Goal: Task Accomplishment & Management: Manage account settings

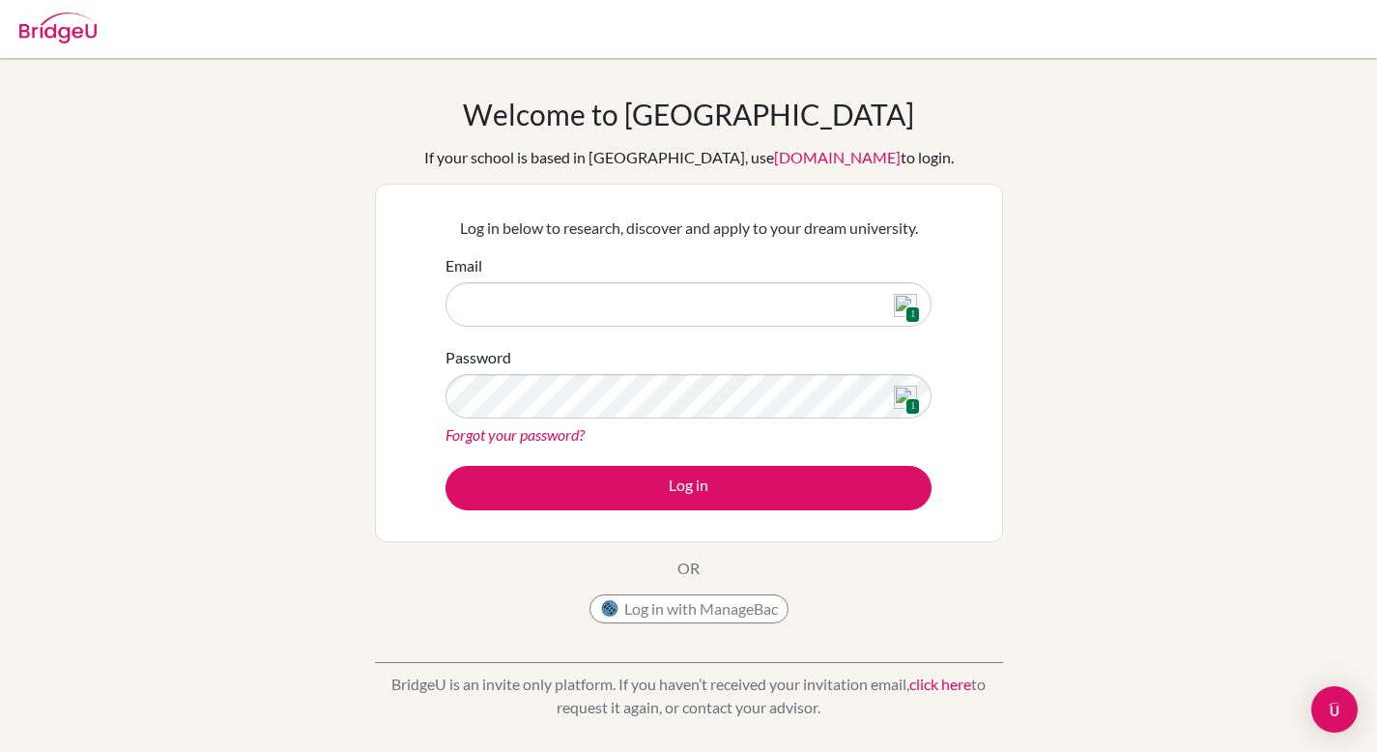
click at [903, 305] on img at bounding box center [905, 305] width 23 height 23
type input "birgitbery@dsbindia.com"
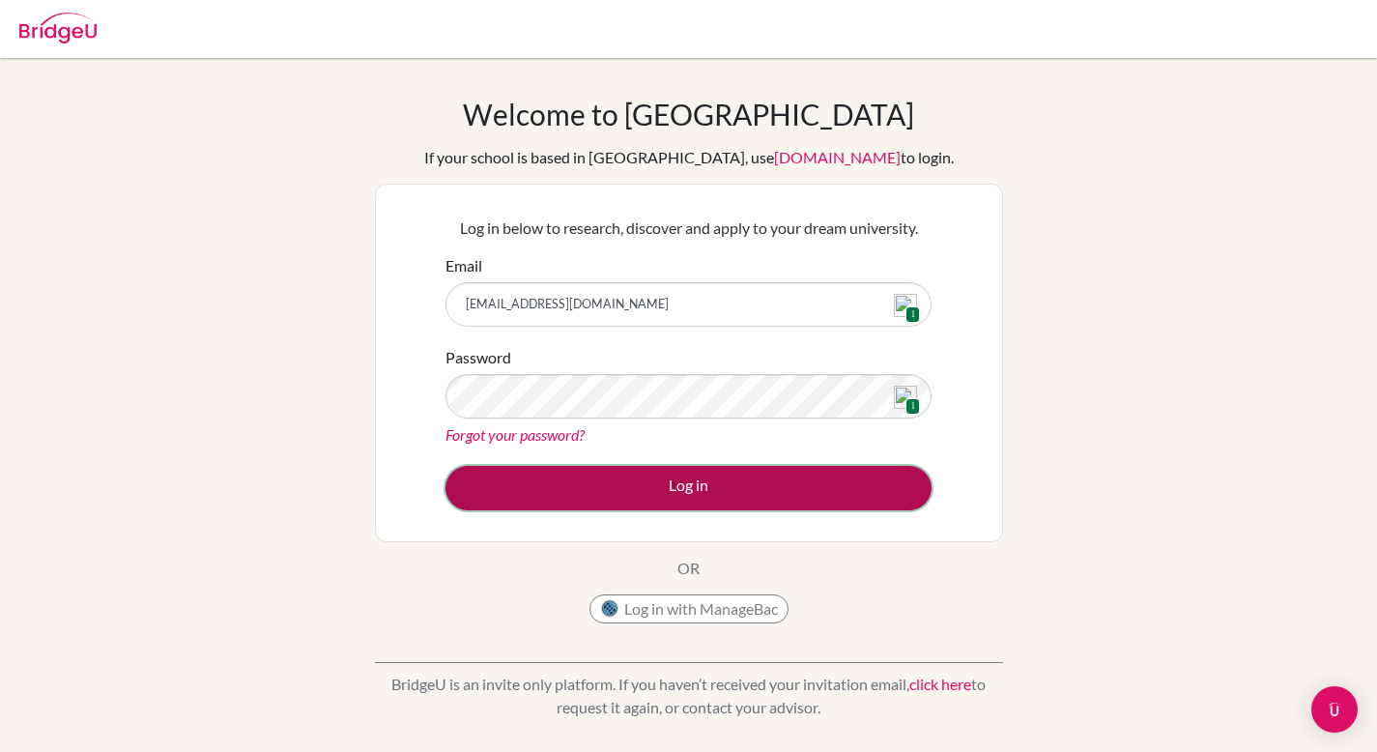
click at [736, 481] on button "Log in" at bounding box center [689, 488] width 486 height 44
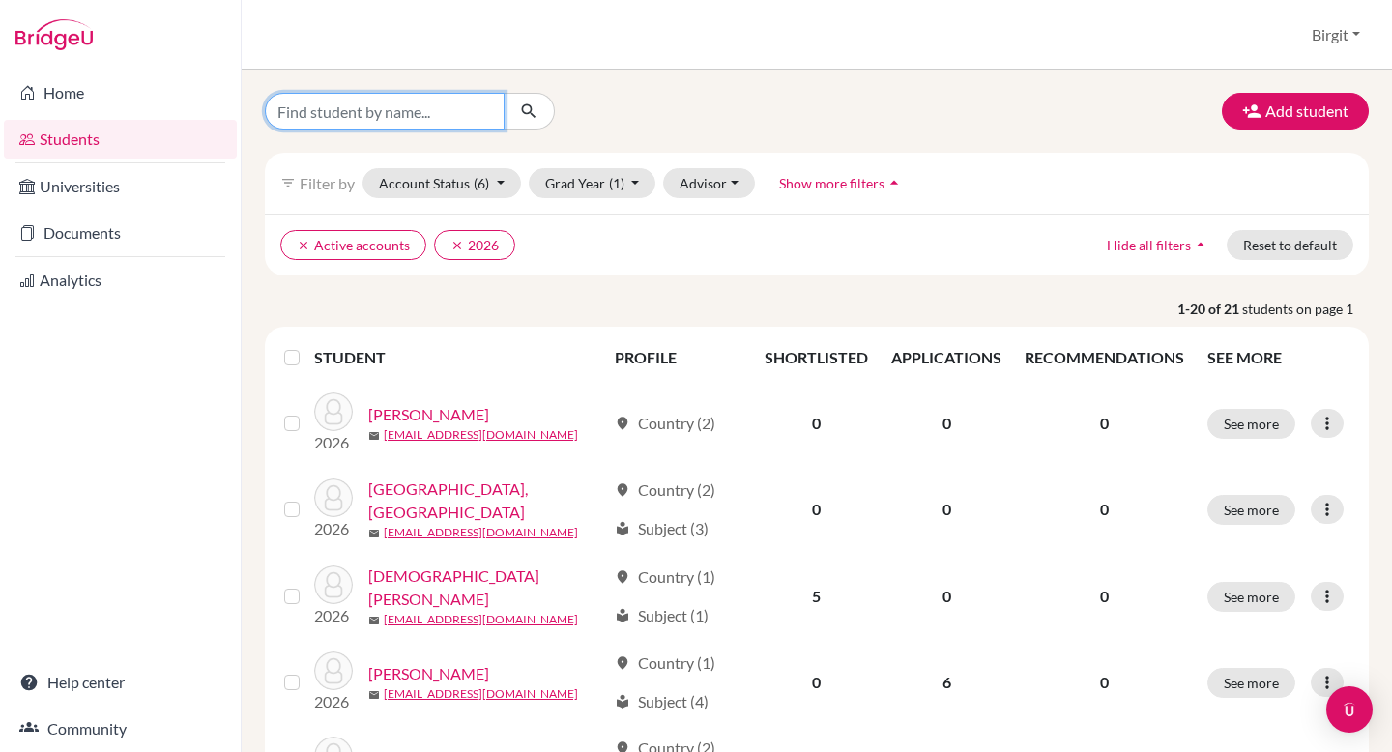
click at [475, 110] on input "Find student by name..." at bounding box center [385, 111] width 240 height 37
type input "kabir"
click at [538, 114] on button "submit" at bounding box center [529, 111] width 51 height 37
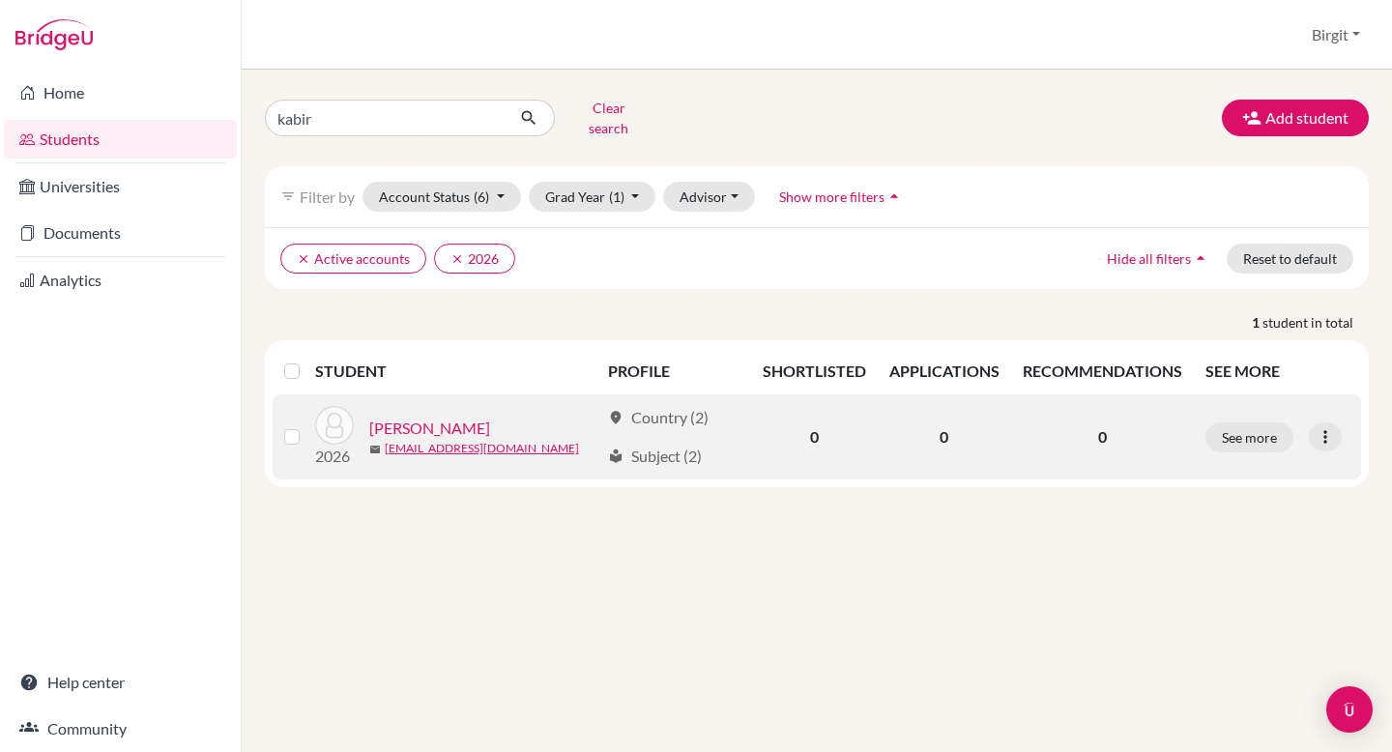
click at [429, 417] on link "Variava, Kabir" at bounding box center [429, 428] width 121 height 23
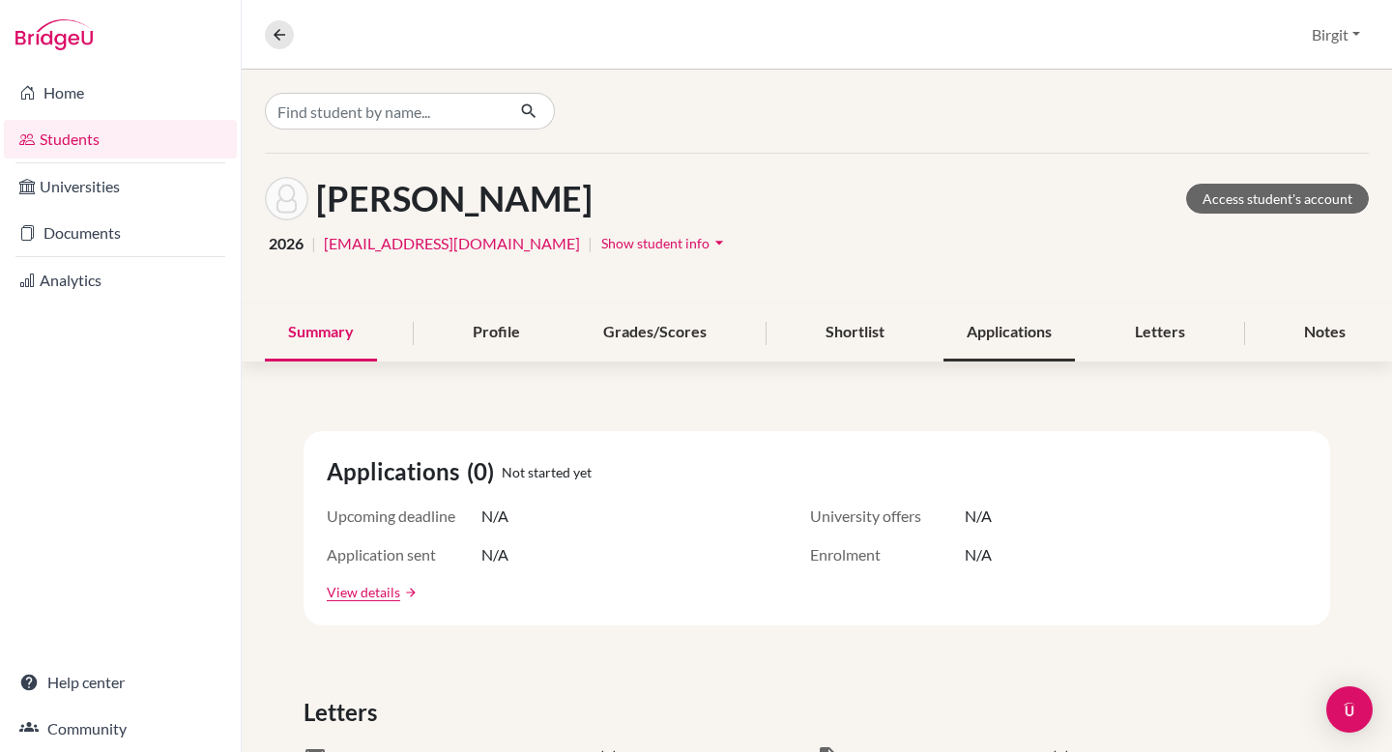
click at [983, 336] on div "Applications" at bounding box center [1008, 332] width 131 height 57
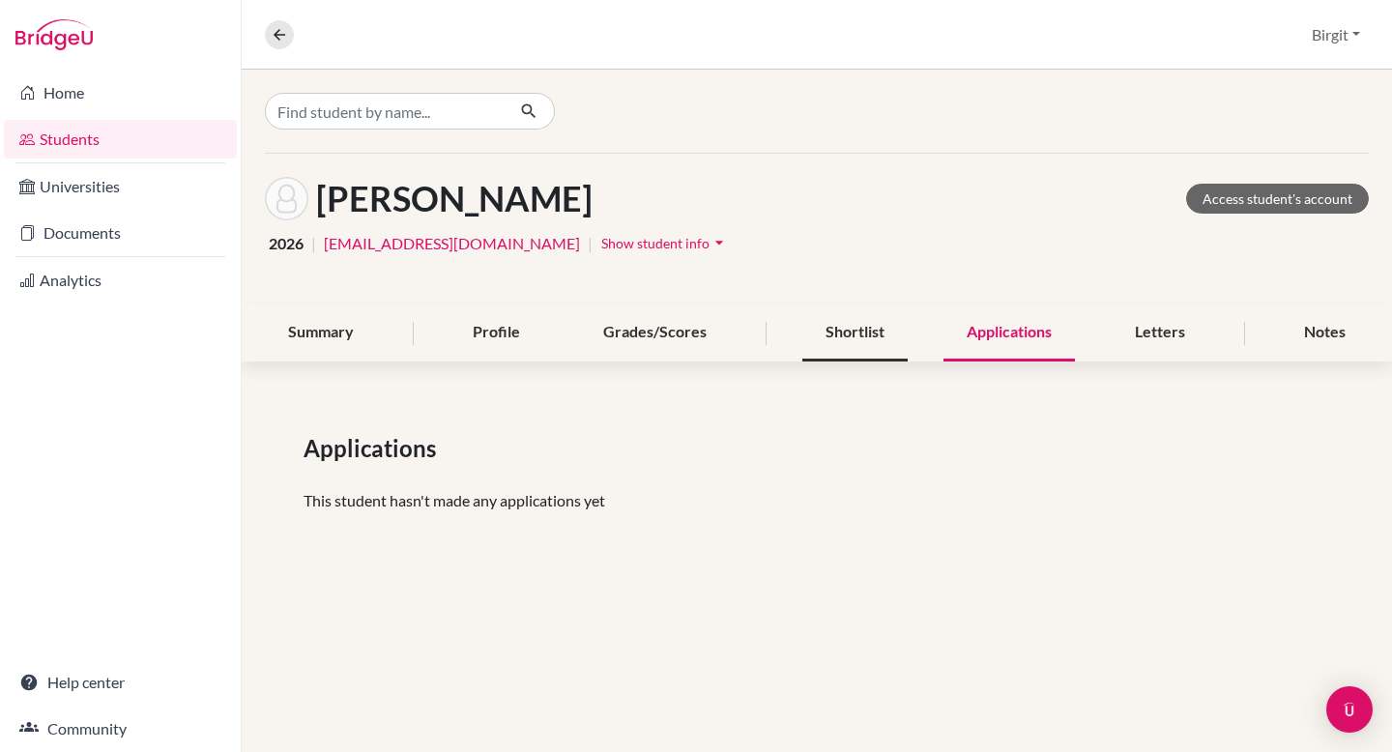
click at [844, 337] on div "Shortlist" at bounding box center [854, 332] width 105 height 57
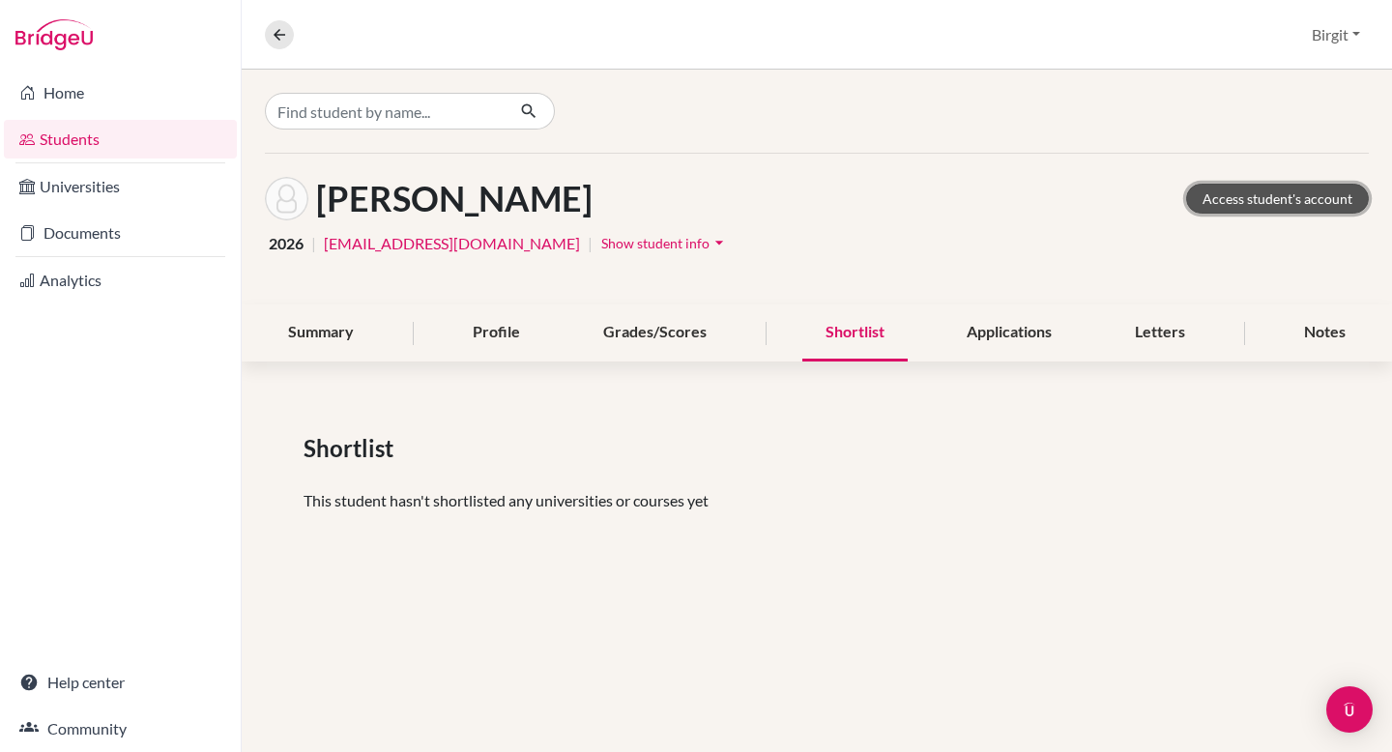
click at [1298, 201] on link "Access student's account" at bounding box center [1277, 199] width 183 height 30
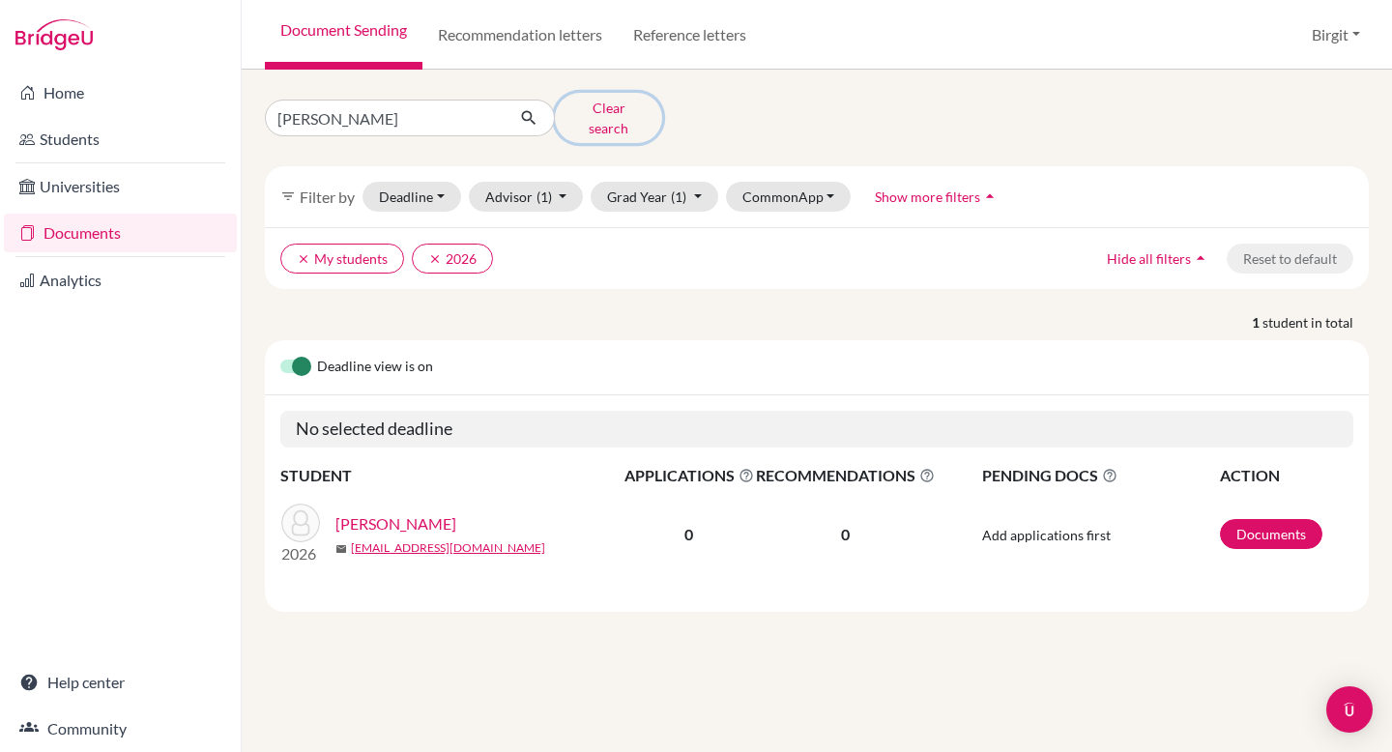
click at [609, 106] on button "Clear search" at bounding box center [608, 118] width 107 height 50
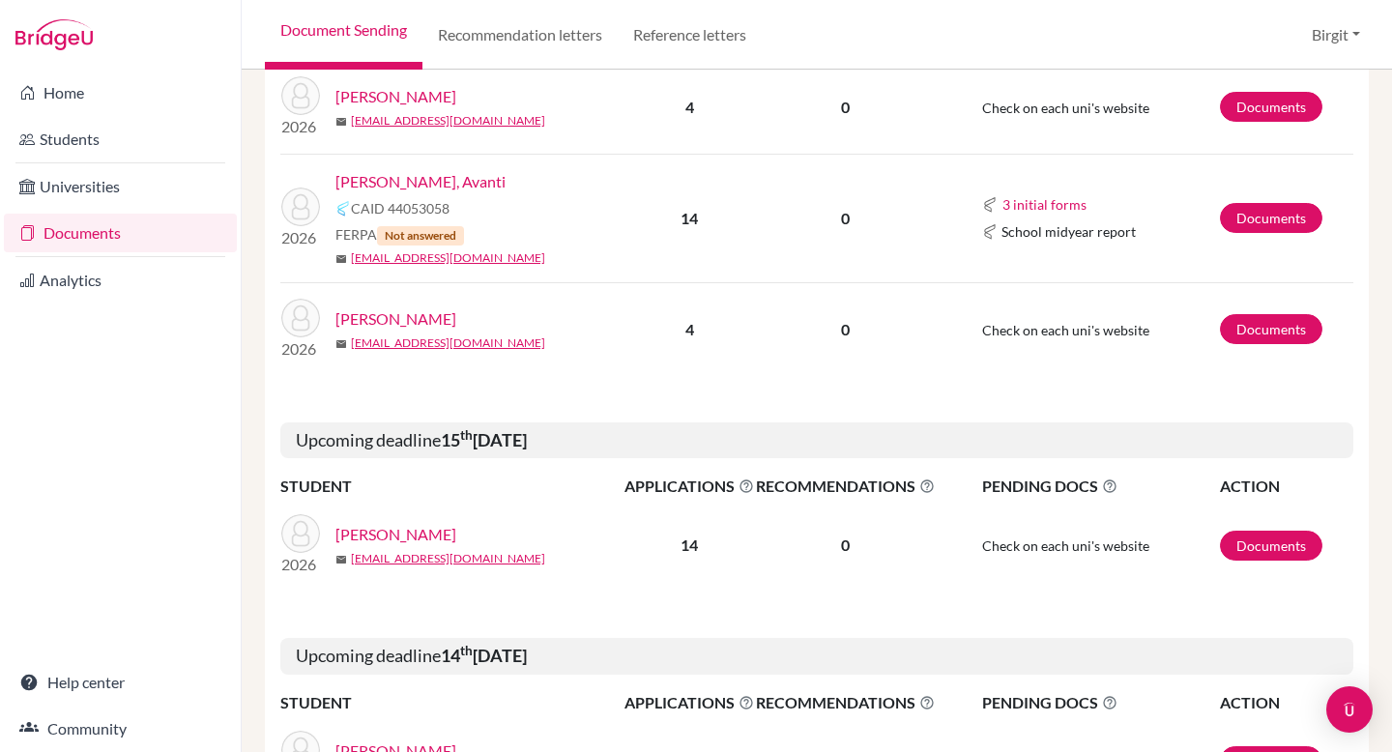
scroll to position [76, 0]
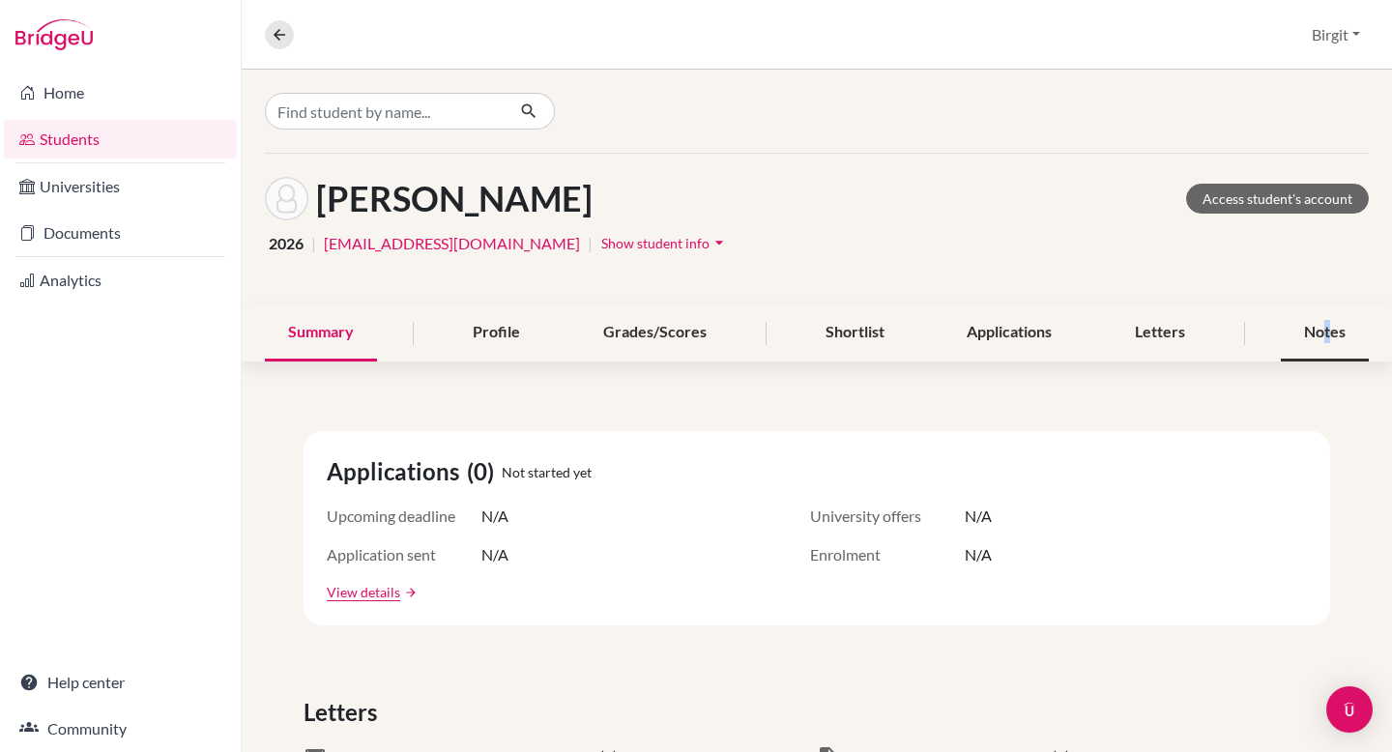
click at [1313, 331] on div "Notes" at bounding box center [1325, 332] width 88 height 57
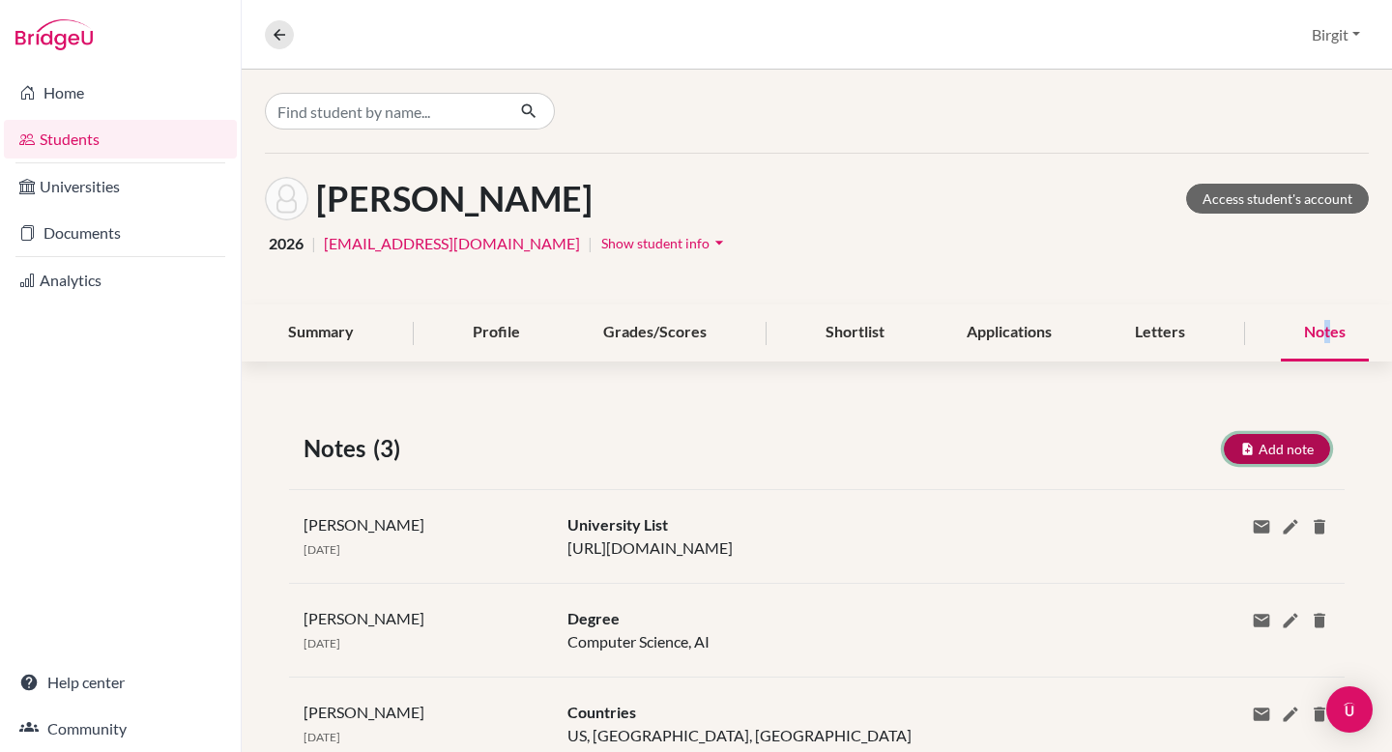
click at [1275, 449] on button "Add note" at bounding box center [1277, 449] width 106 height 30
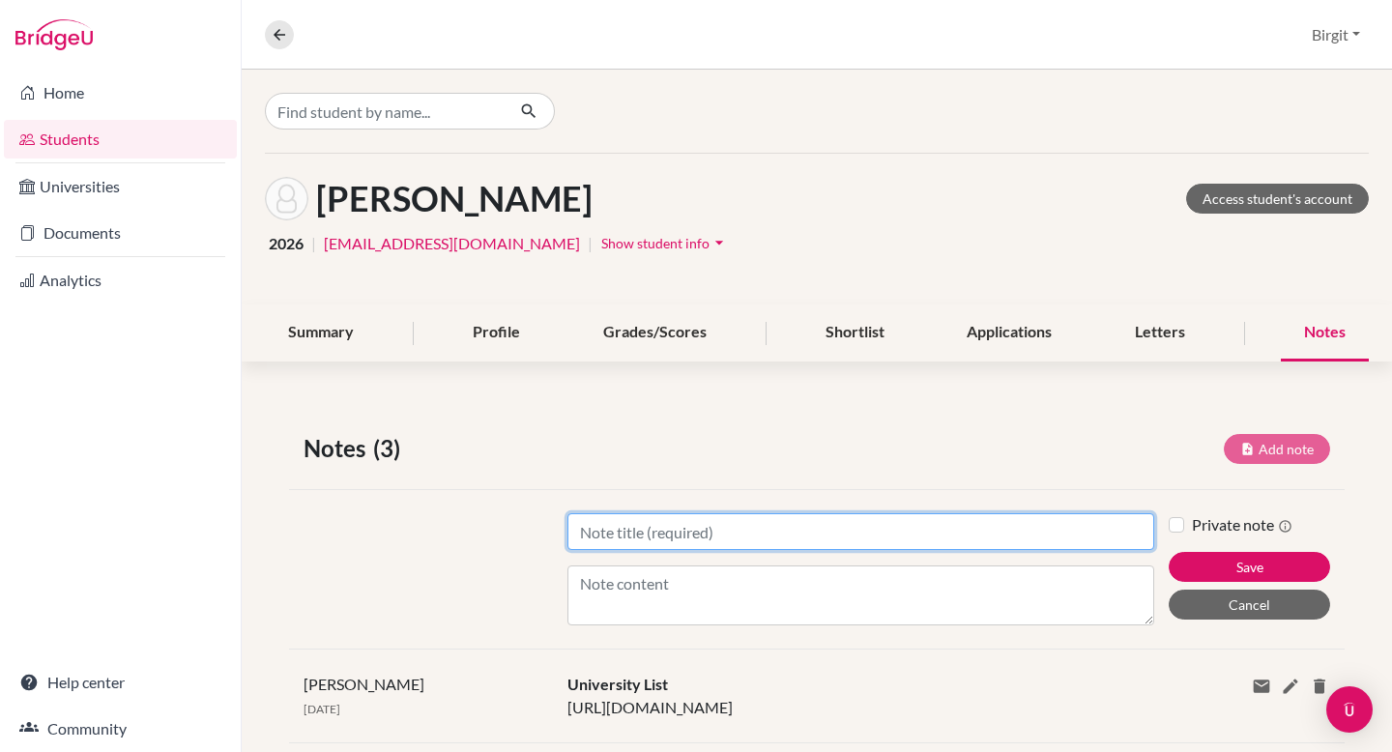
click at [819, 537] on input "Title" at bounding box center [860, 531] width 587 height 37
type input "Teacher LORs"
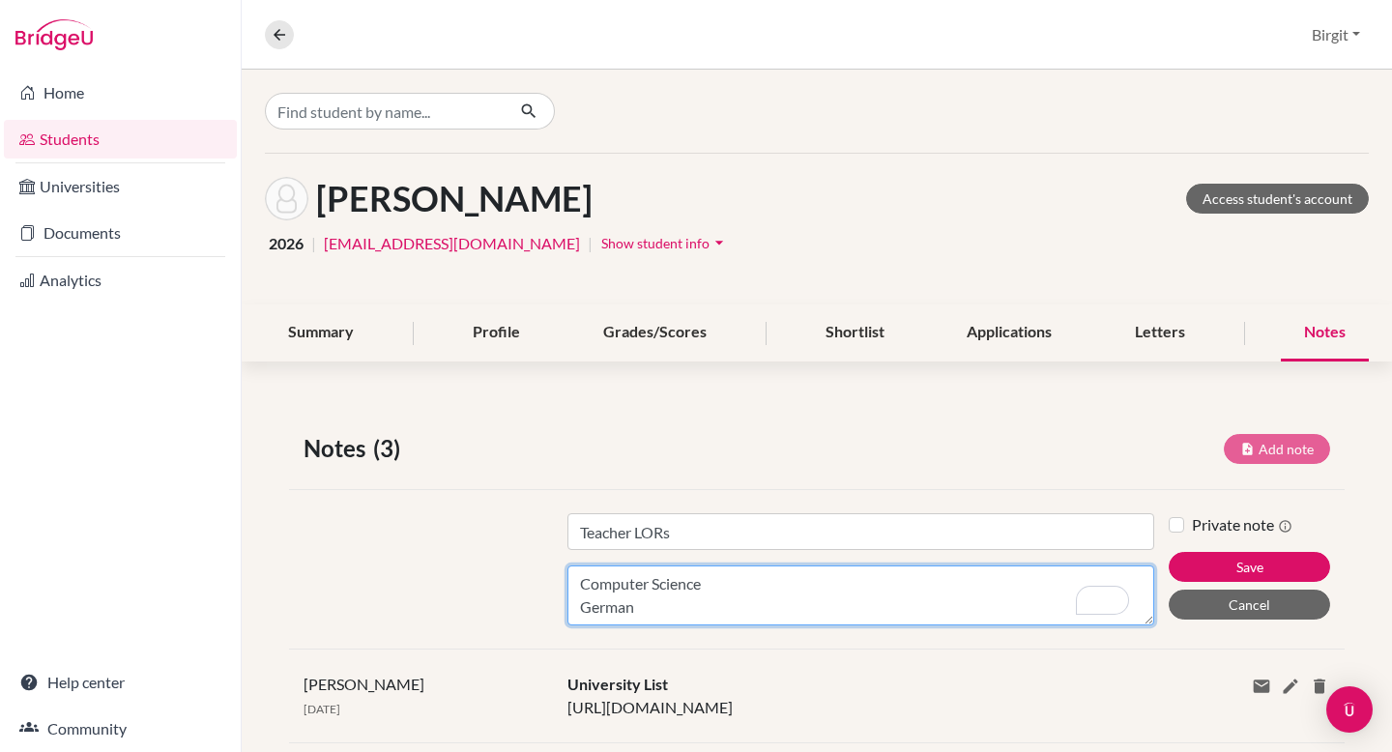
scroll to position [14, 0]
type textarea "Computer Science German Mathematics"
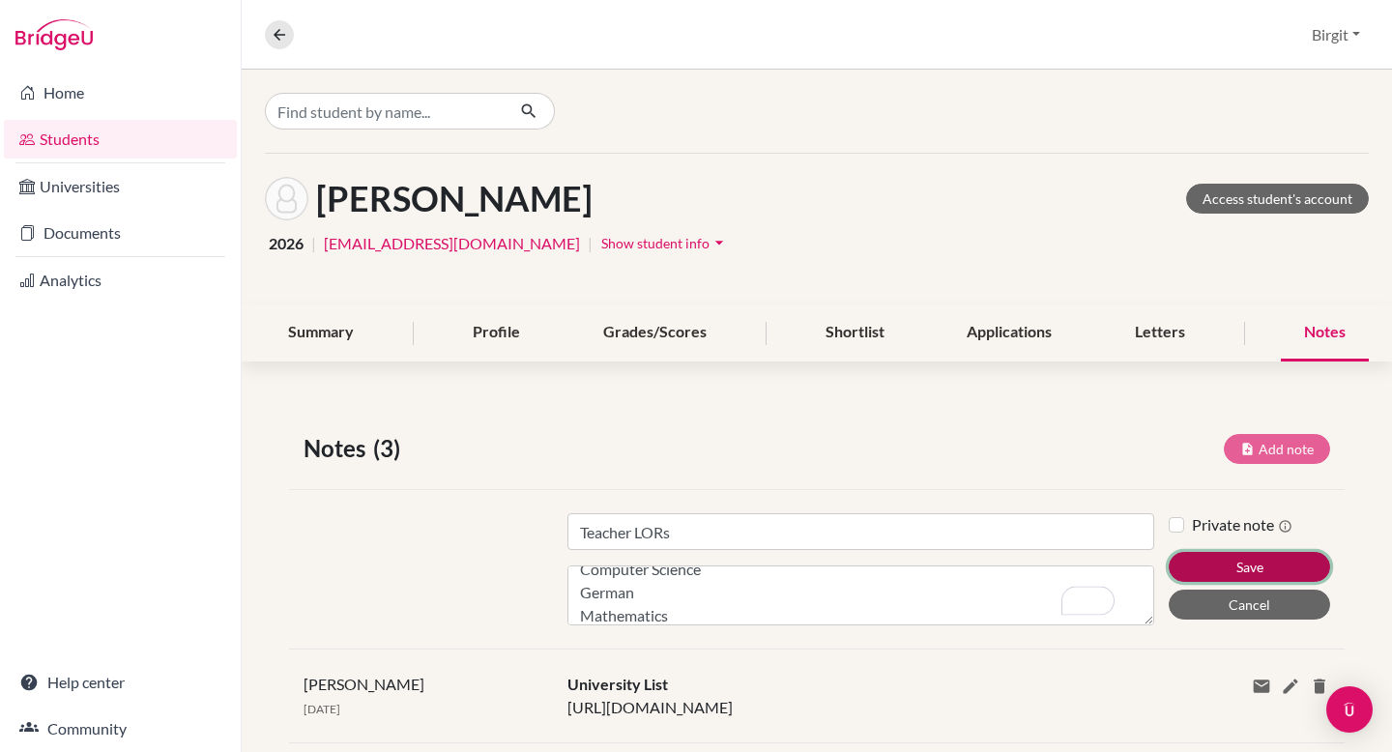
click at [1228, 570] on button "Save" at bounding box center [1248, 567] width 161 height 30
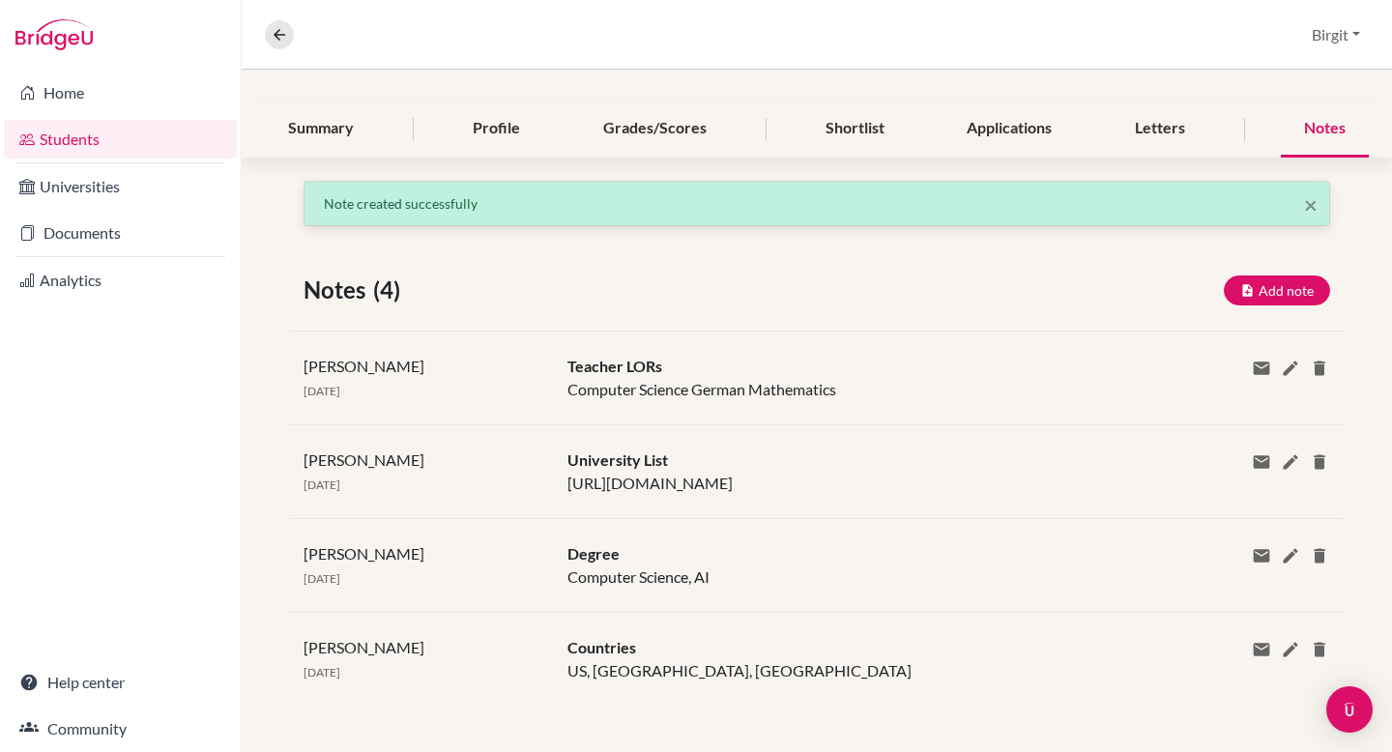
scroll to position [227, 0]
click at [676, 105] on div "Grades/Scores" at bounding box center [655, 129] width 150 height 57
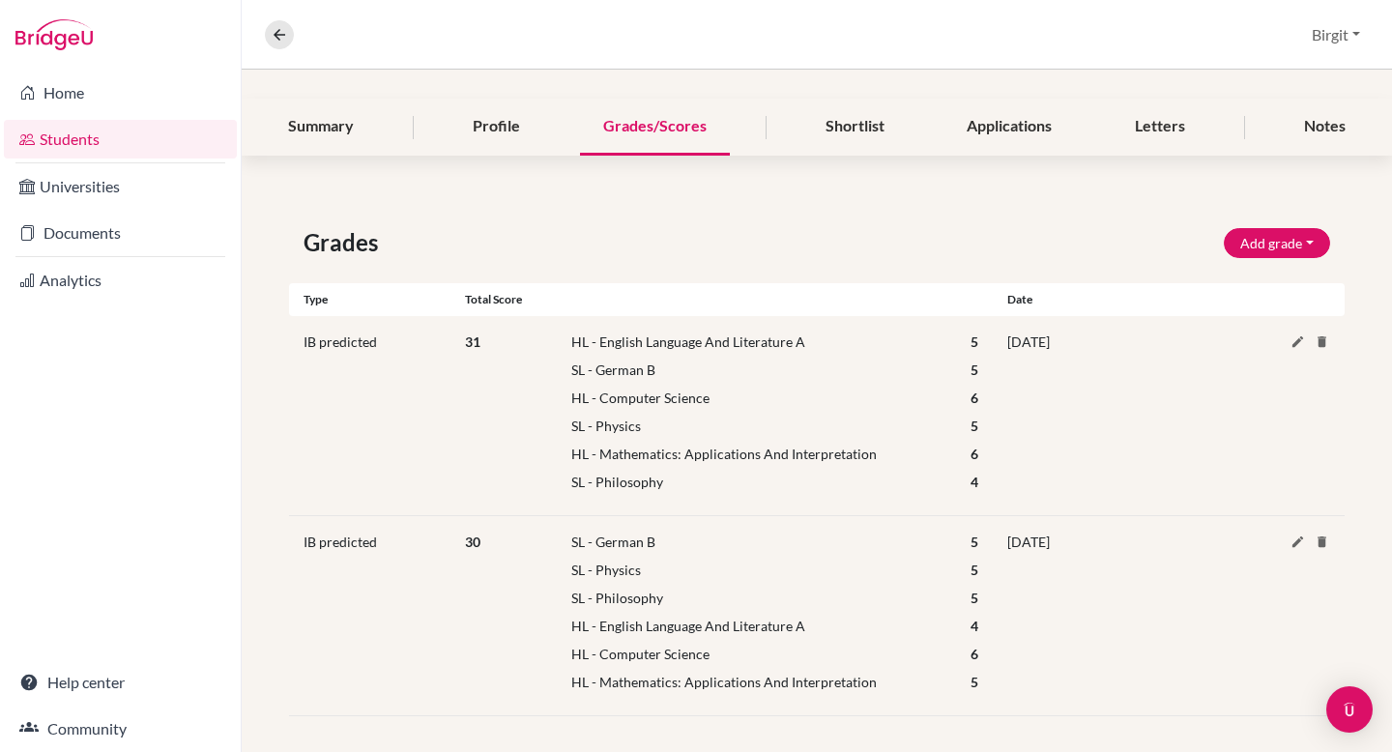
scroll to position [209, 0]
click at [1322, 112] on div "Notes" at bounding box center [1325, 124] width 88 height 57
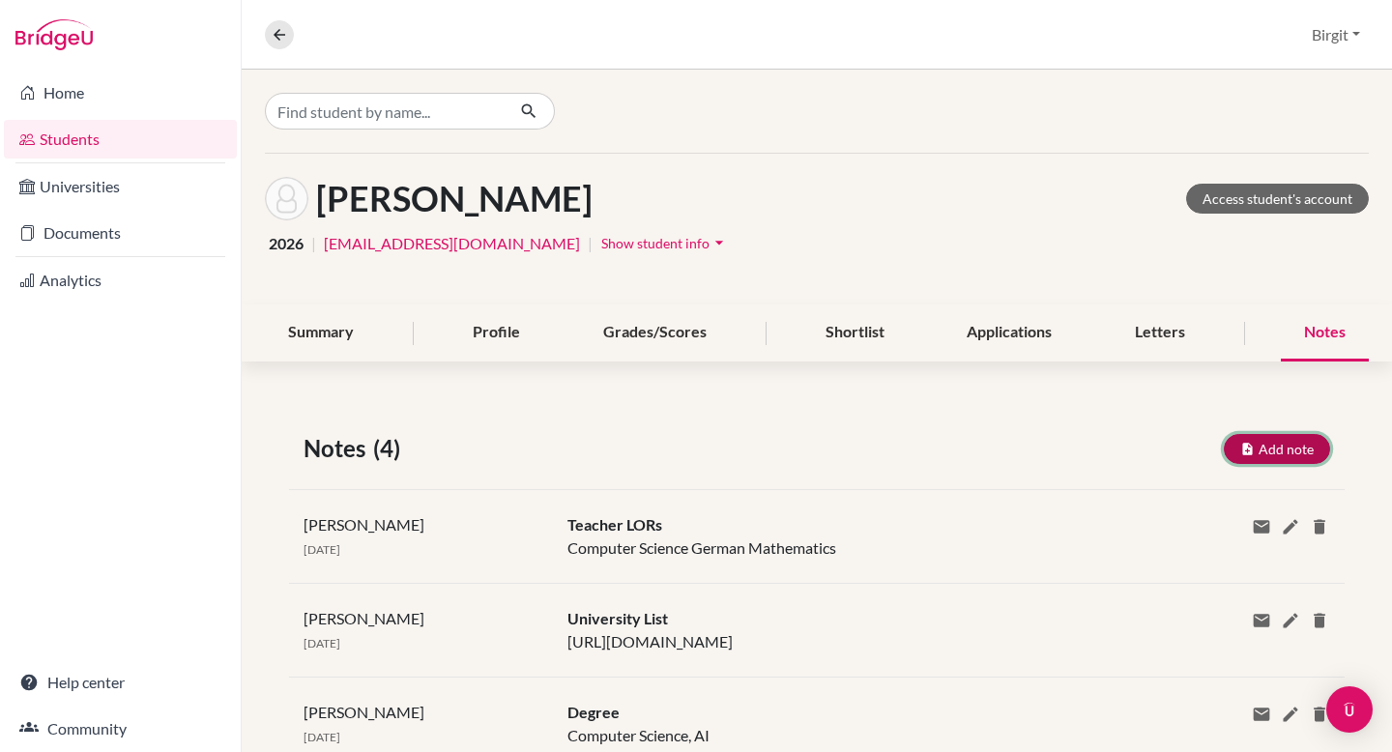
click at [1284, 447] on button "Add note" at bounding box center [1277, 449] width 106 height 30
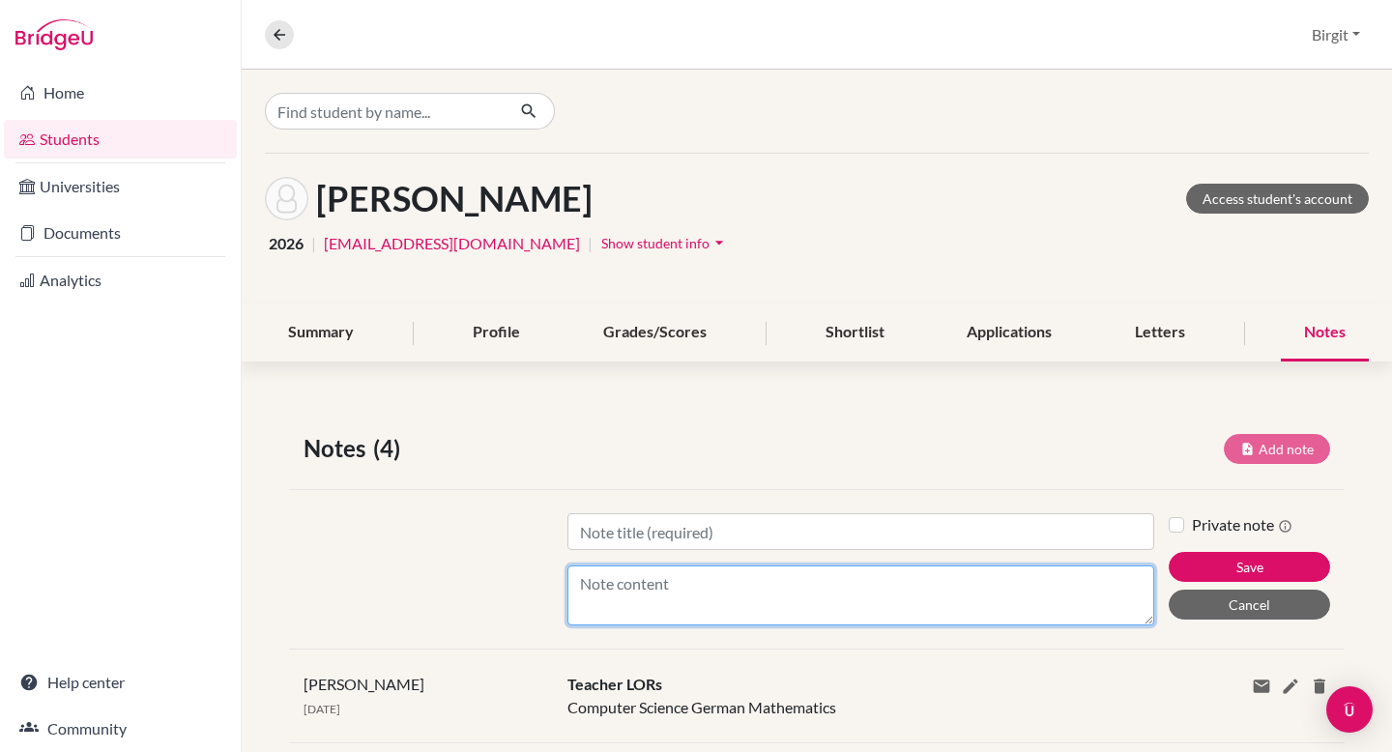
click at [800, 593] on textarea "Content" at bounding box center [860, 595] width 587 height 60
paste textarea "Kabir has the following tasks to do over the weekend and in the following weeks…"
type textarea "Kabir has the following tasks to do over the weekend and in the following weeks…"
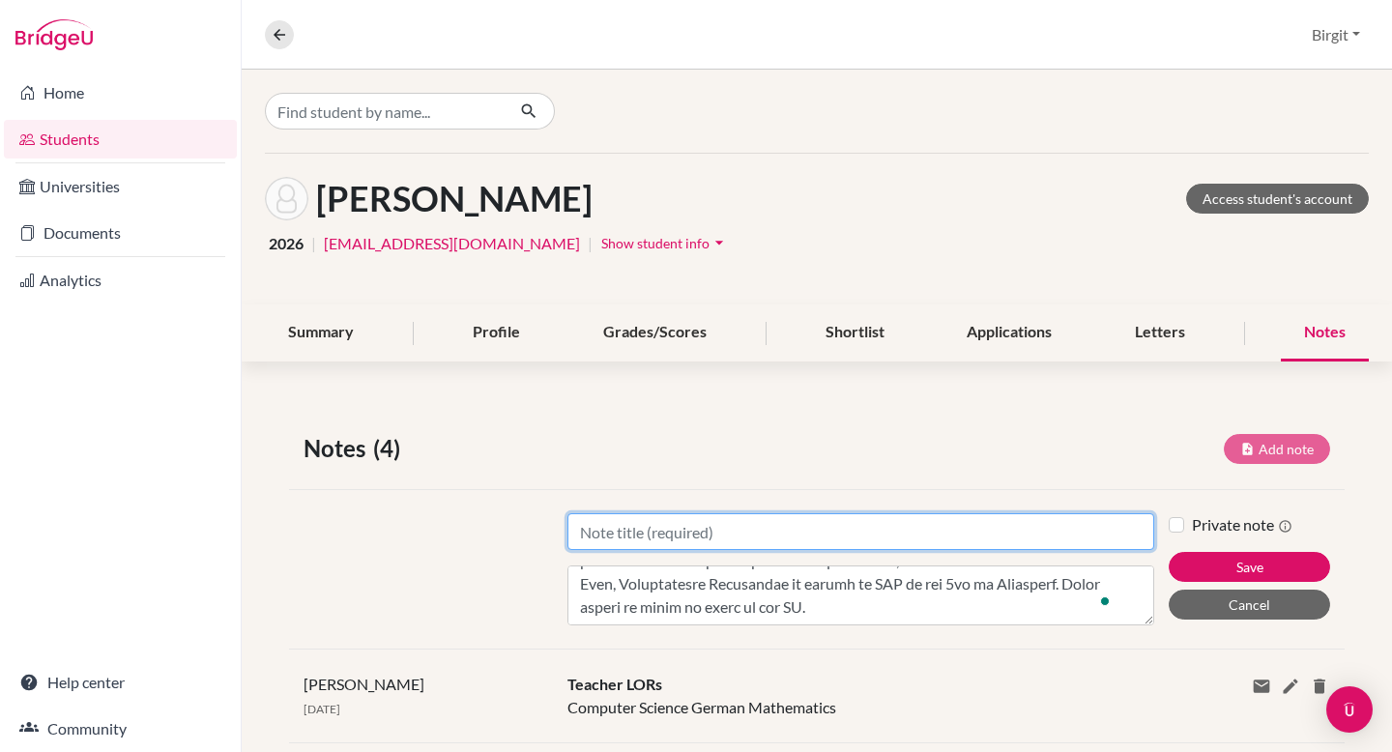
click at [752, 523] on input "Title" at bounding box center [860, 531] width 587 height 37
type input "Meeting Summary 22-08-2025"
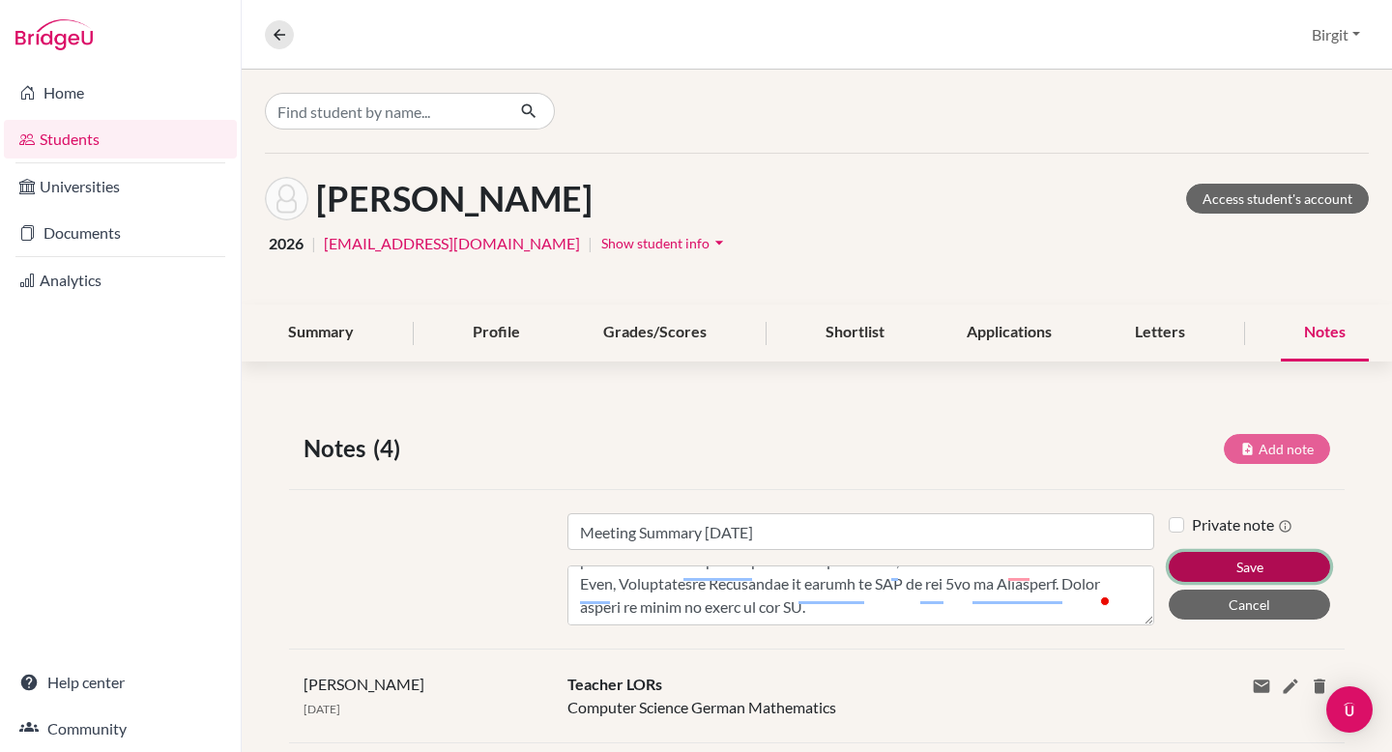
click at [1253, 557] on button "Save" at bounding box center [1248, 567] width 161 height 30
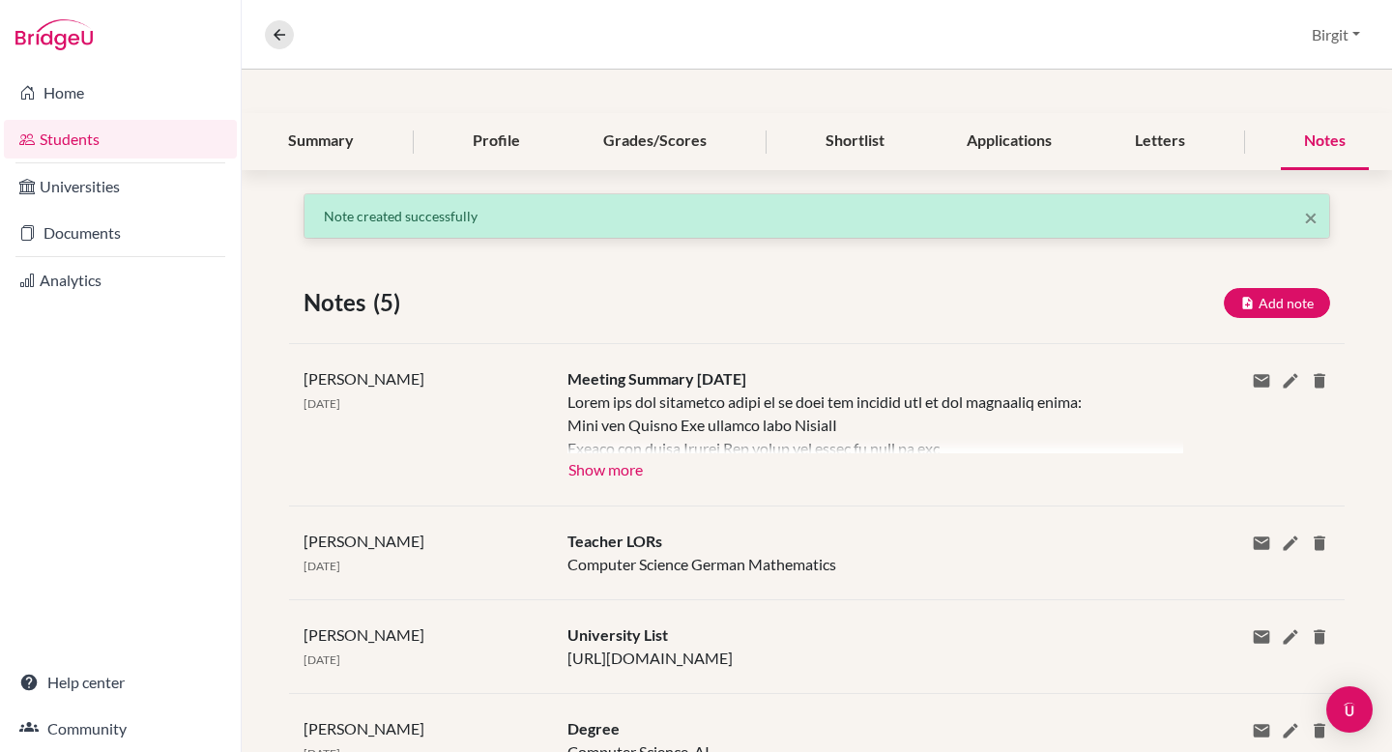
scroll to position [207, 0]
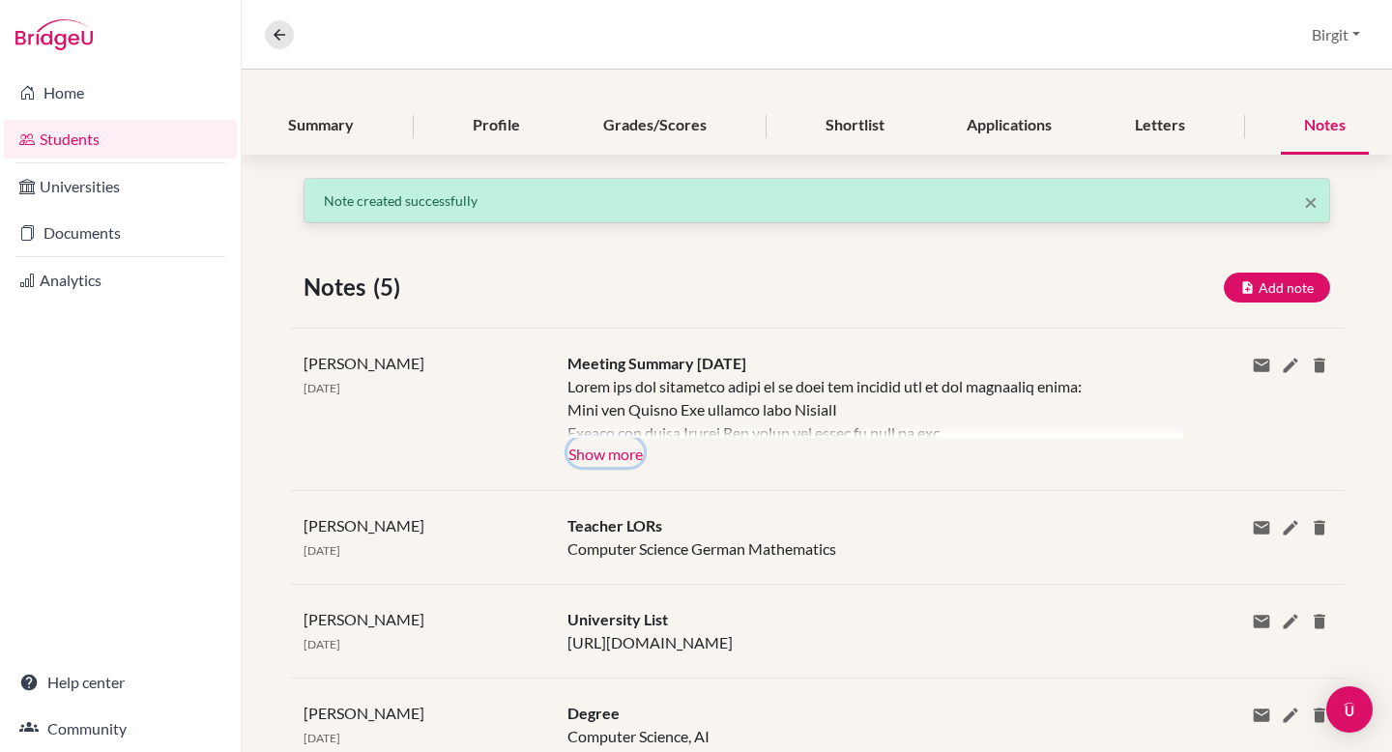
click at [615, 460] on button "Show more" at bounding box center [605, 452] width 76 height 29
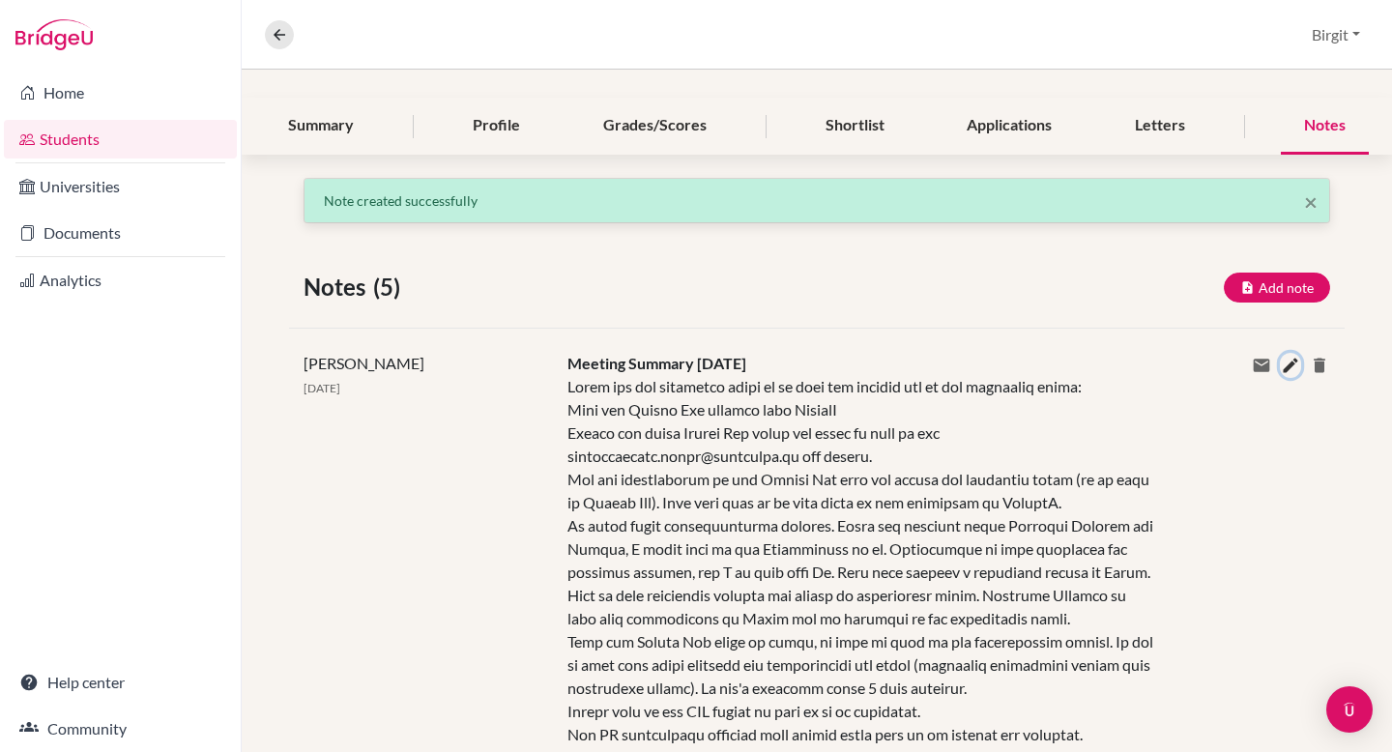
click at [1281, 364] on icon at bounding box center [1290, 365] width 19 height 19
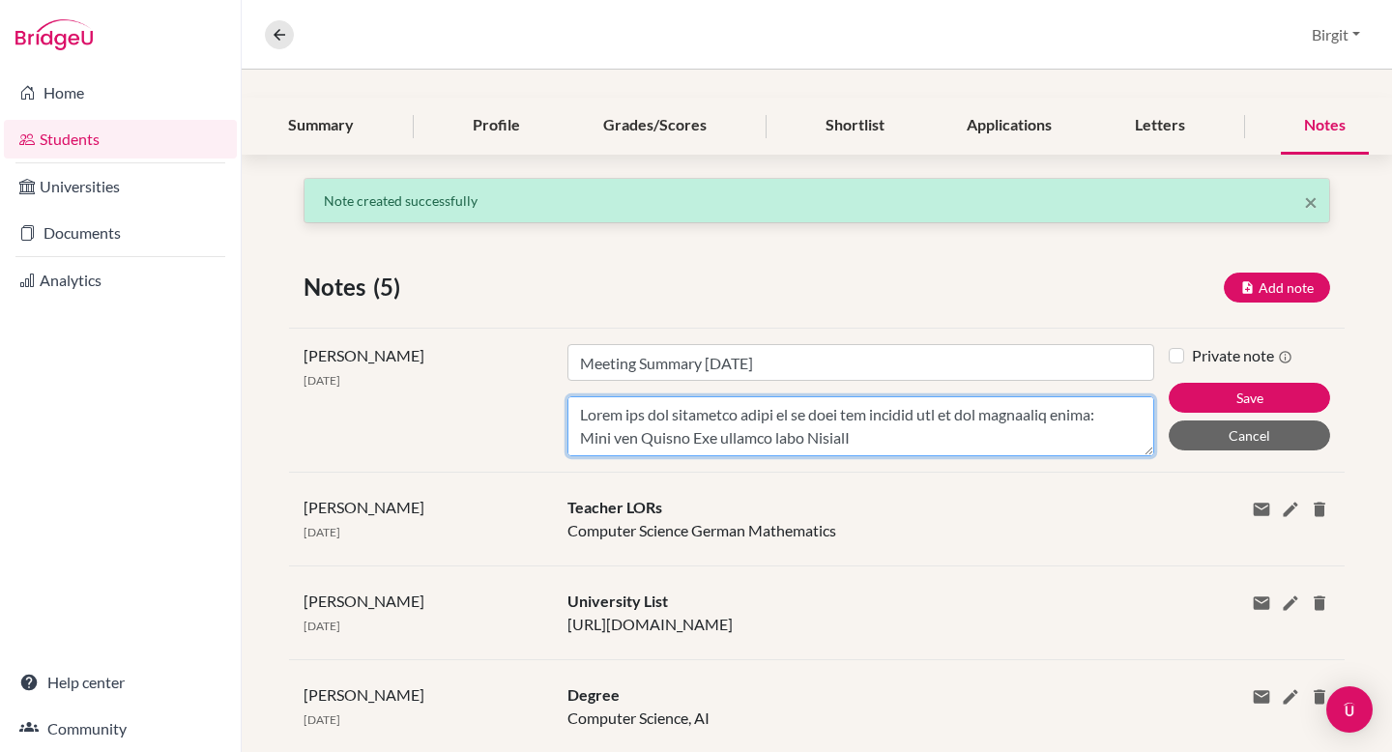
click at [580, 436] on textarea "Content" at bounding box center [860, 426] width 587 height 60
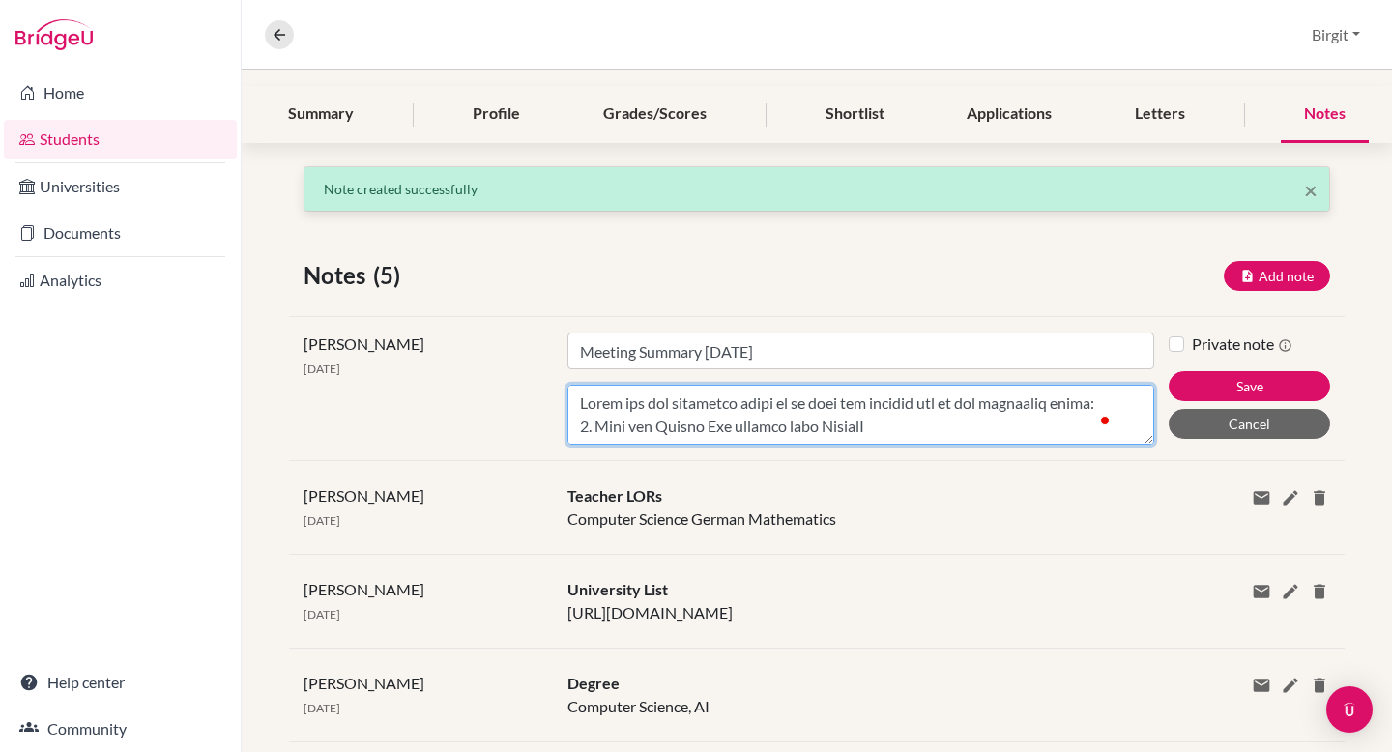
scroll to position [218, 0]
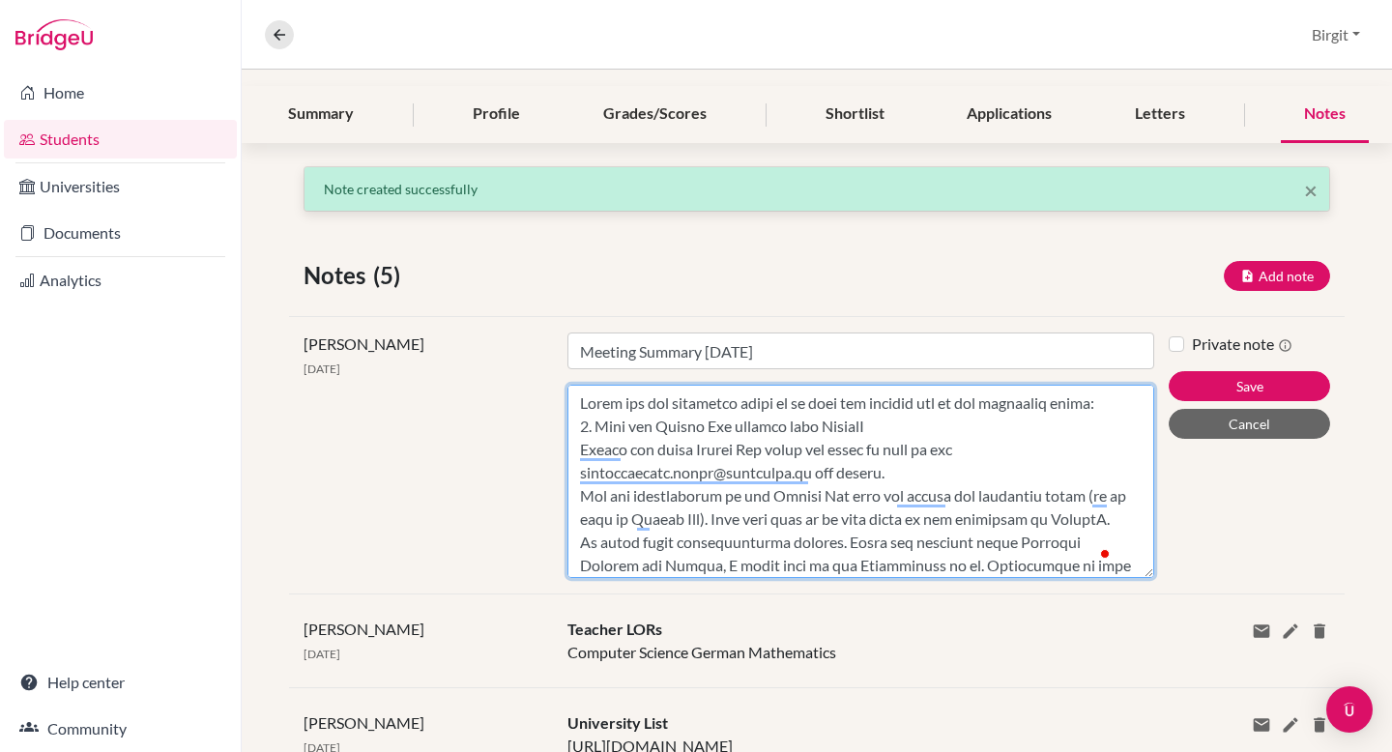
drag, startPoint x: 1138, startPoint y: 442, endPoint x: 1126, endPoint y: 751, distance: 309.5
click at [1126, 751] on div "× Note created successfully Notes (5) Add note Title Content Private note Save …" at bounding box center [817, 590] width 1150 height 849
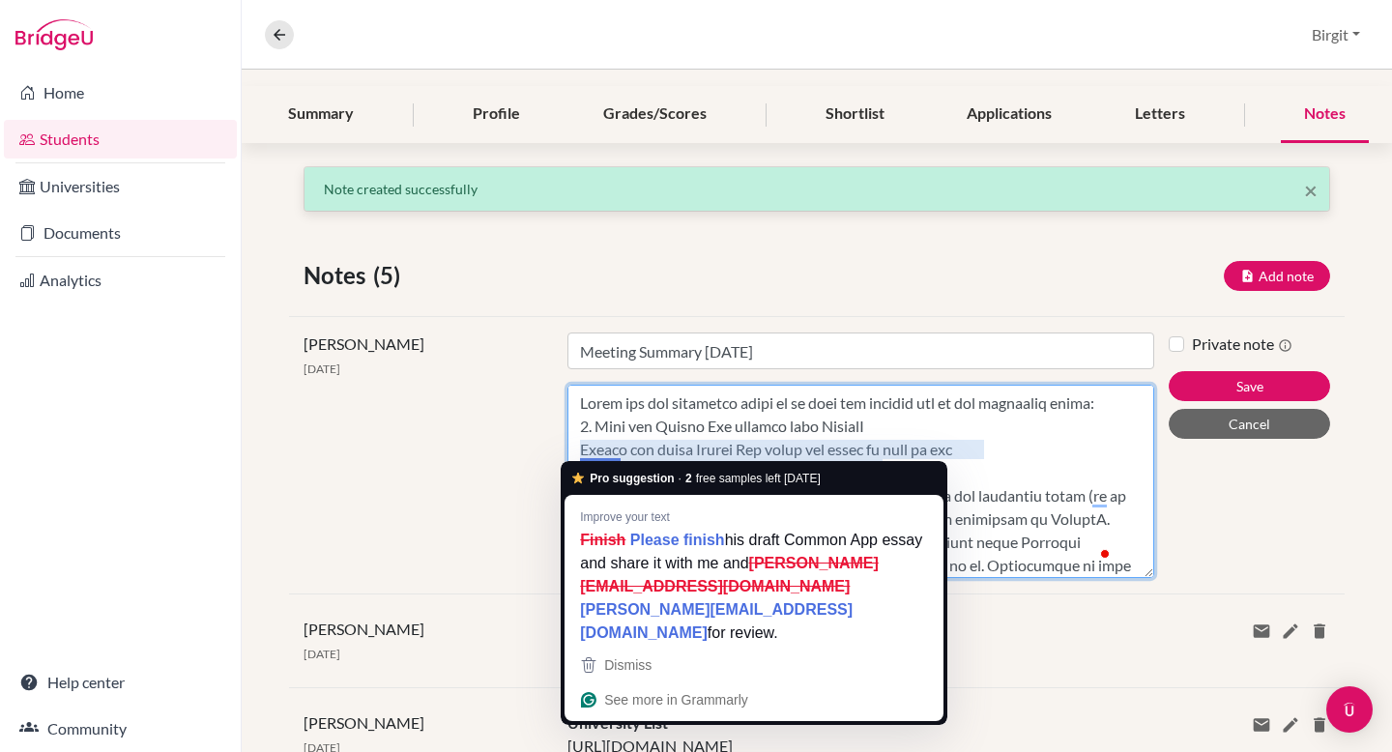
click at [577, 448] on textarea "Content" at bounding box center [860, 481] width 587 height 193
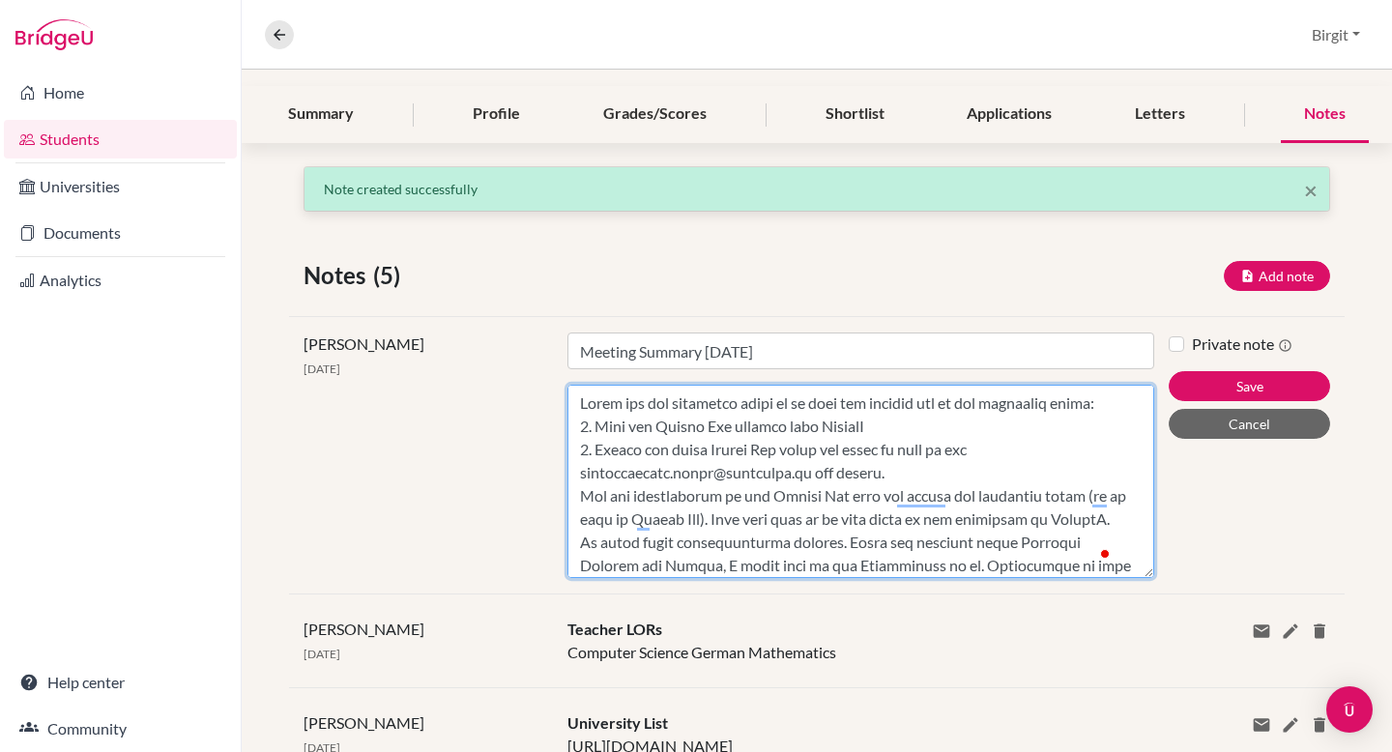
click at [579, 498] on textarea "Content" at bounding box center [860, 481] width 587 height 193
click at [581, 561] on textarea "Content" at bounding box center [860, 481] width 587 height 193
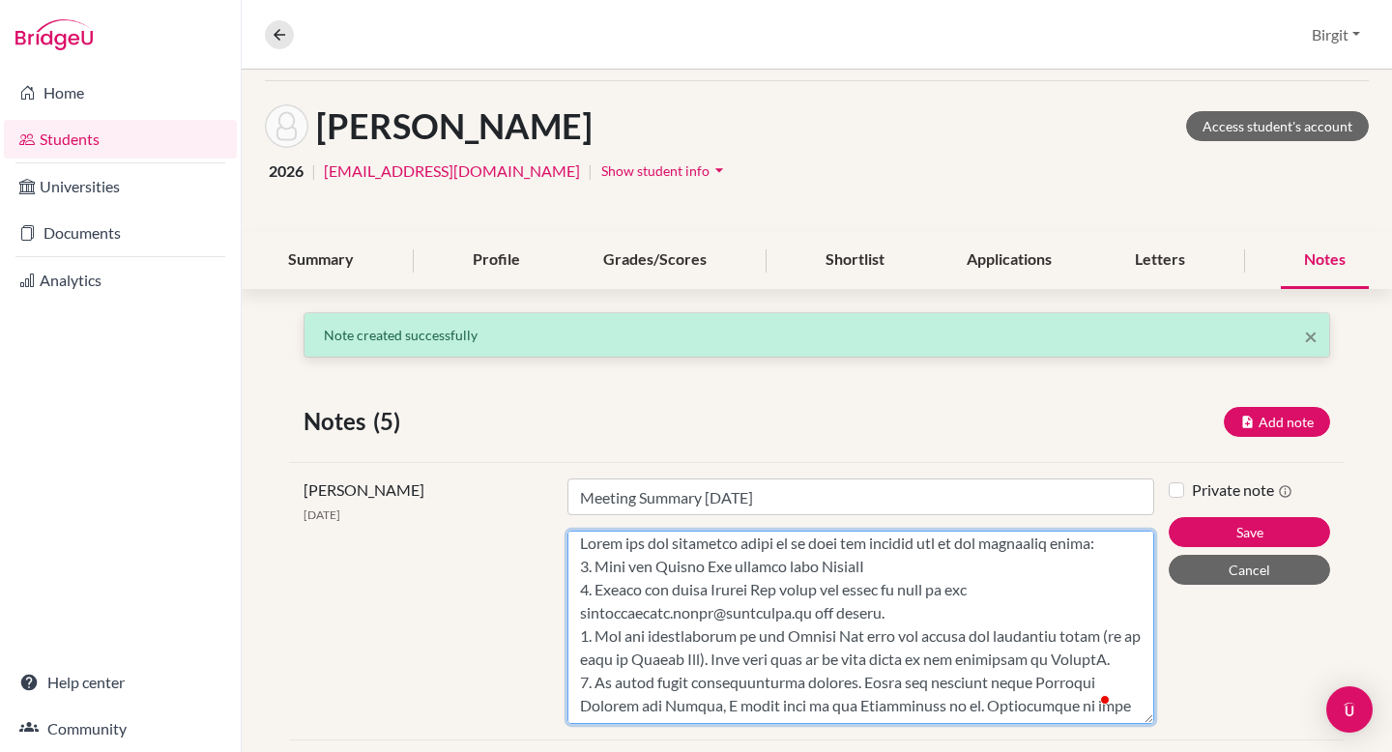
scroll to position [0, 0]
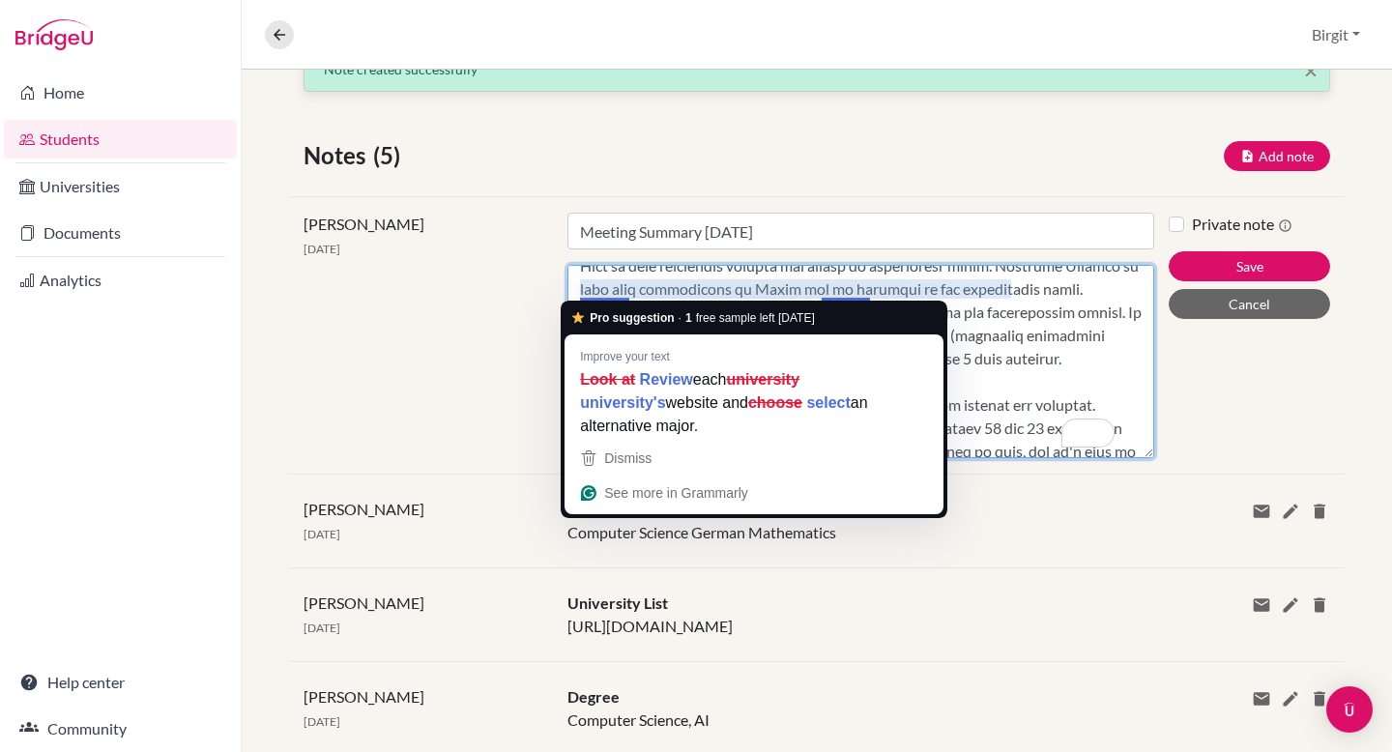
click at [579, 290] on textarea "Content" at bounding box center [860, 361] width 587 height 193
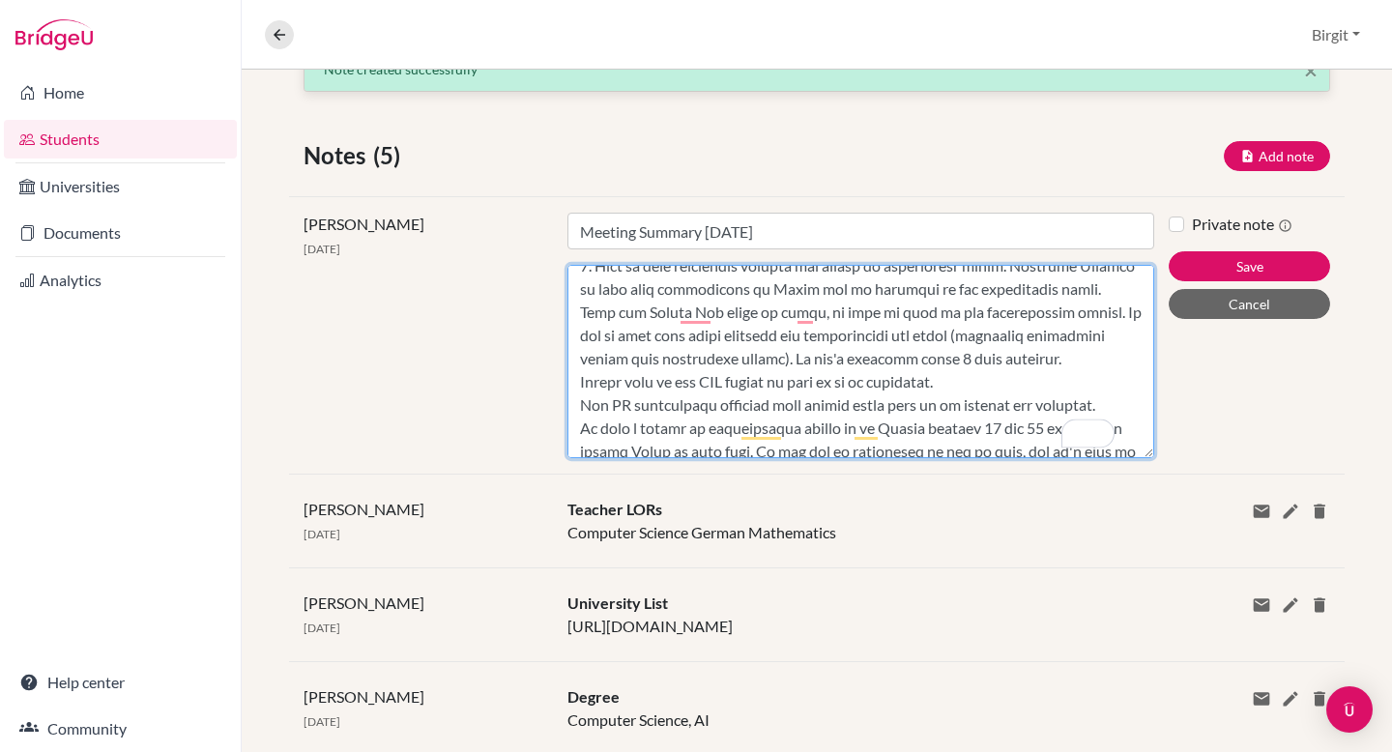
click at [581, 354] on textarea "Content" at bounding box center [860, 361] width 587 height 193
click at [576, 427] on textarea "Content" at bounding box center [860, 361] width 587 height 193
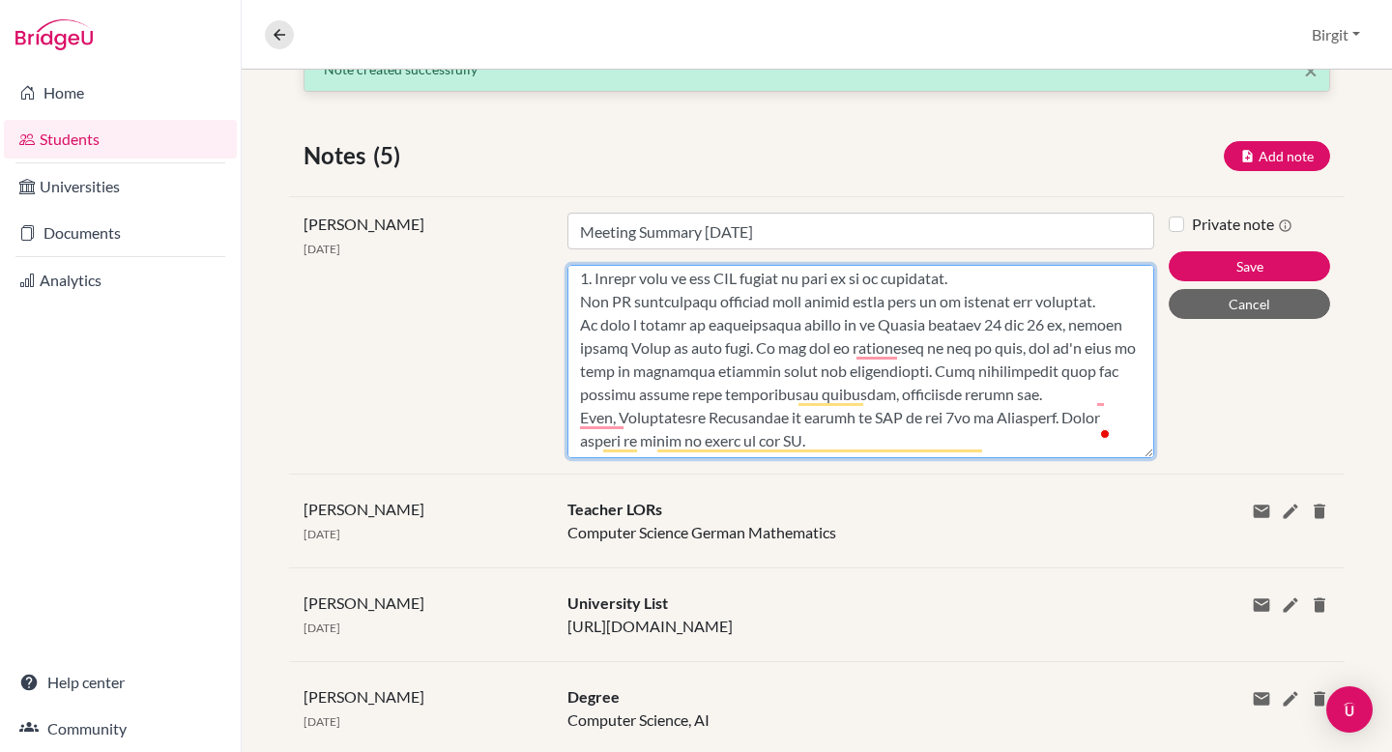
click at [575, 341] on textarea "Content" at bounding box center [860, 361] width 587 height 193
click at [688, 369] on textarea "Content" at bounding box center [860, 361] width 587 height 193
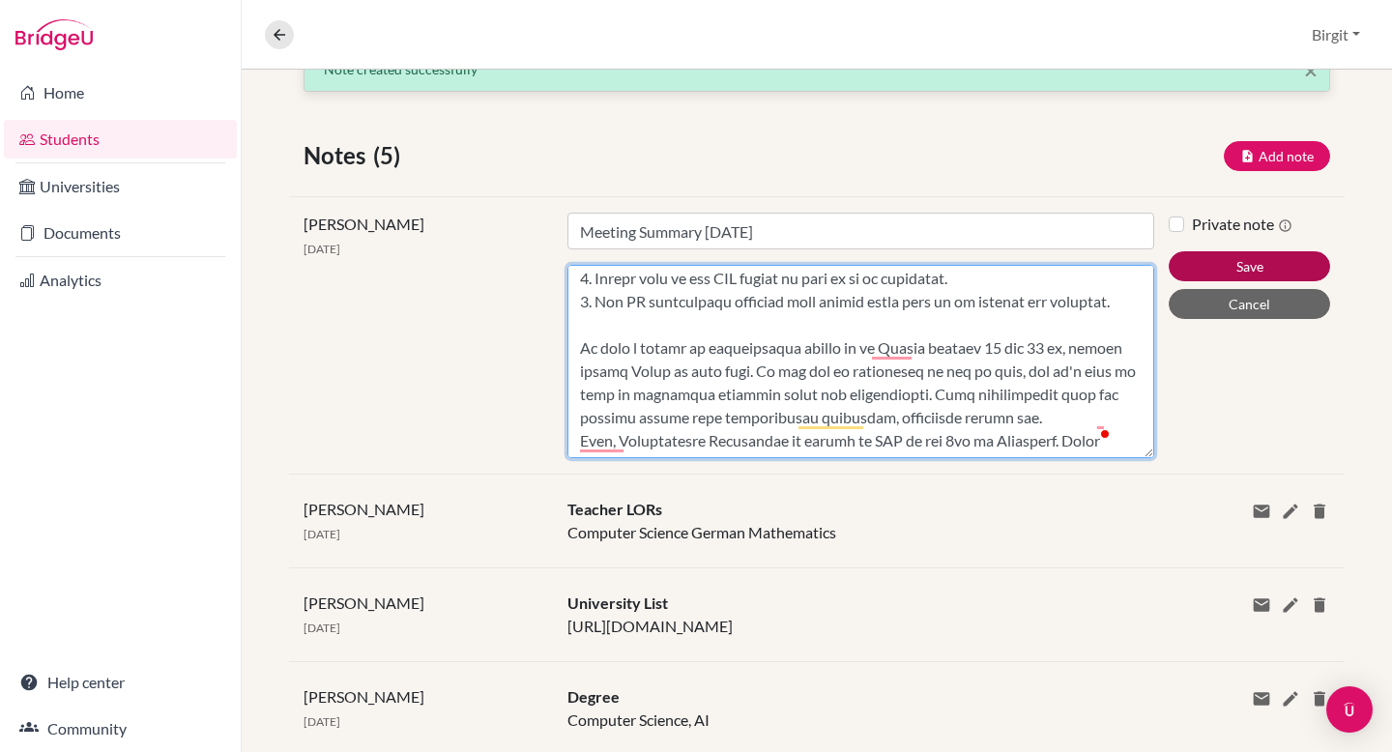
type textarea "Kabir has the following tasks to do over the weekend and in the following weeks…"
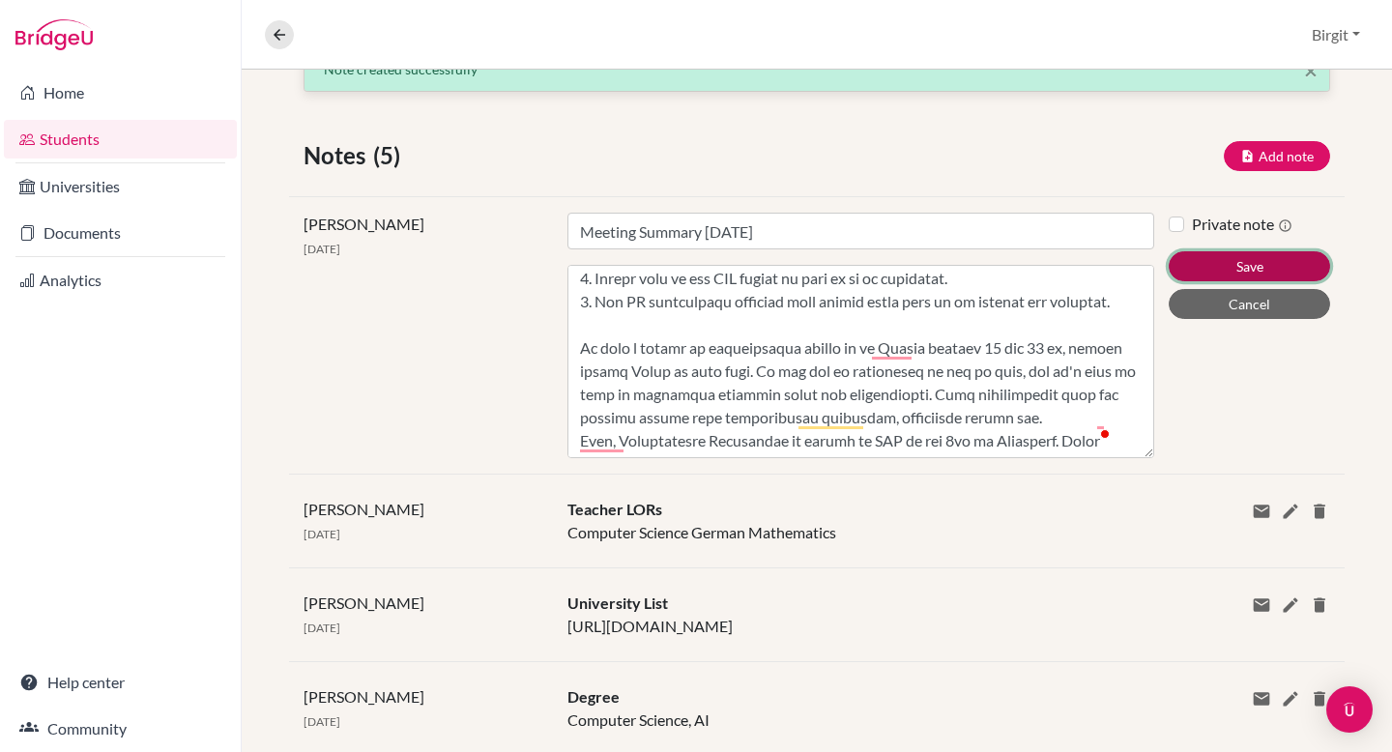
click at [1197, 268] on button "Save" at bounding box center [1248, 266] width 161 height 30
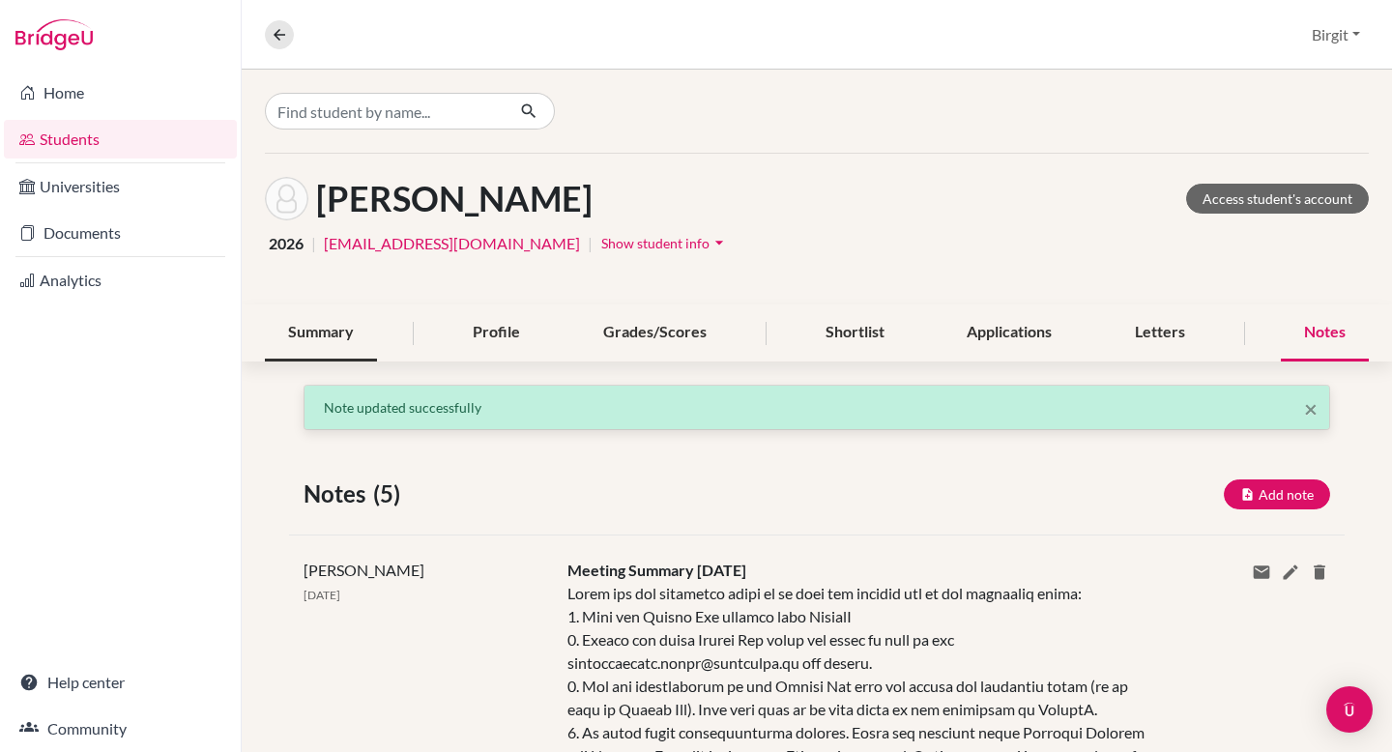
click at [300, 316] on div "Summary" at bounding box center [321, 332] width 112 height 57
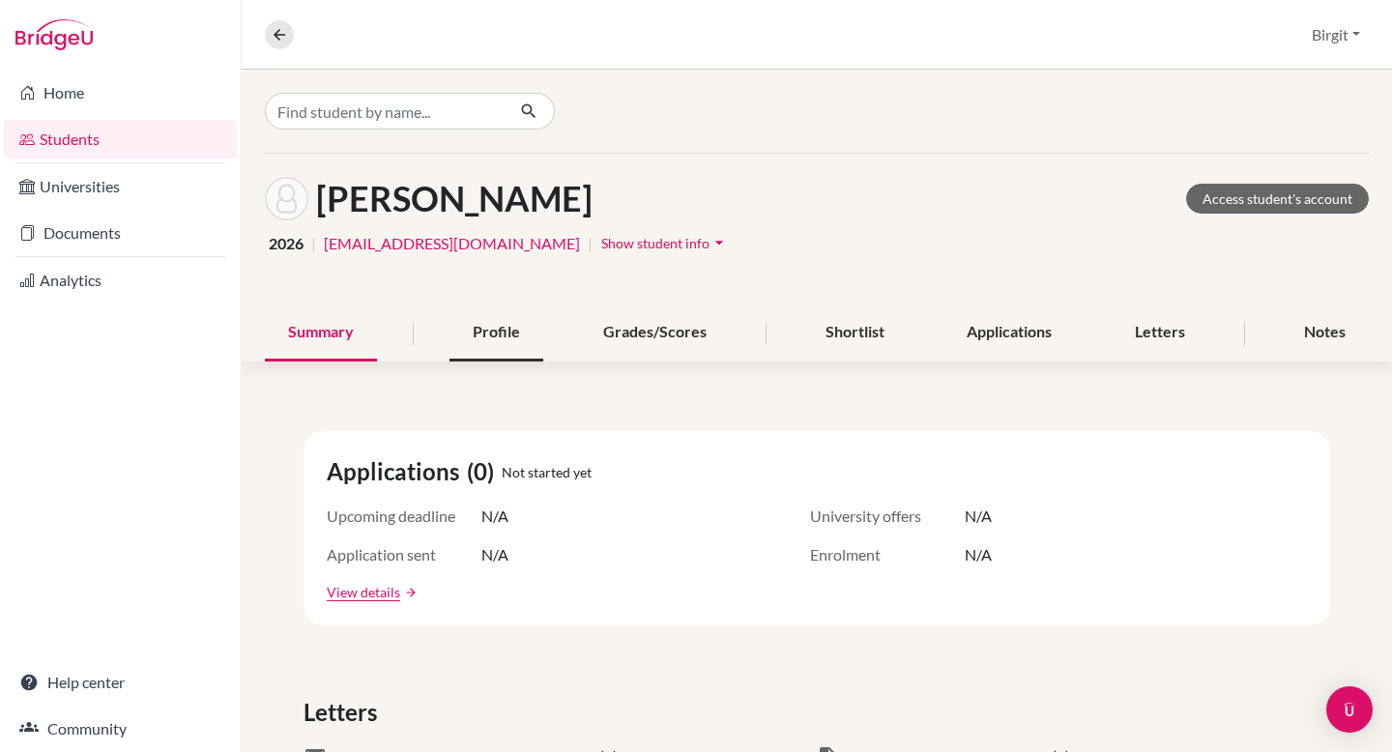
click at [473, 323] on div "Profile" at bounding box center [496, 332] width 94 height 57
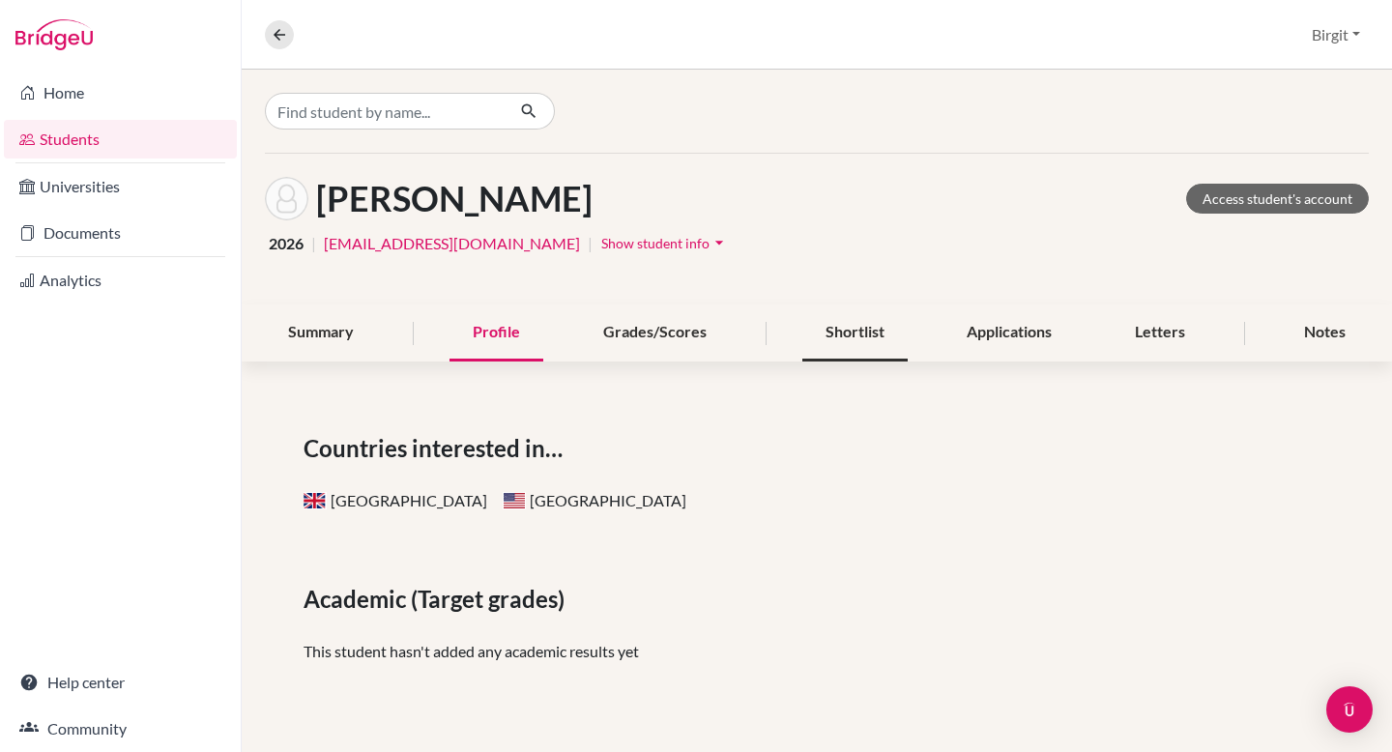
click at [839, 341] on div "Shortlist" at bounding box center [854, 332] width 105 height 57
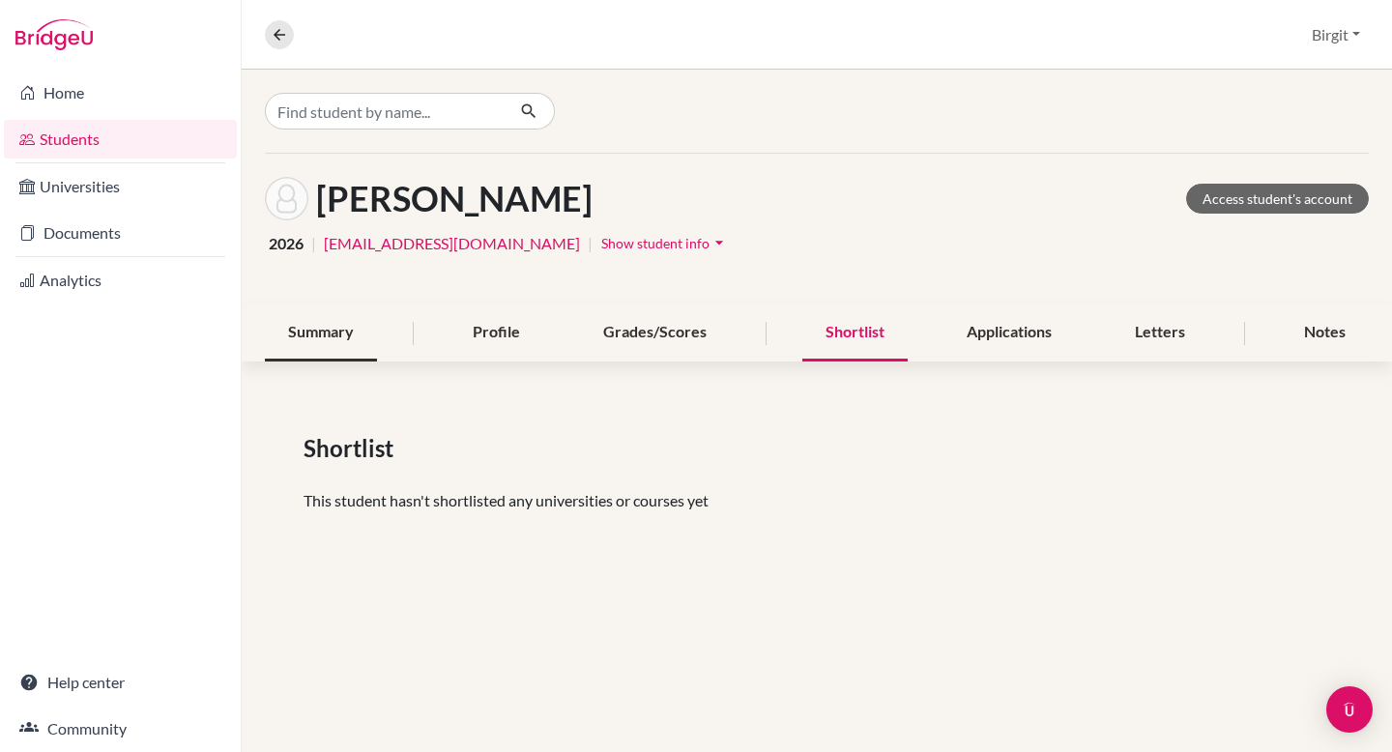
click at [366, 332] on div "Summary" at bounding box center [321, 332] width 112 height 57
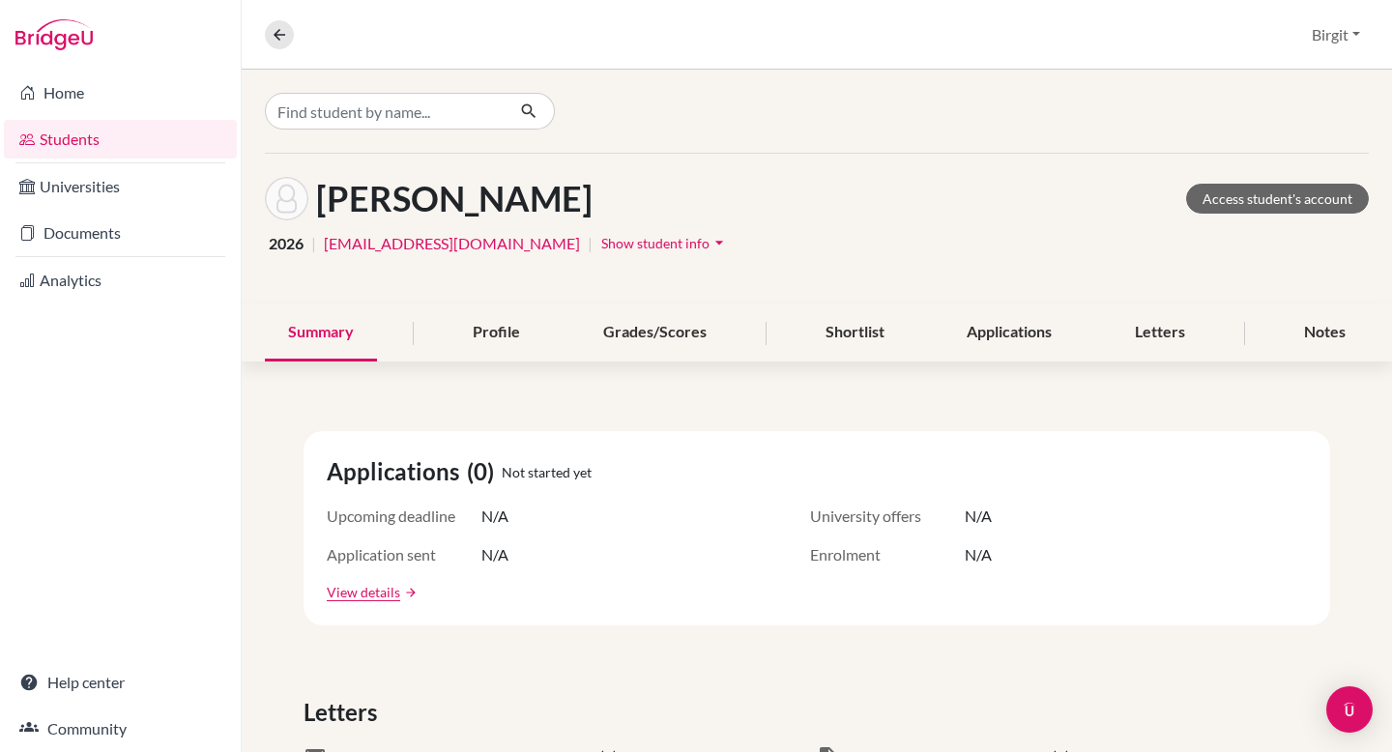
click at [153, 141] on link "Students" at bounding box center [120, 139] width 233 height 39
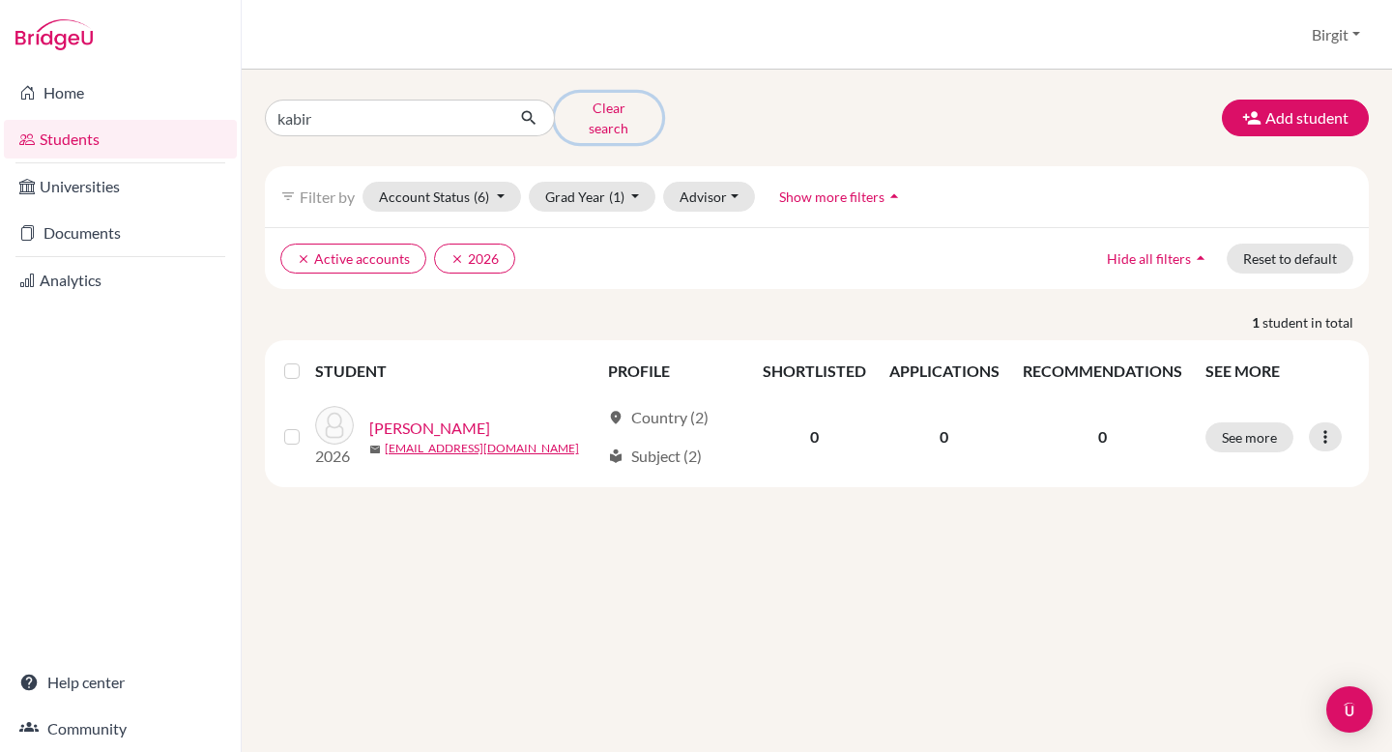
drag, startPoint x: 0, startPoint y: 0, endPoint x: 585, endPoint y: 114, distance: 595.7
click at [585, 114] on button "Clear search" at bounding box center [608, 118] width 107 height 50
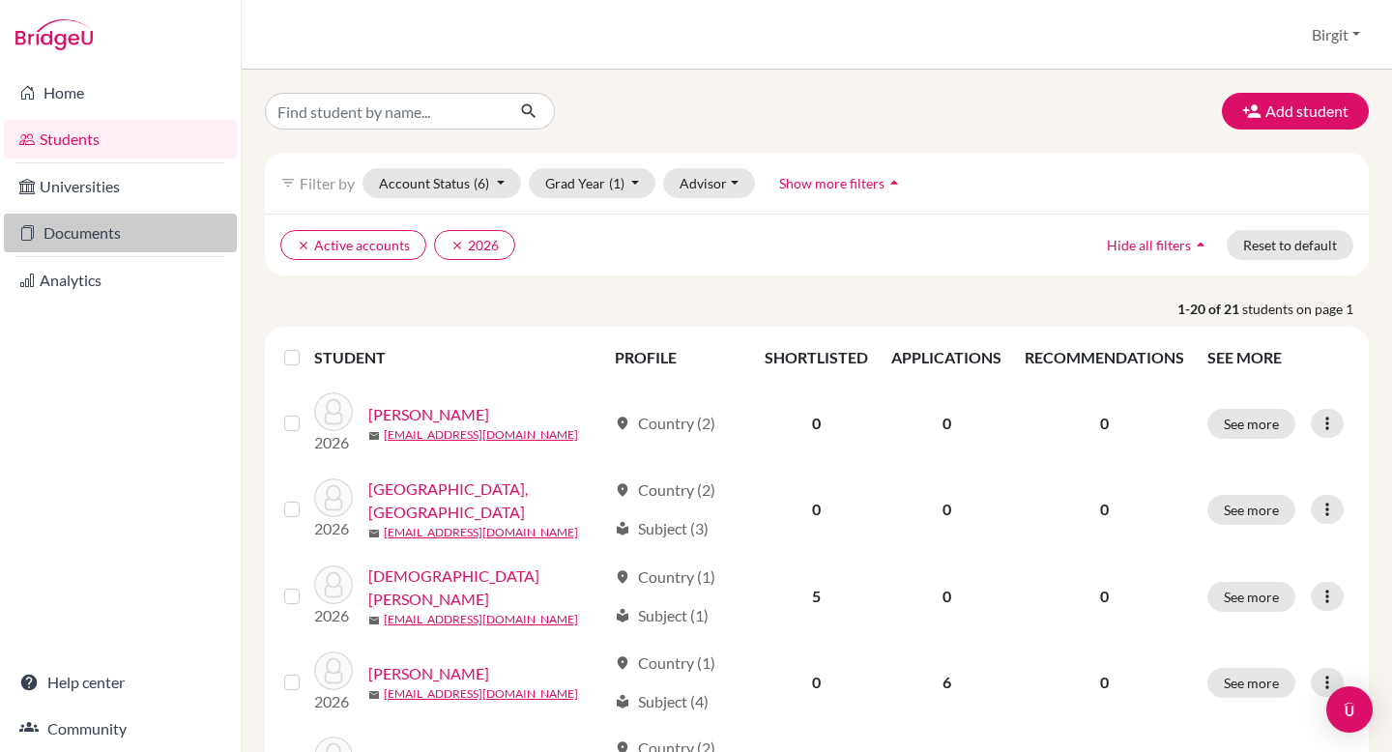
click at [101, 227] on link "Documents" at bounding box center [120, 233] width 233 height 39
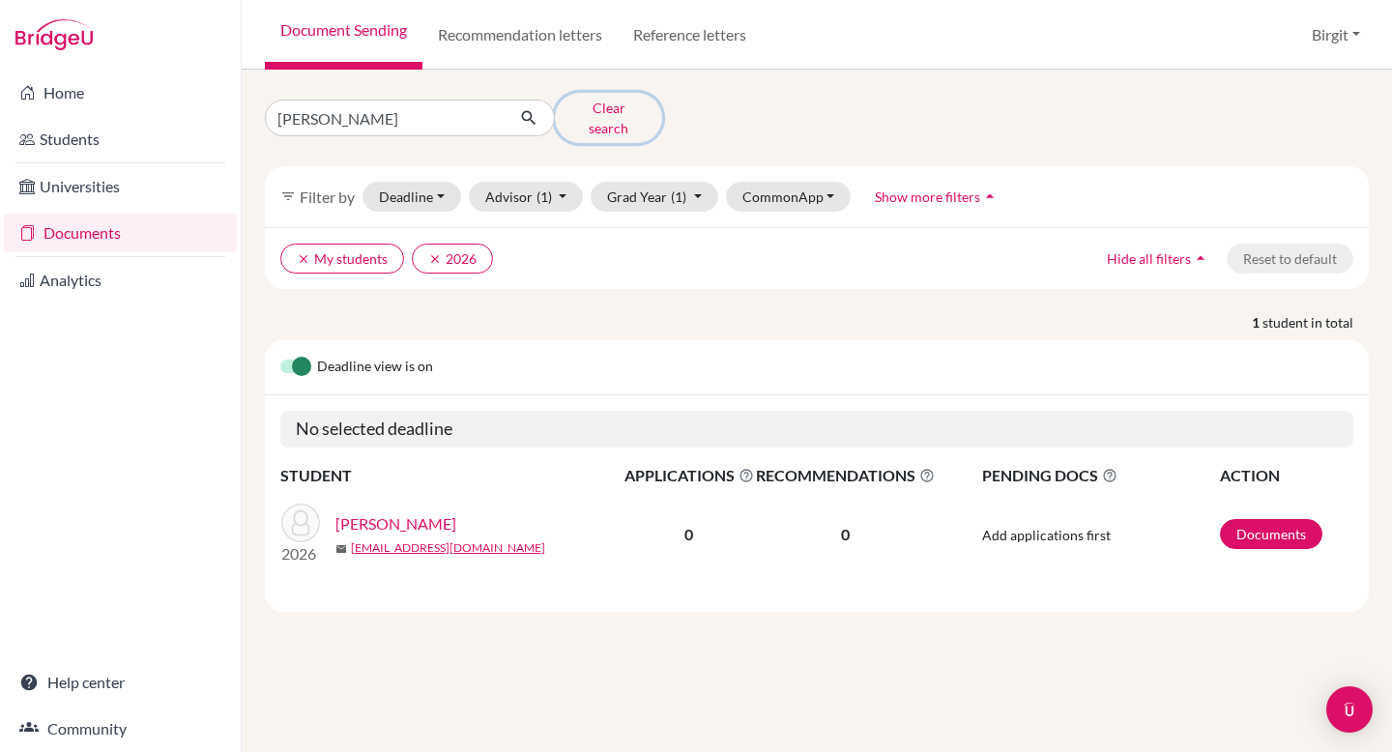
click at [619, 118] on button "Clear search" at bounding box center [608, 118] width 107 height 50
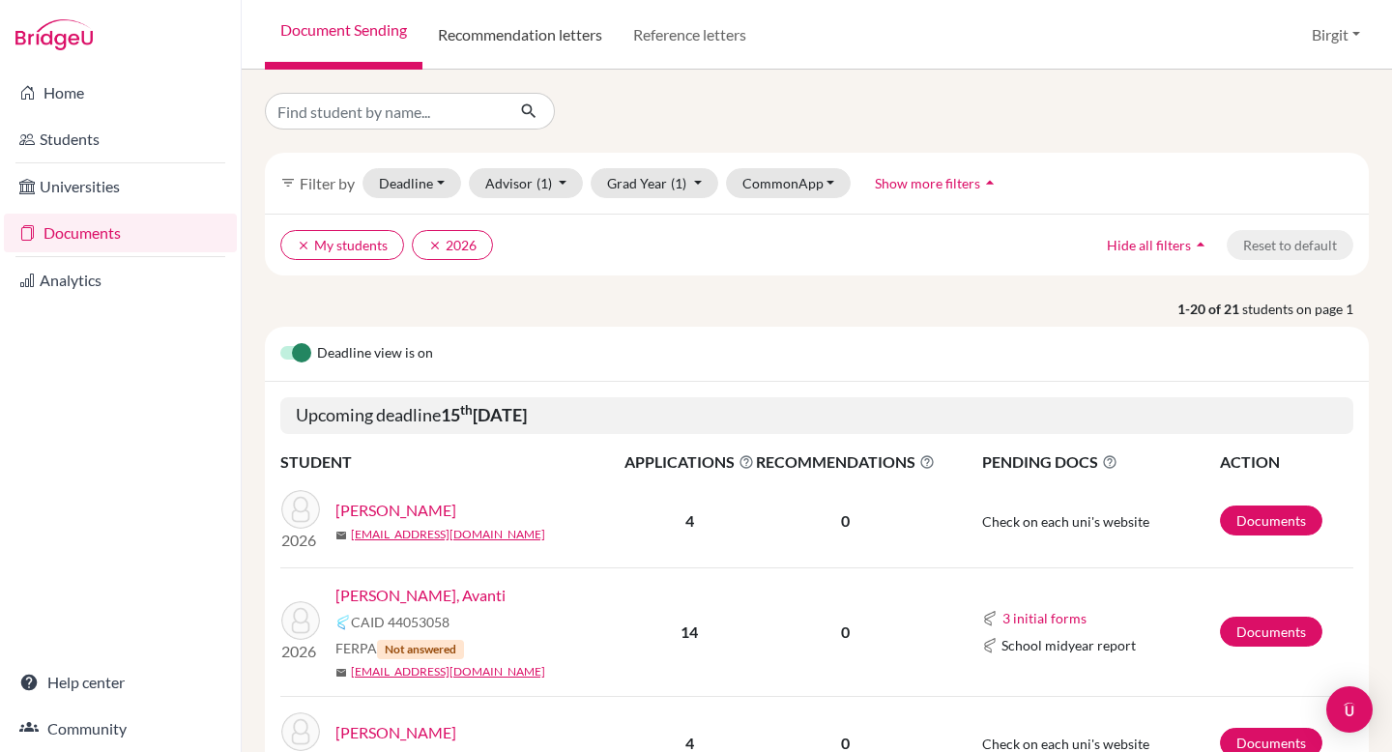
click at [565, 43] on link "Recommendation letters" at bounding box center [519, 35] width 195 height 70
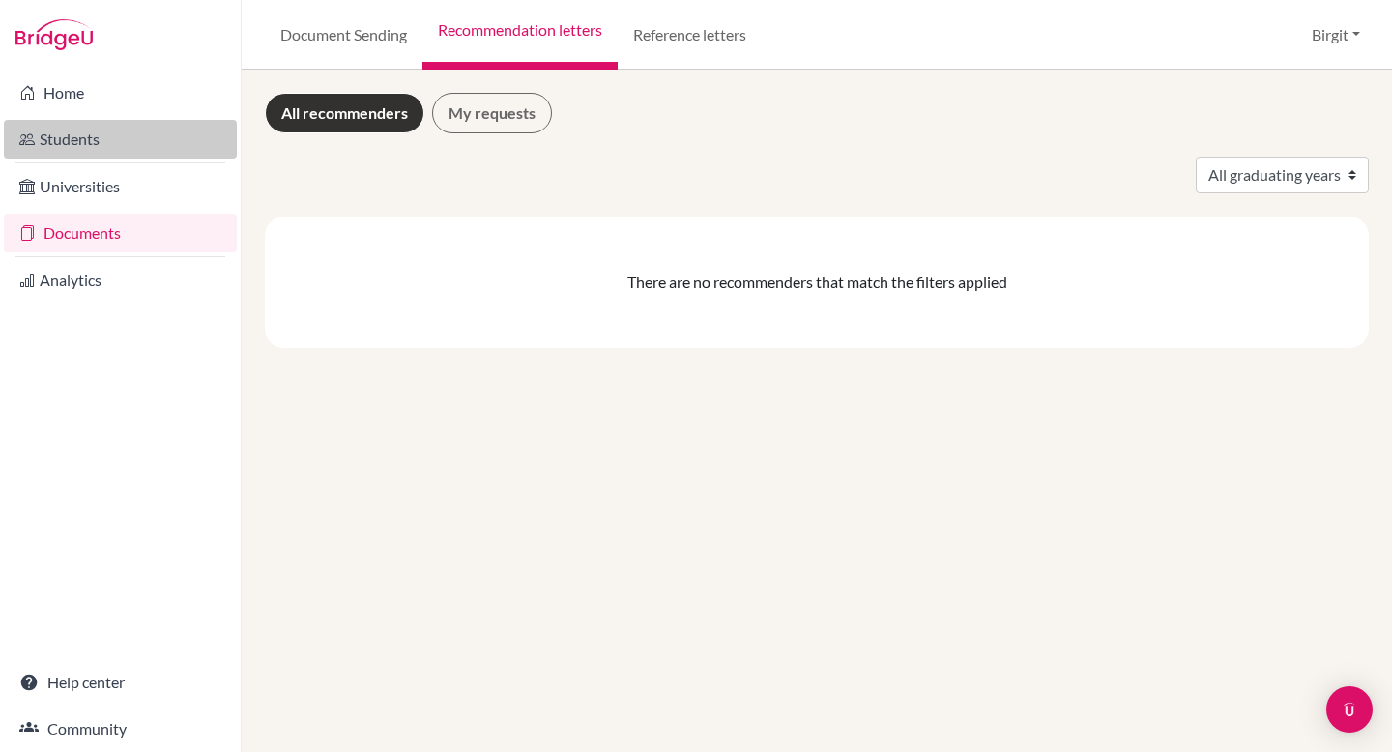
click at [59, 136] on link "Students" at bounding box center [120, 139] width 233 height 39
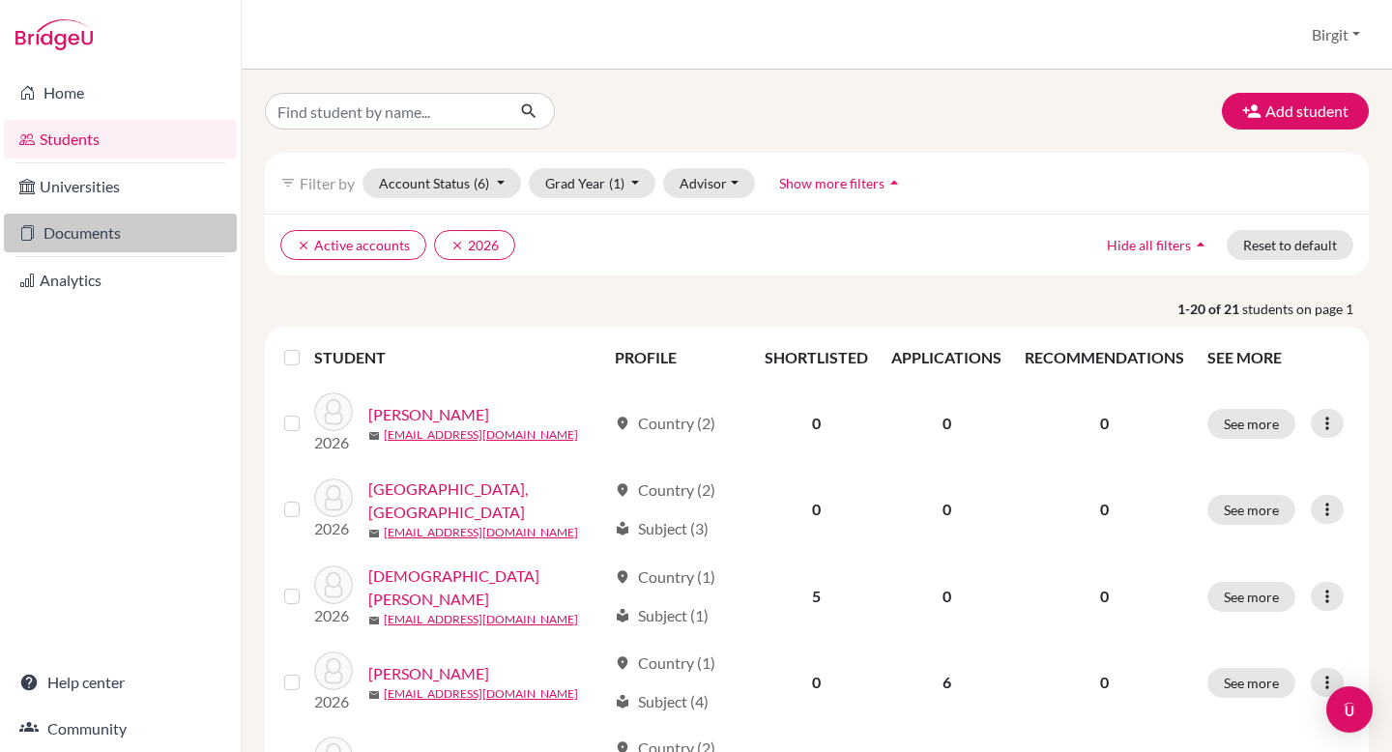
click at [97, 232] on link "Documents" at bounding box center [120, 233] width 233 height 39
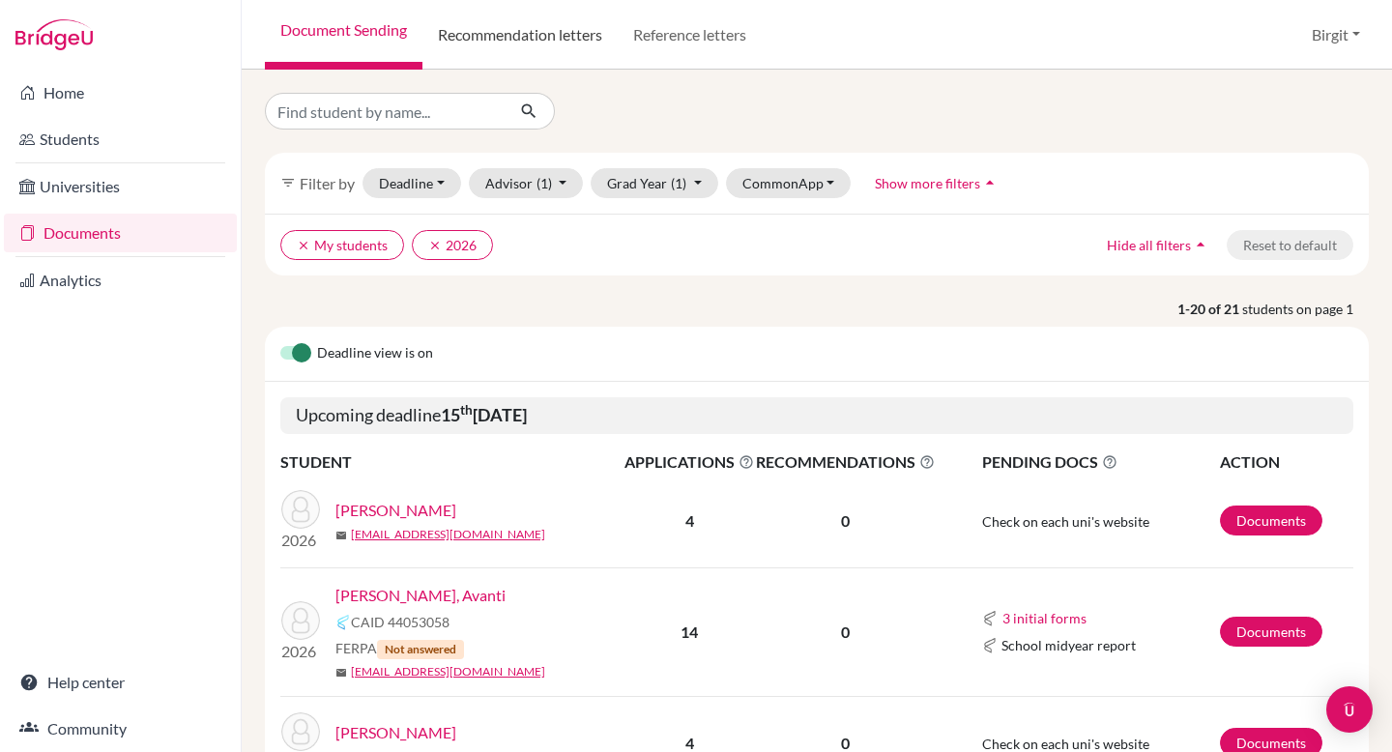
click at [576, 43] on link "Recommendation letters" at bounding box center [519, 35] width 195 height 70
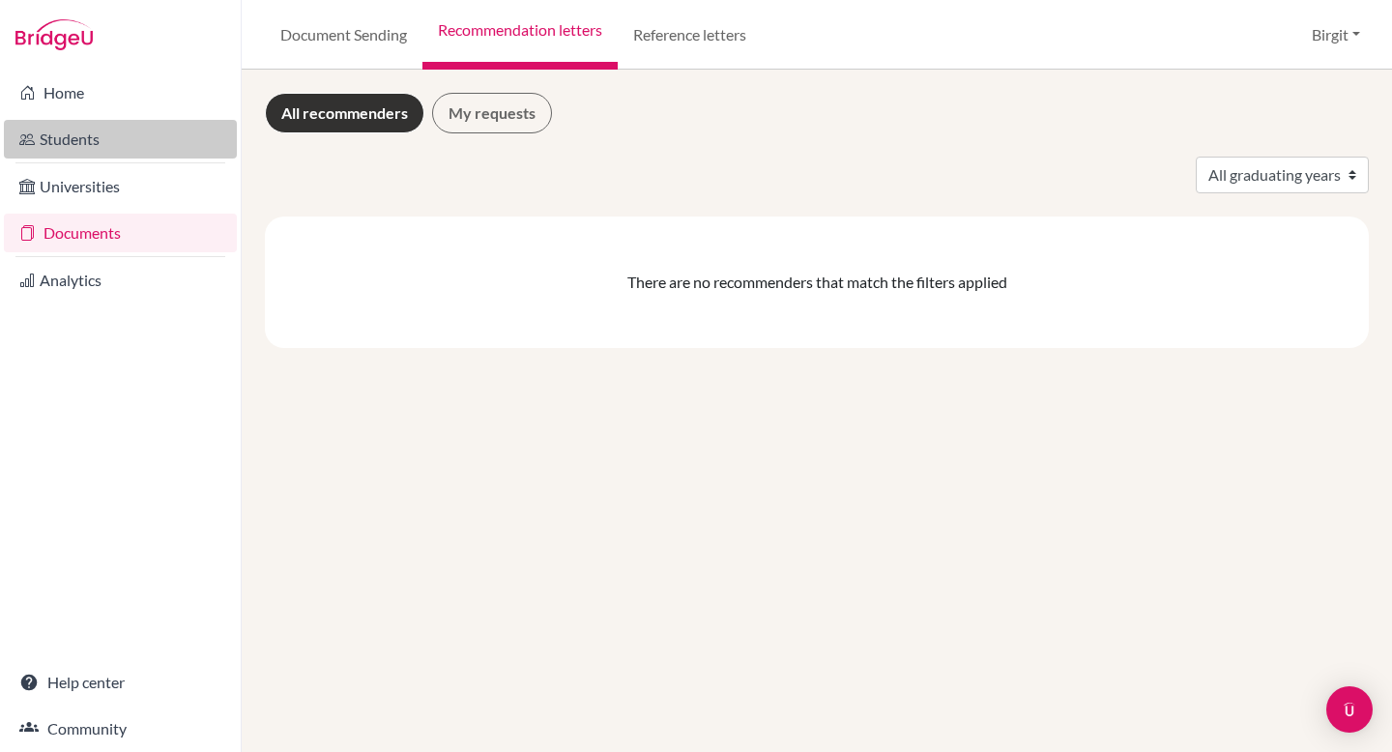
click at [105, 151] on link "Students" at bounding box center [120, 139] width 233 height 39
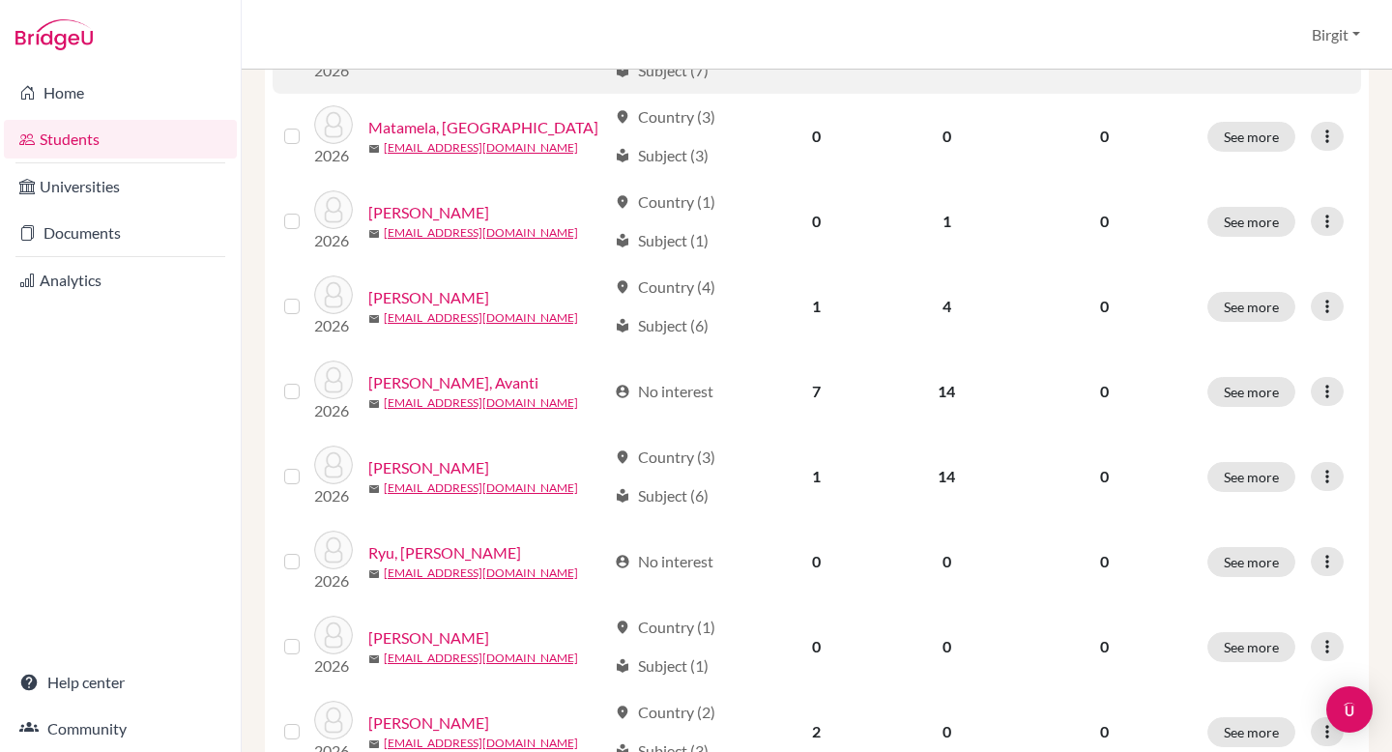
scroll to position [889, 0]
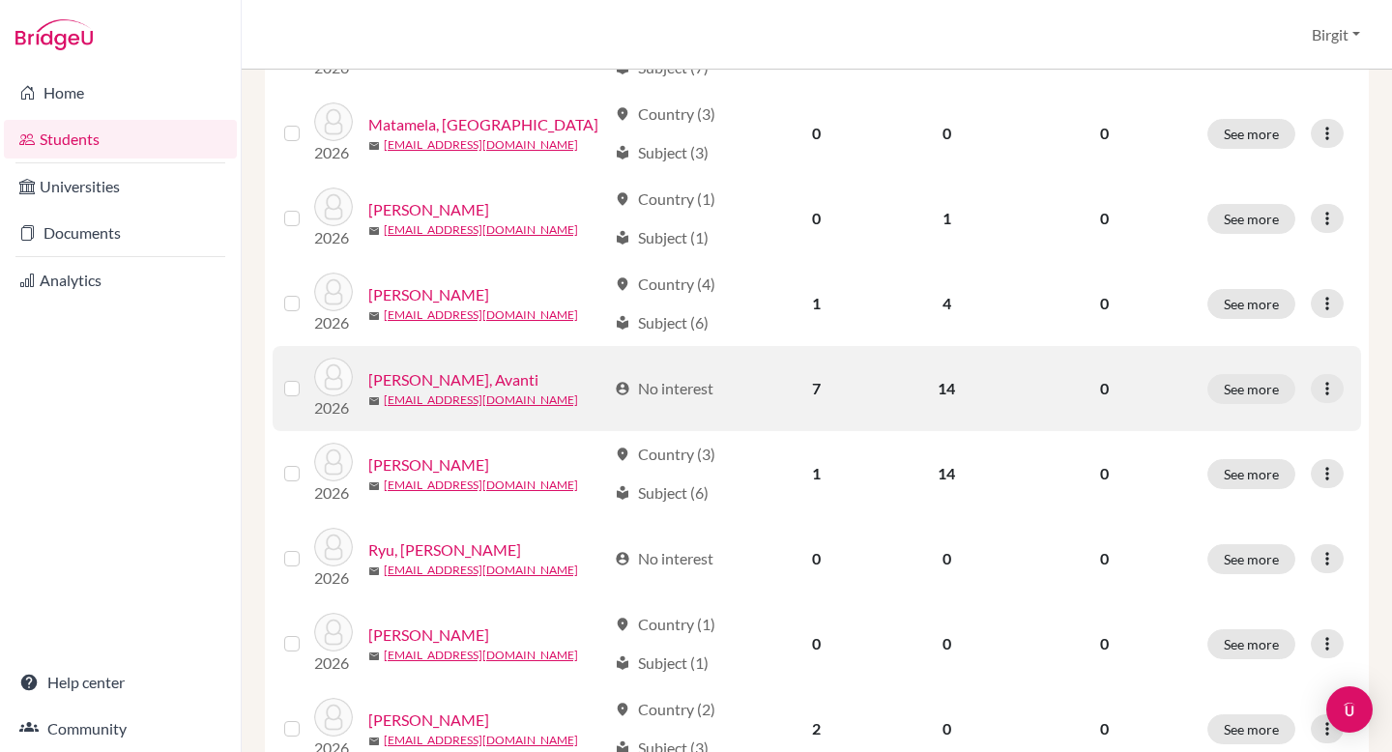
click at [445, 374] on link "[PERSON_NAME], Avanti" at bounding box center [453, 379] width 170 height 23
click at [436, 378] on link "[PERSON_NAME], Avanti" at bounding box center [453, 379] width 170 height 23
click at [426, 378] on link "[PERSON_NAME], Avanti" at bounding box center [453, 379] width 170 height 23
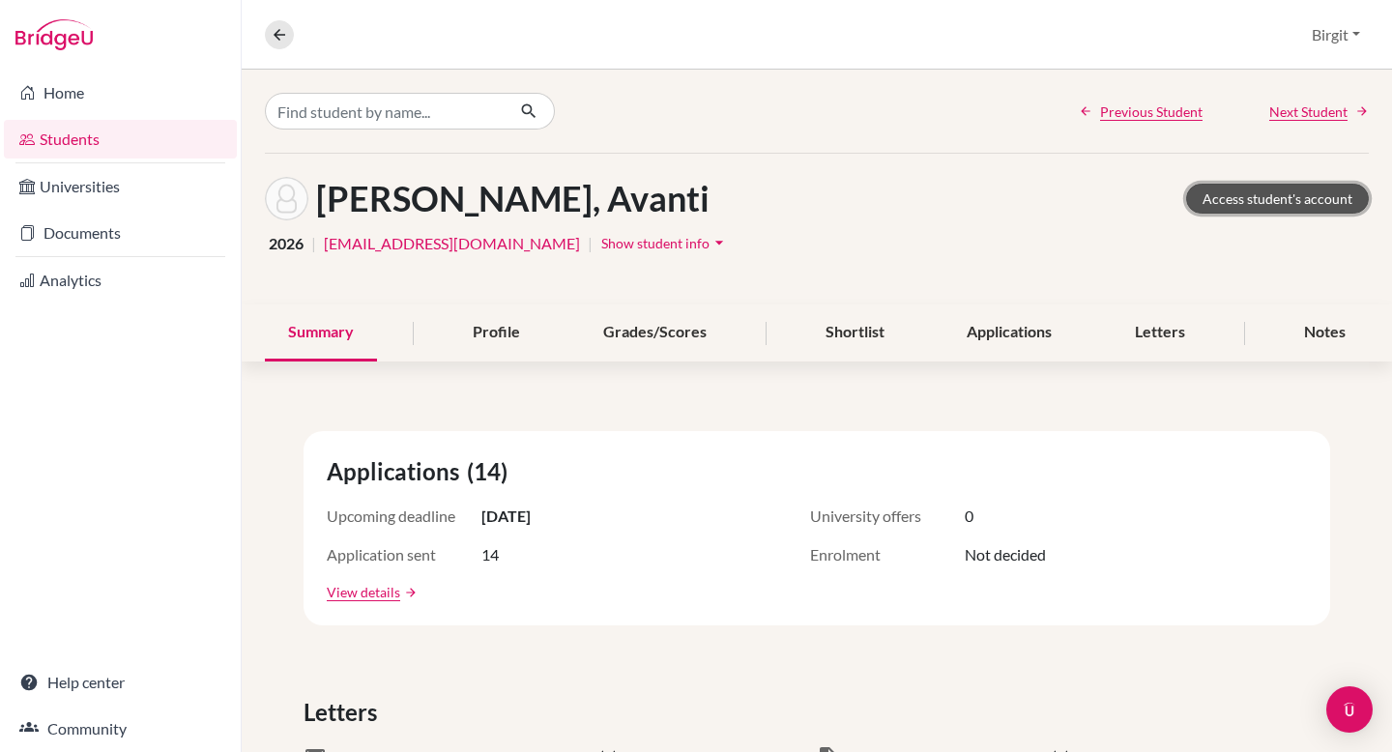
click at [1282, 202] on link "Access student's account" at bounding box center [1277, 199] width 183 height 30
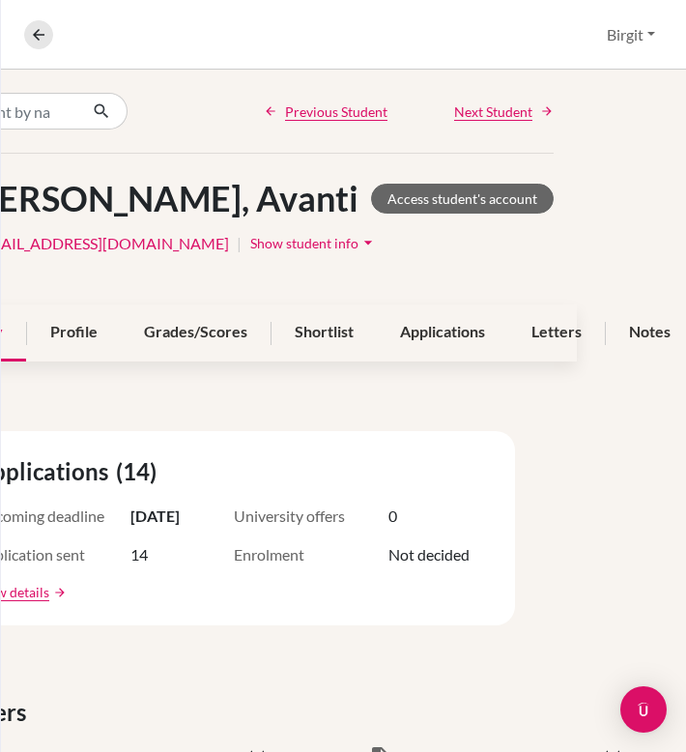
scroll to position [0, 108]
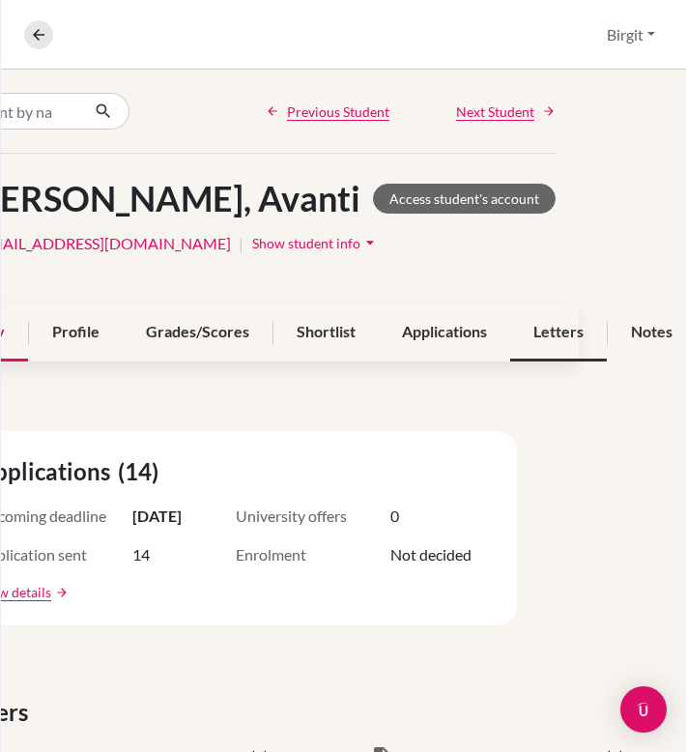
click at [556, 318] on div "Letters" at bounding box center [558, 332] width 97 height 57
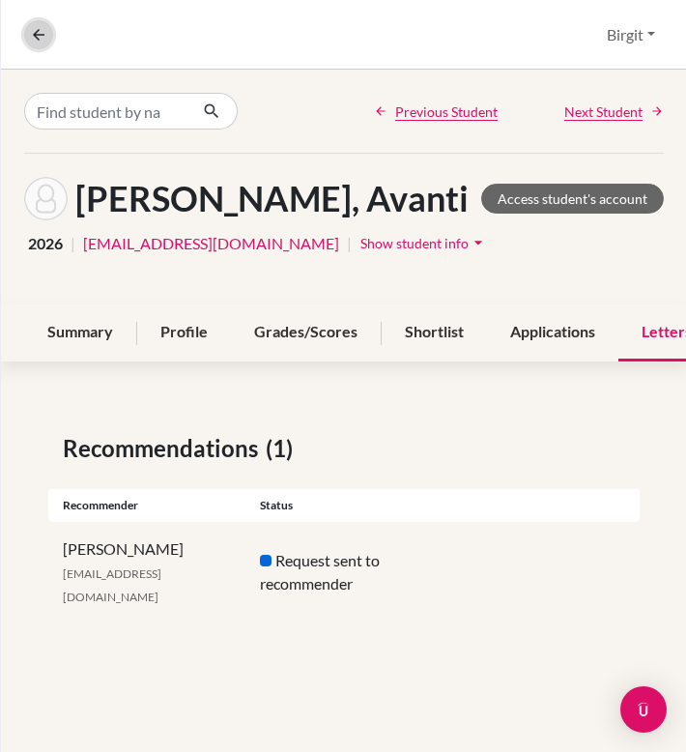
click at [34, 37] on icon at bounding box center [38, 34] width 17 height 17
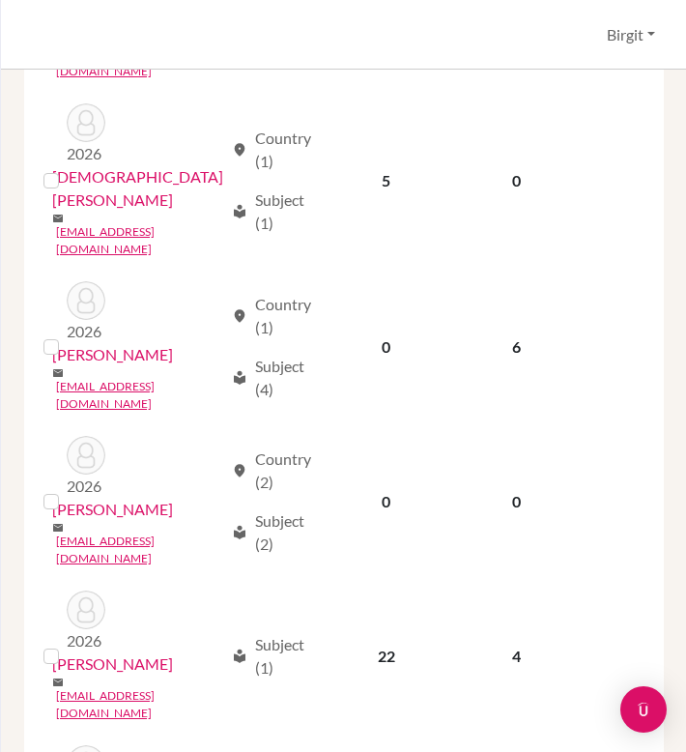
scroll to position [1191, 0]
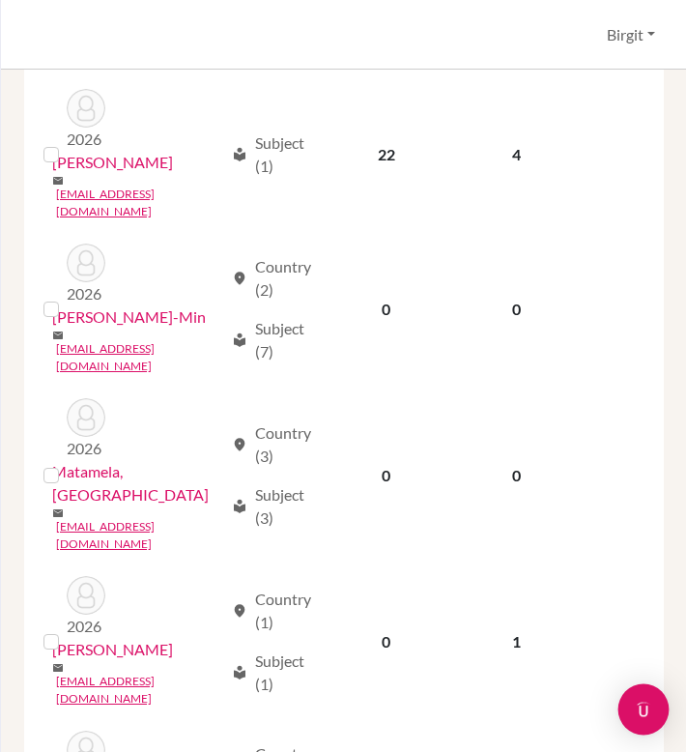
click at [642, 704] on img "Open Intercom Messenger" at bounding box center [643, 709] width 25 height 25
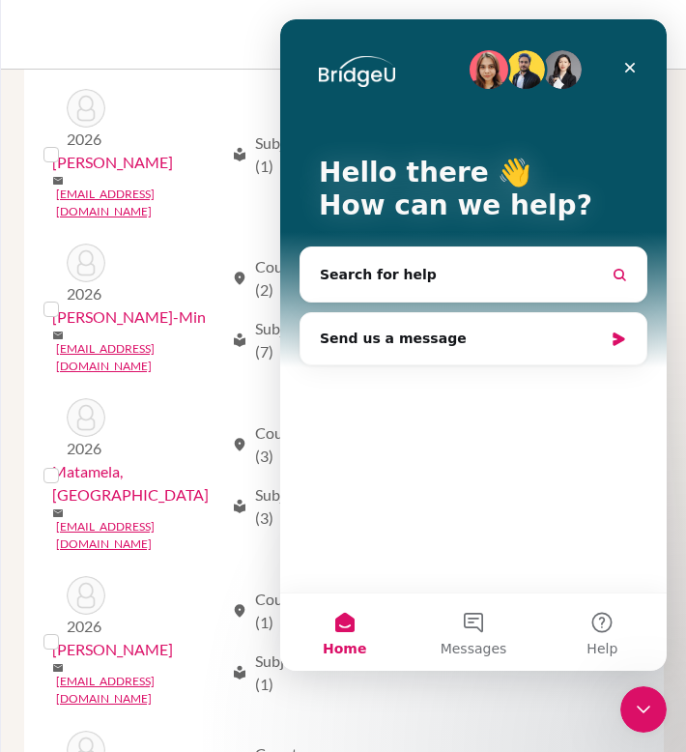
scroll to position [0, 0]
drag, startPoint x: 659, startPoint y: 51, endPoint x: 635, endPoint y: 111, distance: 64.6
click at [635, 109] on div "Hello there 👋 How can we help? Search for help Send us a message" at bounding box center [473, 305] width 387 height 573
click at [630, 68] on icon "Close" at bounding box center [630, 68] width 11 height 11
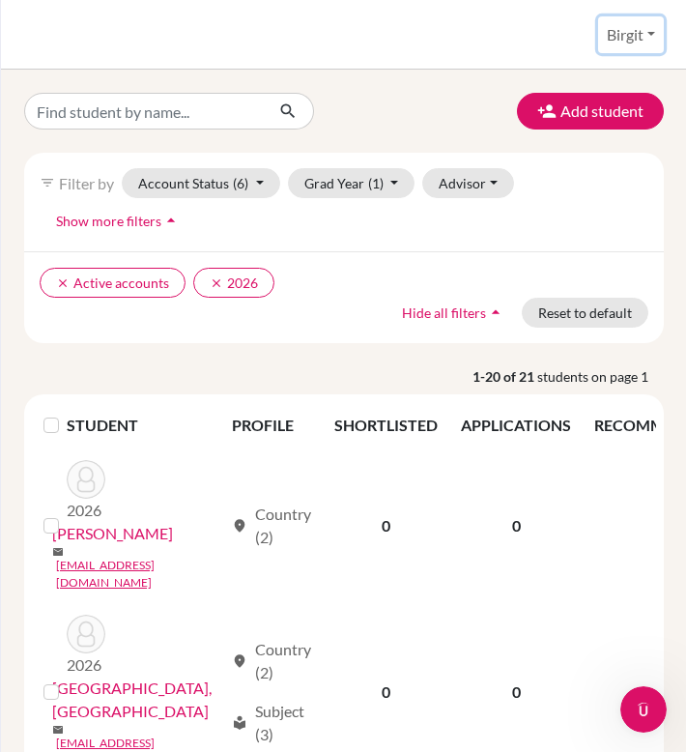
click at [641, 43] on button "Birgit" at bounding box center [631, 34] width 66 height 37
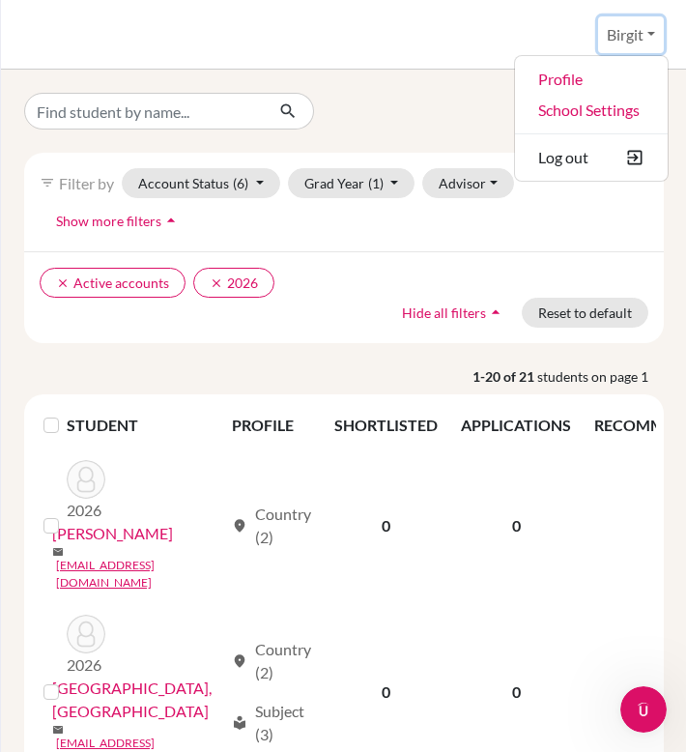
click at [641, 43] on button "Birgit" at bounding box center [631, 34] width 66 height 37
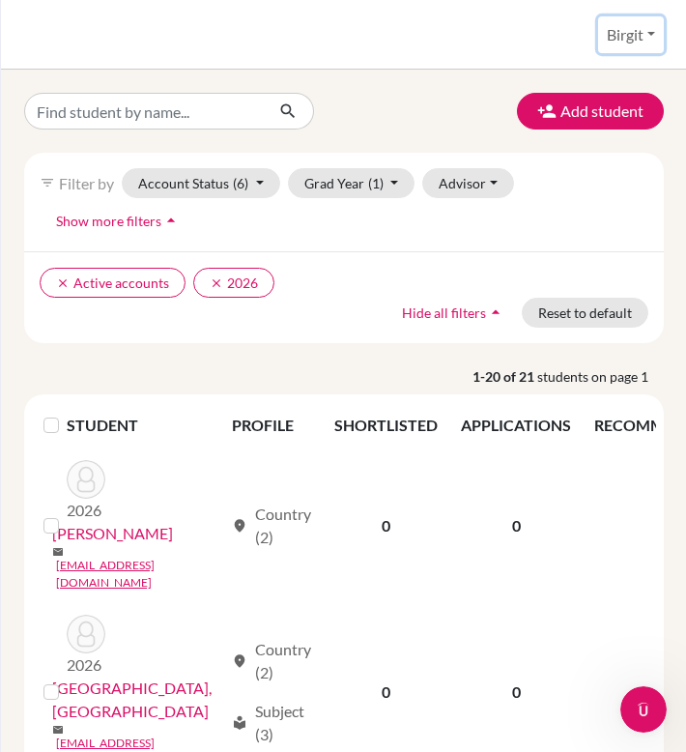
click at [647, 30] on button "Birgit" at bounding box center [631, 34] width 66 height 37
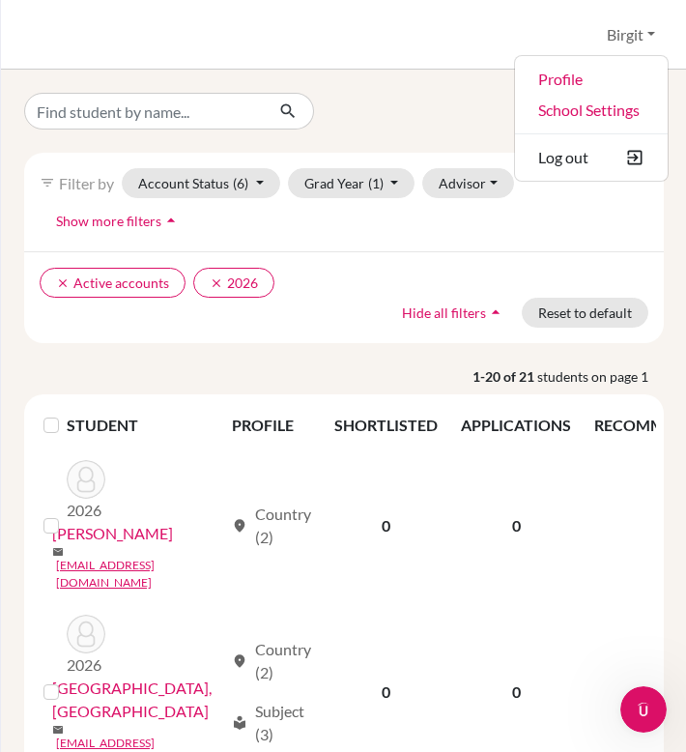
click at [430, 47] on div "Students overview Birgit Profile School Settings Log out" at bounding box center [344, 35] width 686 height 70
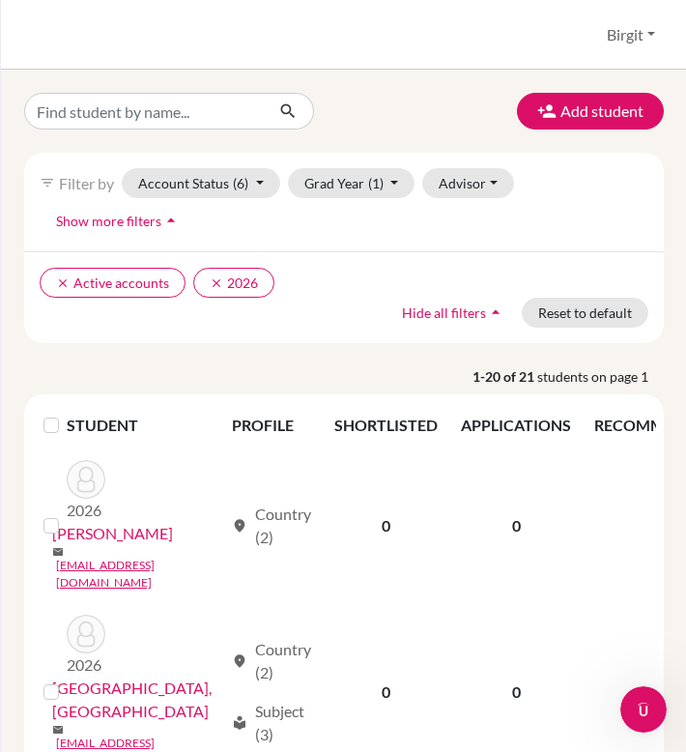
click at [140, 217] on span "Show more filters" at bounding box center [108, 221] width 105 height 16
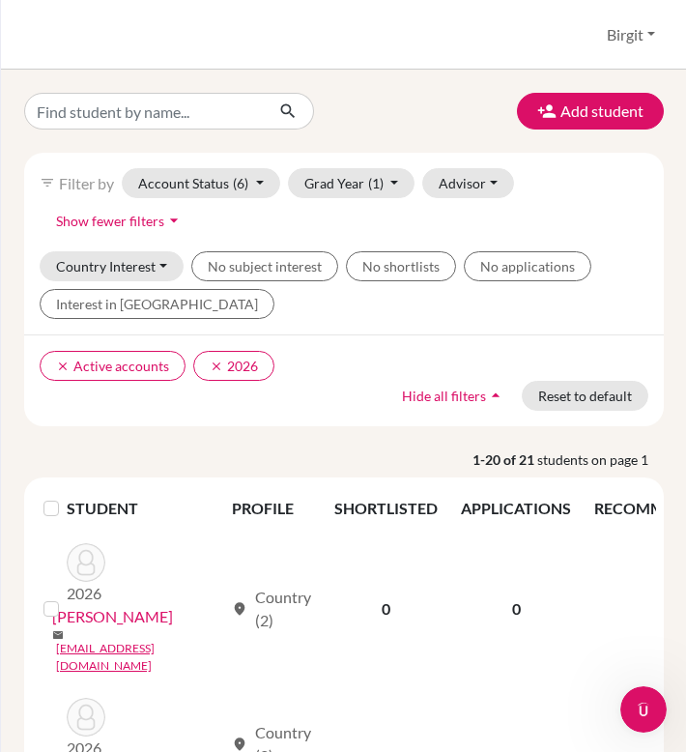
click at [140, 217] on span "Show fewer filters" at bounding box center [110, 221] width 108 height 16
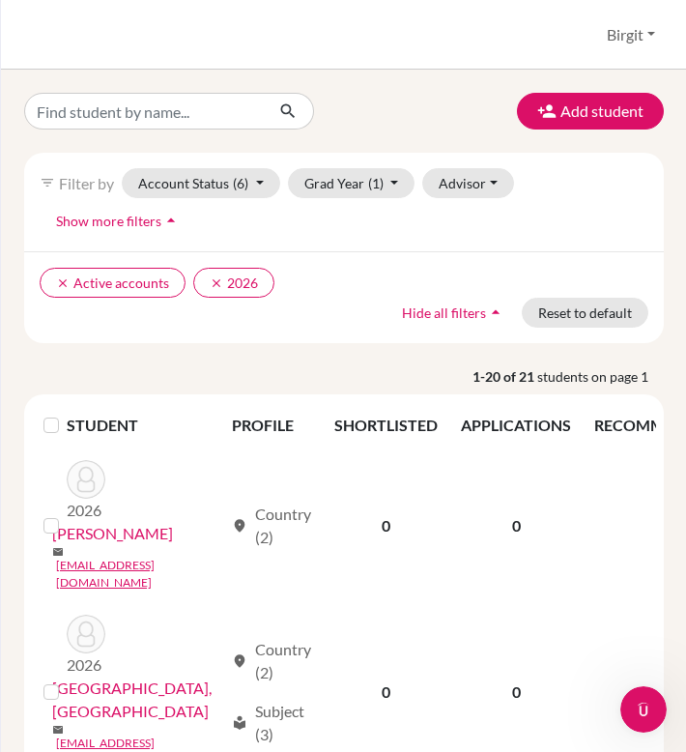
click at [441, 310] on span "Hide all filters" at bounding box center [444, 312] width 84 height 16
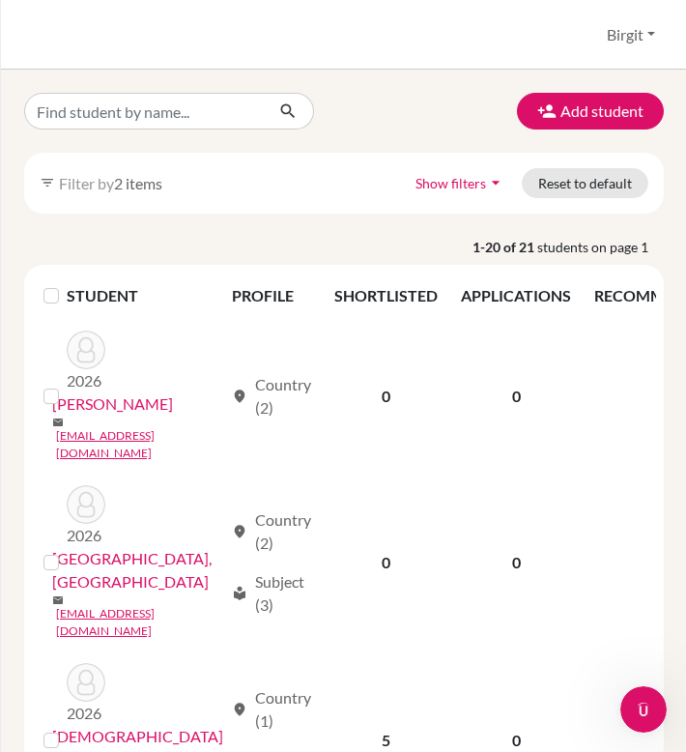
click at [435, 181] on span "Show filters" at bounding box center [451, 183] width 71 height 16
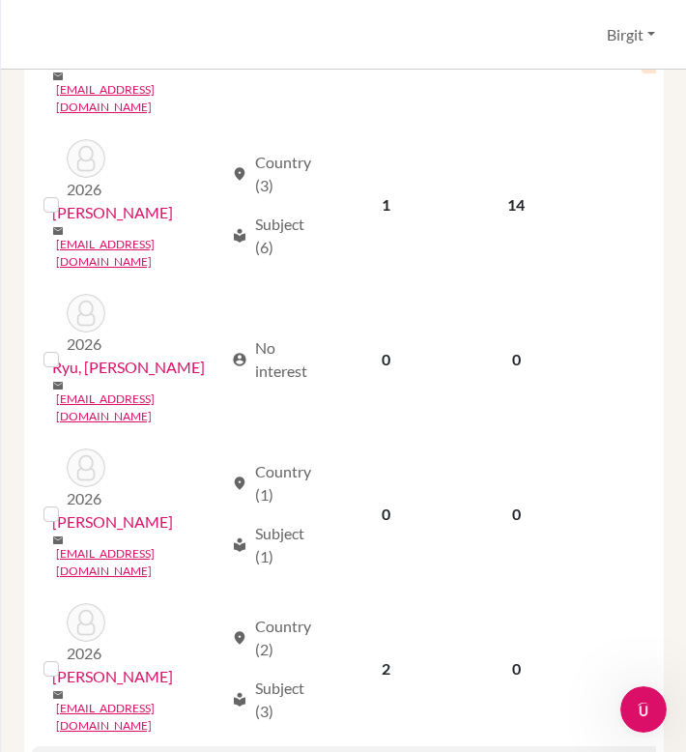
scroll to position [2099, 0]
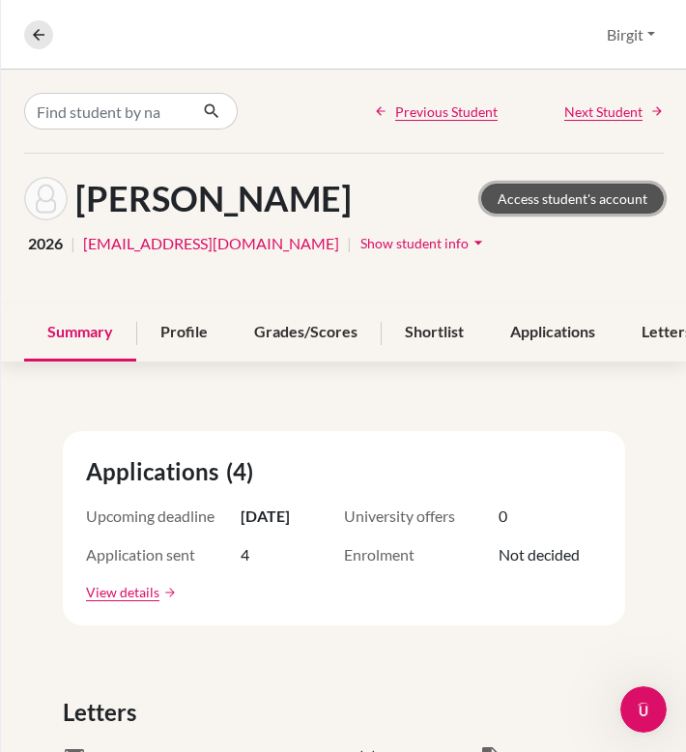
click at [537, 199] on link "Access student's account" at bounding box center [572, 199] width 183 height 30
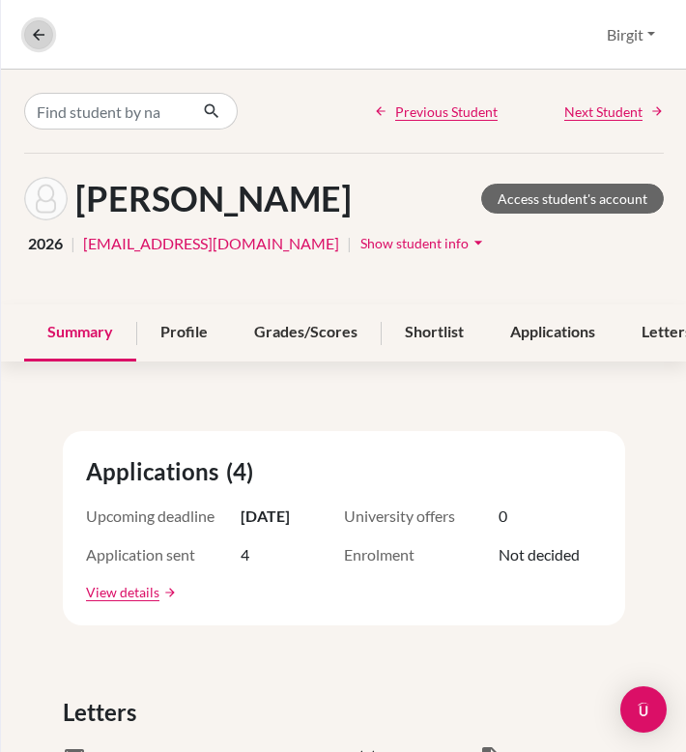
click at [34, 37] on icon at bounding box center [38, 34] width 17 height 17
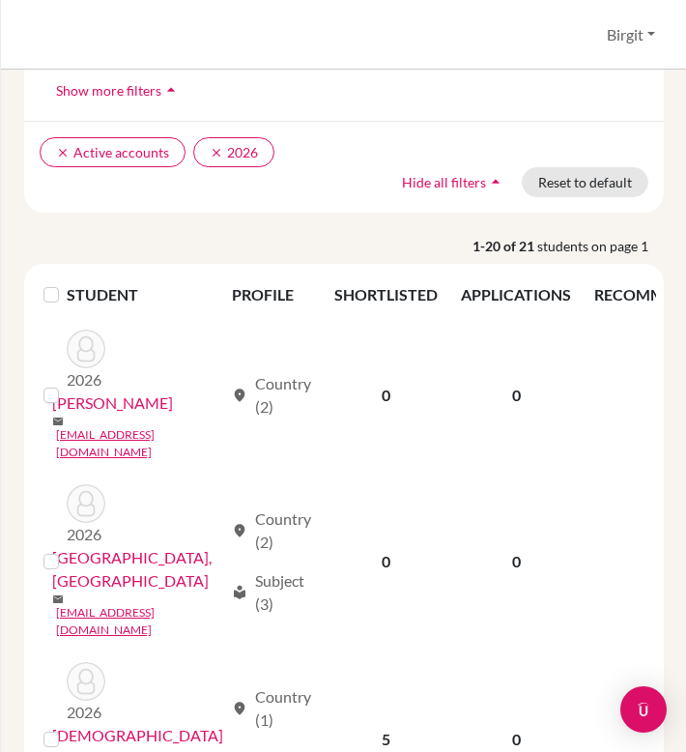
scroll to position [558, 0]
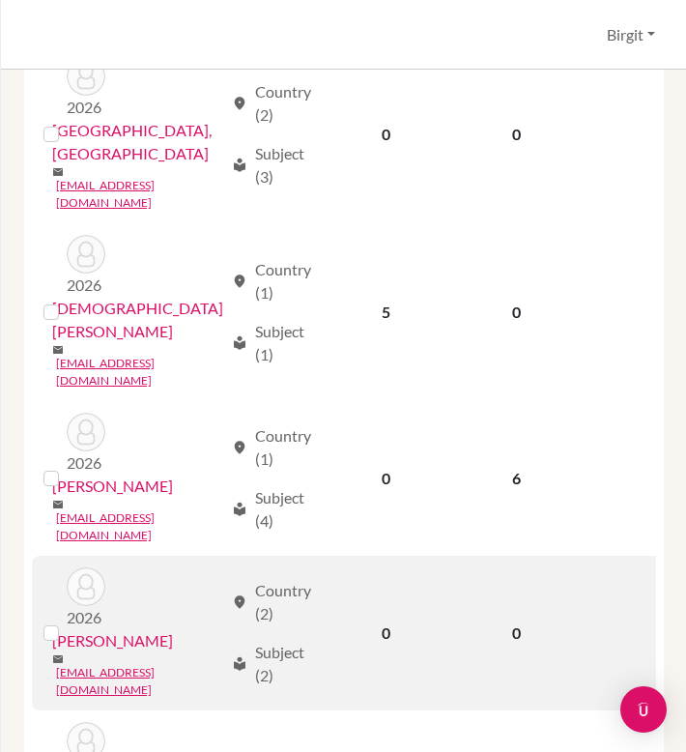
click at [113, 629] on link "[PERSON_NAME]" at bounding box center [112, 640] width 121 height 23
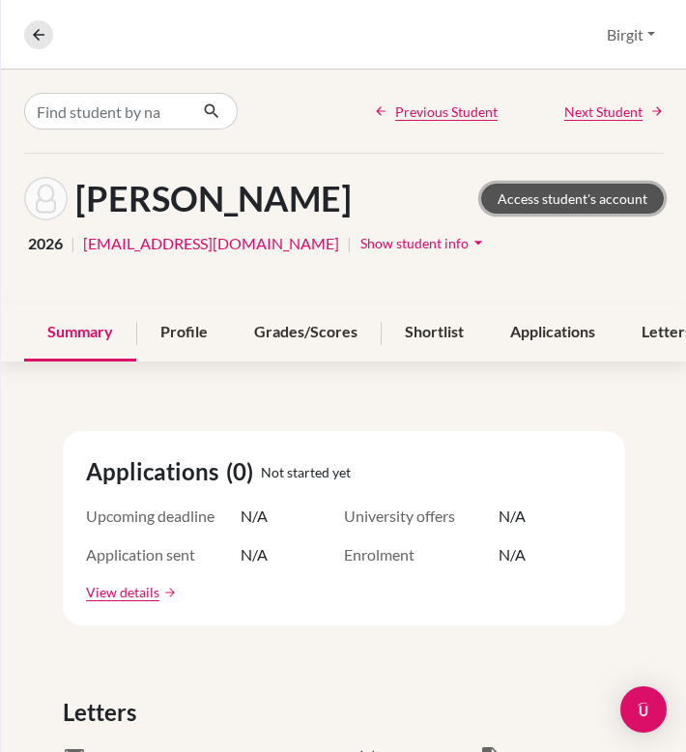
click at [535, 203] on link "Access student's account" at bounding box center [572, 199] width 183 height 30
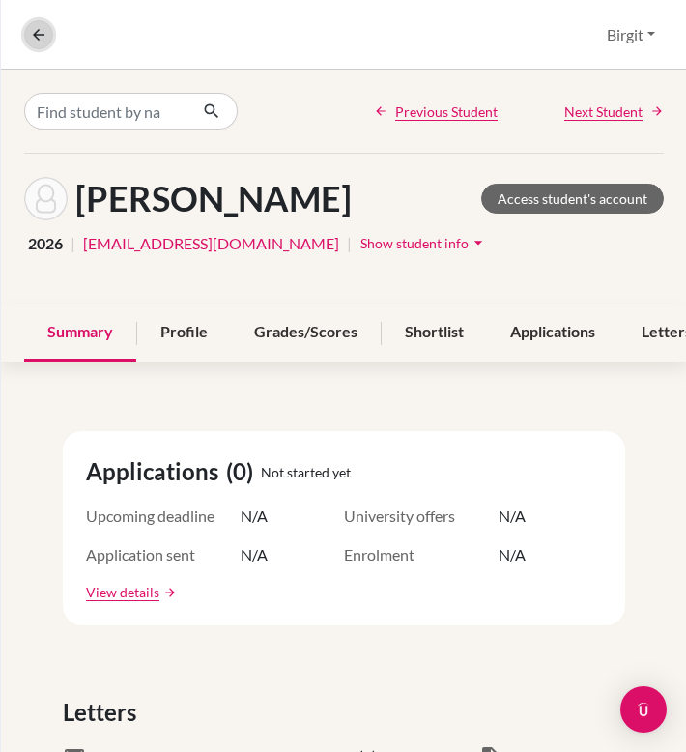
click at [40, 37] on icon at bounding box center [38, 34] width 17 height 17
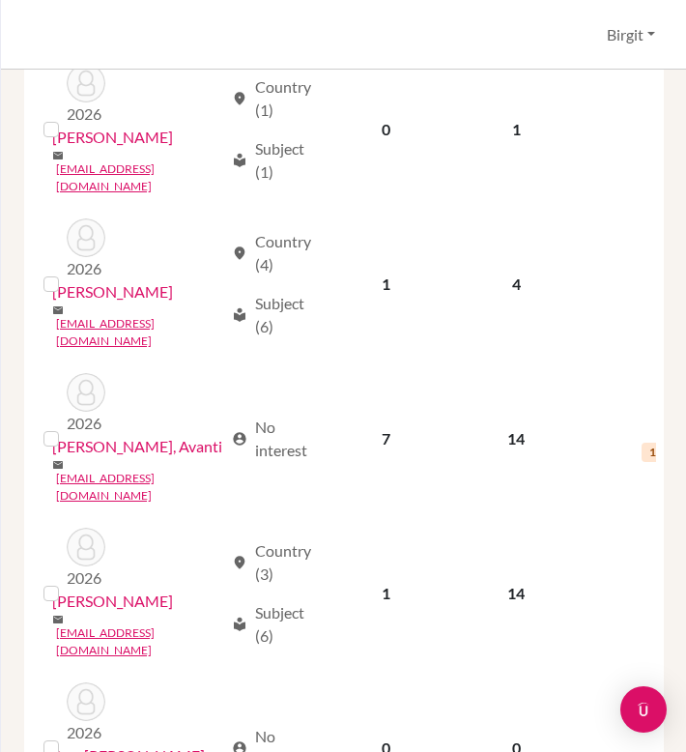
scroll to position [2440, 0]
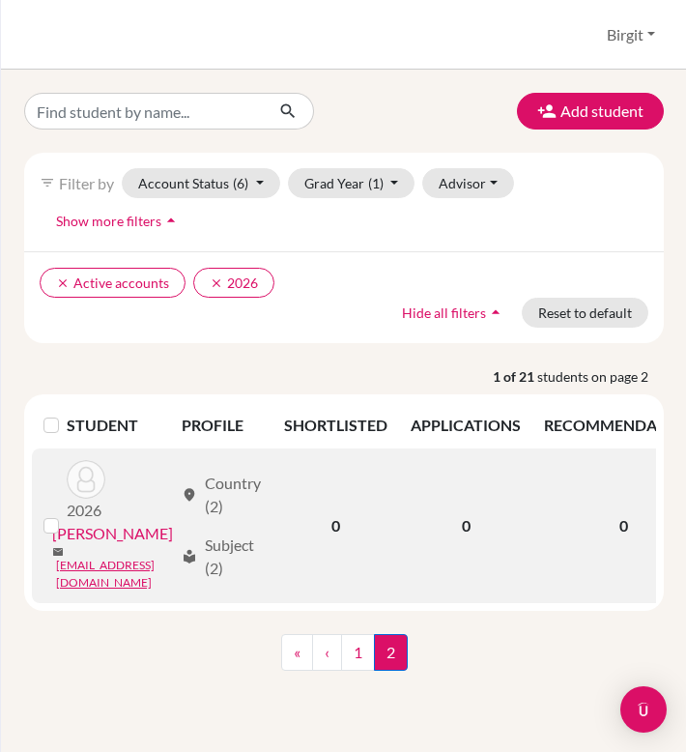
click at [117, 532] on link "[PERSON_NAME]" at bounding box center [112, 533] width 121 height 23
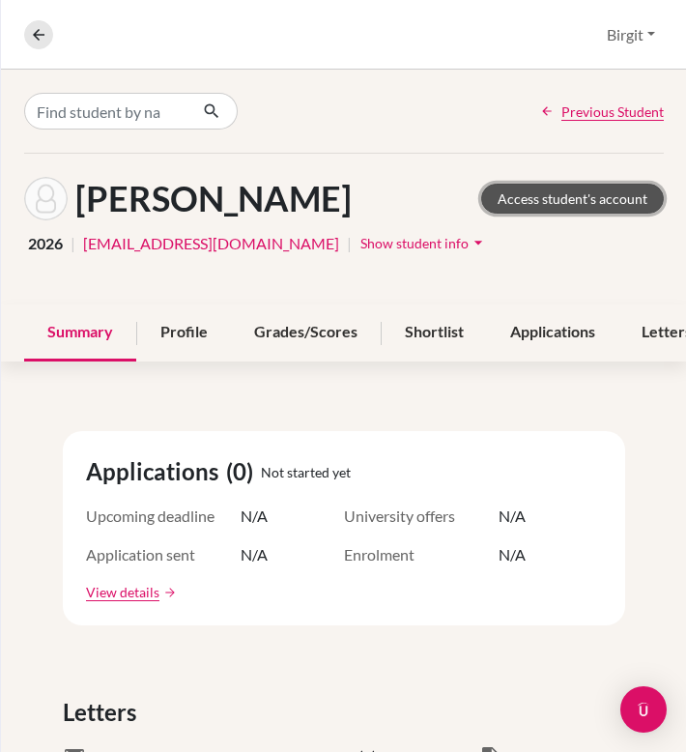
click at [549, 194] on link "Access student's account" at bounding box center [572, 199] width 183 height 30
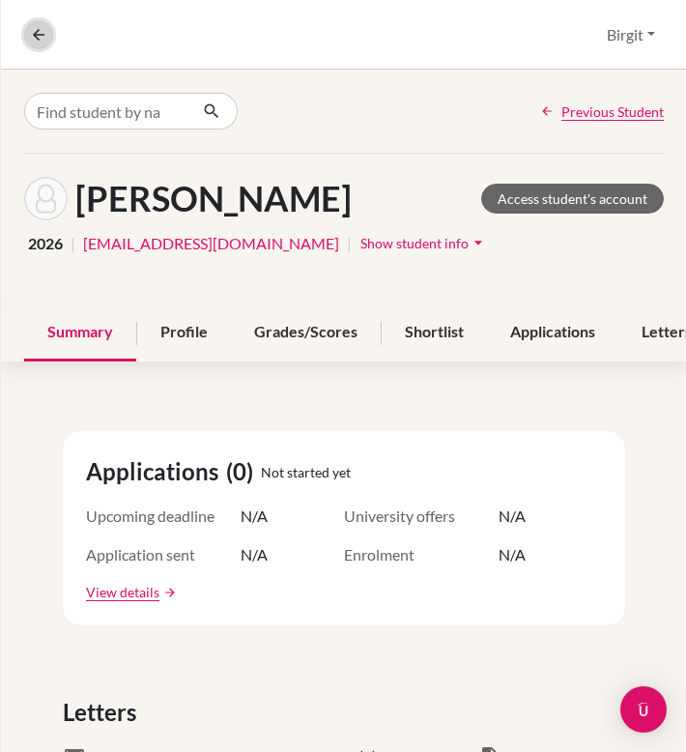
click at [38, 31] on icon at bounding box center [38, 34] width 17 height 17
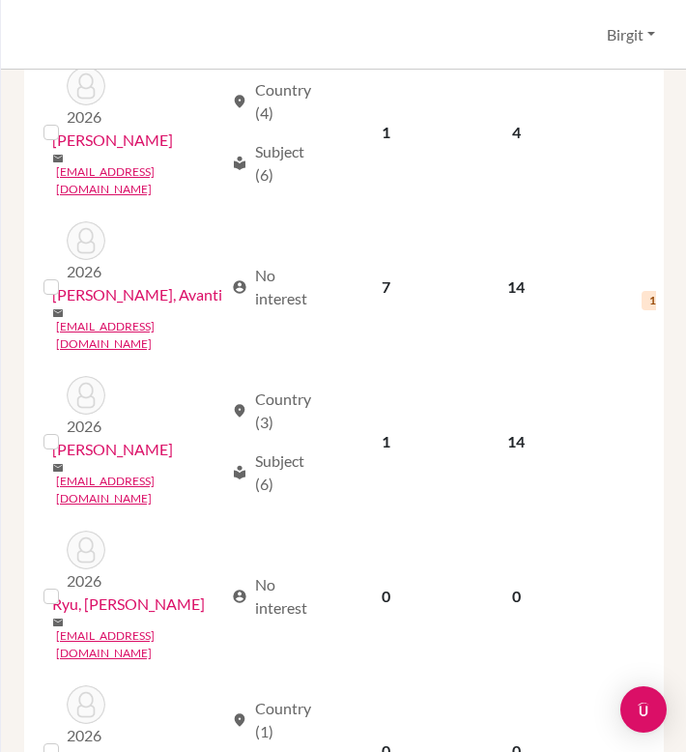
scroll to position [1965, 0]
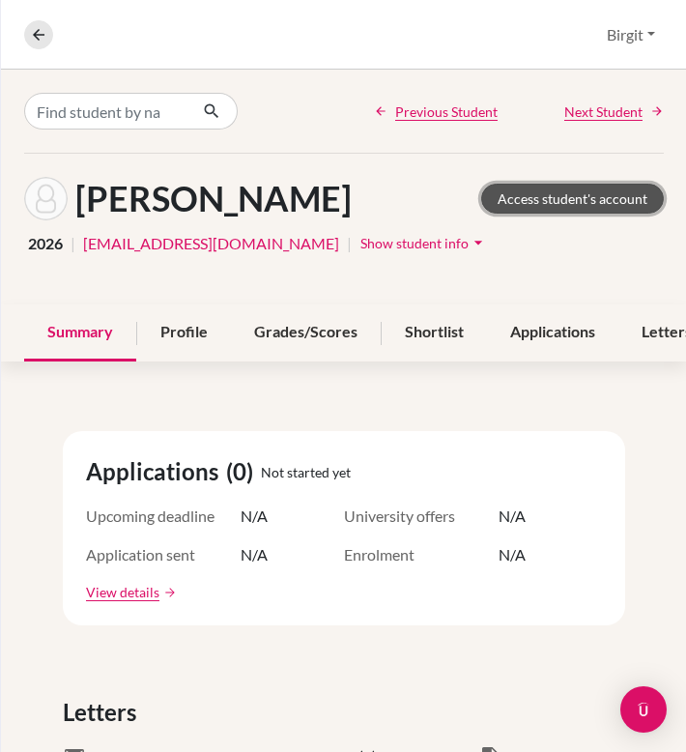
click at [534, 199] on link "Access student's account" at bounding box center [572, 199] width 183 height 30
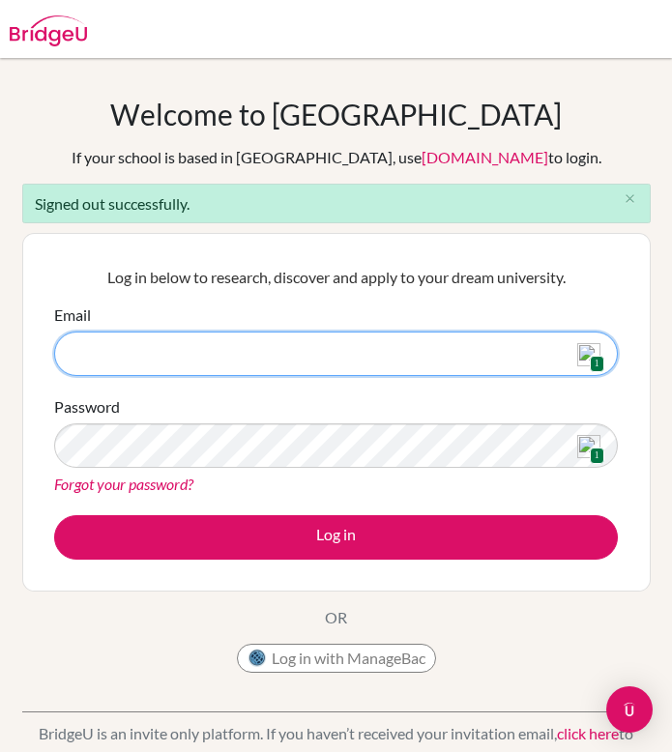
type input "[EMAIL_ADDRESS][DOMAIN_NAME]"
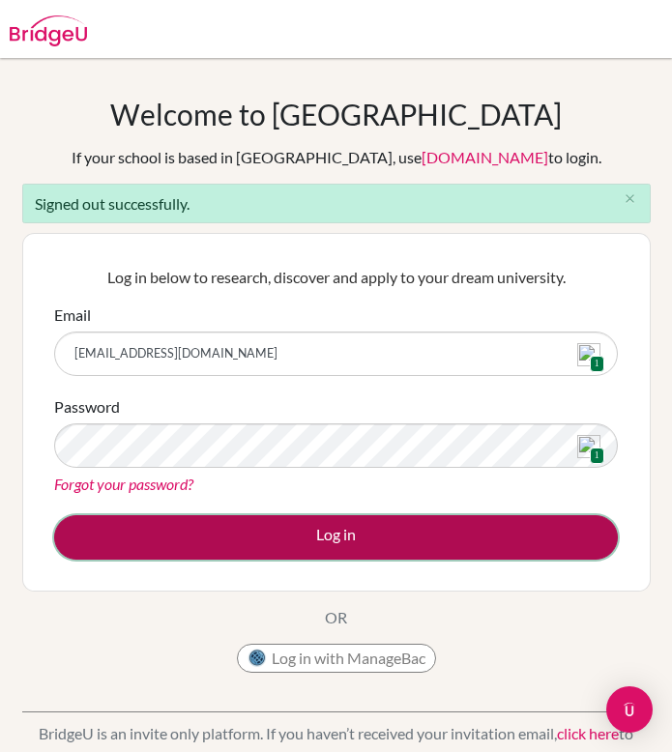
click at [346, 534] on button "Log in" at bounding box center [335, 537] width 563 height 44
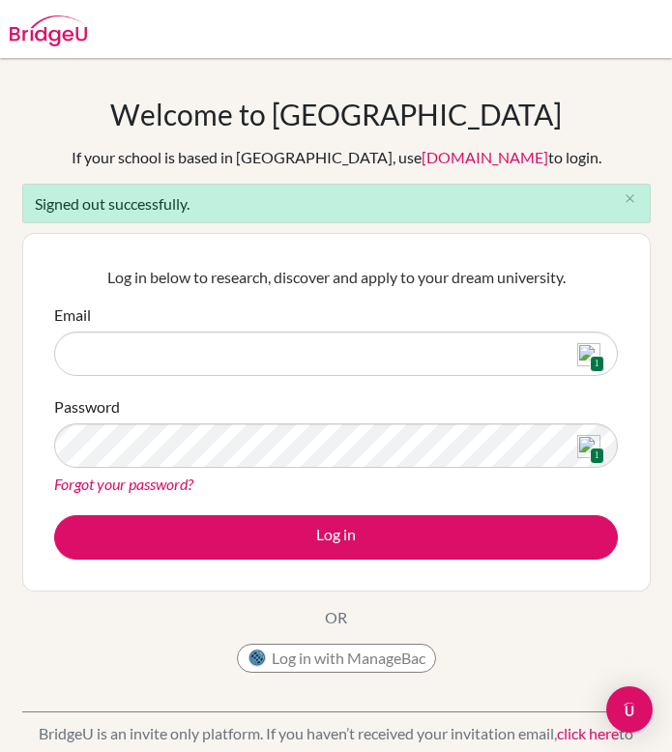
click at [588, 354] on img at bounding box center [588, 354] width 23 height 23
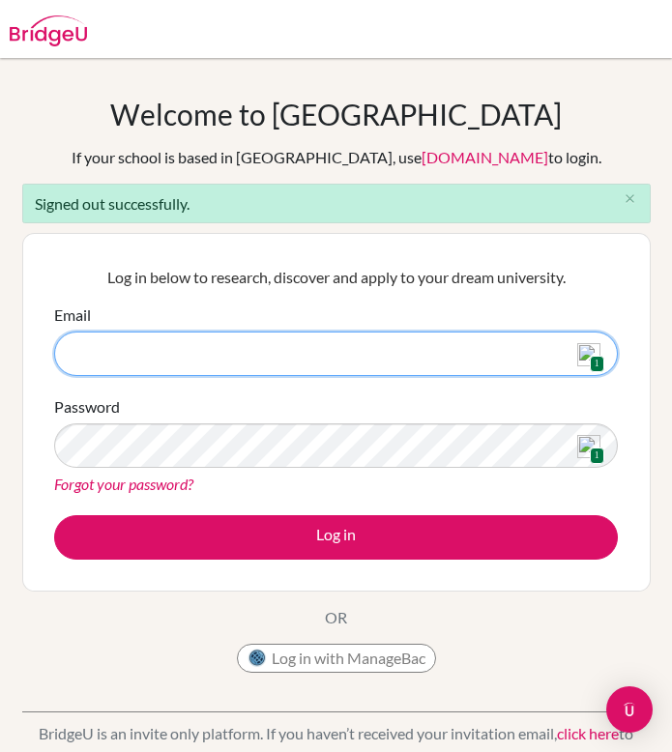
type input "[EMAIL_ADDRESS][DOMAIN_NAME]"
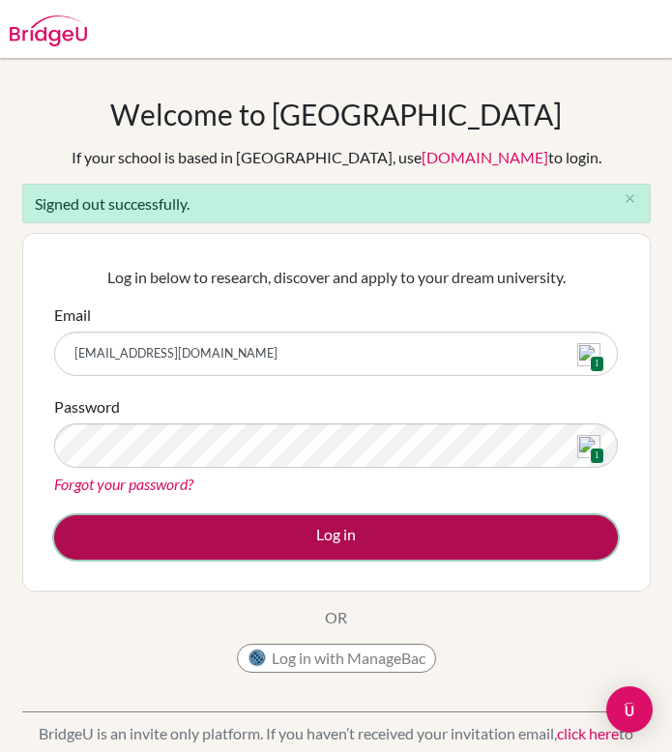
click at [353, 524] on button "Log in" at bounding box center [335, 537] width 563 height 44
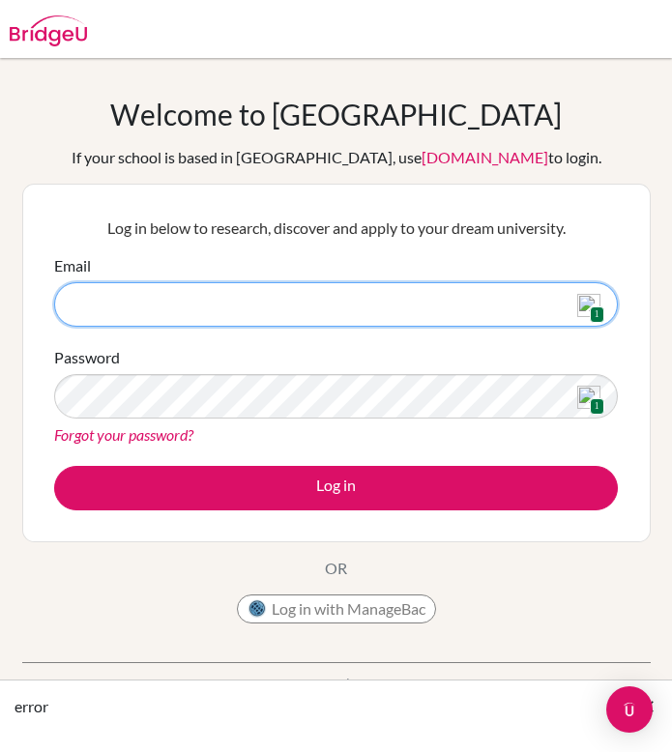
type input "[EMAIL_ADDRESS][DOMAIN_NAME]"
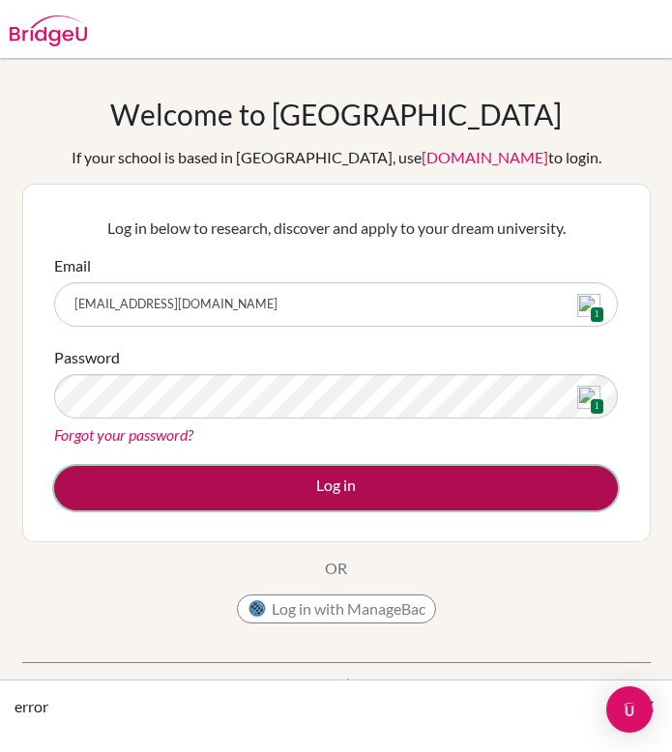
click at [315, 485] on button "Log in" at bounding box center [335, 488] width 563 height 44
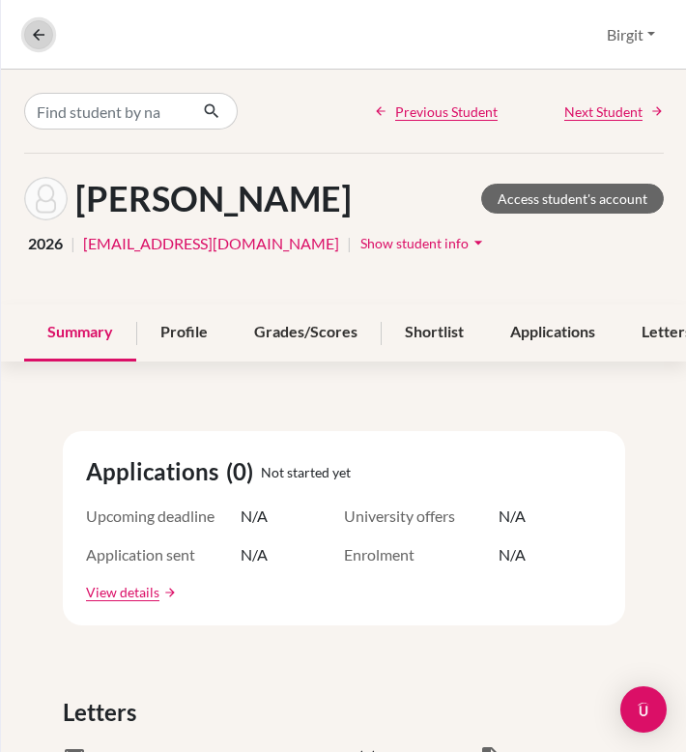
click at [43, 38] on icon at bounding box center [38, 34] width 17 height 17
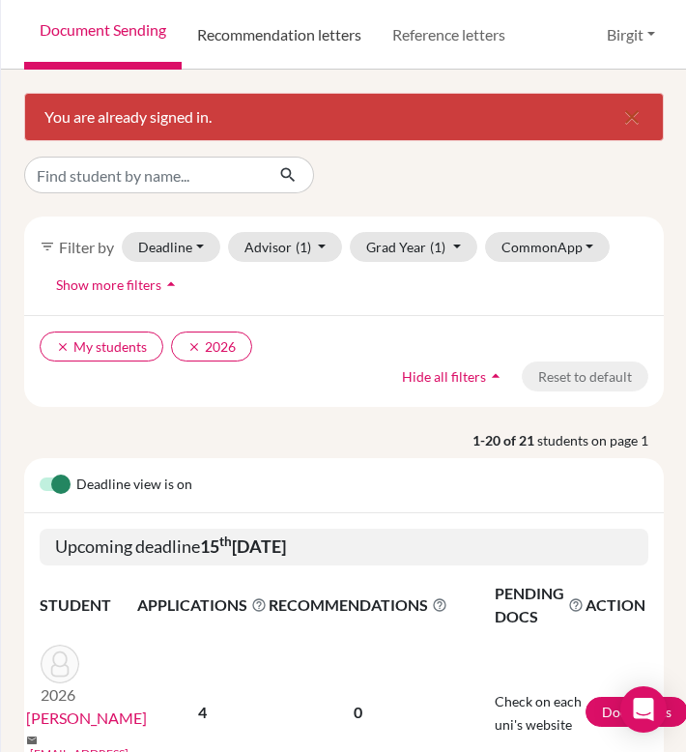
click at [300, 46] on link "Recommendation letters" at bounding box center [279, 35] width 195 height 70
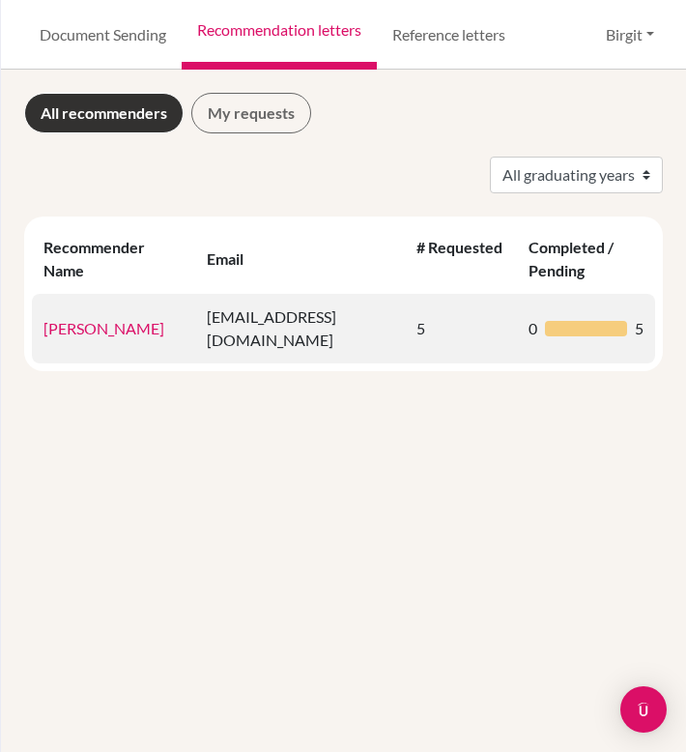
click at [84, 324] on link "[PERSON_NAME]" at bounding box center [103, 328] width 121 height 18
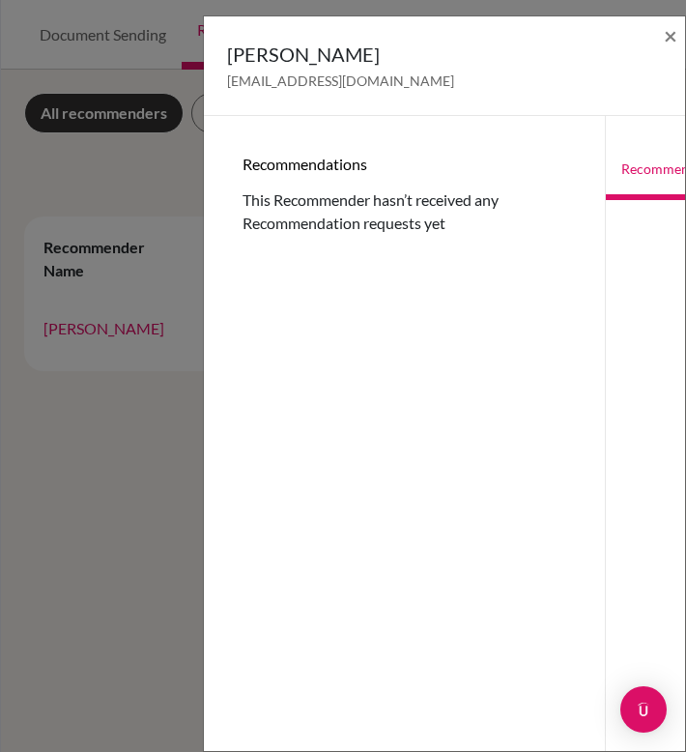
click at [617, 174] on link "Recommendations" at bounding box center [677, 169] width 143 height 61
click at [665, 40] on span "×" at bounding box center [671, 35] width 14 height 28
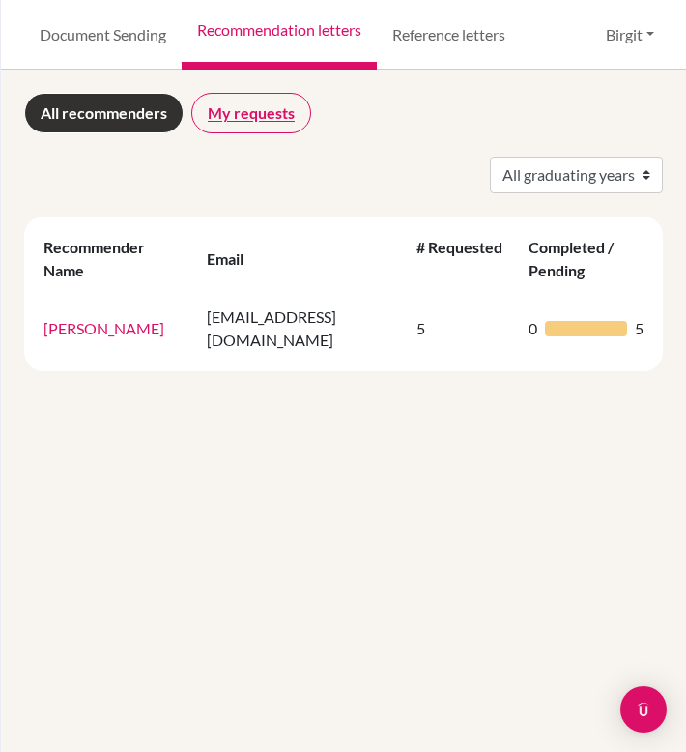
click at [242, 101] on link "My requests" at bounding box center [251, 113] width 120 height 41
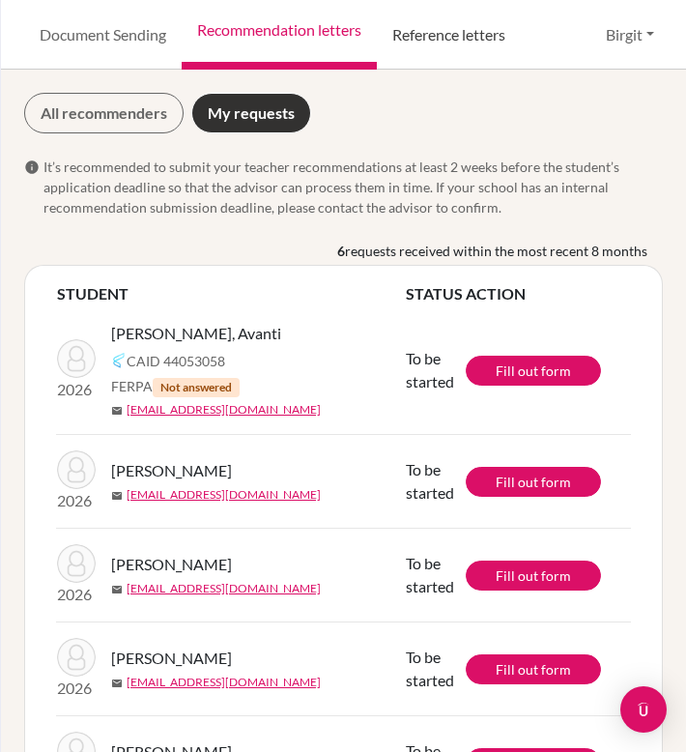
click at [458, 45] on link "Reference letters" at bounding box center [449, 35] width 144 height 70
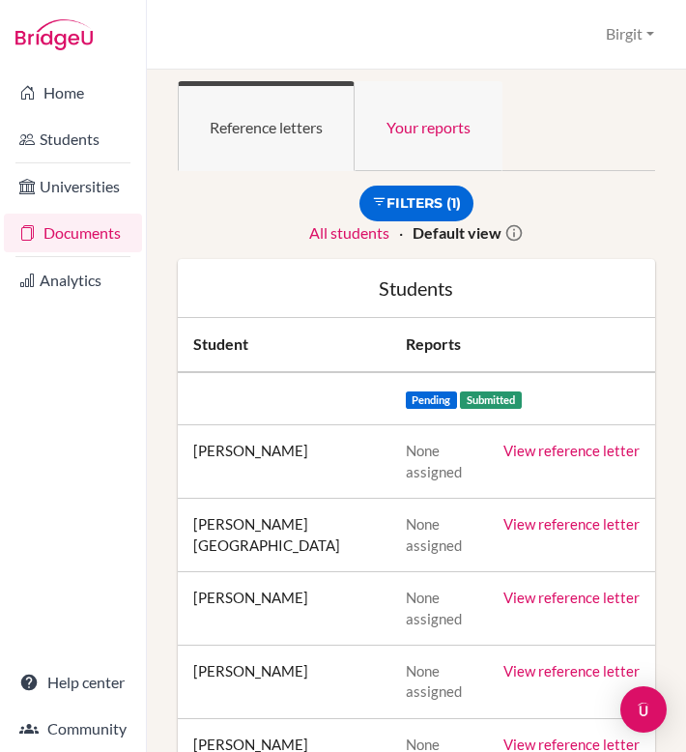
click at [459, 121] on link "Your reports" at bounding box center [429, 126] width 148 height 90
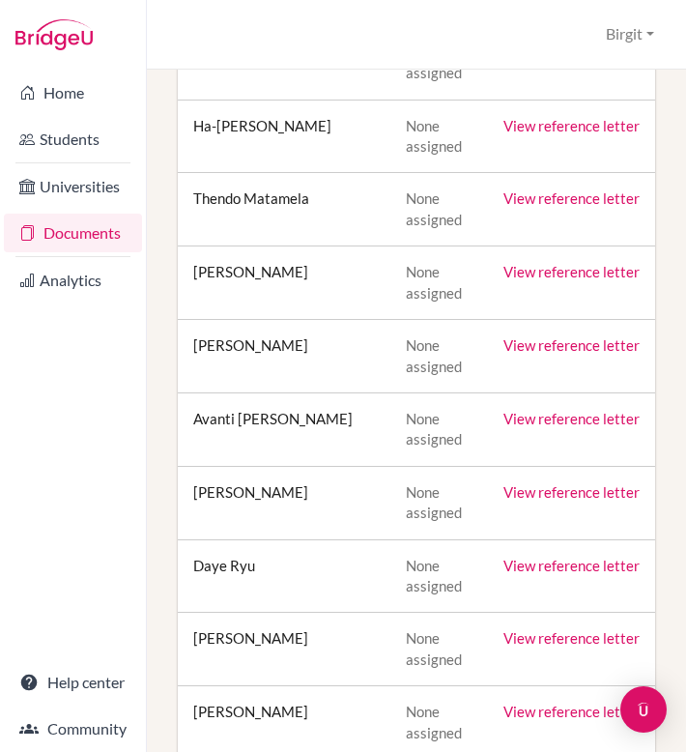
scroll to position [787, 0]
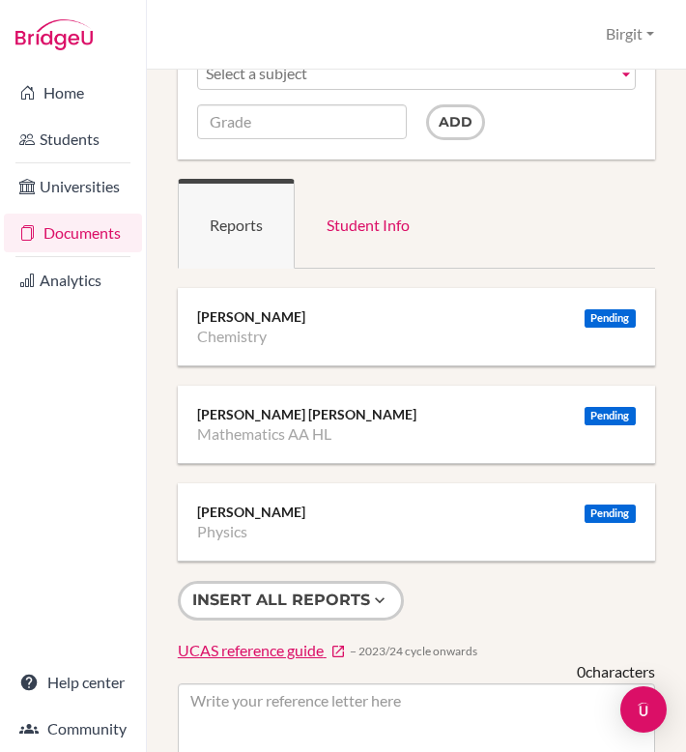
scroll to position [95, 0]
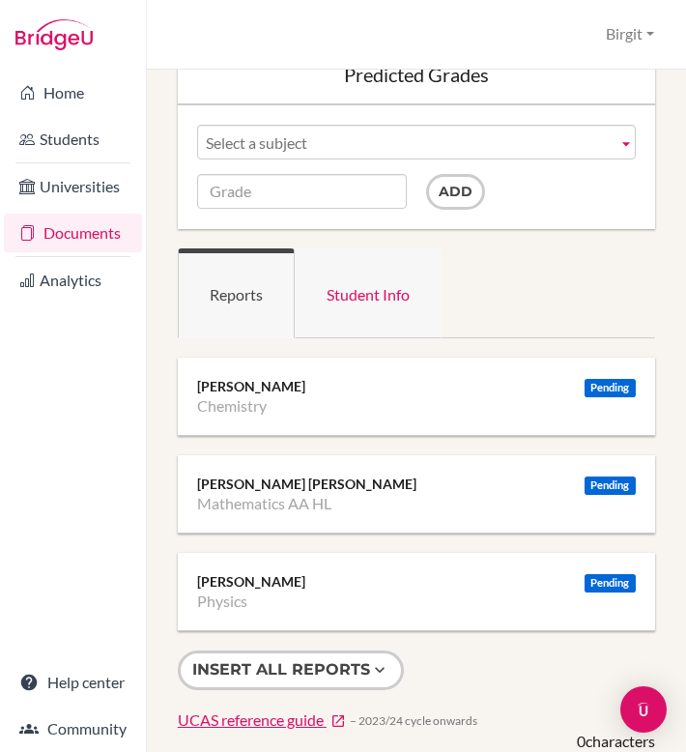
click at [385, 302] on link "Student Info" at bounding box center [368, 293] width 147 height 90
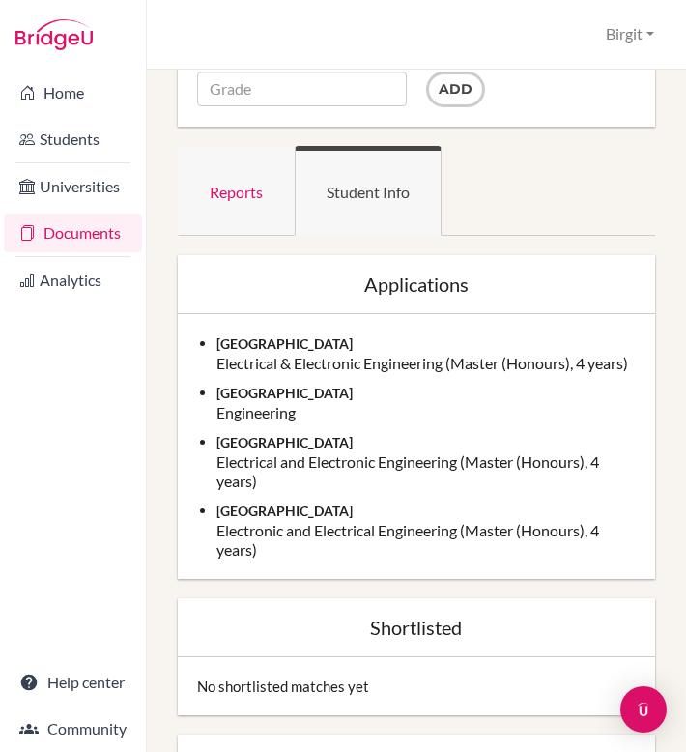
scroll to position [0, 0]
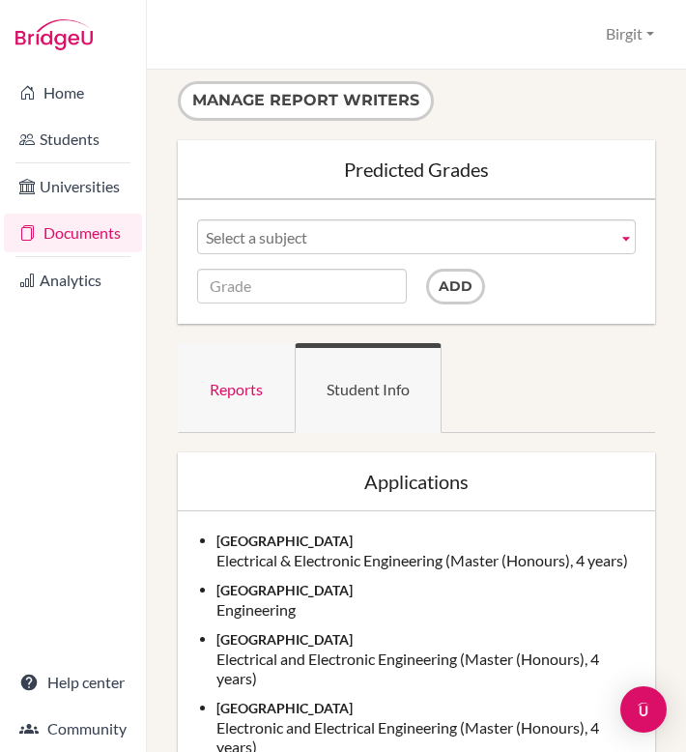
click at [245, 387] on link "Reports" at bounding box center [236, 388] width 117 height 90
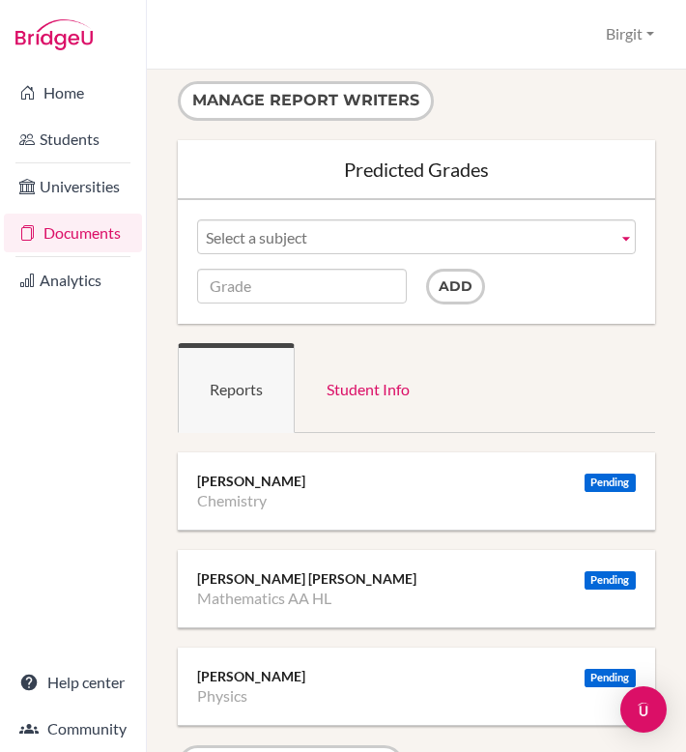
click at [274, 580] on div "[PERSON_NAME] [PERSON_NAME]" at bounding box center [416, 578] width 439 height 19
click at [593, 582] on div "Pending" at bounding box center [611, 580] width 52 height 18
click at [343, 227] on span "Select a subject" at bounding box center [408, 237] width 404 height 35
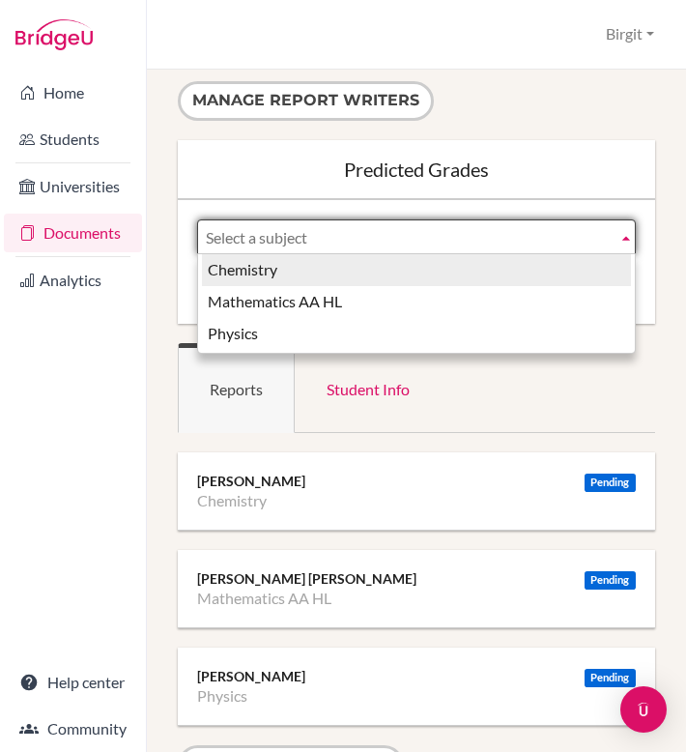
click at [333, 273] on li "Chemistry" at bounding box center [416, 270] width 429 height 32
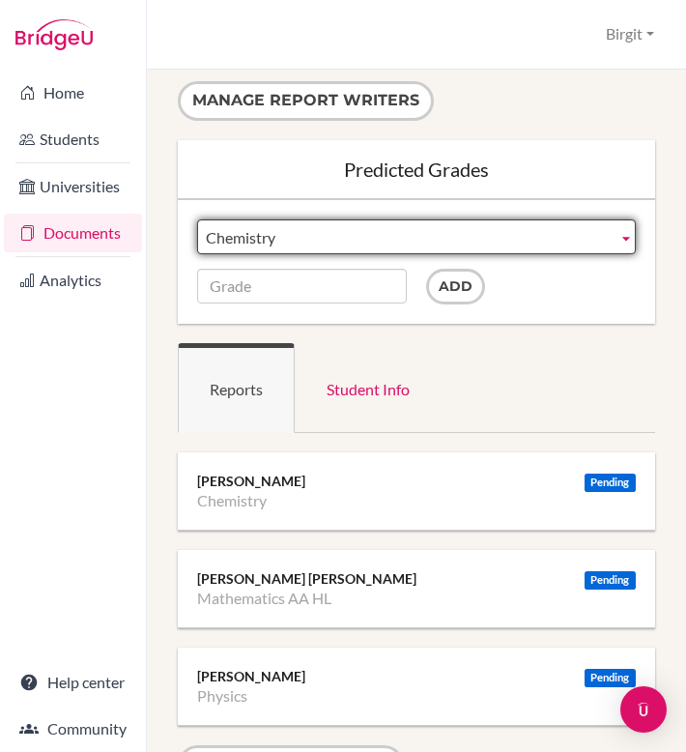
click at [448, 245] on span "Chemistry" at bounding box center [408, 237] width 404 height 35
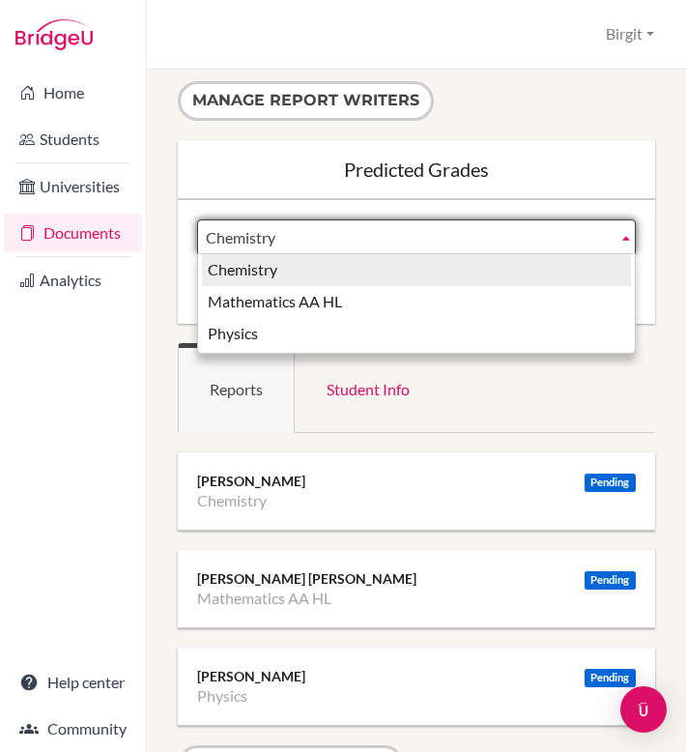
click at [425, 274] on li "Chemistry" at bounding box center [416, 270] width 429 height 32
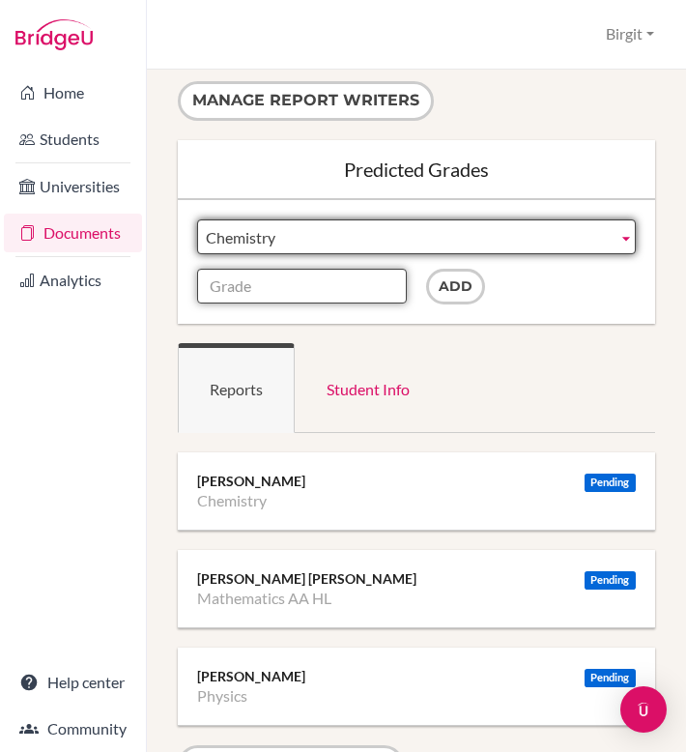
click at [315, 289] on input "Grade" at bounding box center [302, 286] width 210 height 35
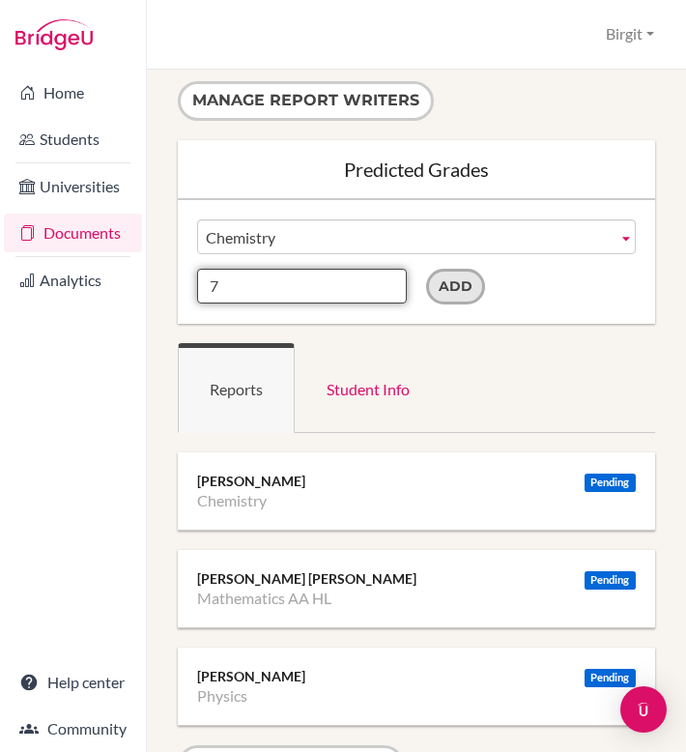
type input "7"
click at [451, 286] on input "Add" at bounding box center [455, 287] width 59 height 36
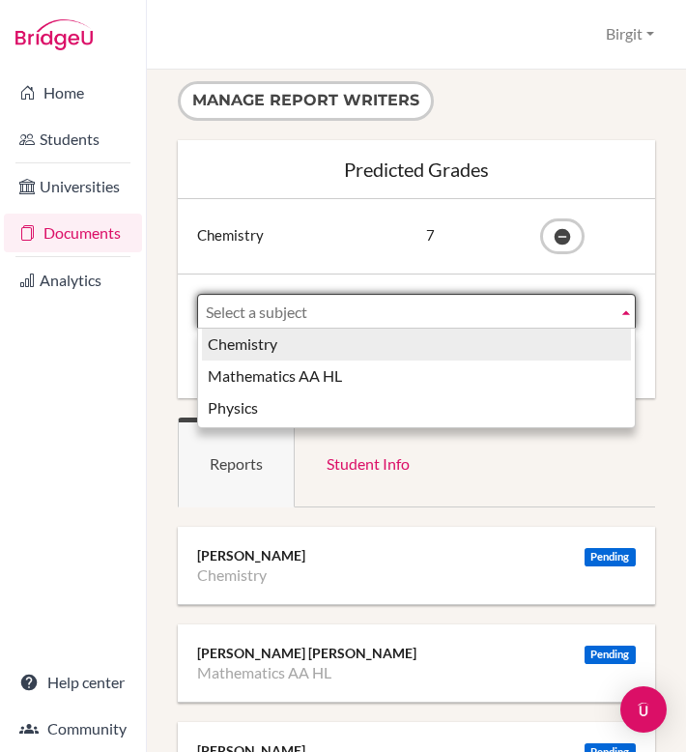
click at [319, 318] on span "Select a subject" at bounding box center [408, 312] width 404 height 35
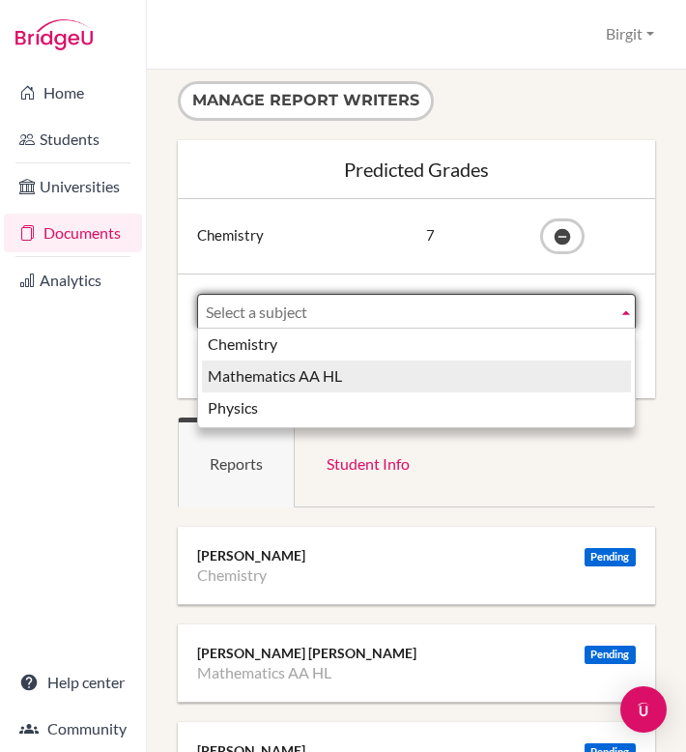
click at [311, 384] on li "Mathematics AA HL" at bounding box center [416, 376] width 429 height 32
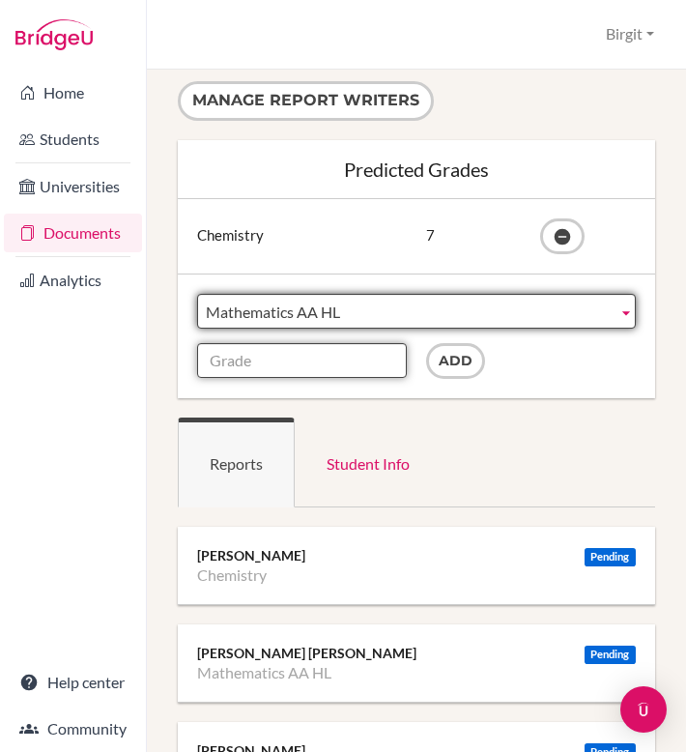
click at [317, 368] on input "Grade" at bounding box center [302, 360] width 210 height 35
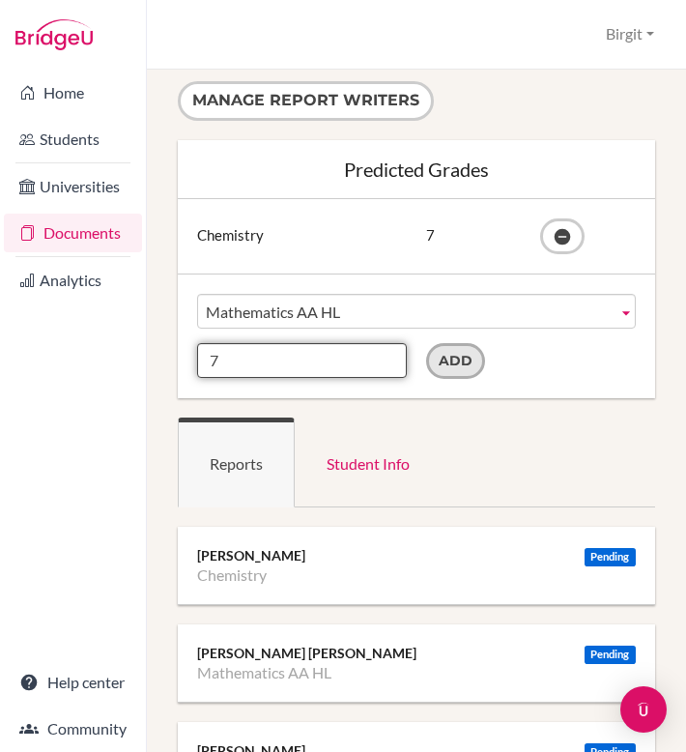
type input "7"
click at [442, 356] on input "Add" at bounding box center [455, 361] width 59 height 36
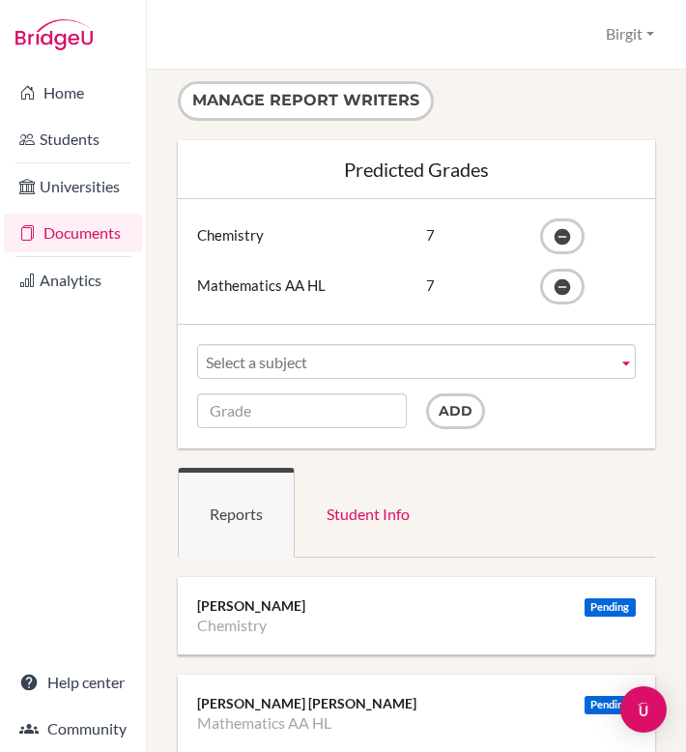
click at [230, 356] on span "Select a subject" at bounding box center [408, 362] width 404 height 35
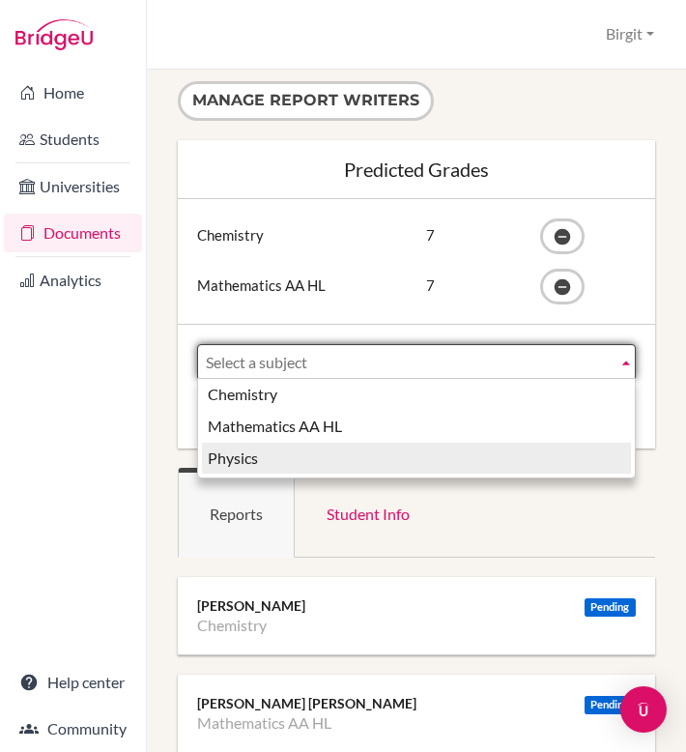
click at [244, 465] on li "Physics" at bounding box center [416, 459] width 429 height 32
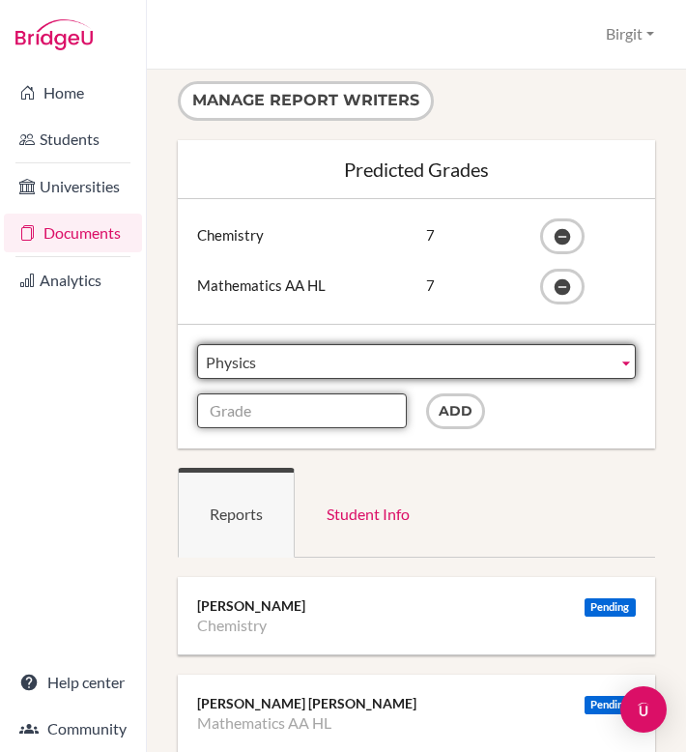
click at [262, 419] on input "Grade" at bounding box center [302, 410] width 210 height 35
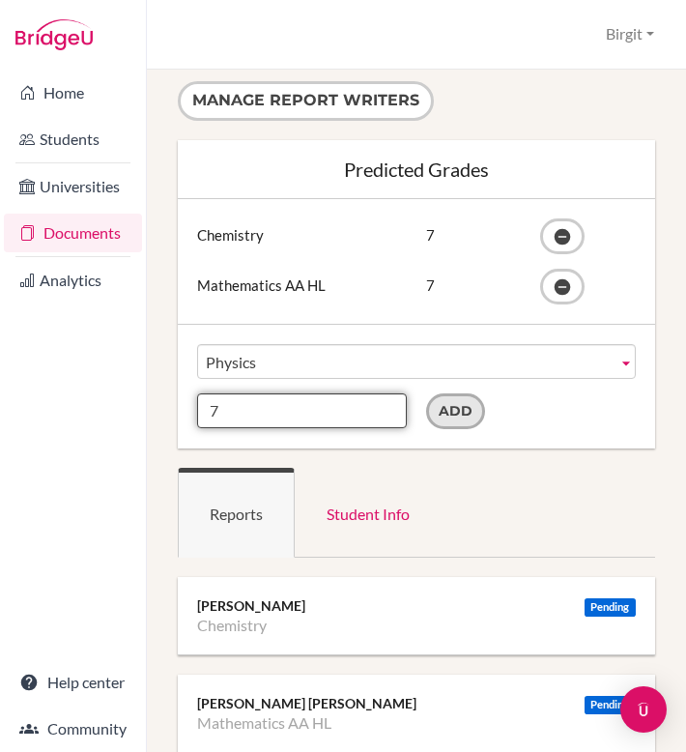
type input "7"
click at [445, 418] on input "Add" at bounding box center [455, 411] width 59 height 36
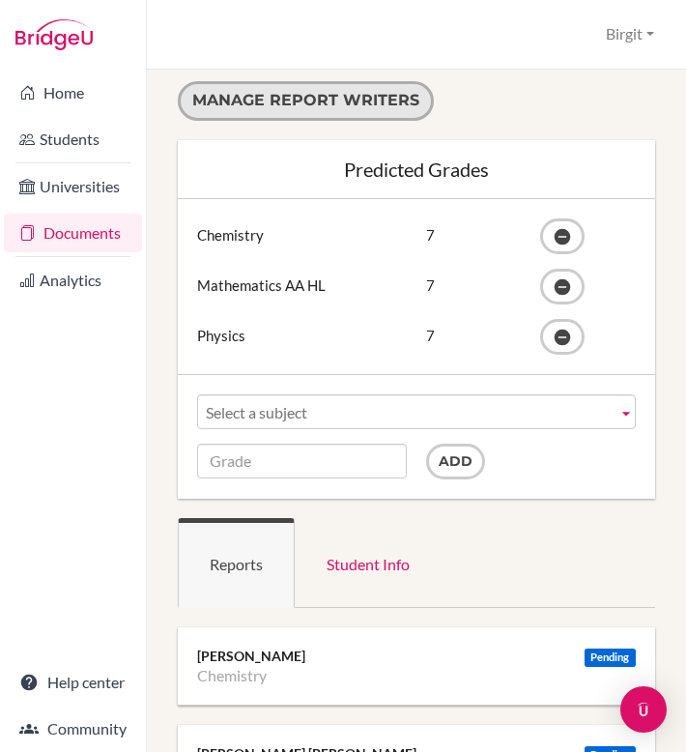
click at [310, 101] on button "Manage report writers" at bounding box center [306, 101] width 256 height 40
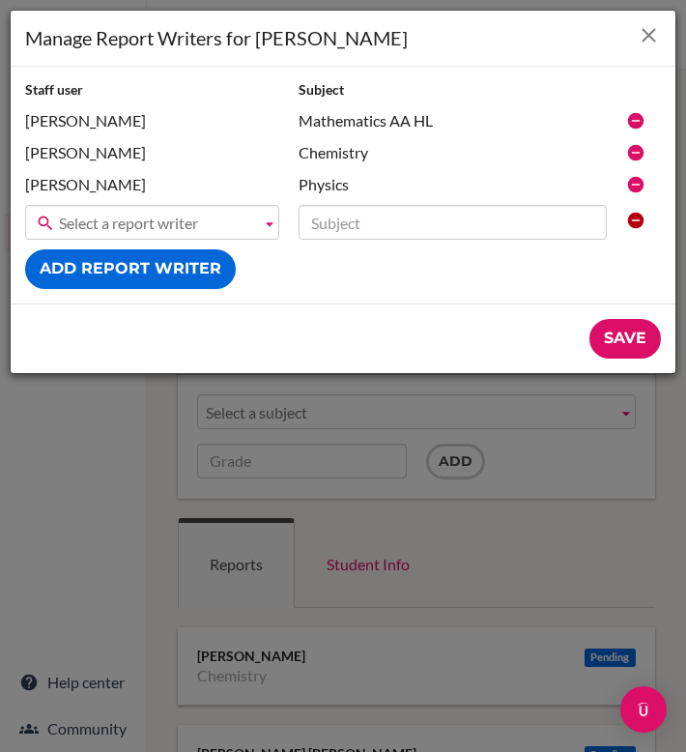
click at [648, 29] on icon "Close" at bounding box center [649, 35] width 24 height 24
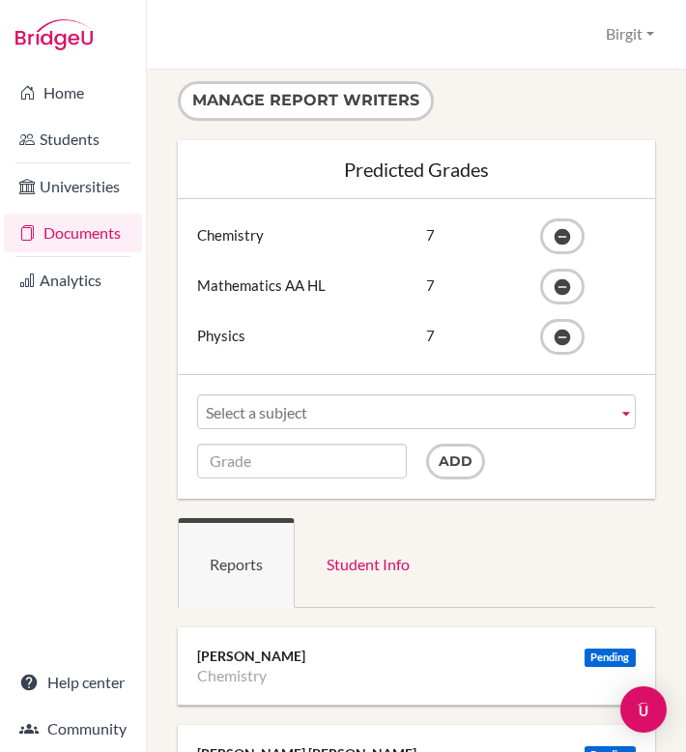
click at [51, 229] on link "Documents" at bounding box center [73, 233] width 138 height 39
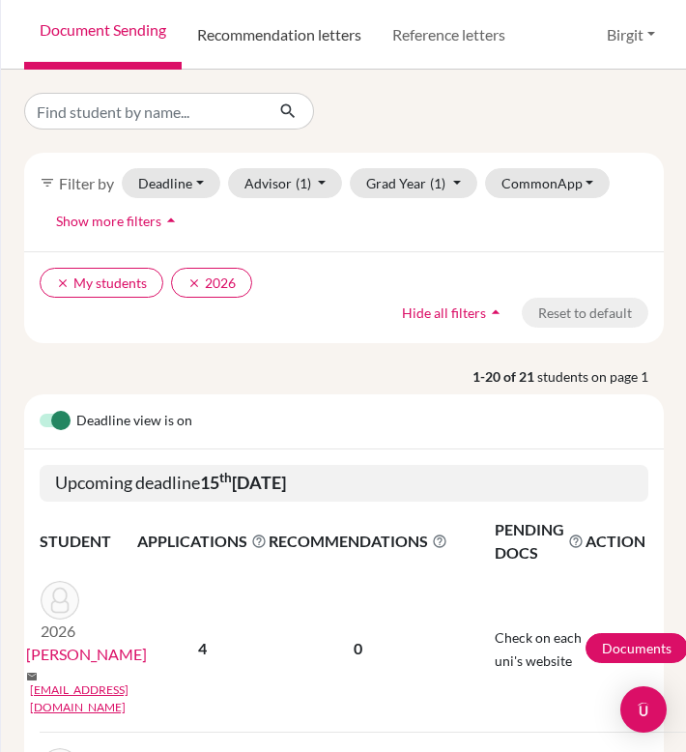
click at [269, 28] on link "Recommendation letters" at bounding box center [279, 35] width 195 height 70
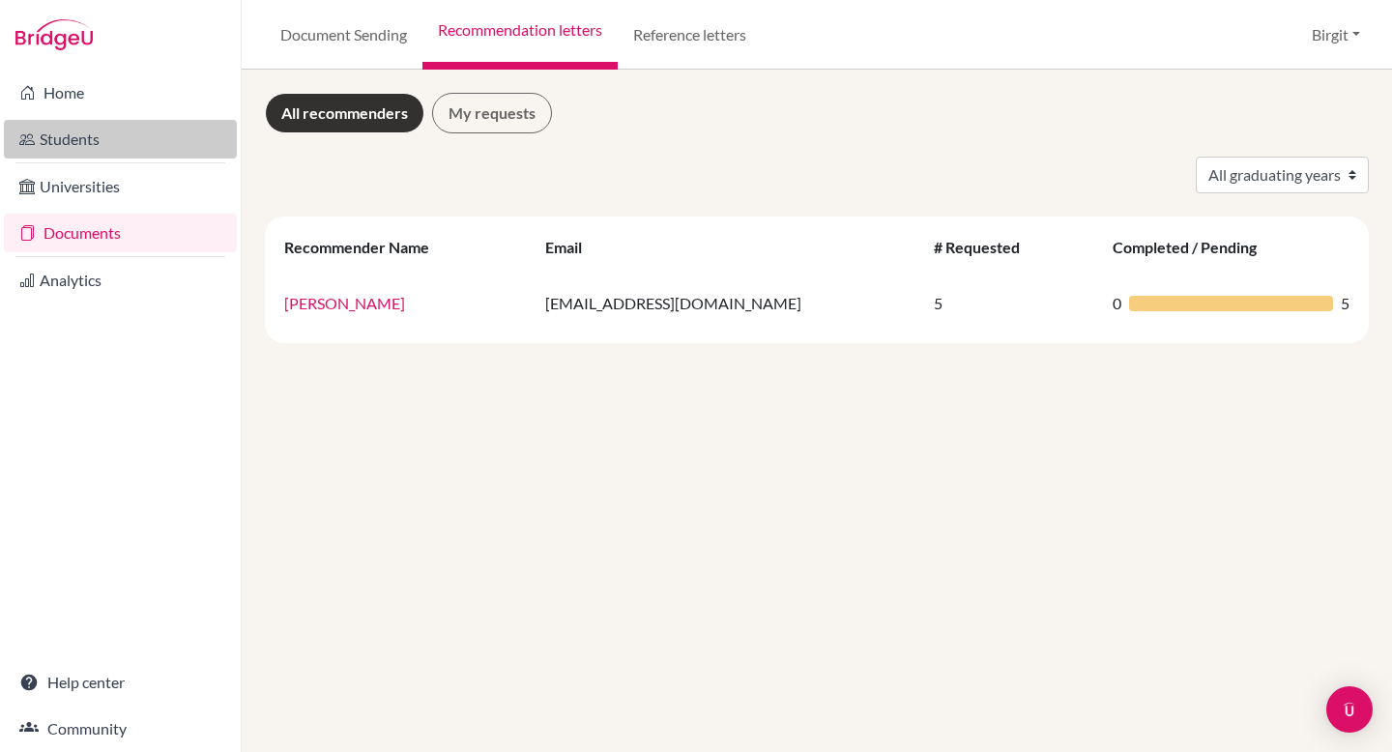
click at [107, 148] on link "Students" at bounding box center [120, 139] width 233 height 39
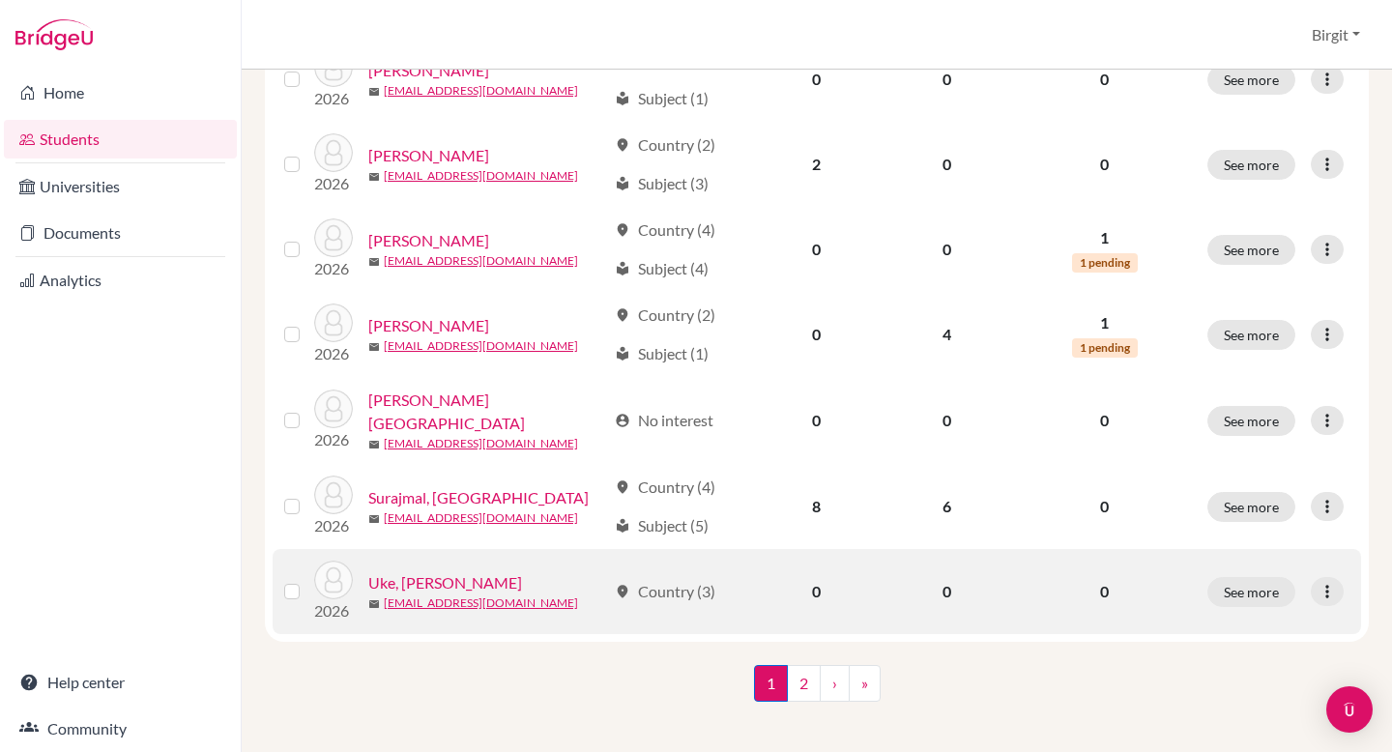
scroll to position [1459, 0]
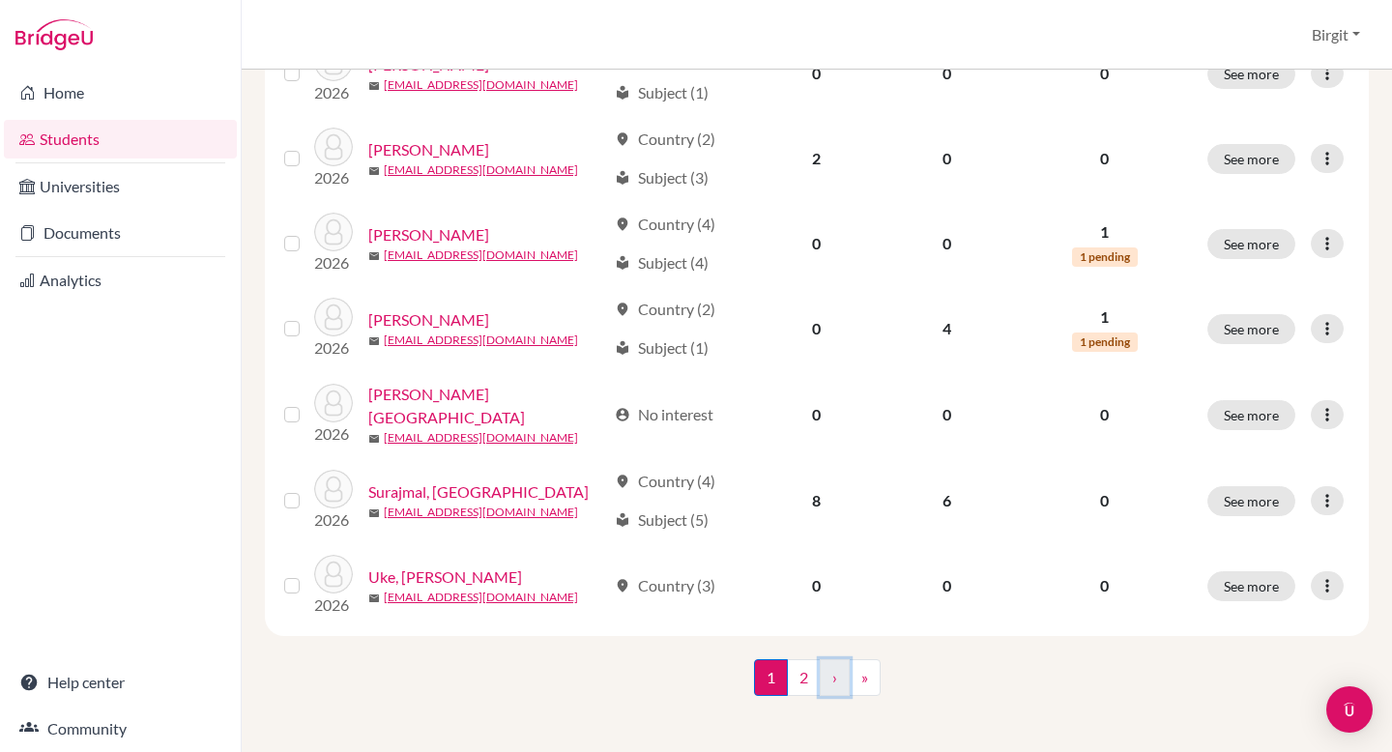
click at [828, 683] on link "›" at bounding box center [835, 677] width 30 height 37
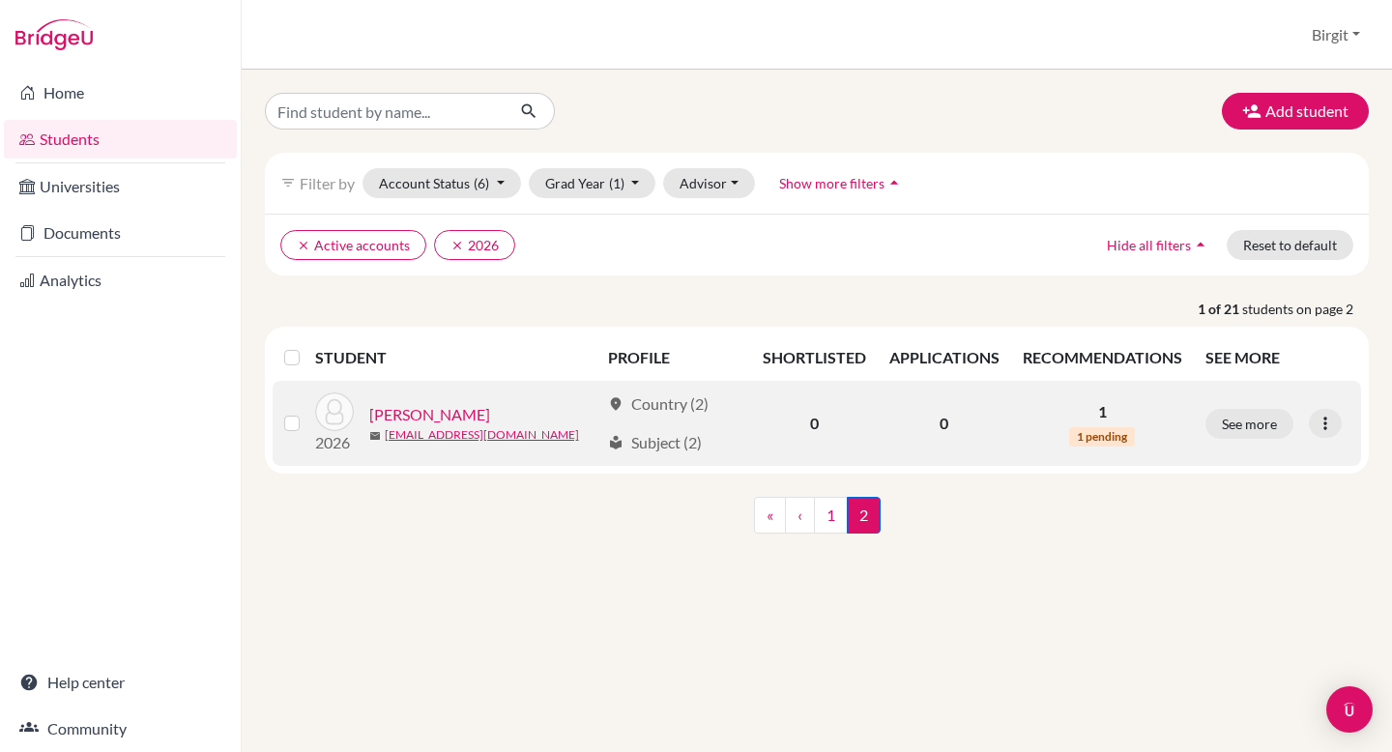
click at [418, 411] on link "Variava, Kabir" at bounding box center [429, 414] width 121 height 23
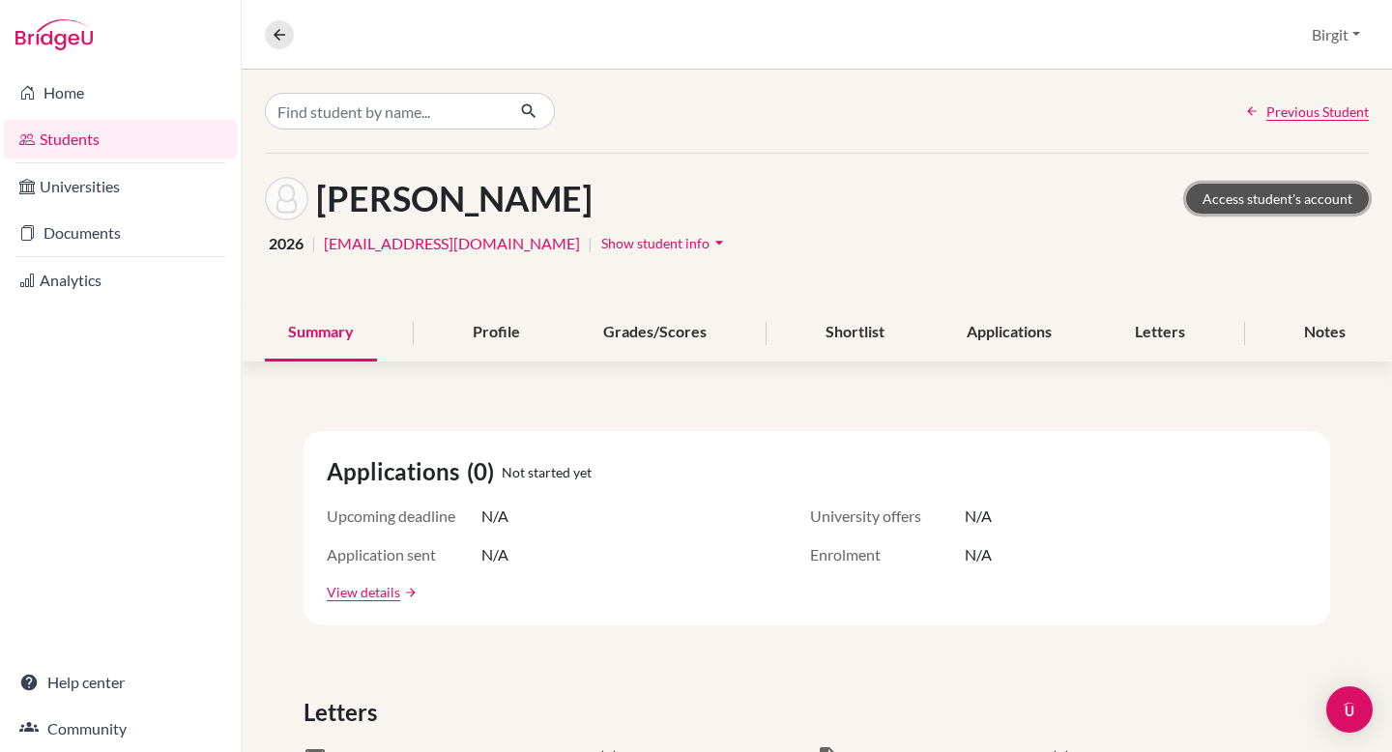
click at [1227, 193] on link "Access student's account" at bounding box center [1277, 199] width 183 height 30
click at [1146, 329] on div "Letters" at bounding box center [1159, 332] width 97 height 57
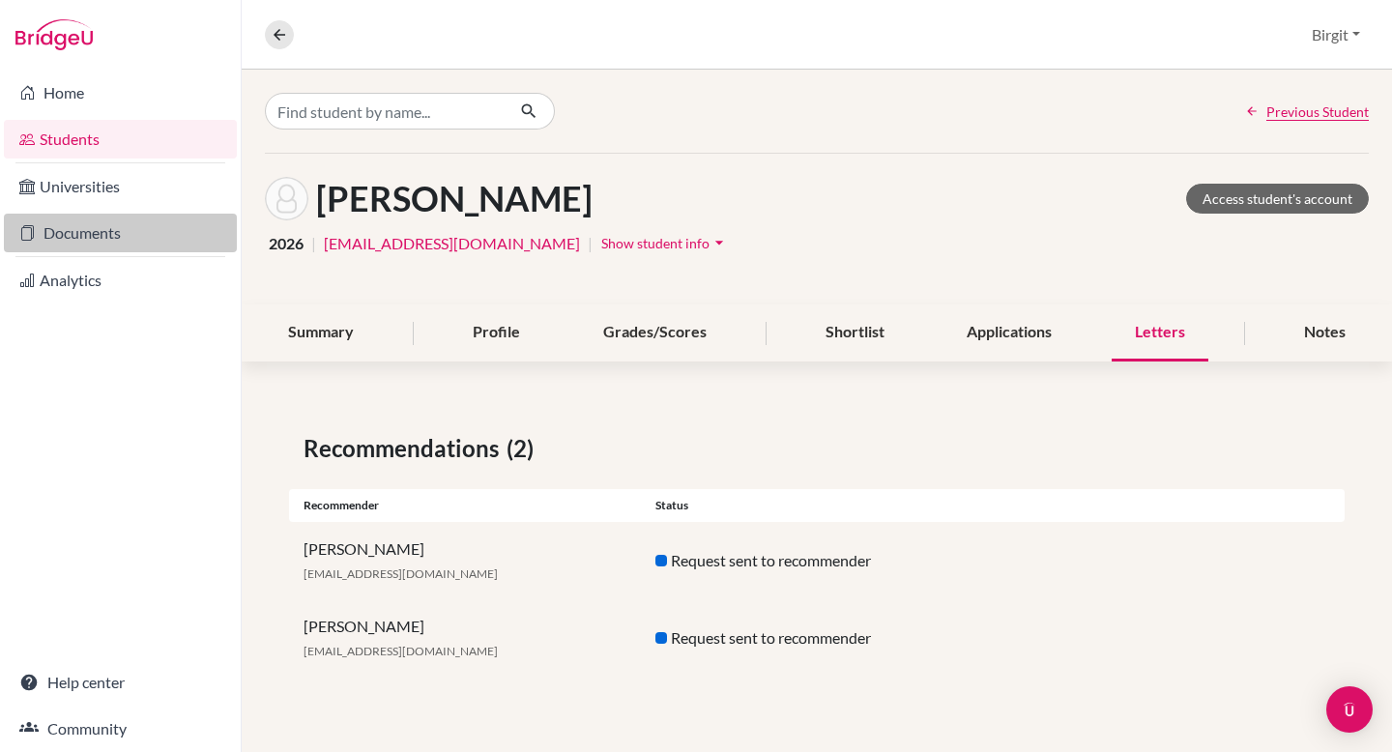
click at [101, 228] on link "Documents" at bounding box center [120, 233] width 233 height 39
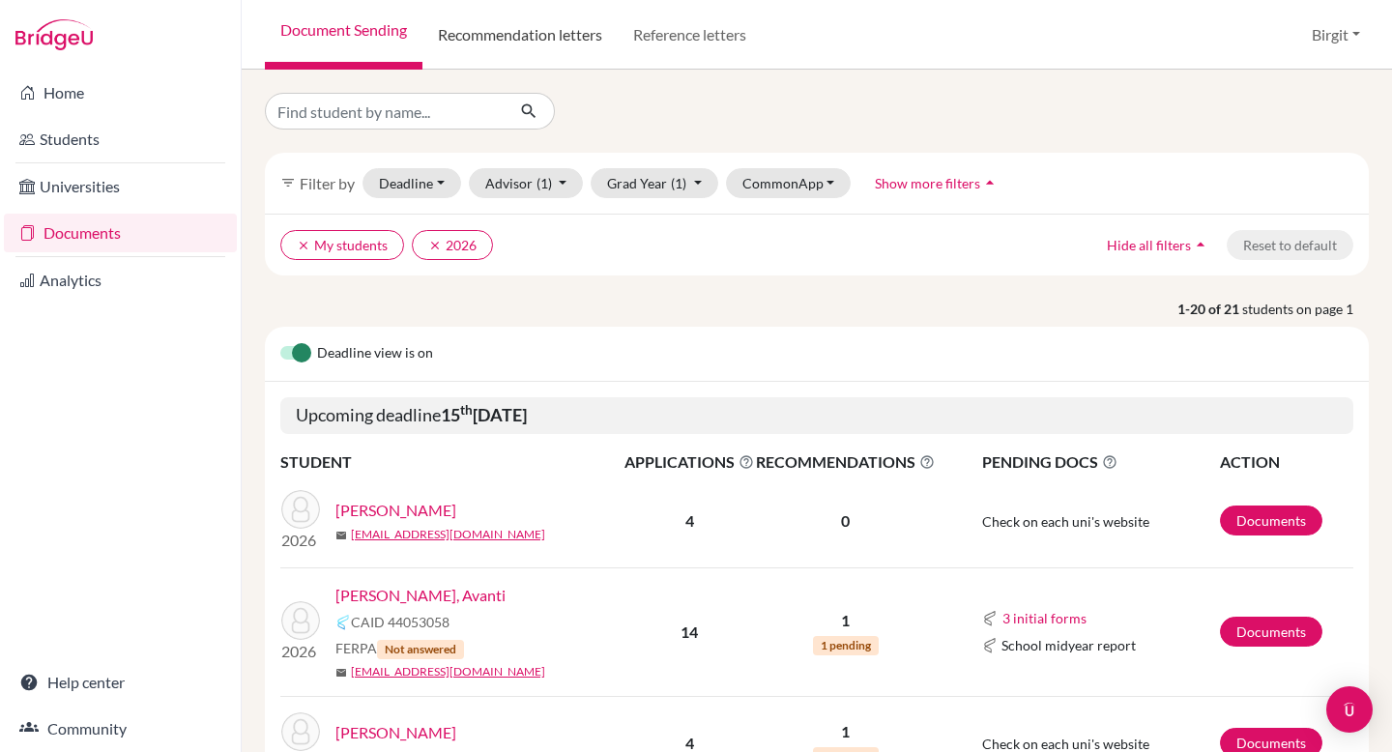
click at [501, 36] on link "Recommendation letters" at bounding box center [519, 35] width 195 height 70
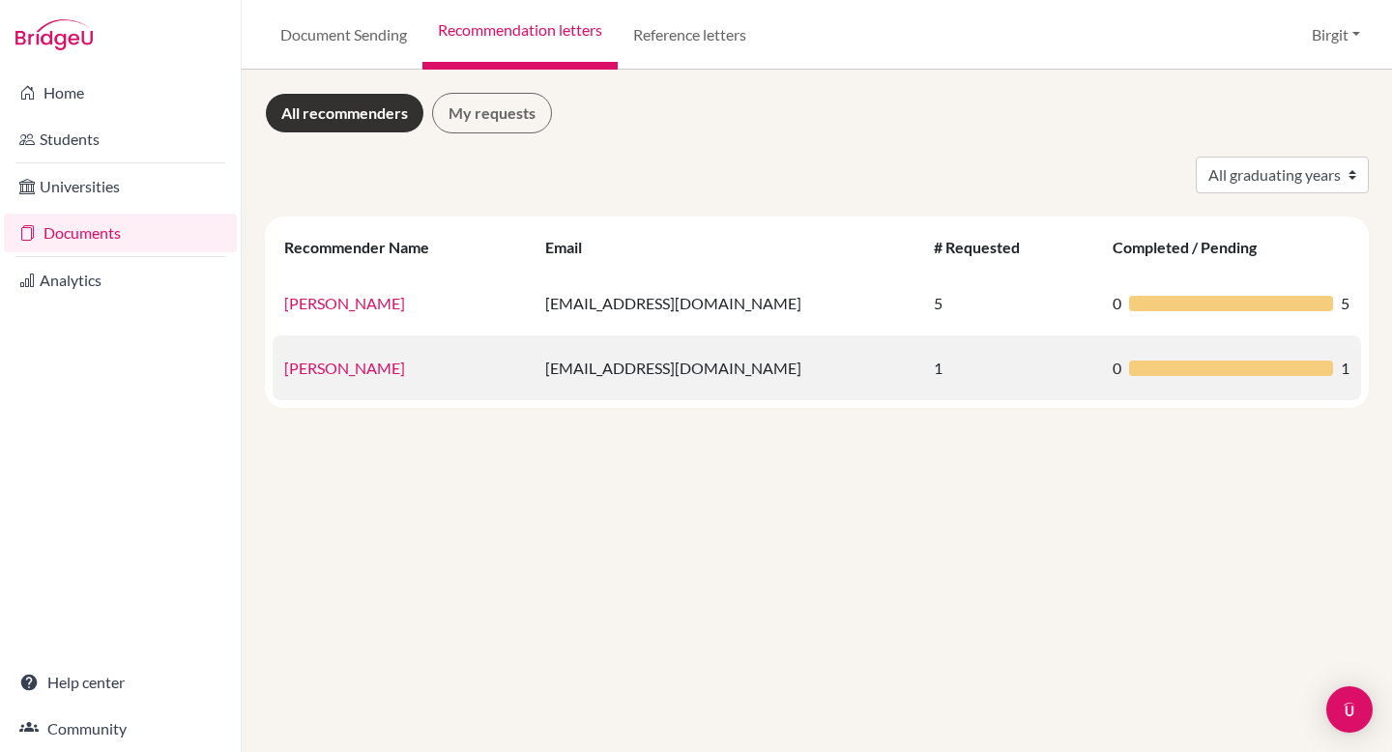
click at [345, 368] on link "[PERSON_NAME]" at bounding box center [344, 368] width 121 height 18
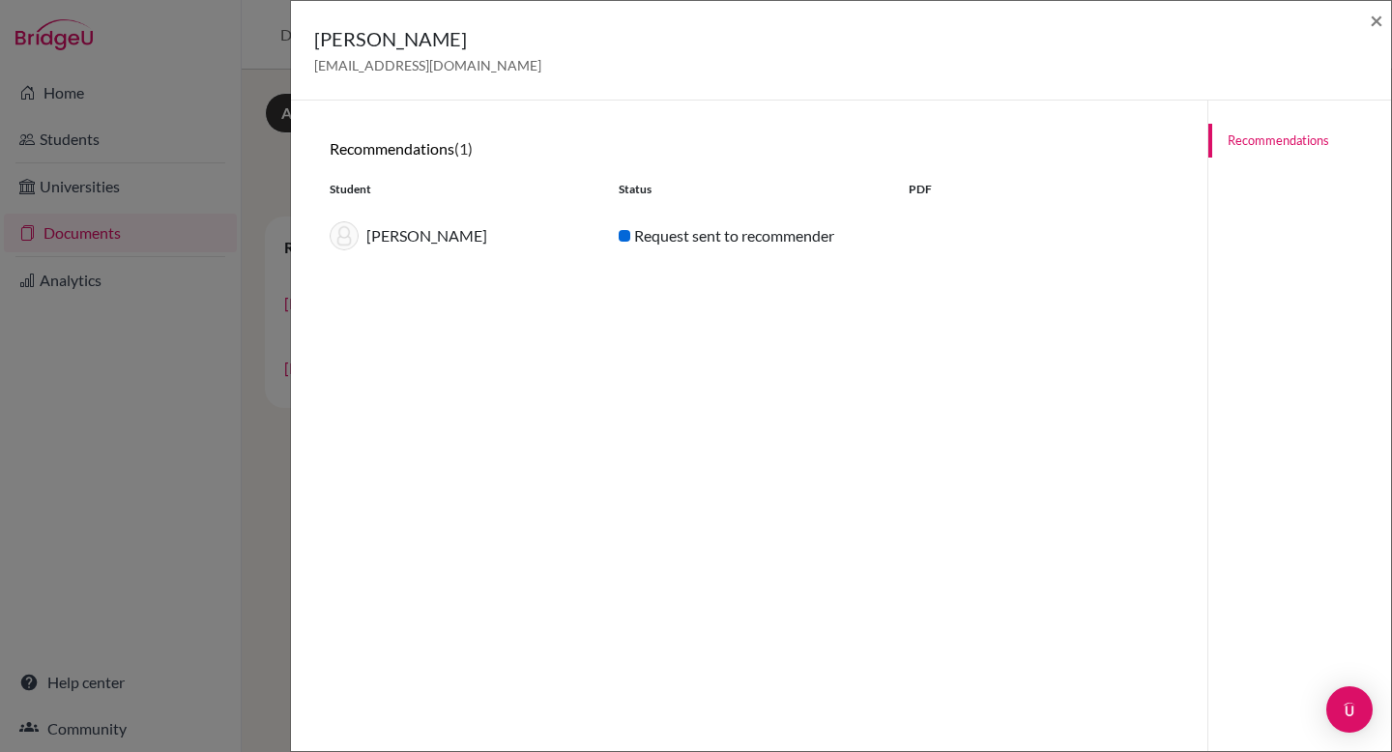
click at [619, 238] on div at bounding box center [625, 236] width 12 height 12
click at [418, 236] on div "Kabir Variava" at bounding box center [459, 235] width 289 height 29
click at [1372, 18] on span "×" at bounding box center [1376, 20] width 14 height 28
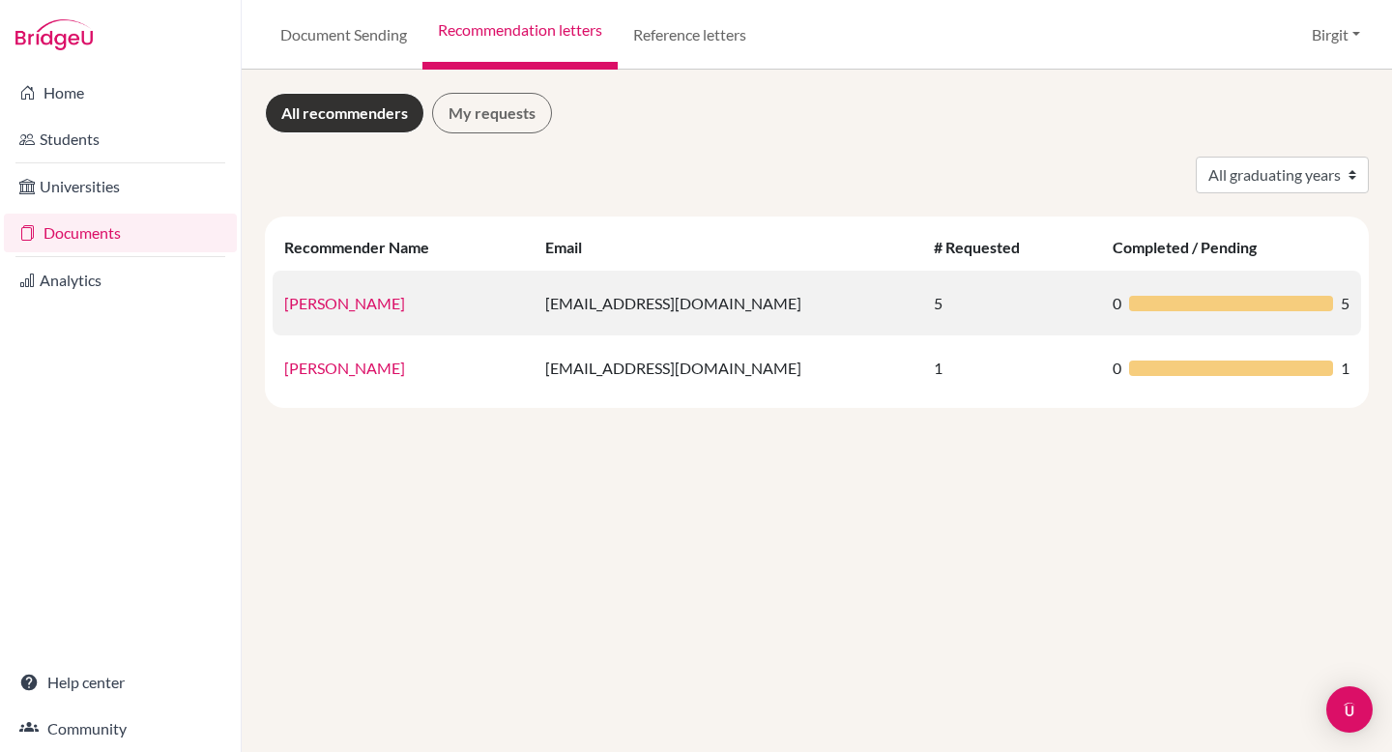
click at [313, 300] on link "Birgit Bery" at bounding box center [344, 303] width 121 height 18
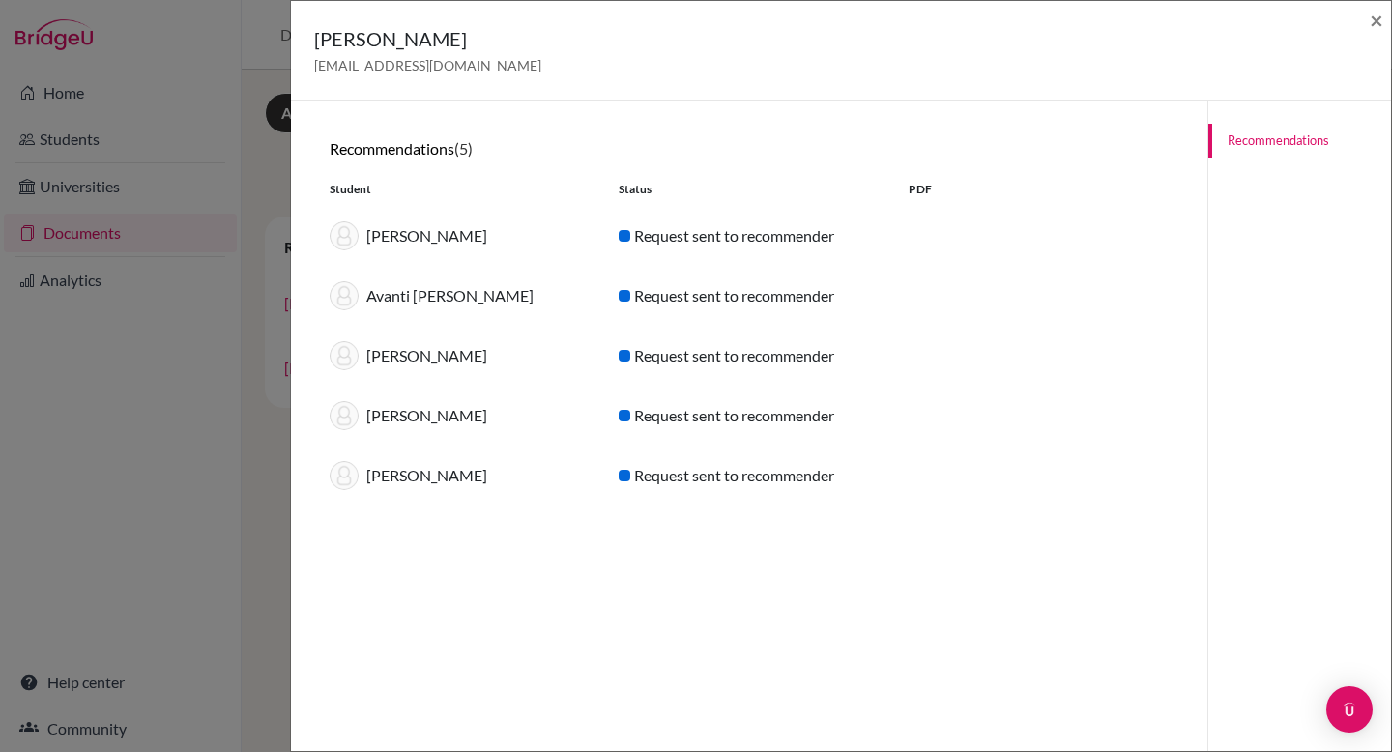
click at [699, 240] on div "Request sent to recommender" at bounding box center [748, 235] width 289 height 23
click at [1373, 19] on span "×" at bounding box center [1376, 20] width 14 height 28
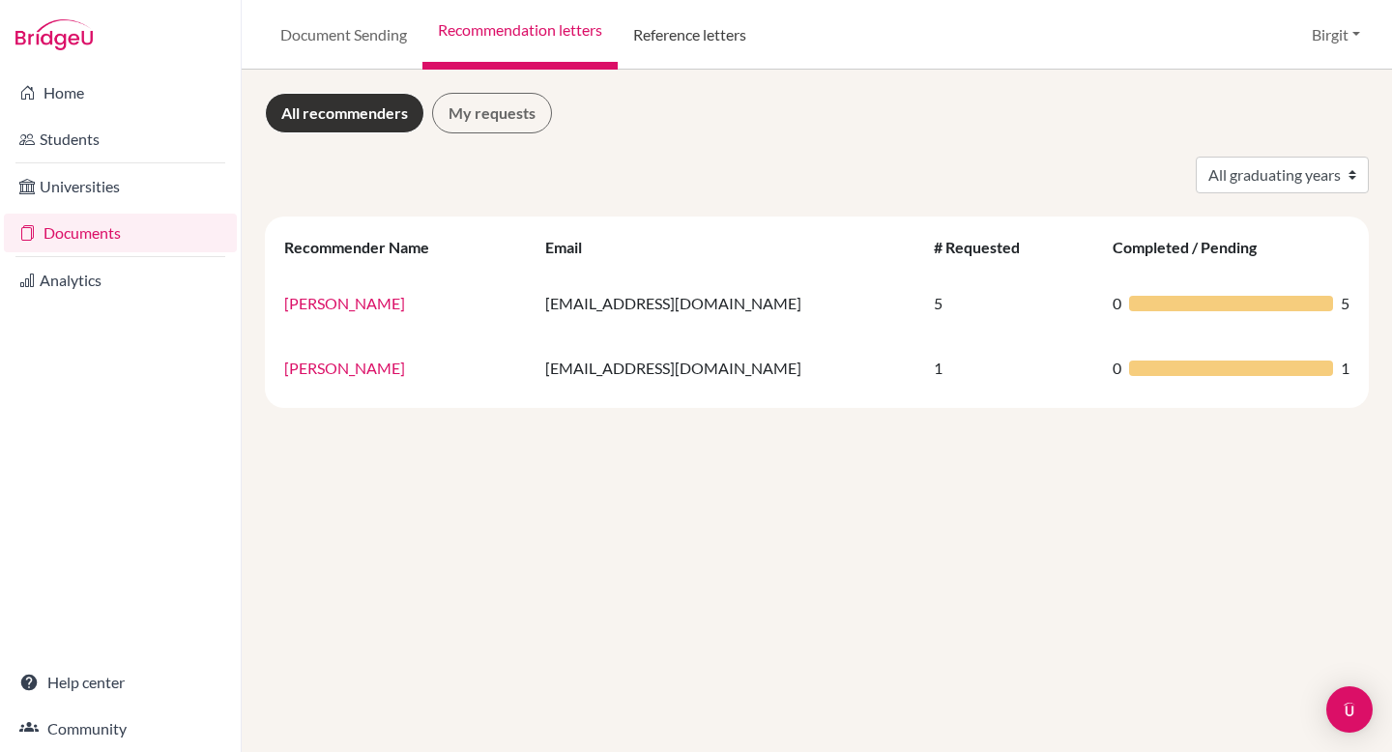
click at [714, 30] on link "Reference letters" at bounding box center [690, 35] width 144 height 70
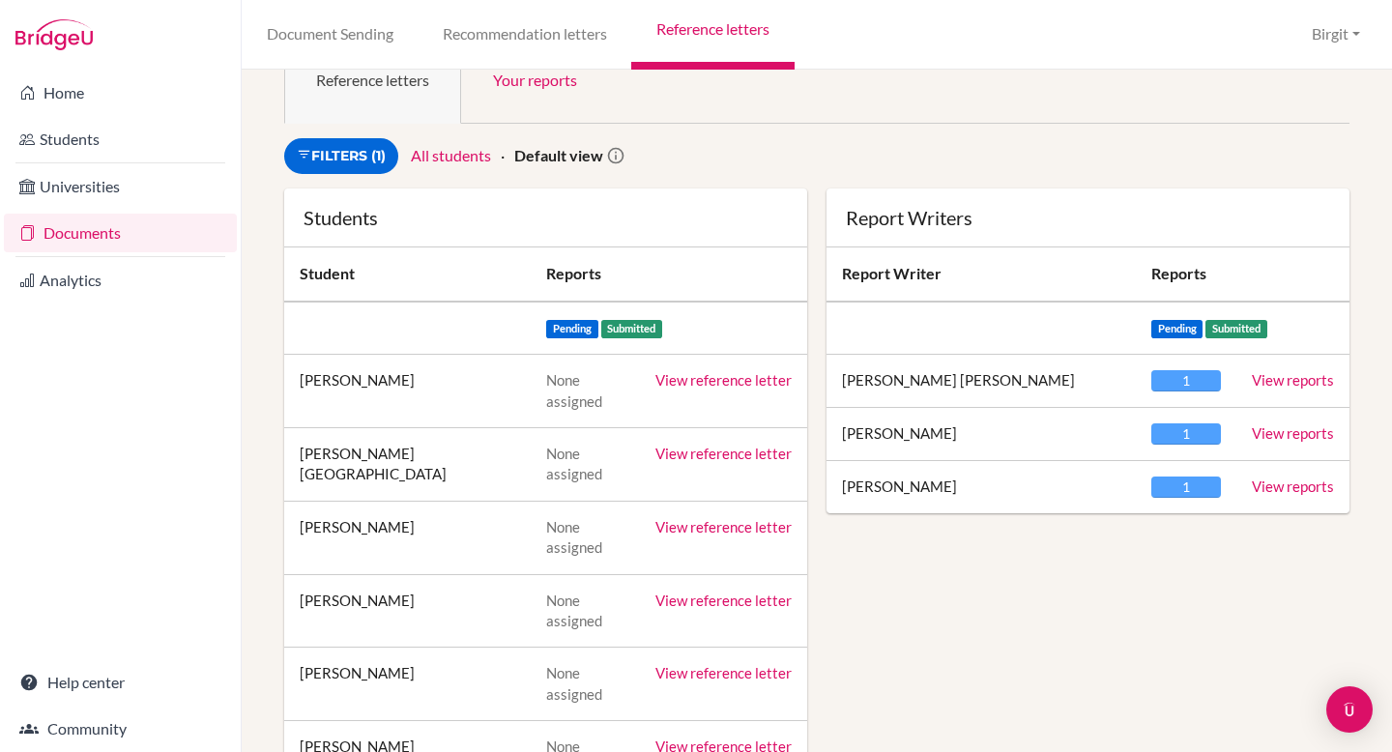
scroll to position [44, 0]
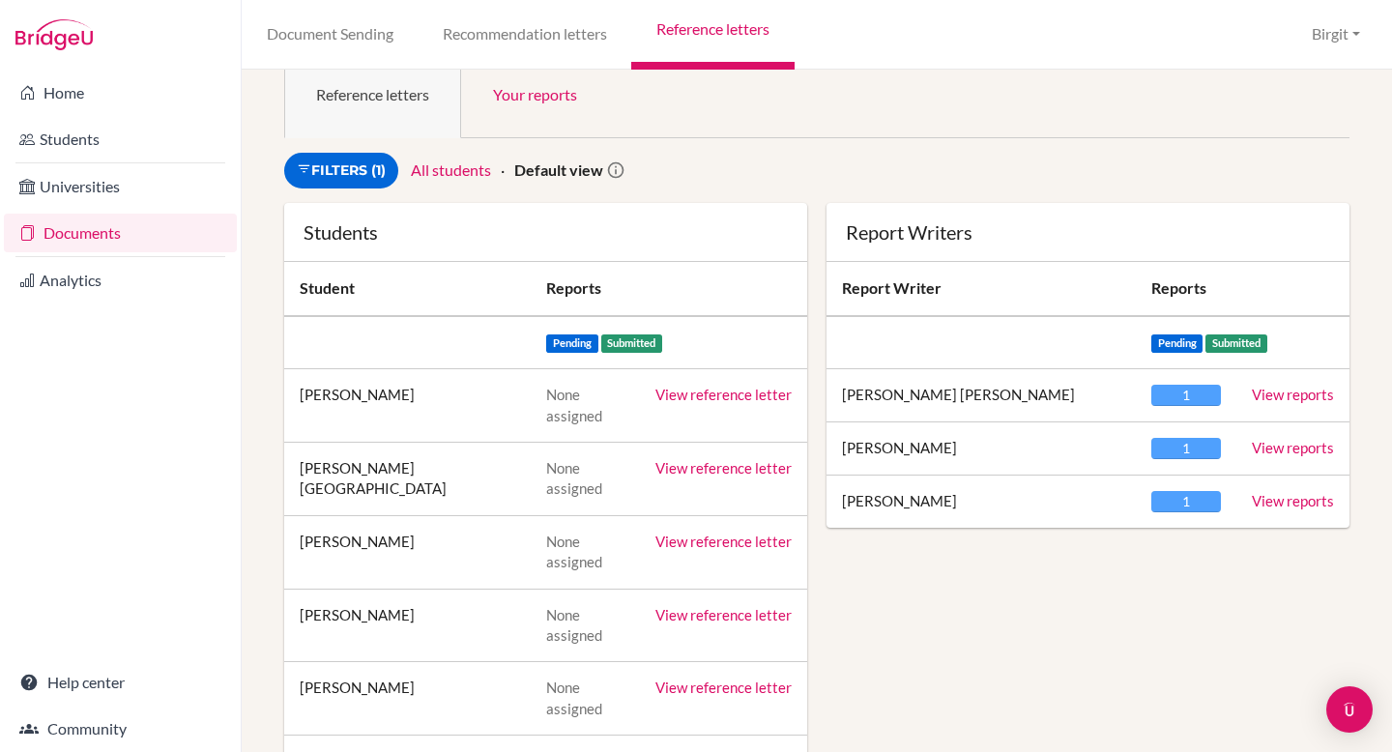
click at [1285, 394] on link "View reports" at bounding box center [1293, 394] width 82 height 17
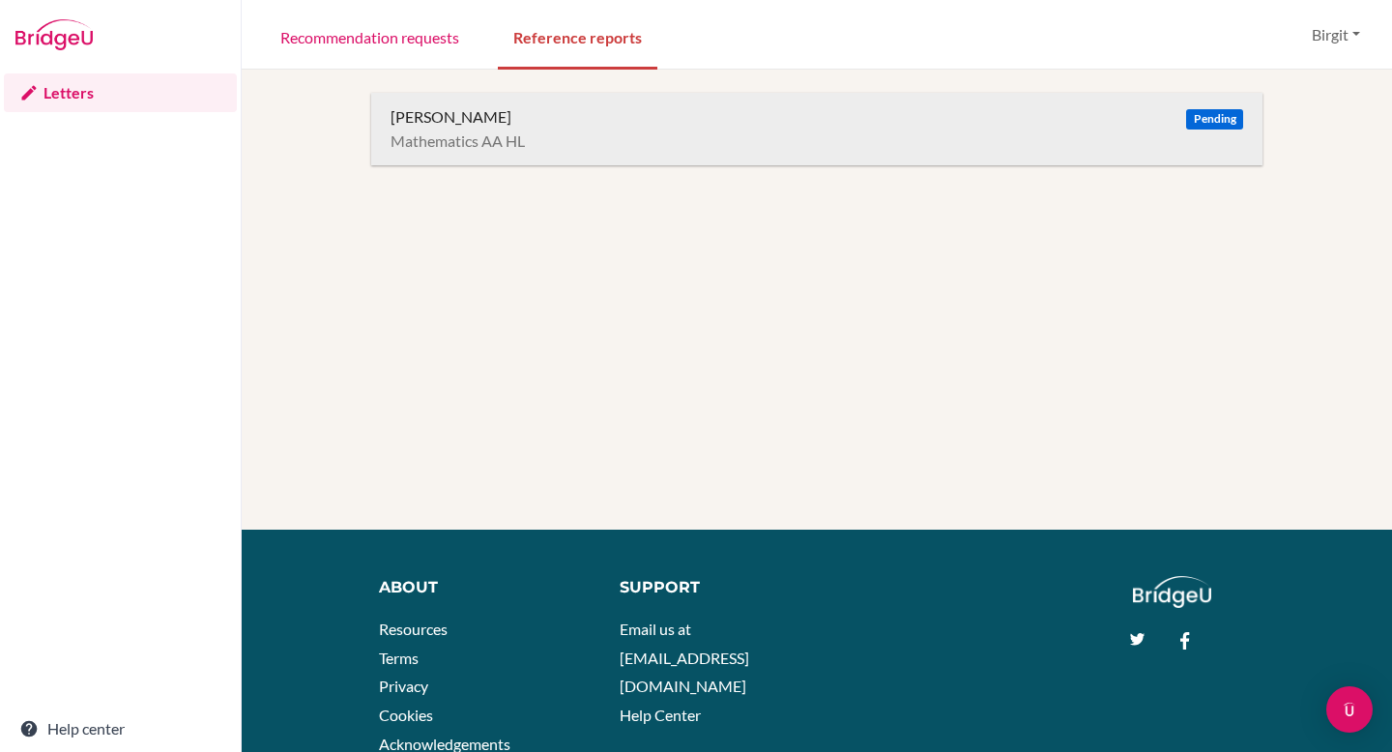
click at [526, 112] on div "[PERSON_NAME] Pending" at bounding box center [816, 116] width 852 height 19
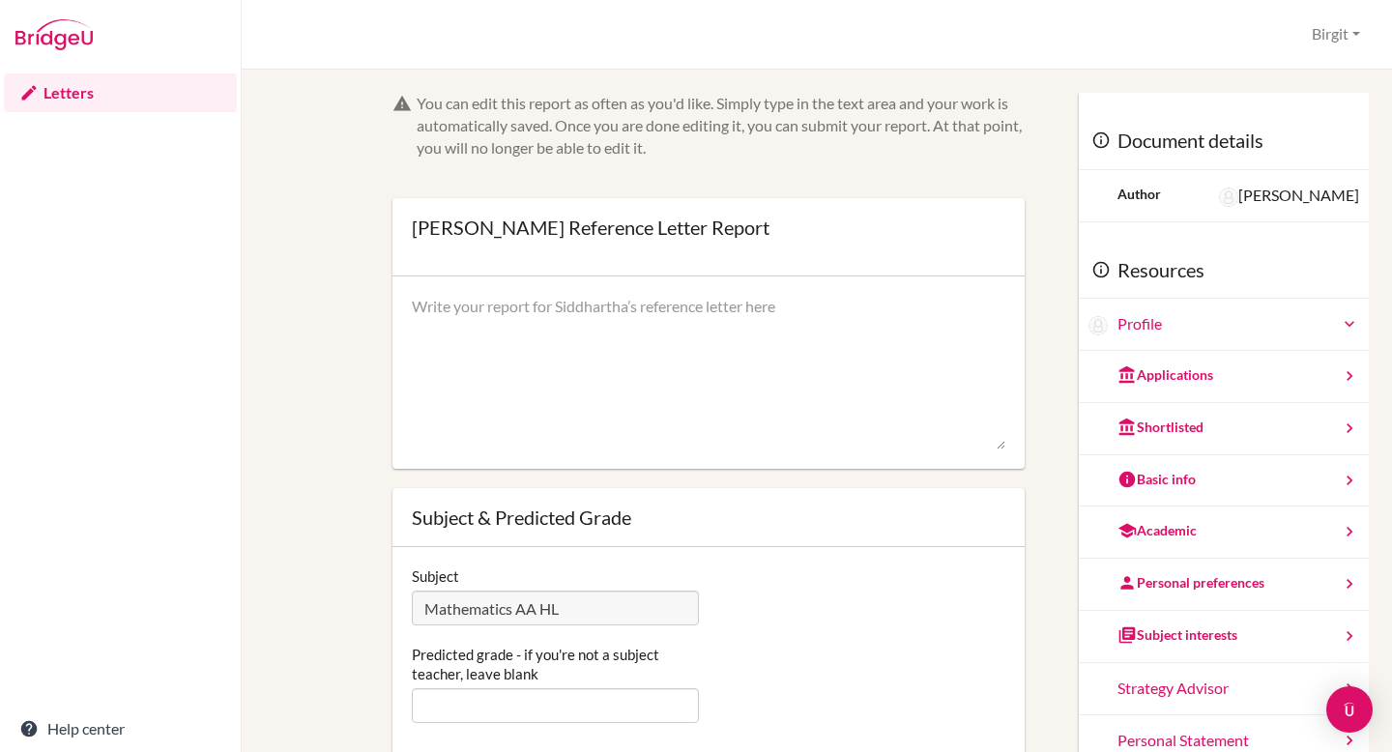
click at [43, 94] on link "Letters" at bounding box center [120, 92] width 233 height 39
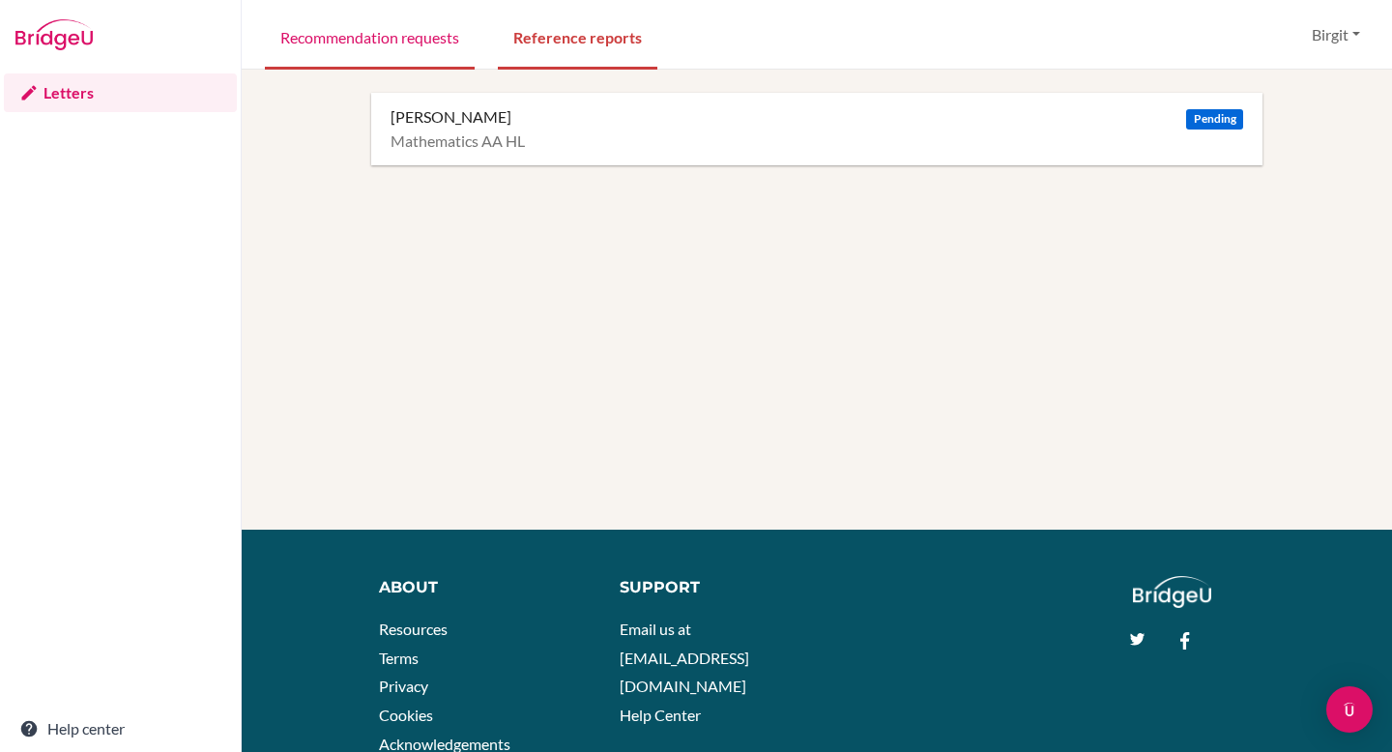
click at [384, 46] on link "Recommendation requests" at bounding box center [370, 36] width 210 height 67
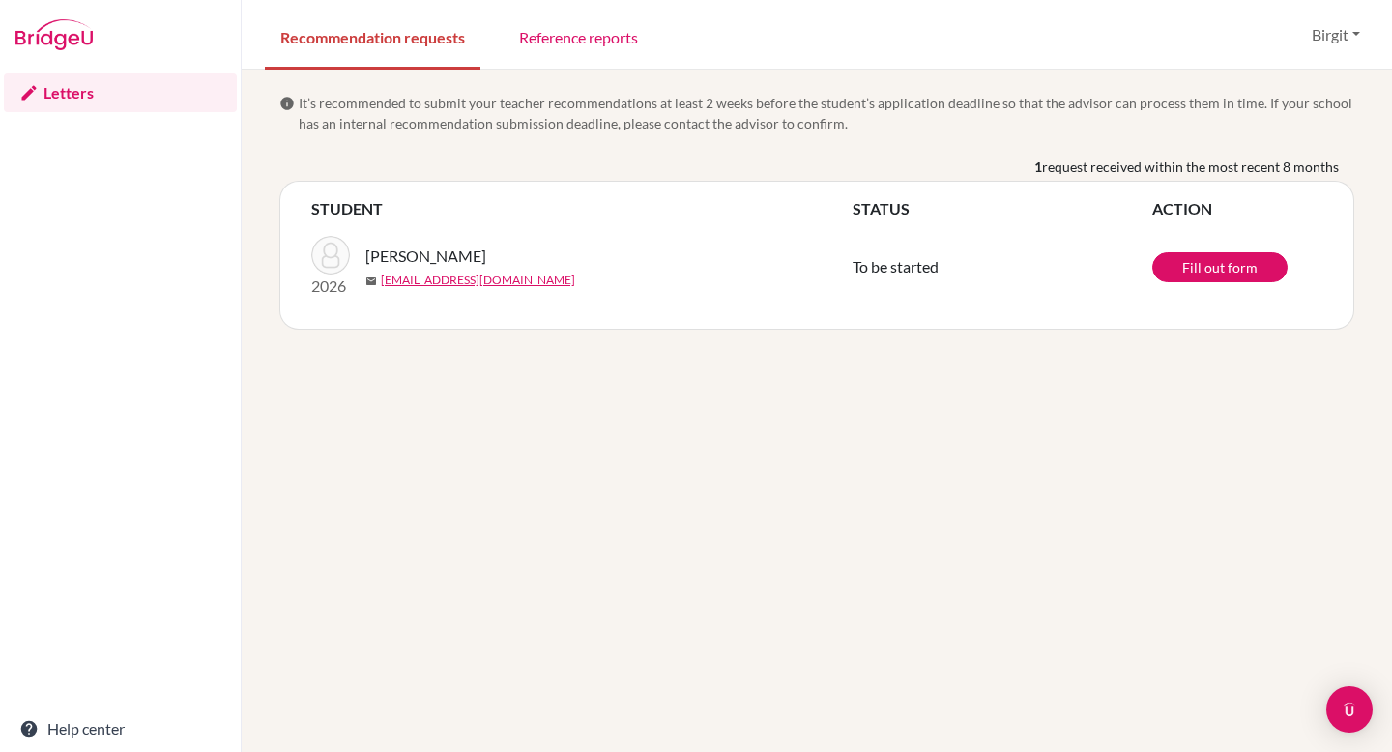
click at [54, 45] on img at bounding box center [53, 34] width 77 height 31
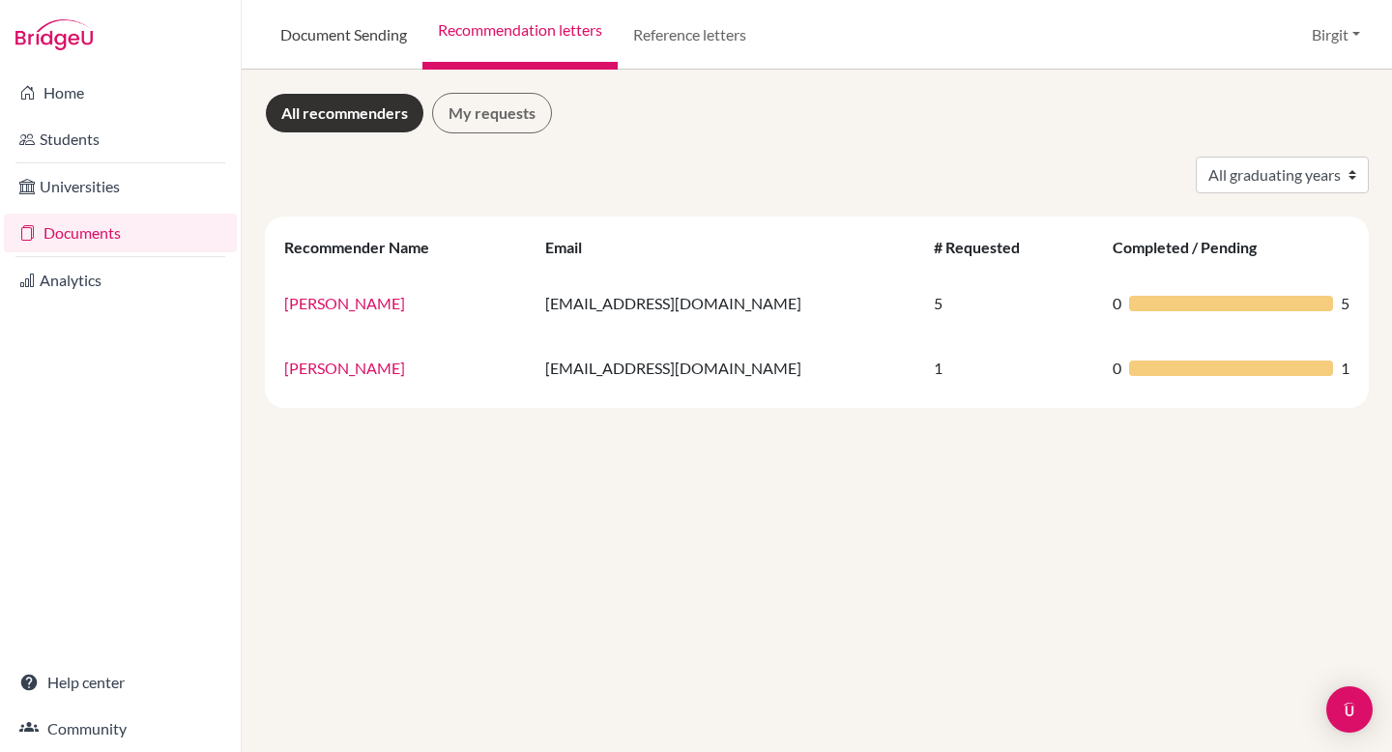
click at [335, 33] on link "Document Sending" at bounding box center [344, 35] width 158 height 70
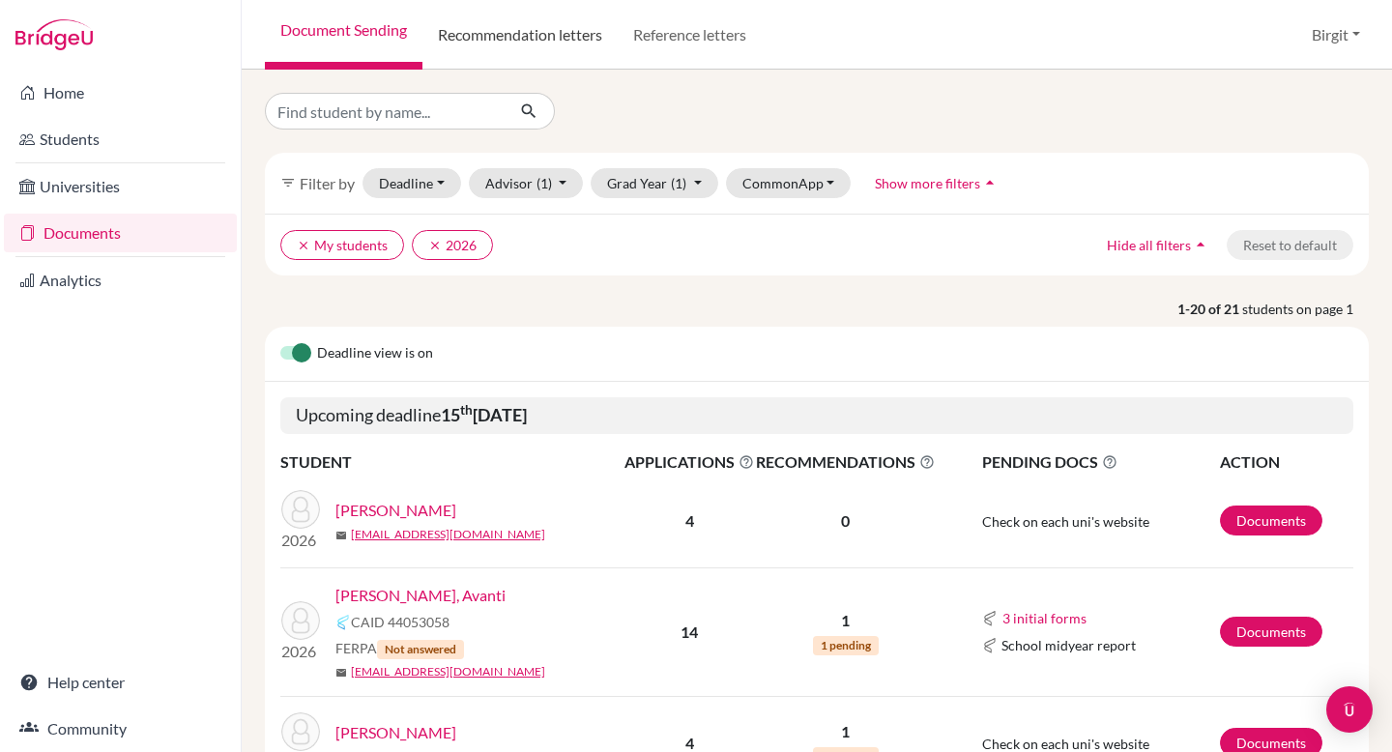
click at [552, 33] on link "Recommendation letters" at bounding box center [519, 35] width 195 height 70
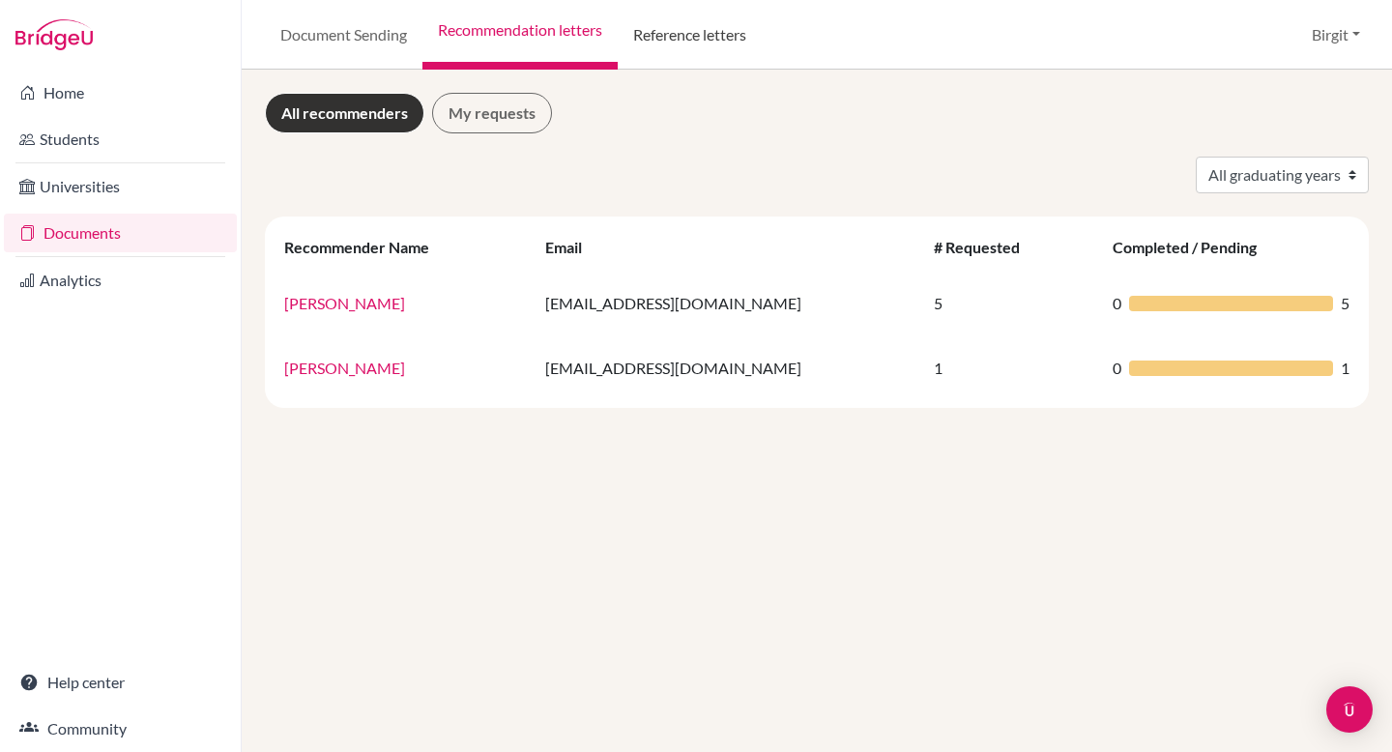
click at [682, 38] on link "Reference letters" at bounding box center [690, 35] width 144 height 70
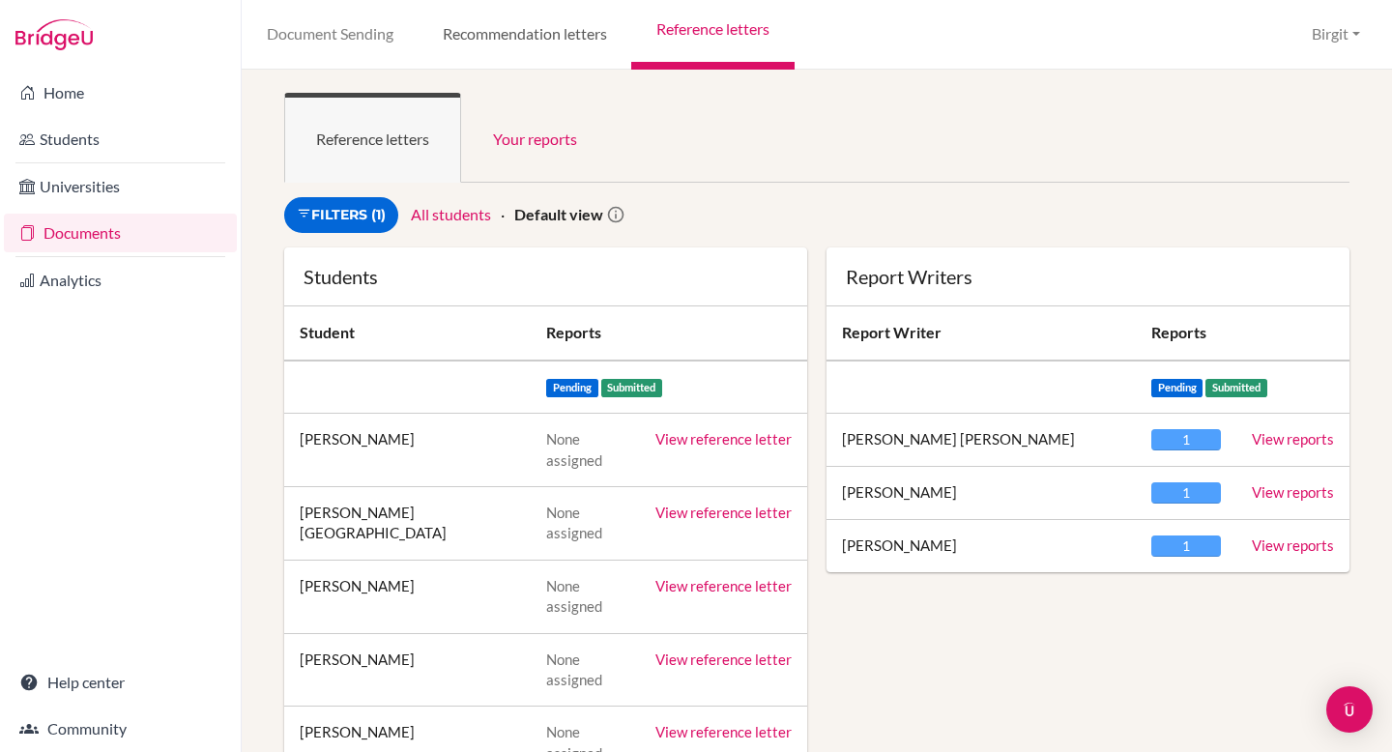
click at [510, 29] on link "Recommendation letters" at bounding box center [525, 35] width 214 height 70
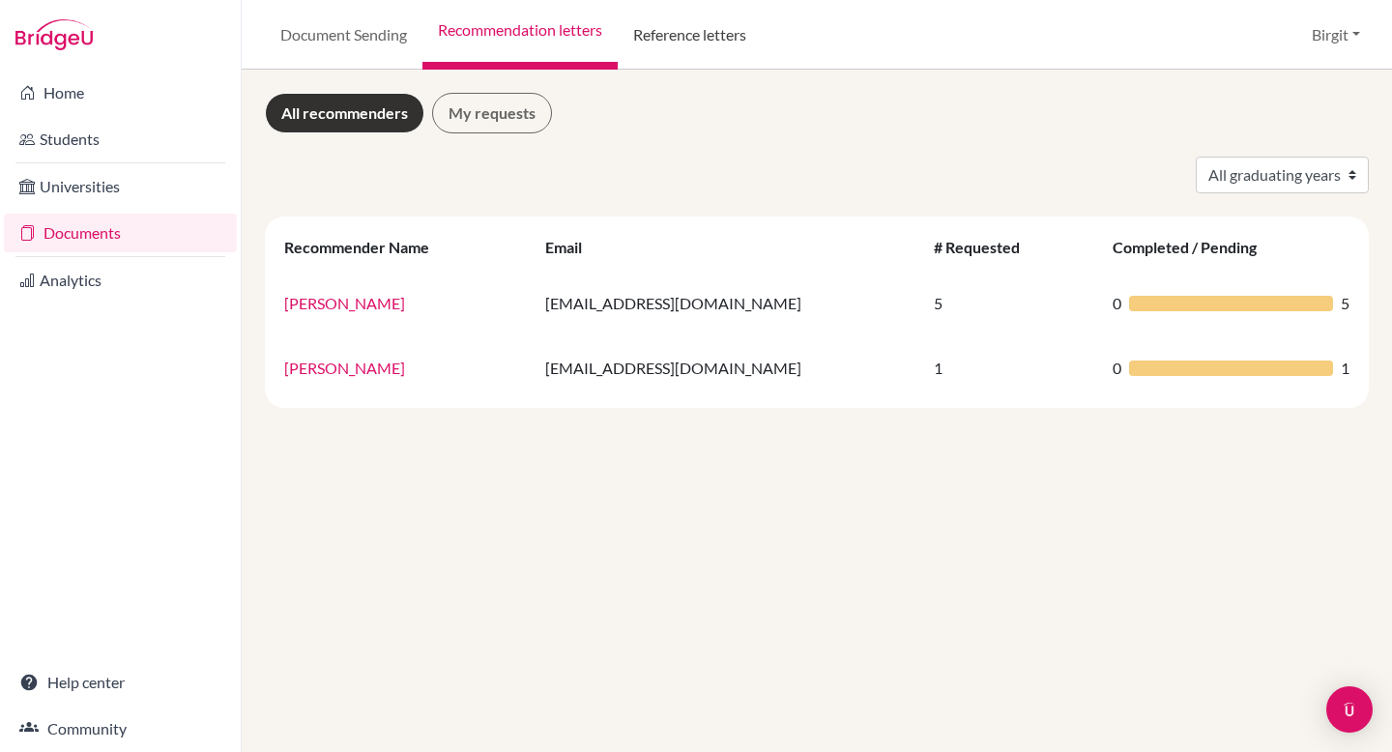
click at [711, 34] on link "Reference letters" at bounding box center [690, 35] width 144 height 70
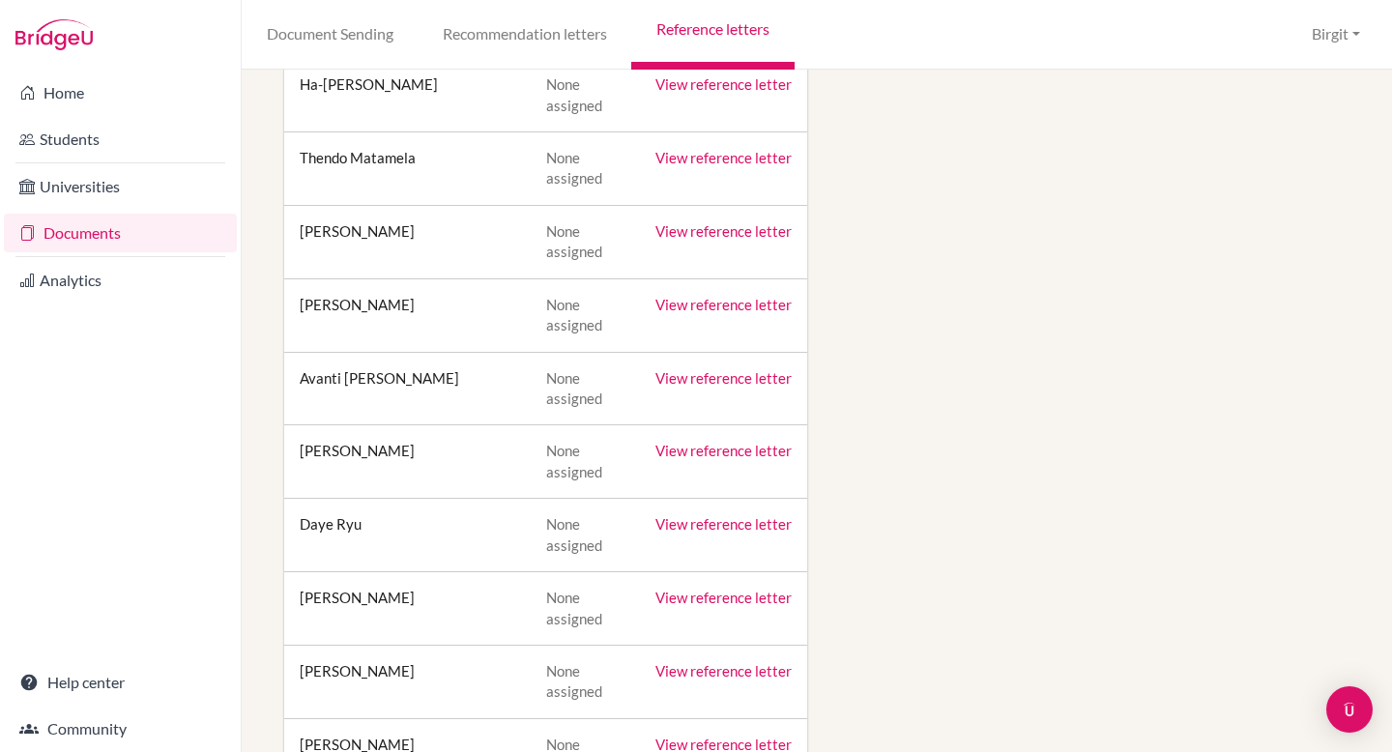
scroll to position [795, 0]
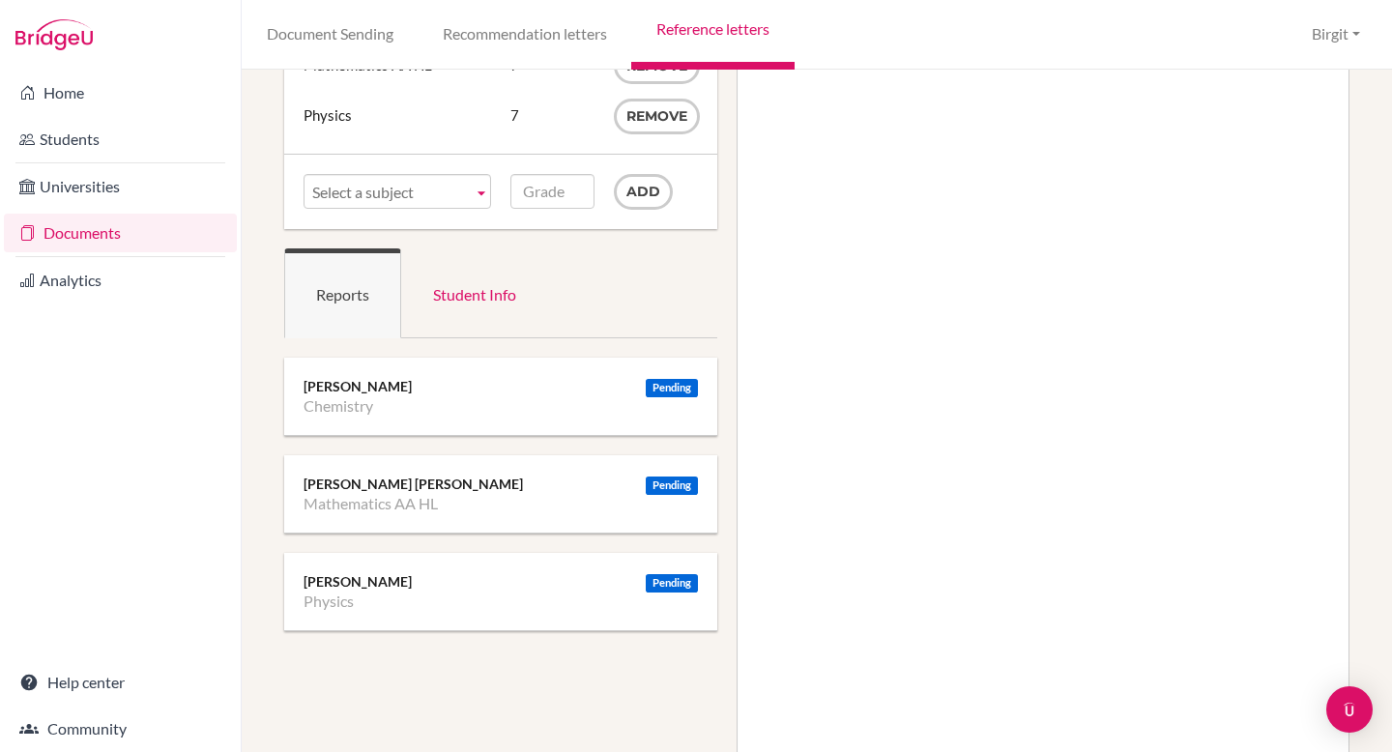
scroll to position [236, 0]
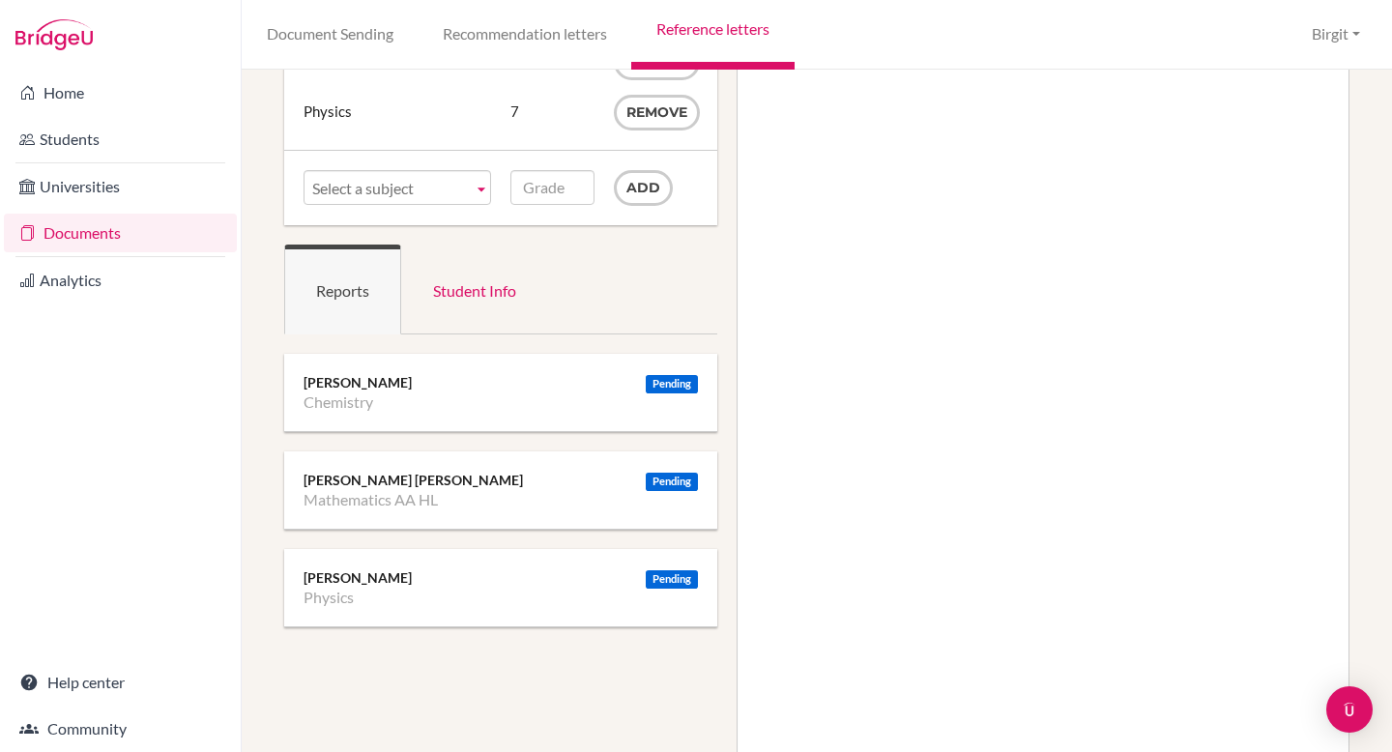
click at [340, 491] on li "Mathematics AA HL" at bounding box center [370, 499] width 134 height 19
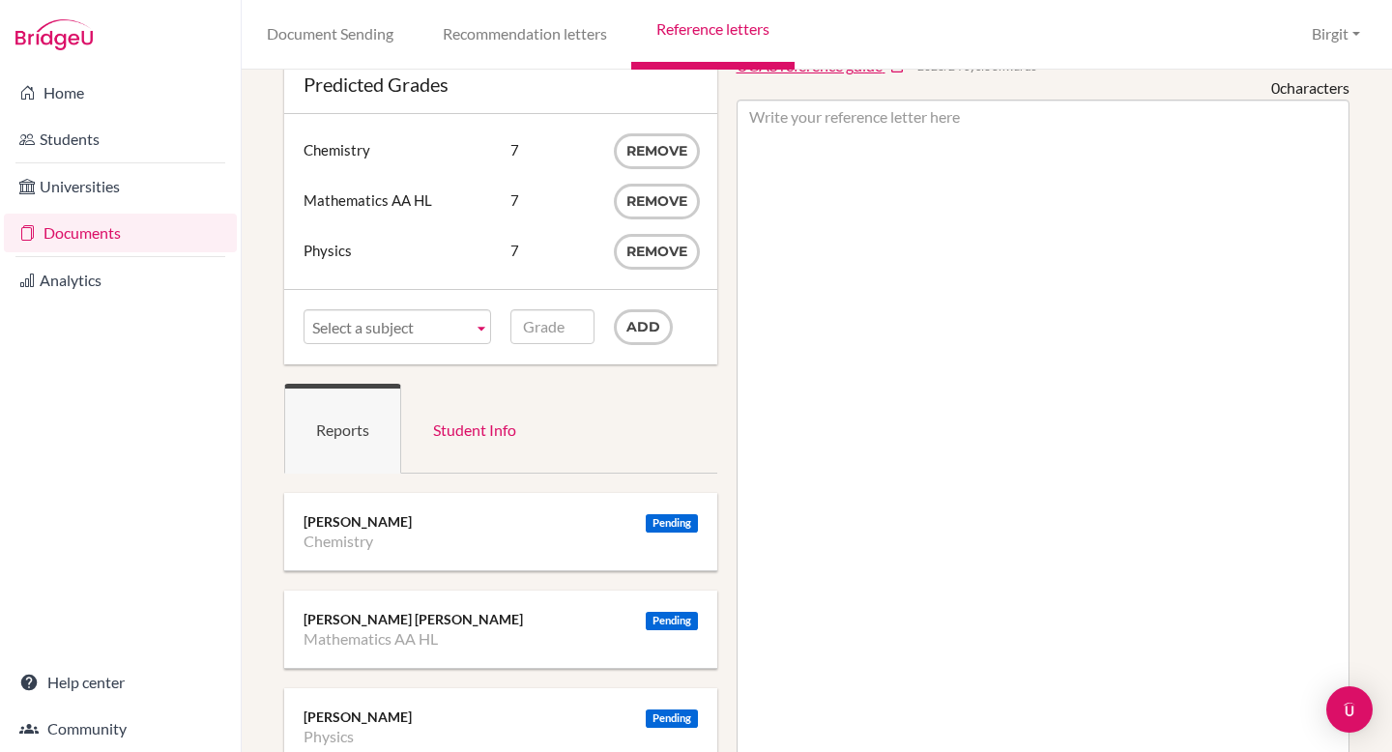
scroll to position [0, 0]
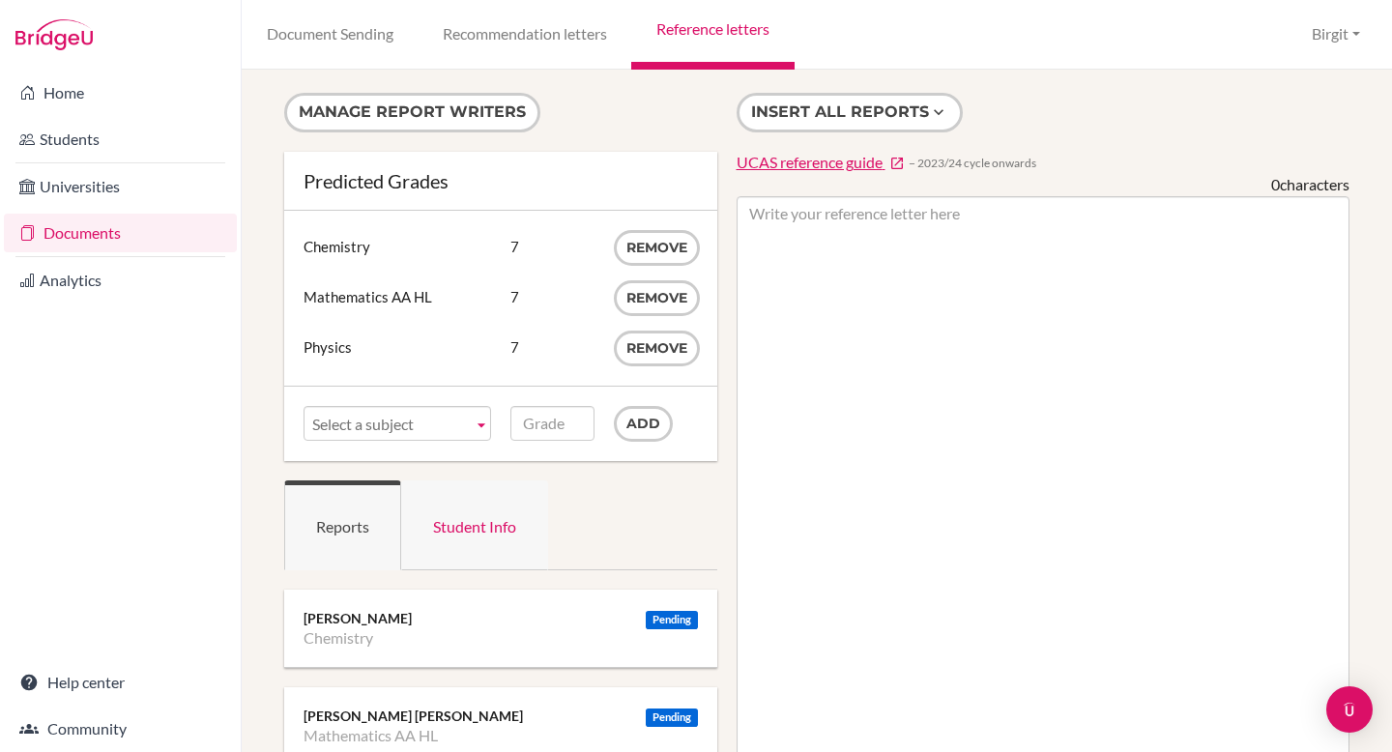
click at [484, 521] on link "Student Info" at bounding box center [474, 525] width 147 height 90
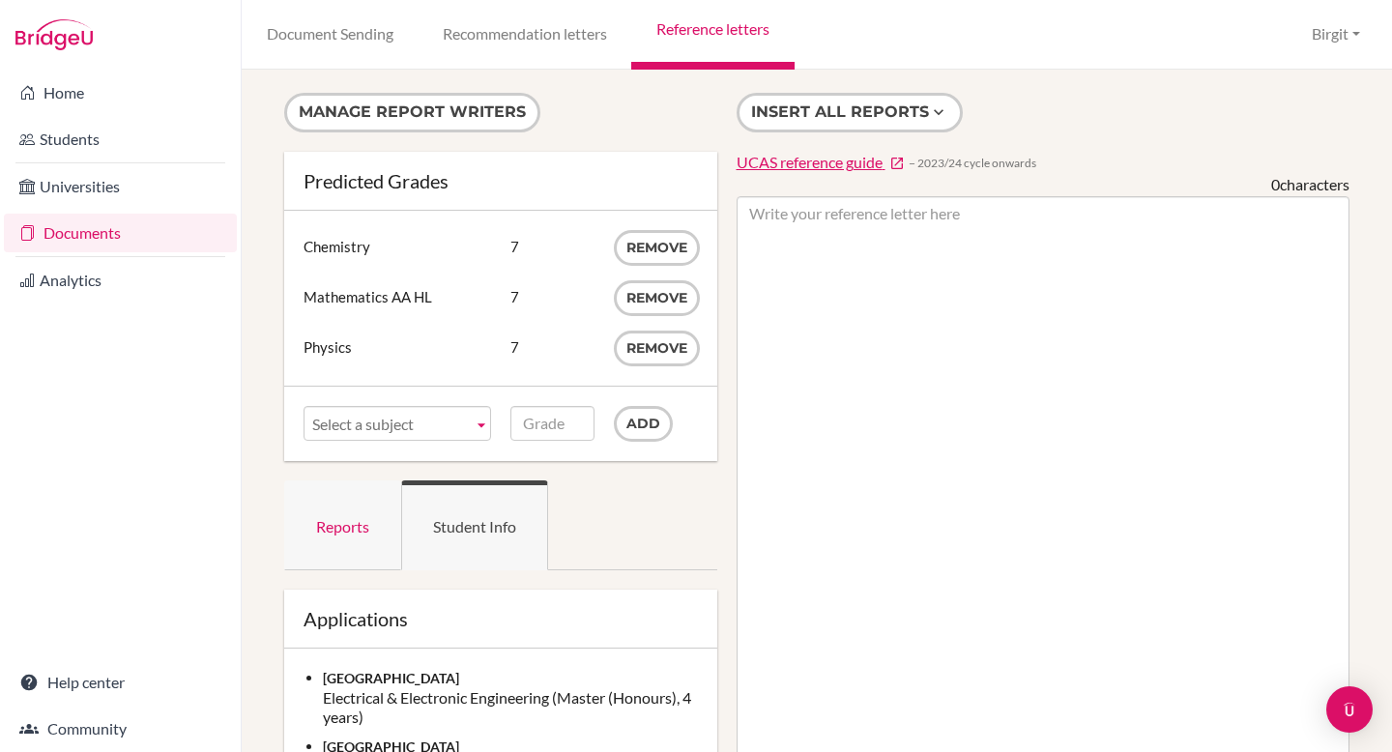
click at [367, 516] on link "Reports" at bounding box center [342, 525] width 117 height 90
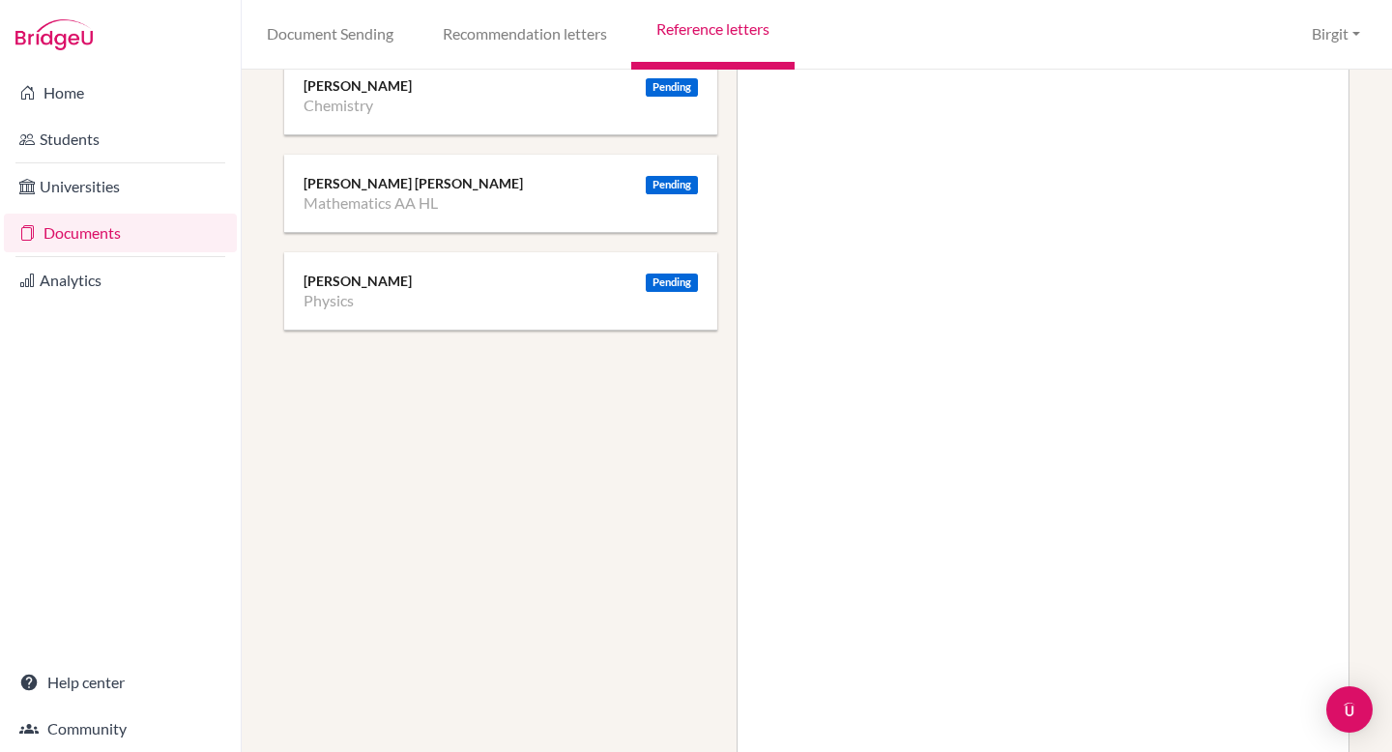
scroll to position [309, 0]
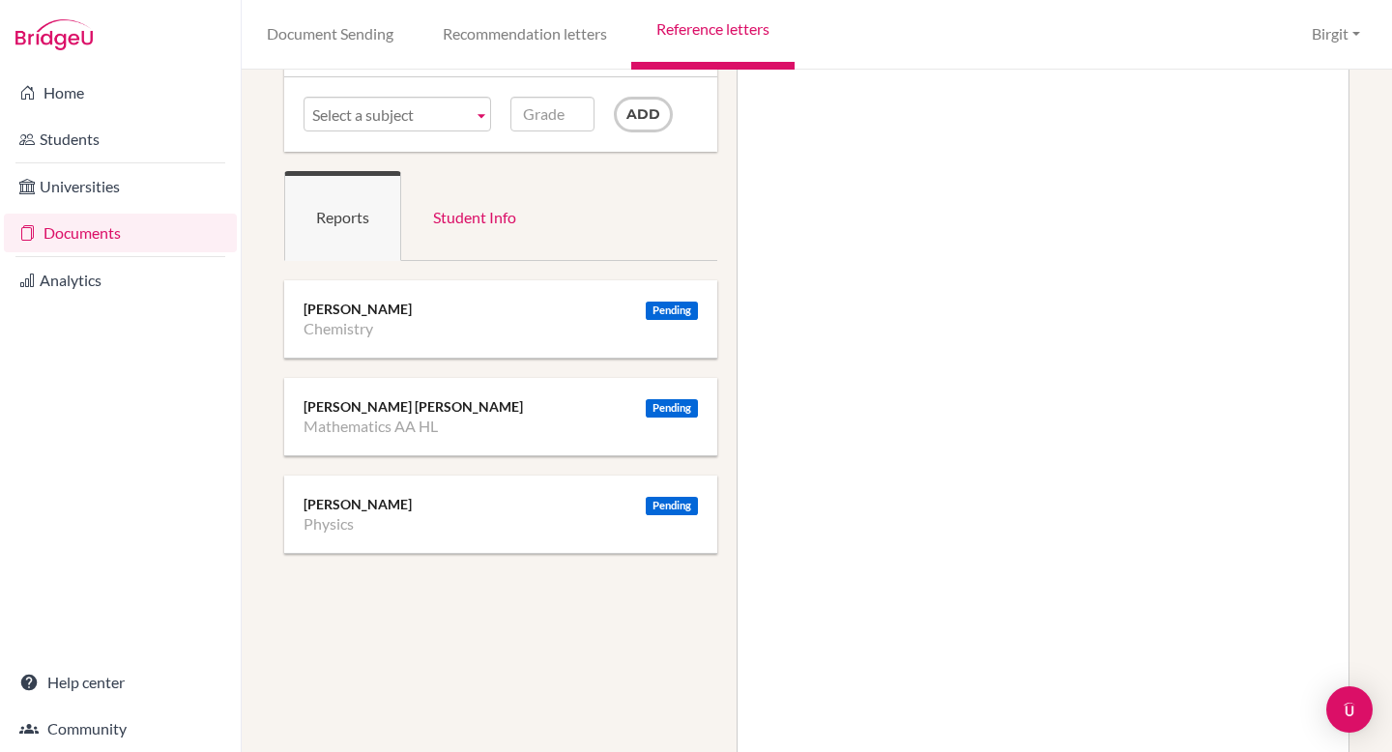
click at [331, 422] on li "Mathematics AA HL" at bounding box center [370, 426] width 134 height 19
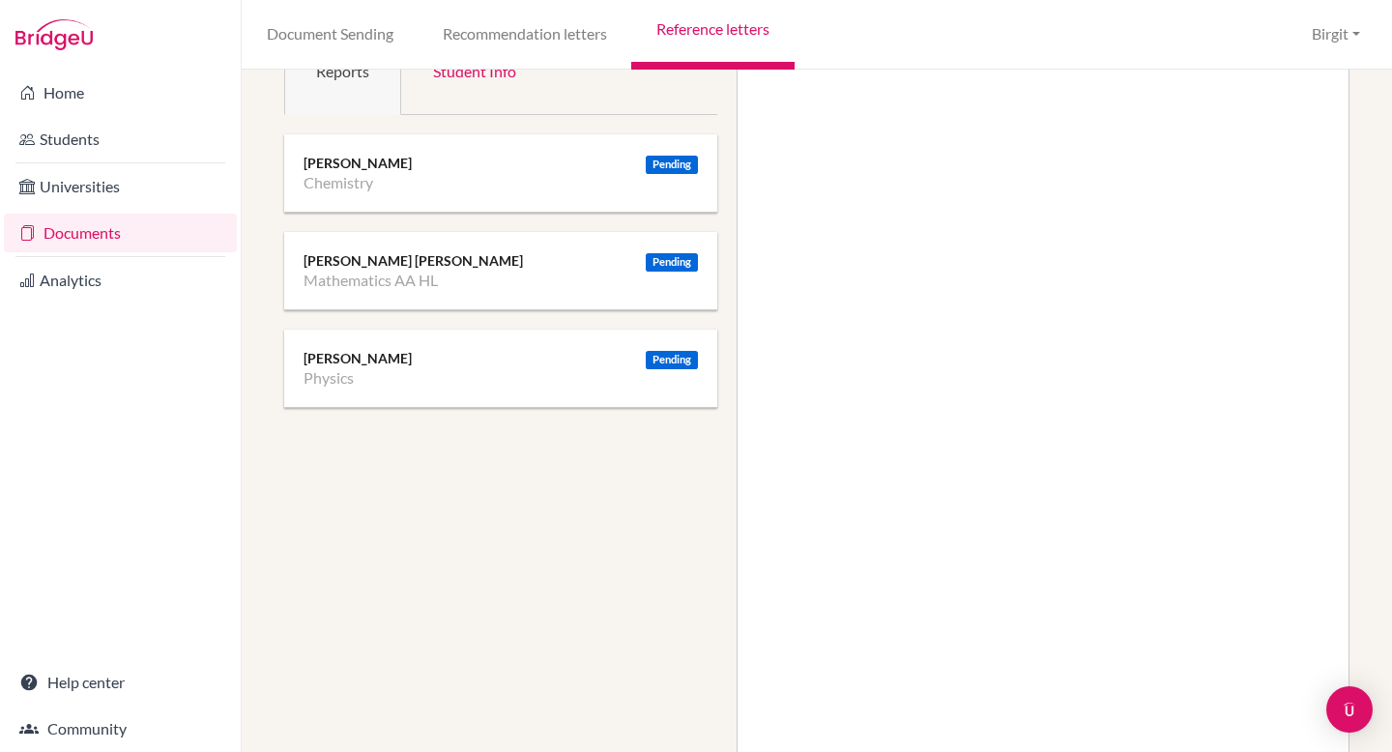
scroll to position [0, 0]
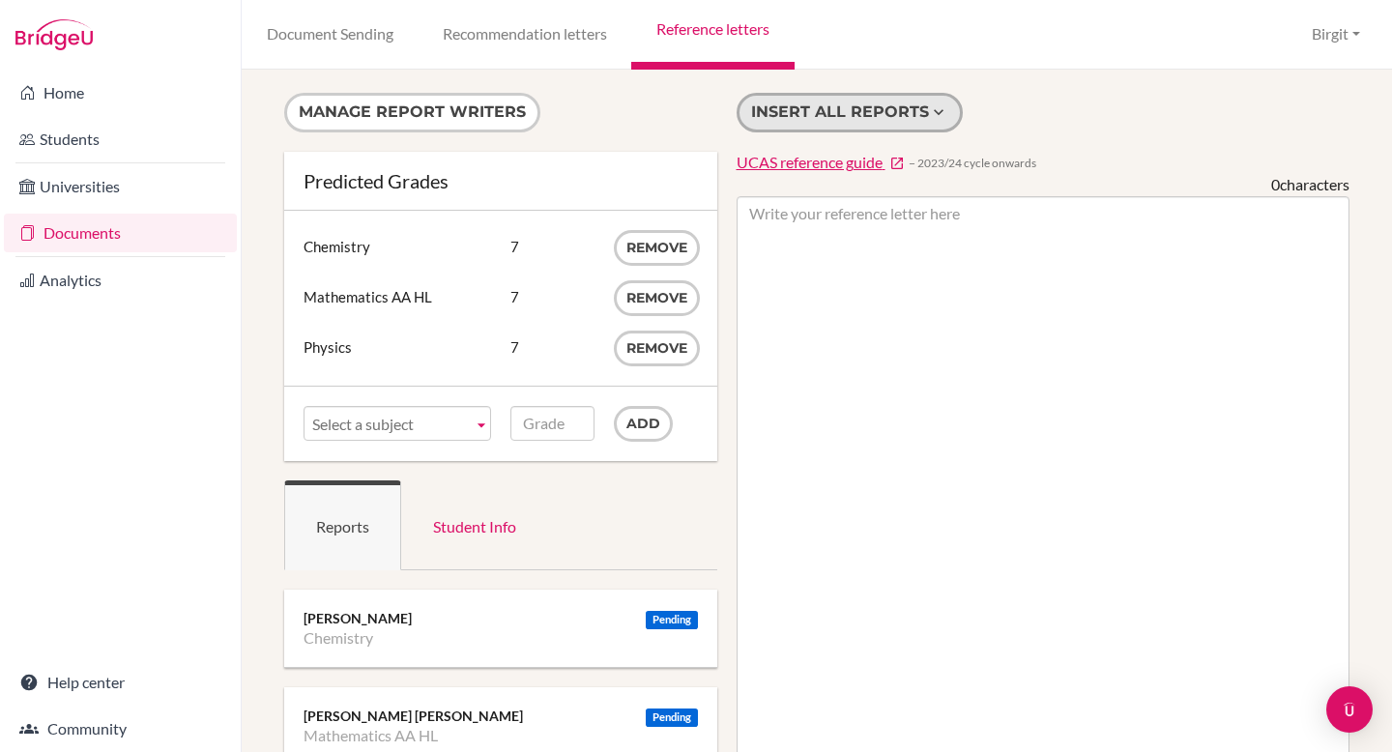
click at [846, 105] on button "Insert all reports" at bounding box center [849, 113] width 226 height 40
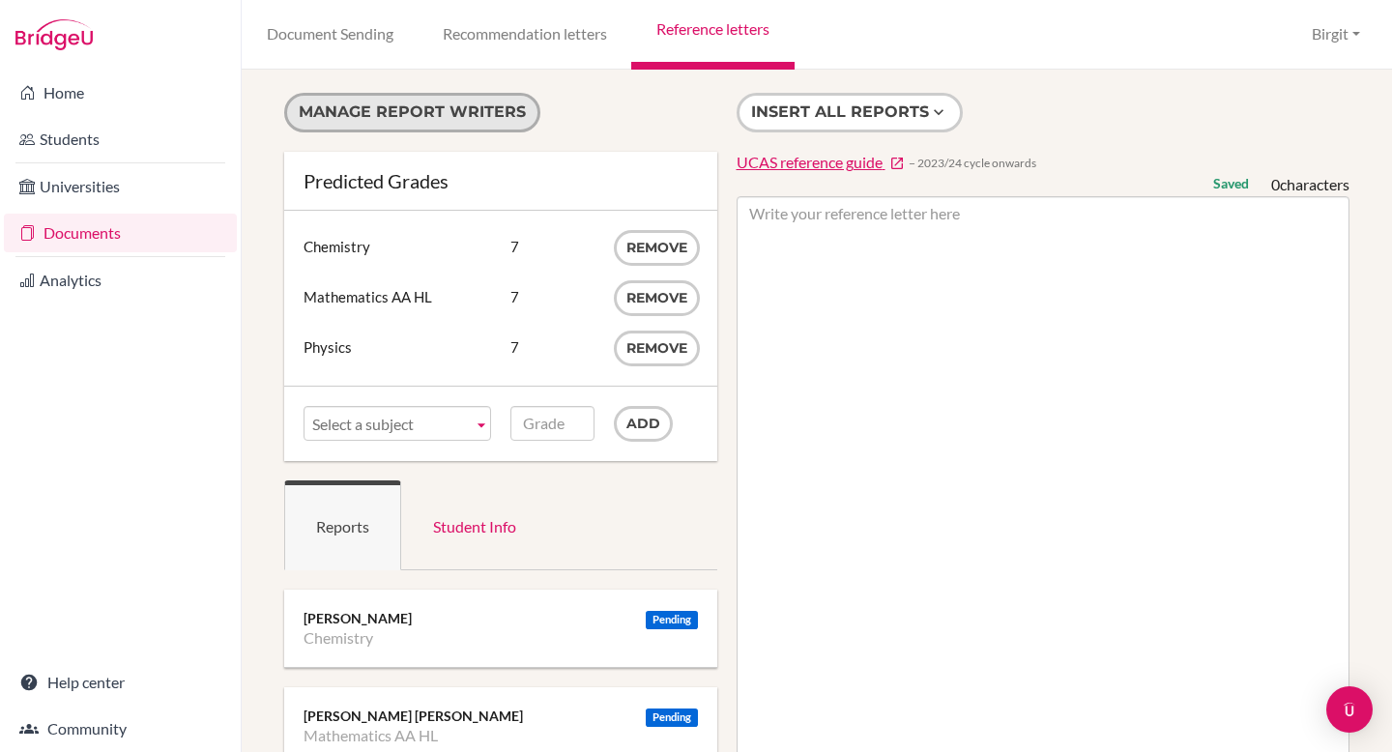
click at [431, 114] on button "Manage report writers" at bounding box center [412, 113] width 256 height 40
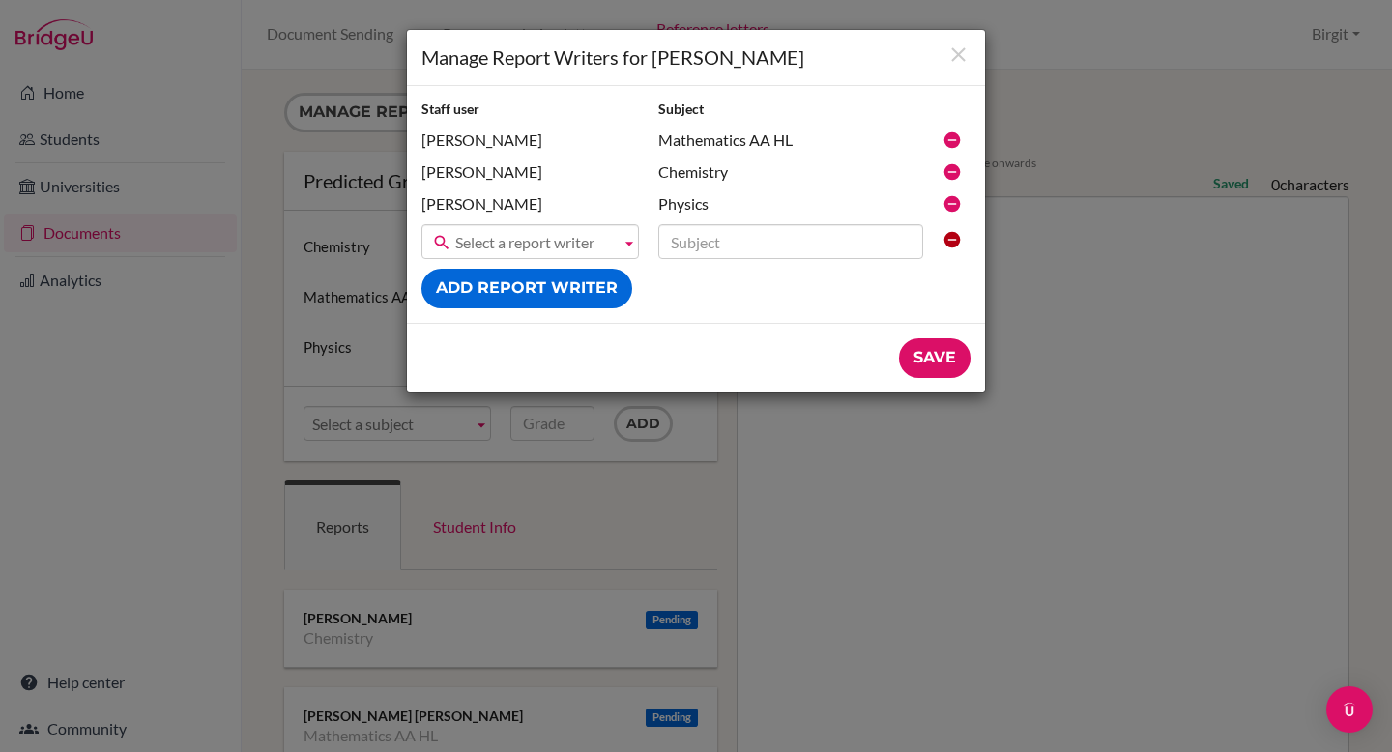
click at [954, 144] on icon at bounding box center [951, 139] width 19 height 19
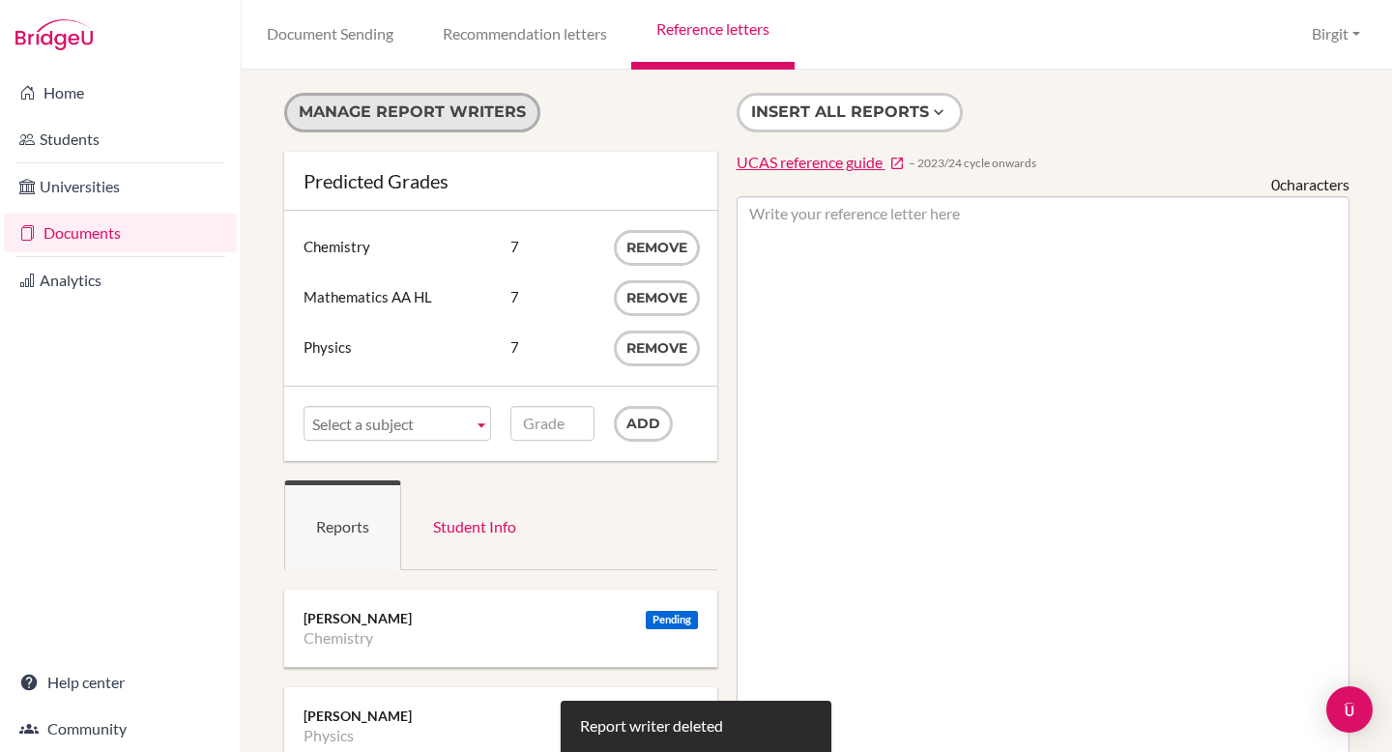
click at [413, 106] on button "Manage report writers" at bounding box center [412, 113] width 256 height 40
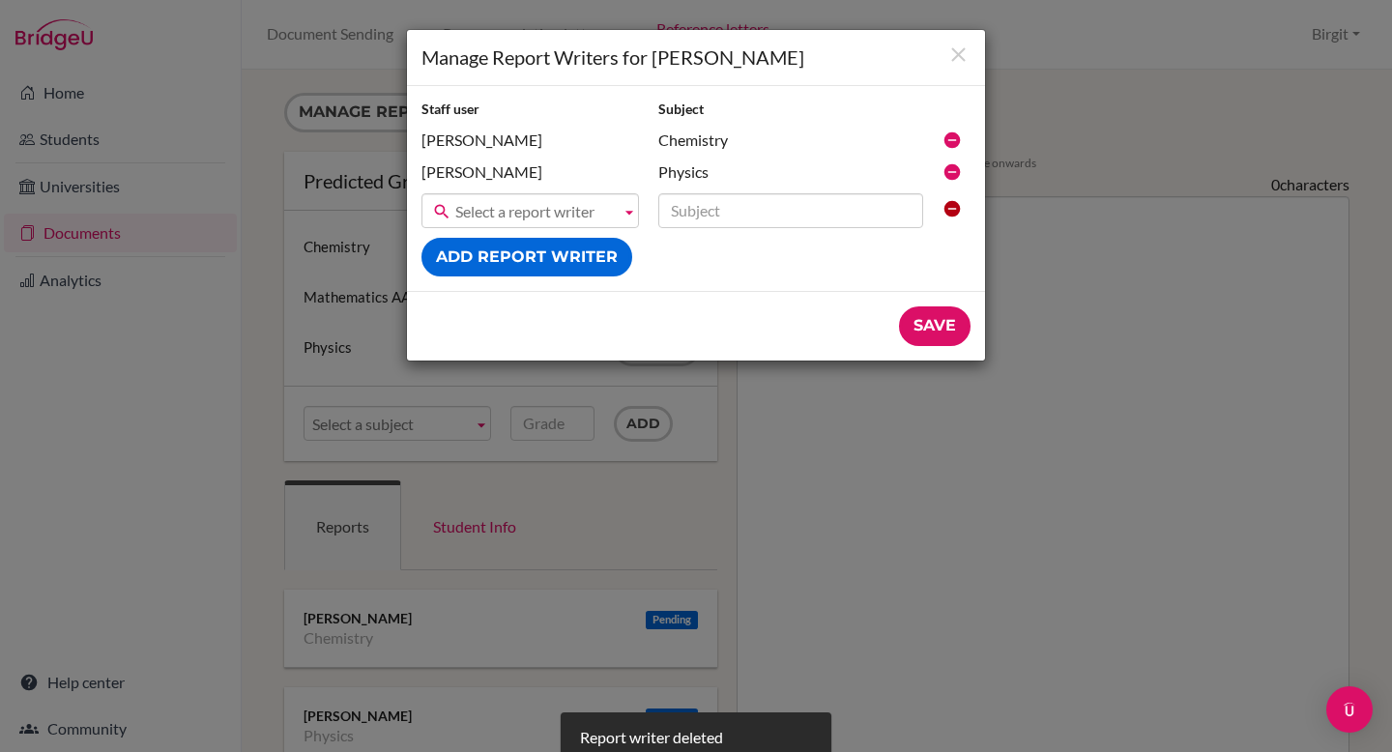
click at [956, 141] on icon at bounding box center [951, 139] width 19 height 19
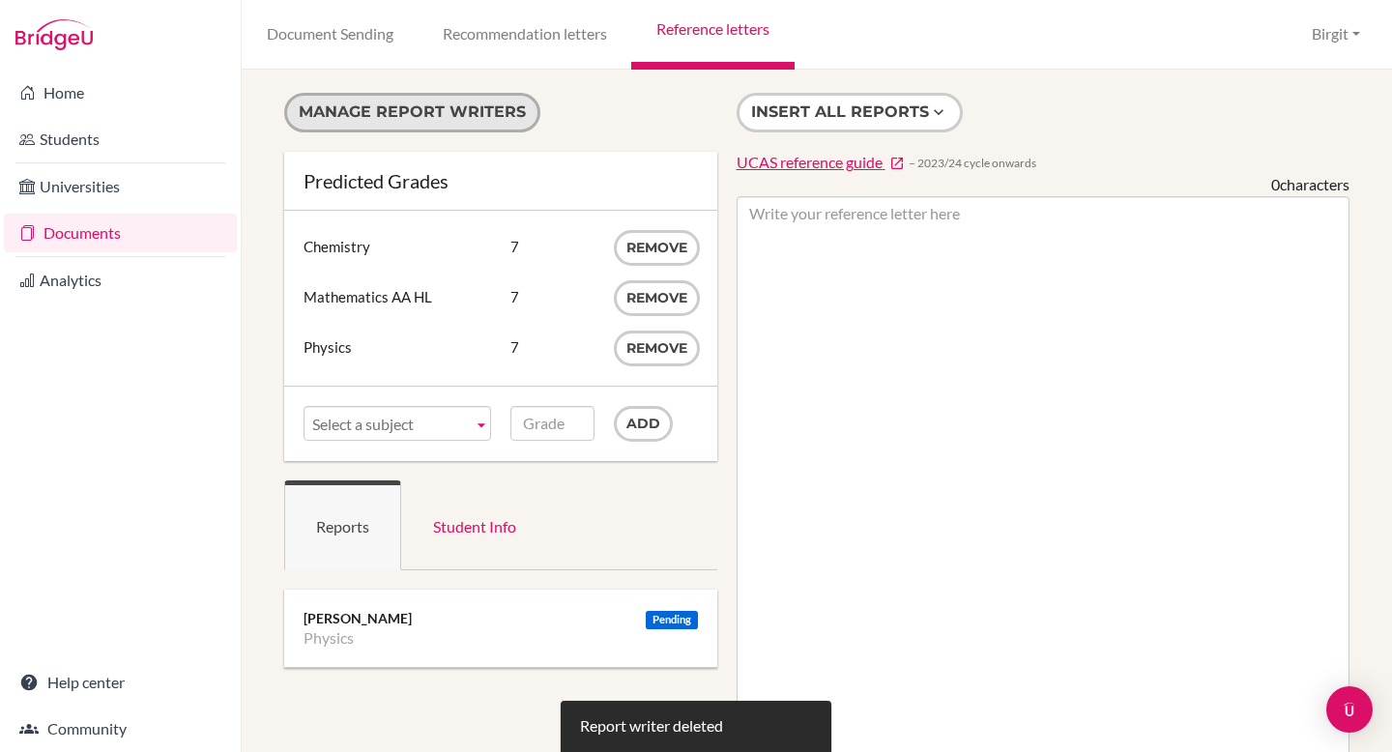
click at [467, 105] on button "Manage report writers" at bounding box center [412, 113] width 256 height 40
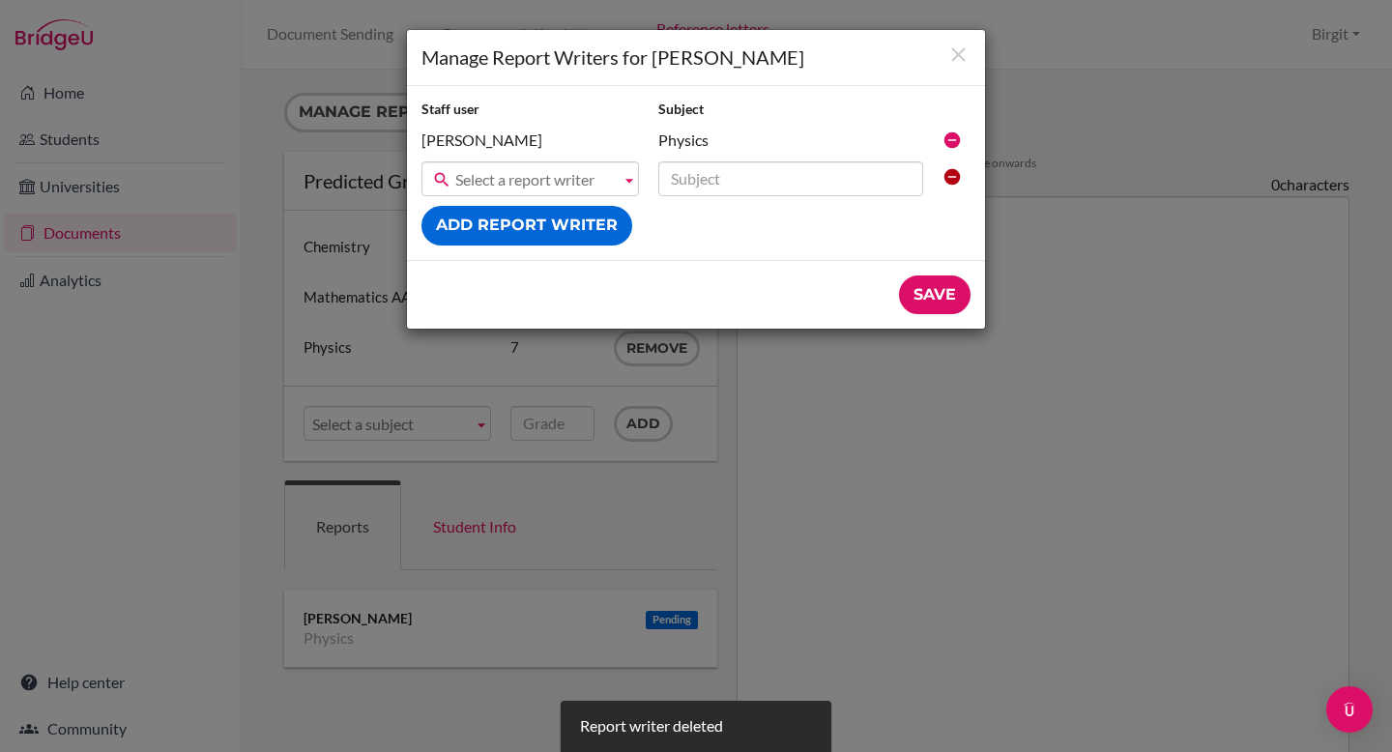
click at [952, 140] on icon at bounding box center [951, 139] width 19 height 19
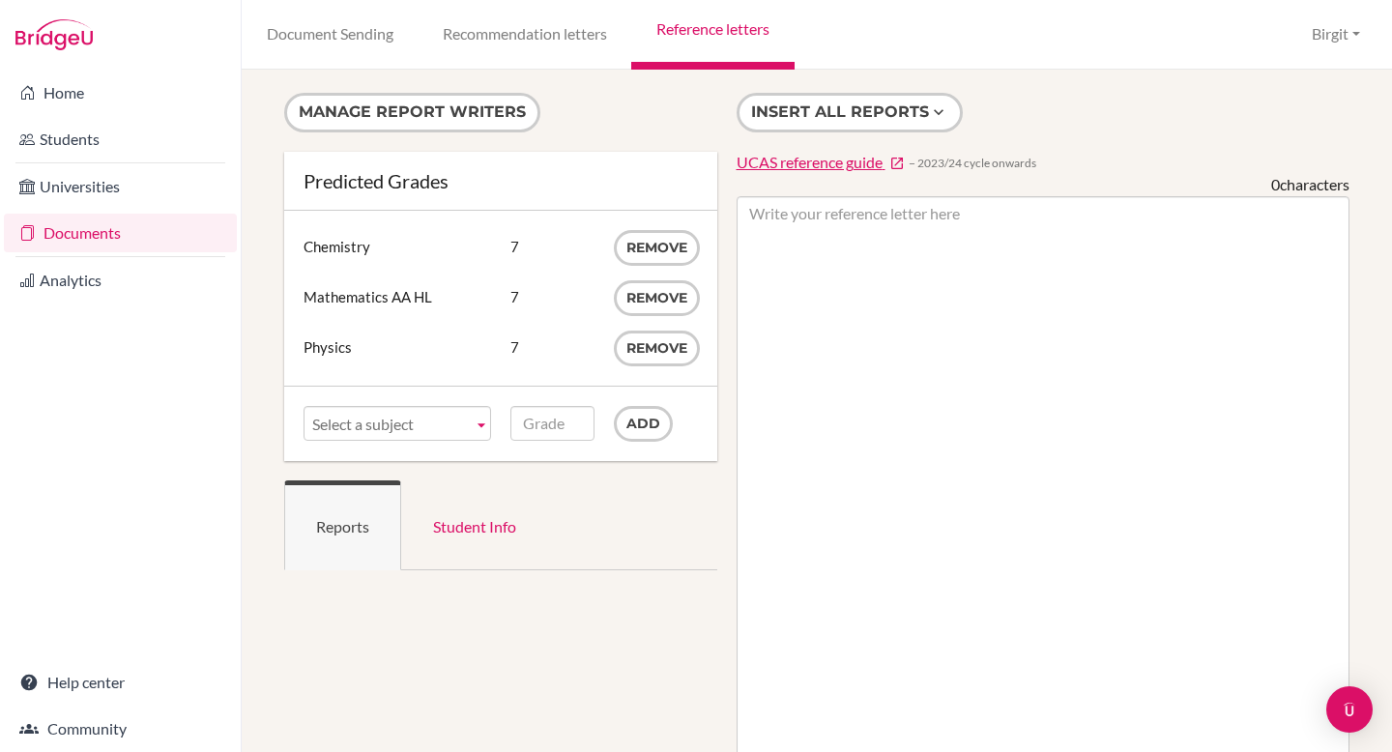
click at [670, 32] on link "Reference letters" at bounding box center [712, 35] width 162 height 70
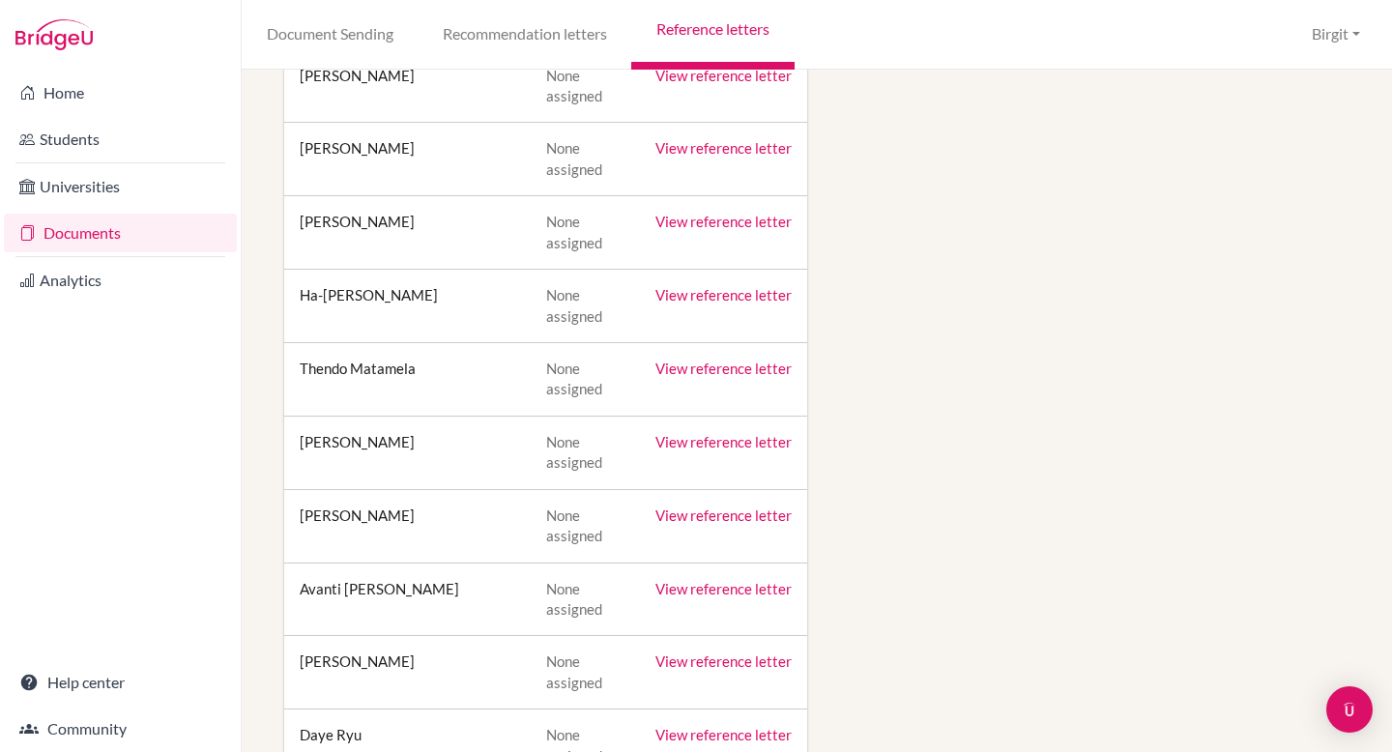
scroll to position [143, 0]
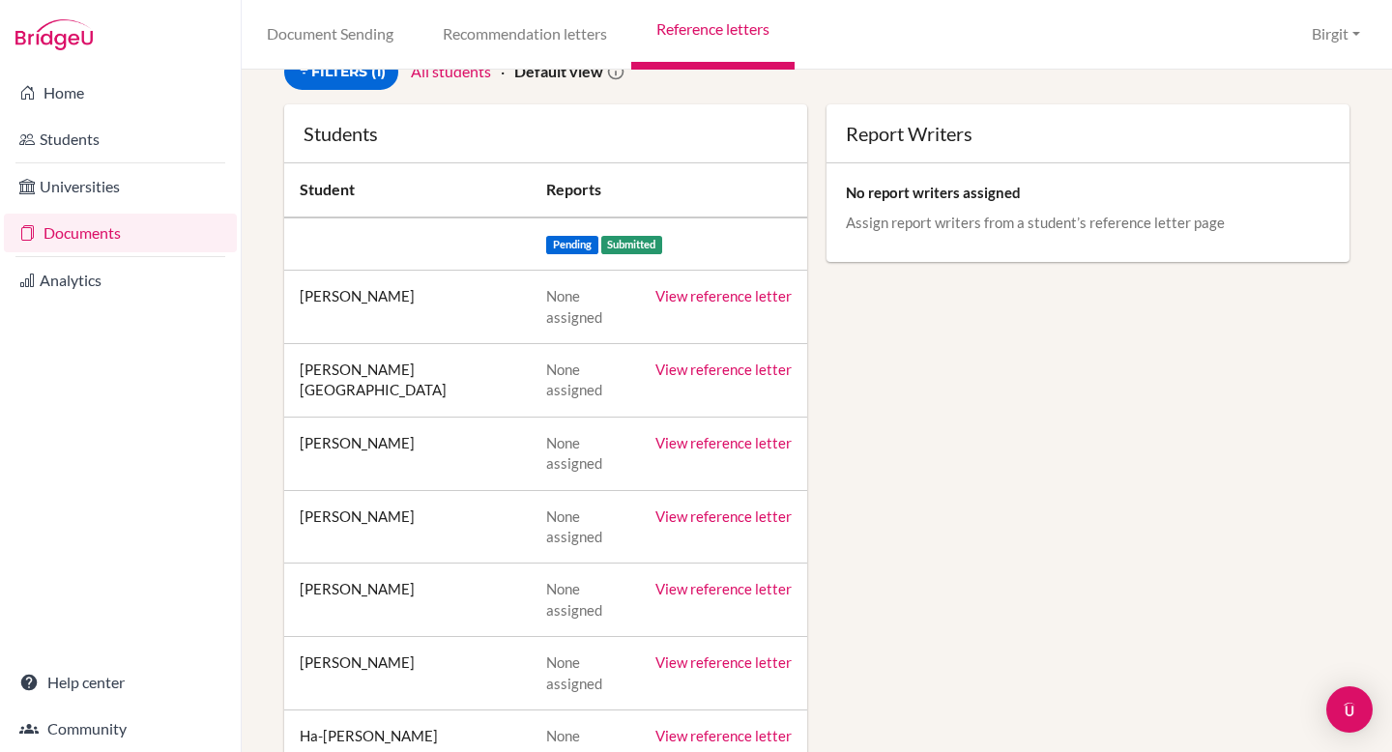
click at [691, 294] on link "View reference letter" at bounding box center [723, 295] width 136 height 17
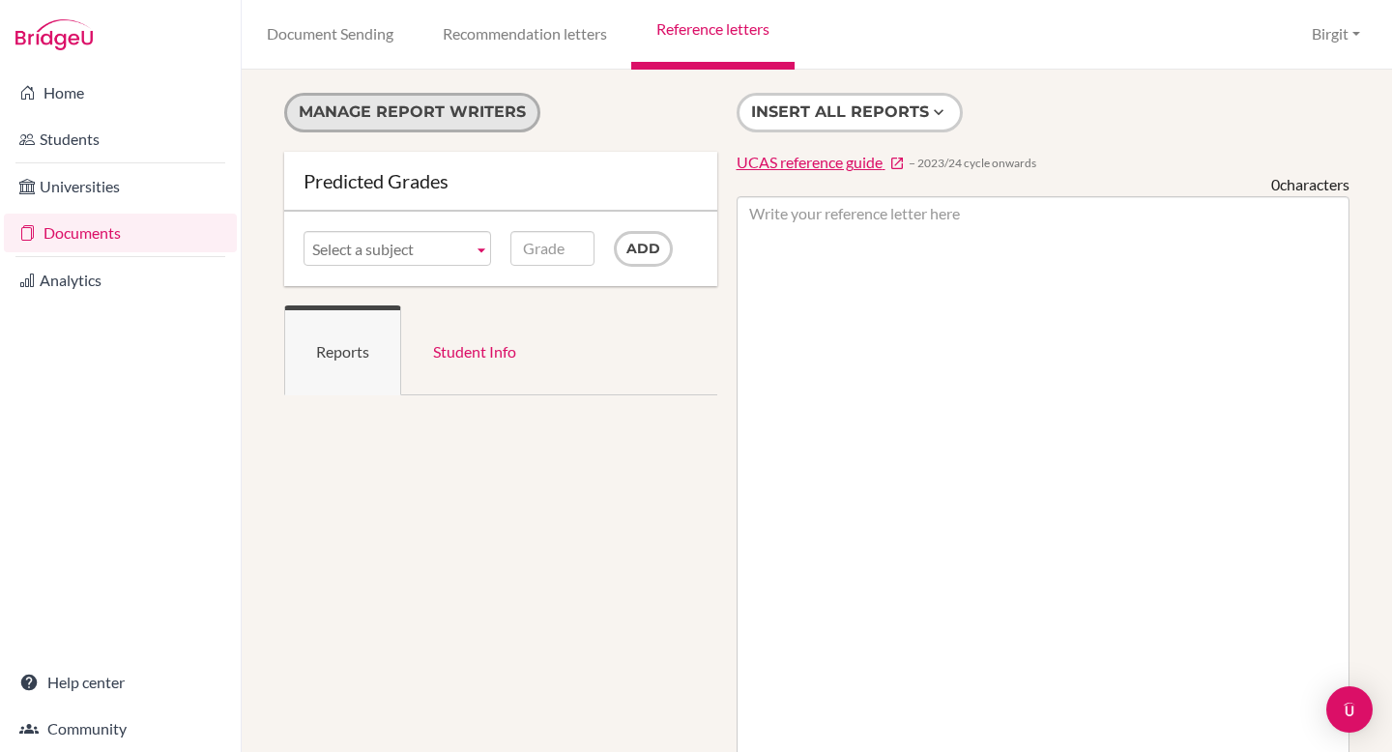
click at [492, 115] on button "Manage report writers" at bounding box center [412, 113] width 256 height 40
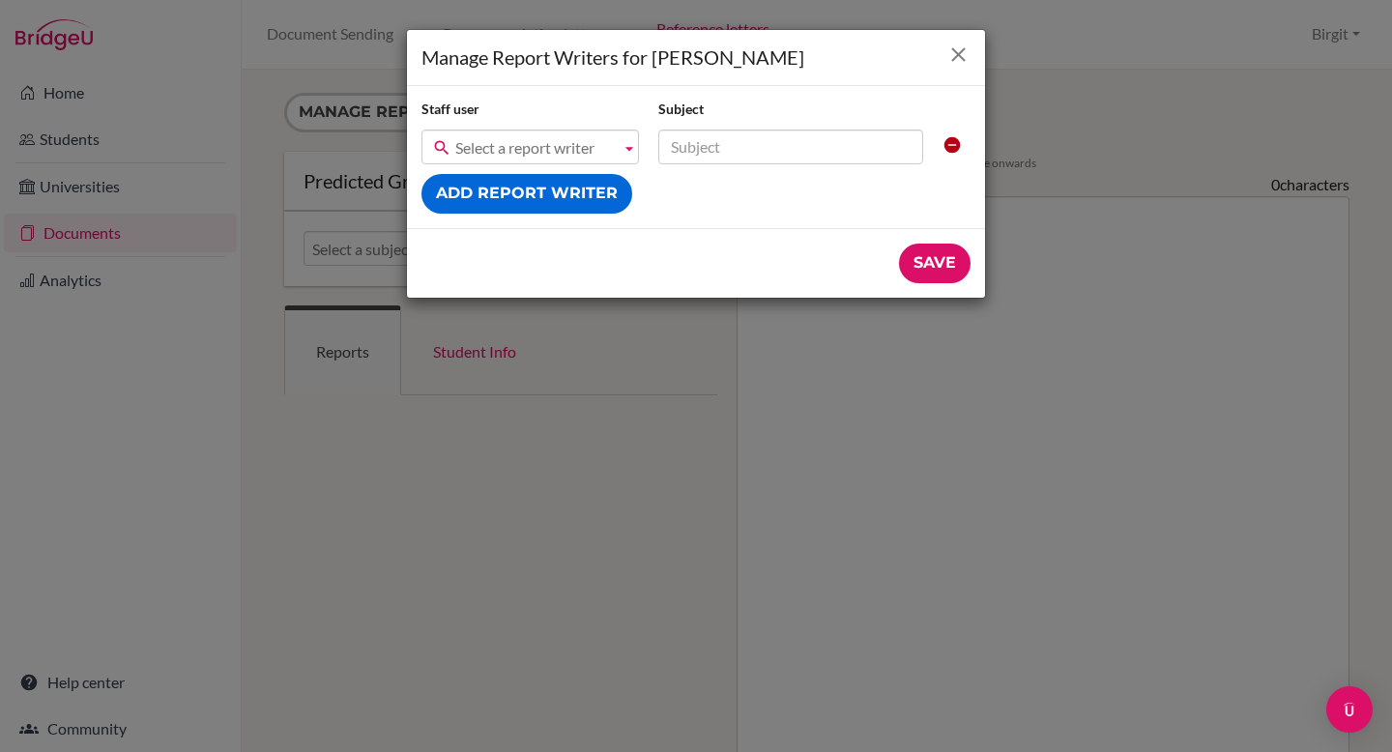
click at [953, 55] on icon "Close" at bounding box center [958, 55] width 24 height 24
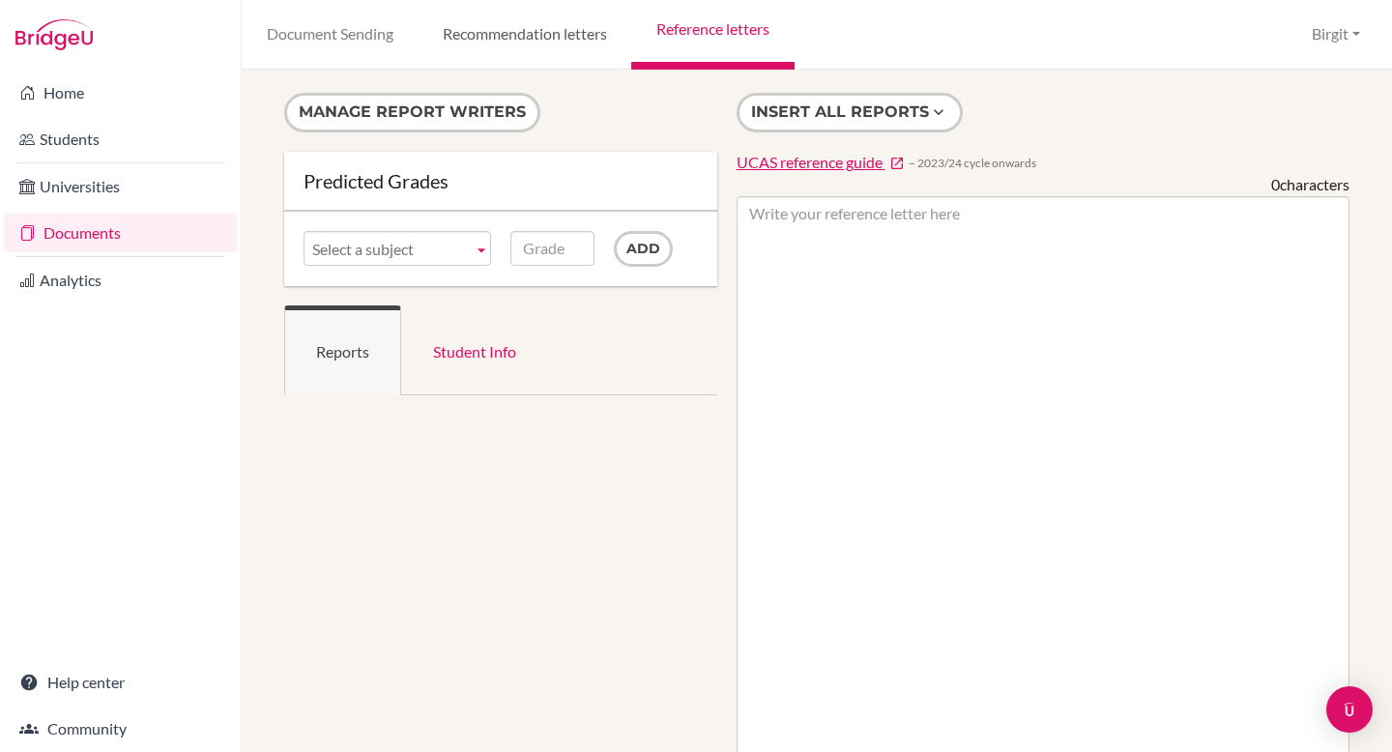
click at [537, 43] on link "Recommendation letters" at bounding box center [525, 35] width 214 height 70
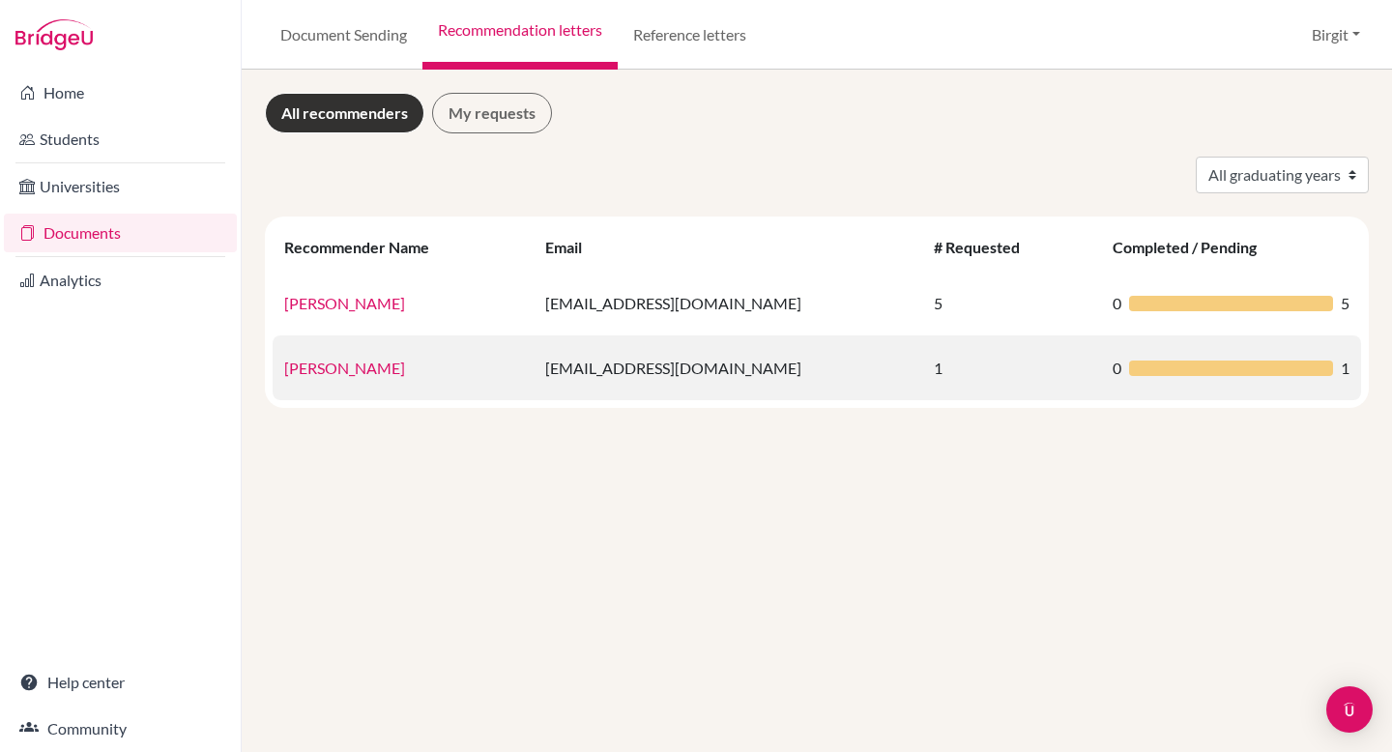
click at [297, 367] on link "[PERSON_NAME]" at bounding box center [344, 368] width 121 height 18
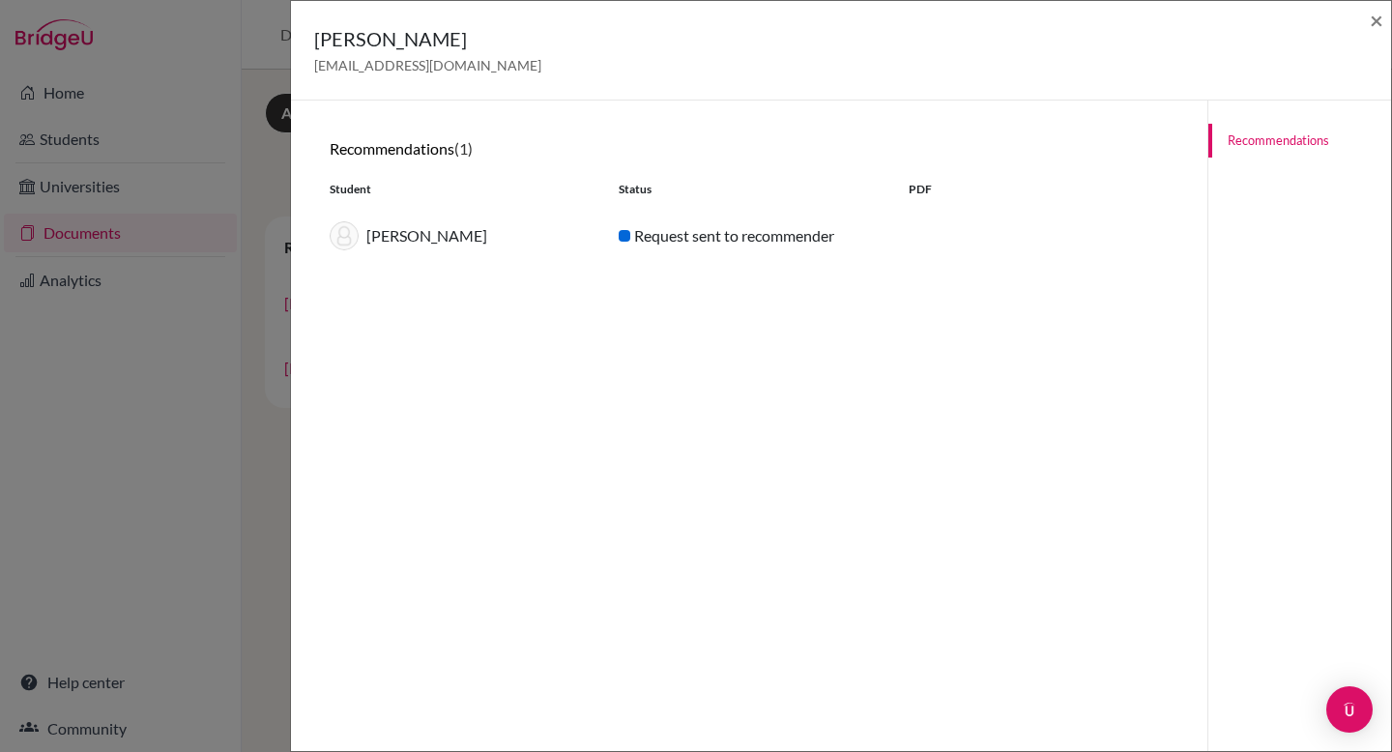
click at [342, 236] on img at bounding box center [344, 235] width 29 height 29
click at [1371, 24] on span "×" at bounding box center [1376, 20] width 14 height 28
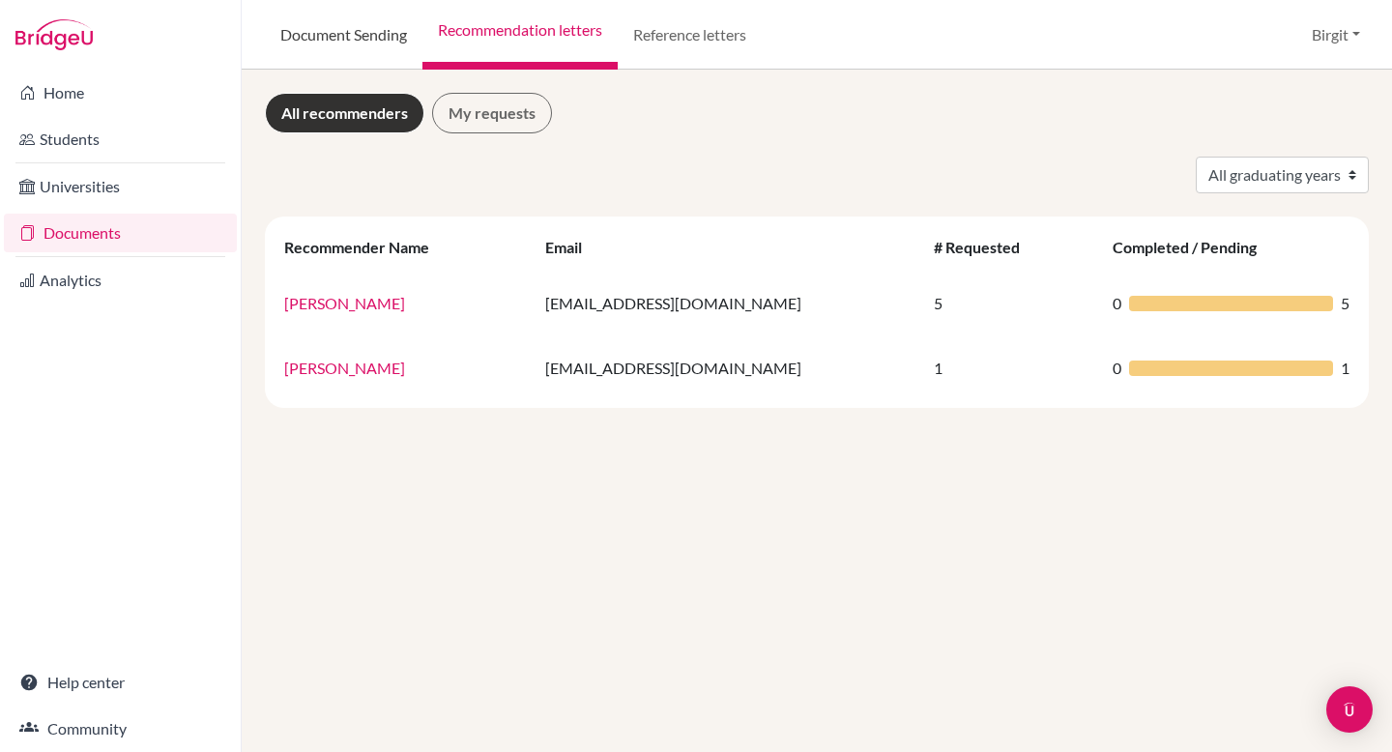
click at [388, 45] on link "Document Sending" at bounding box center [344, 35] width 158 height 70
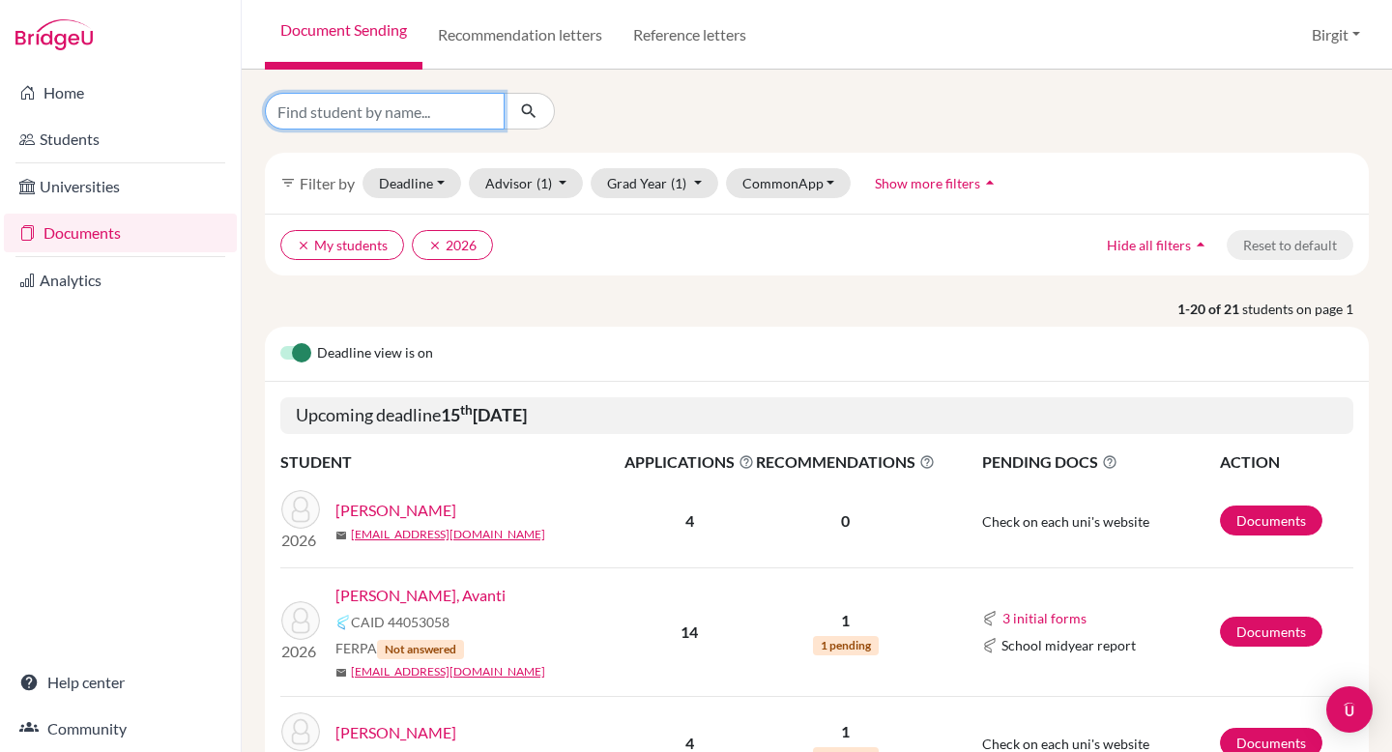
click at [390, 112] on input "Find student by name..." at bounding box center [385, 111] width 240 height 37
type input "kabir"
click at [540, 112] on button "submit" at bounding box center [529, 111] width 51 height 37
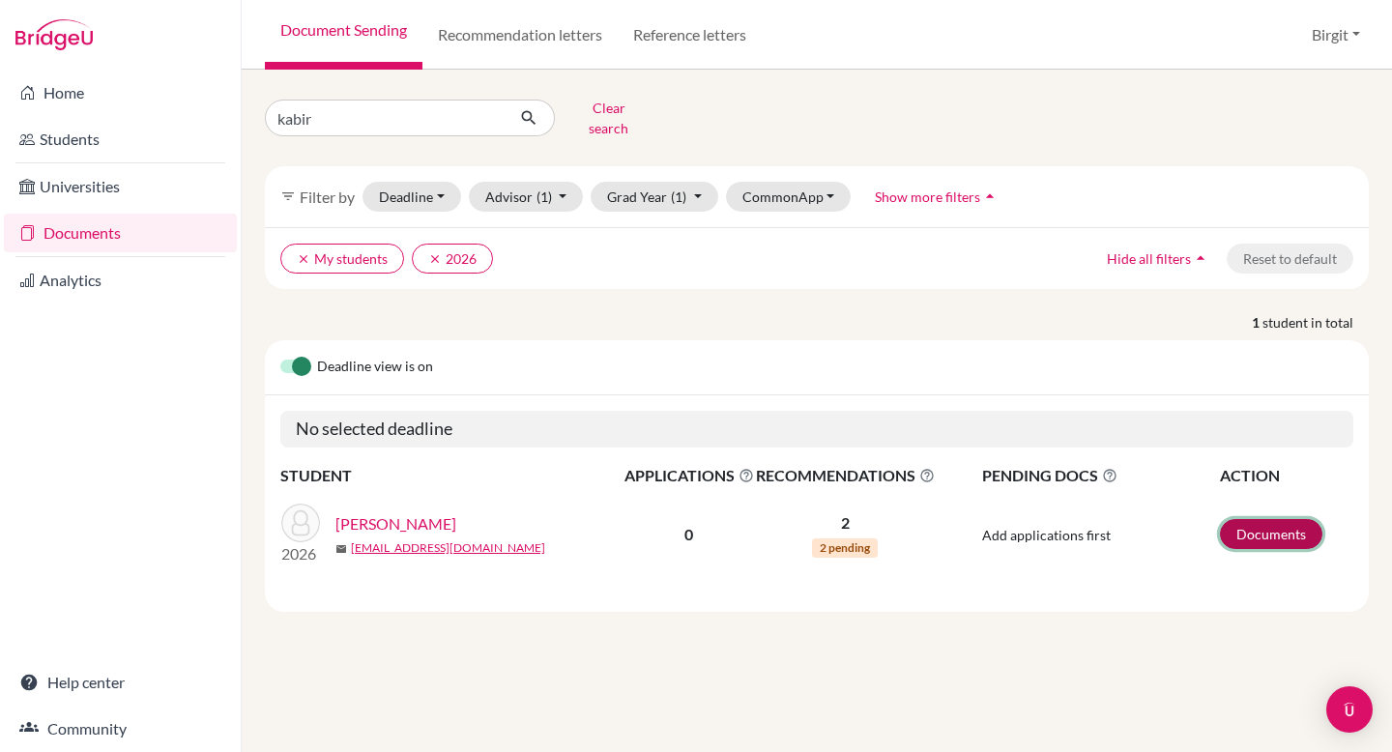
click at [1252, 519] on link "Documents" at bounding box center [1271, 534] width 102 height 30
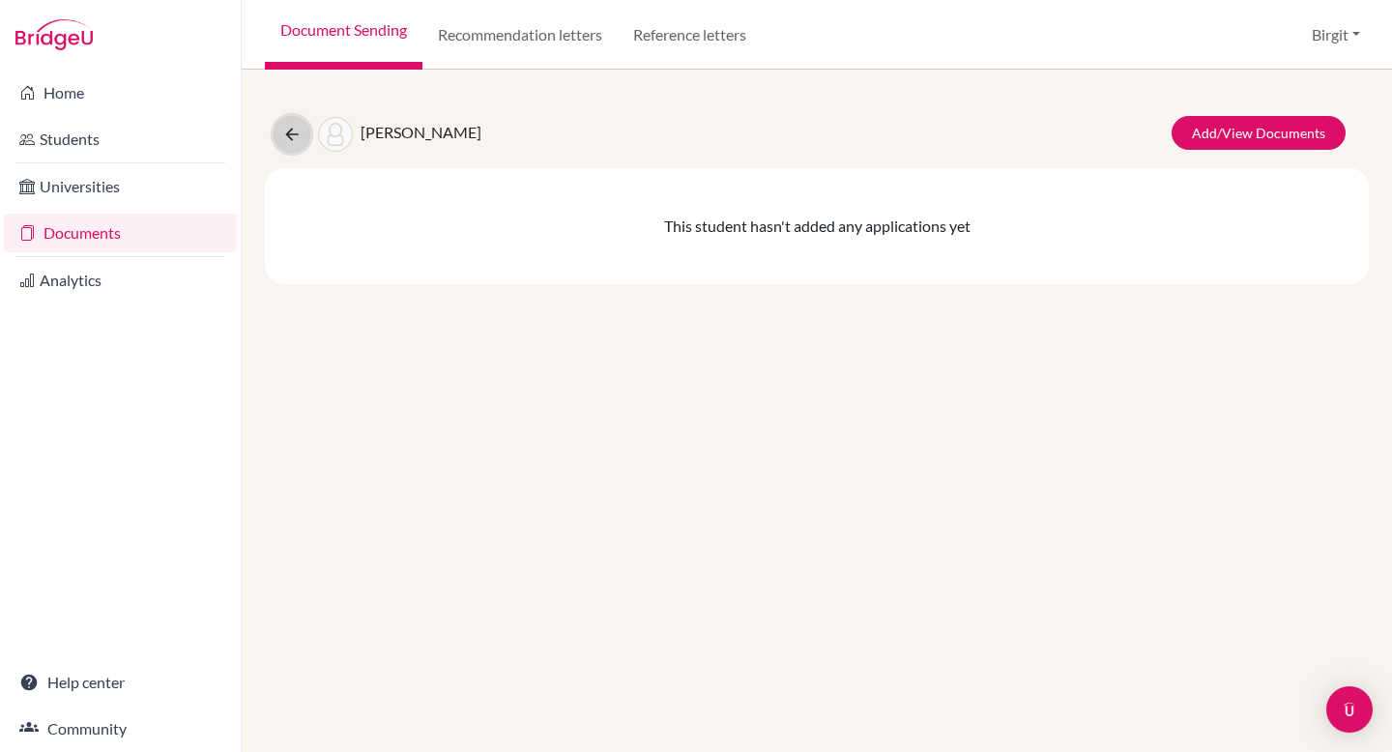
click at [296, 137] on icon at bounding box center [291, 134] width 19 height 19
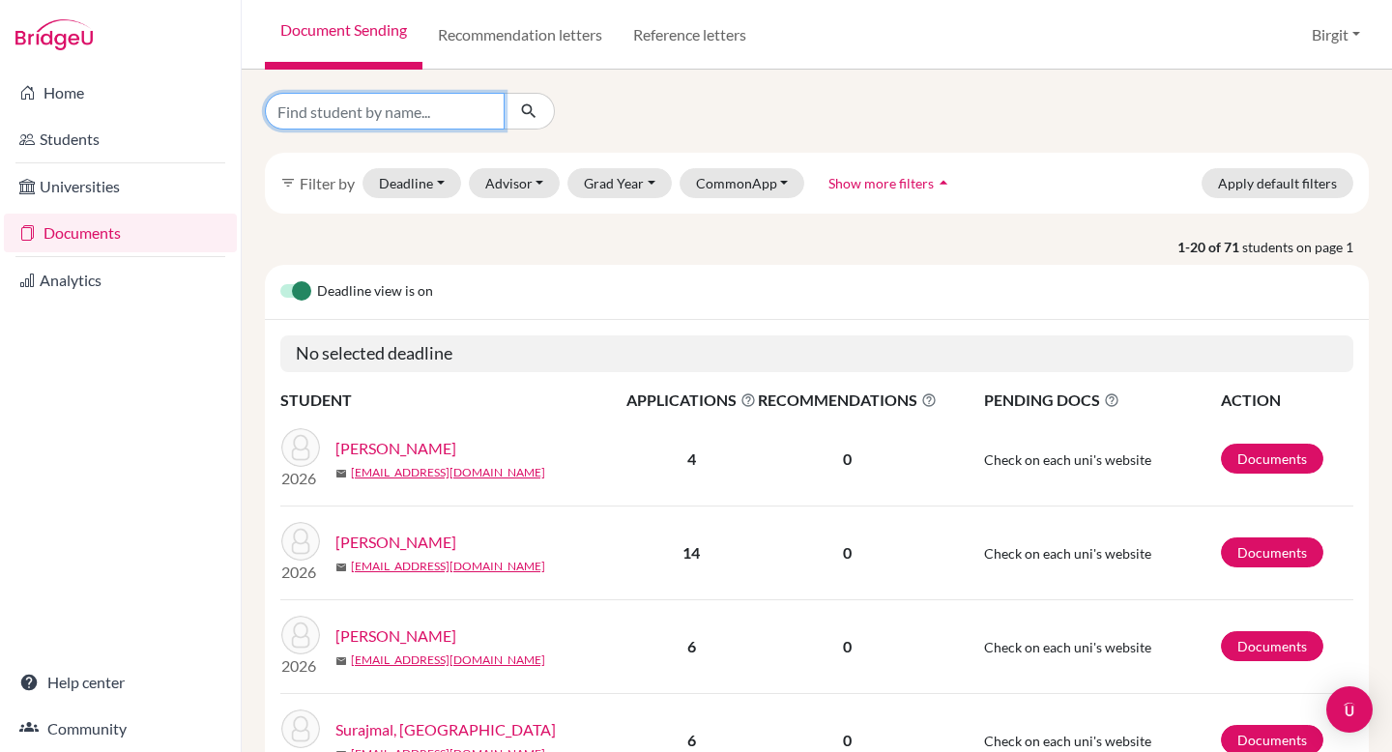
click at [427, 117] on input "Find student by name..." at bounding box center [385, 111] width 240 height 37
type input "kabir"
click at [535, 107] on icon "submit" at bounding box center [528, 110] width 19 height 19
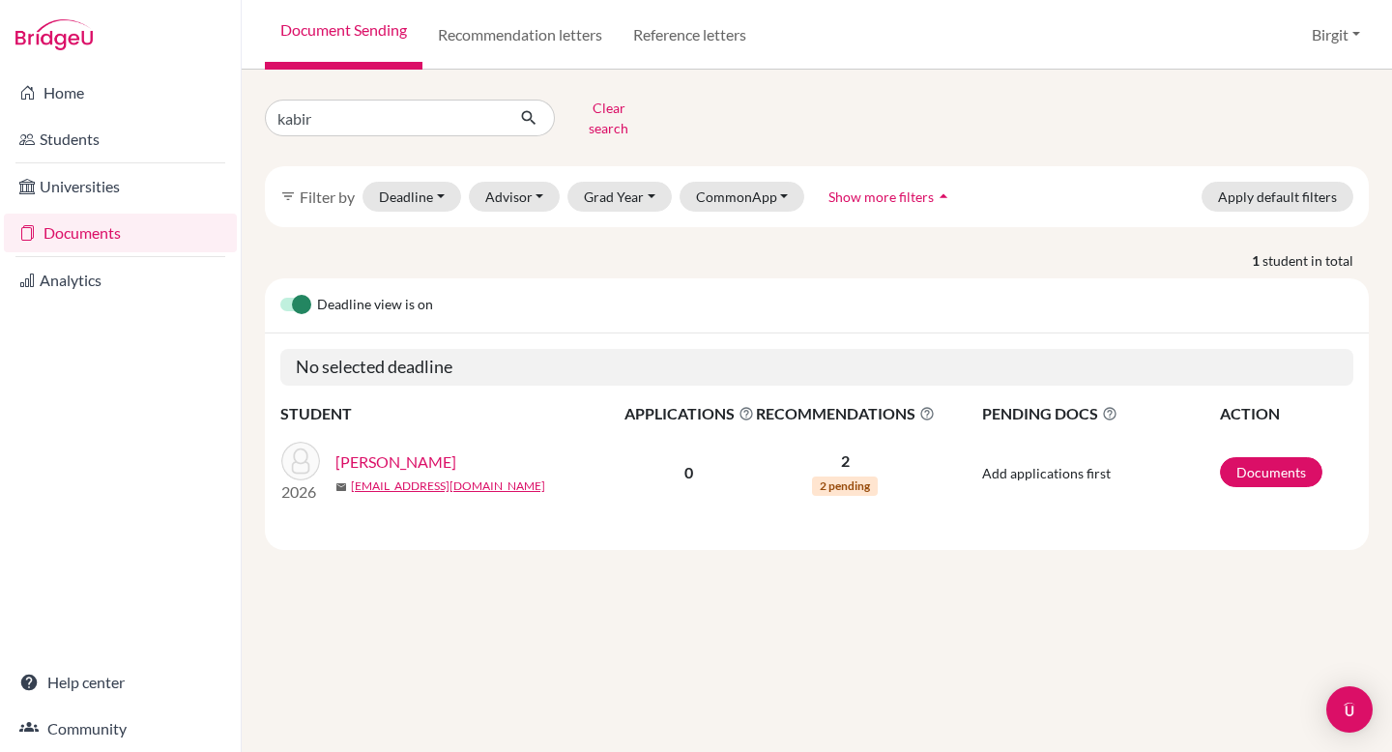
click at [374, 450] on link "[PERSON_NAME]" at bounding box center [395, 461] width 121 height 23
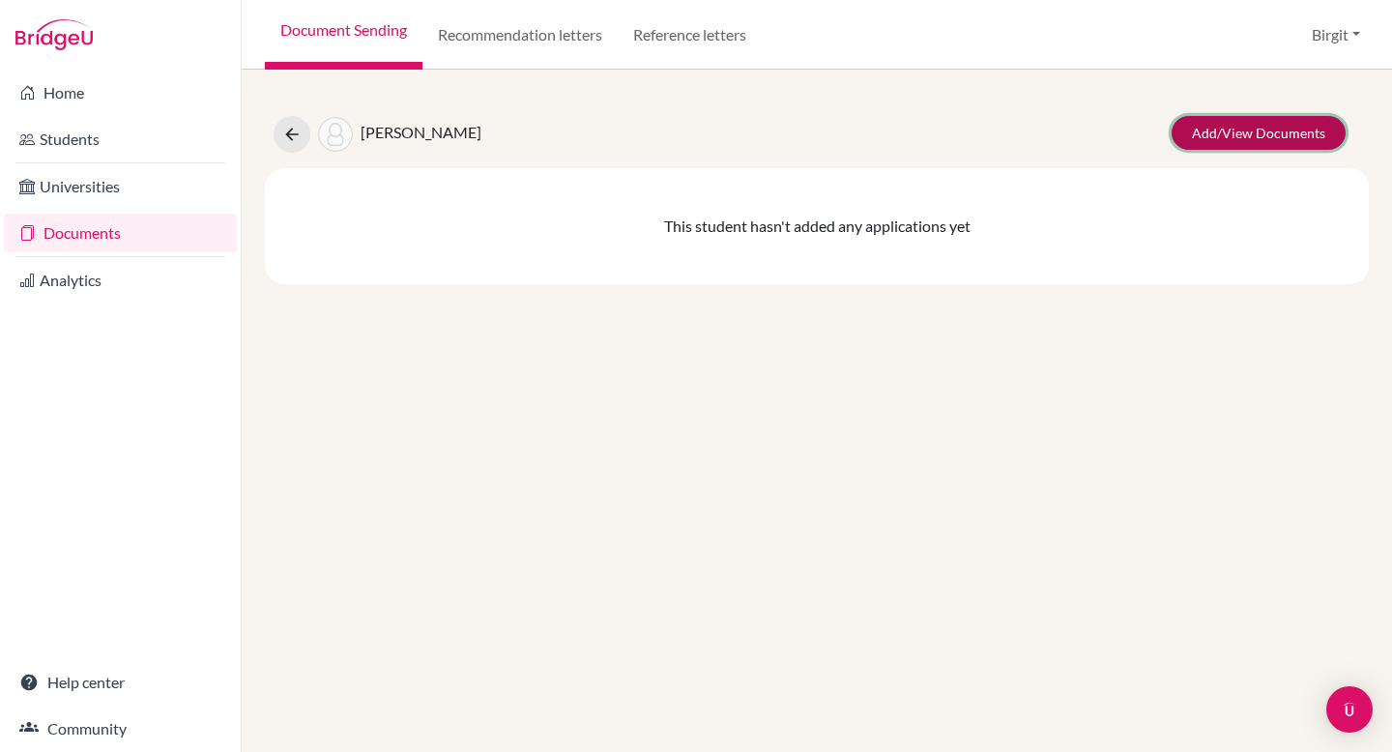
click at [1277, 121] on link "Add/View Documents" at bounding box center [1258, 133] width 174 height 34
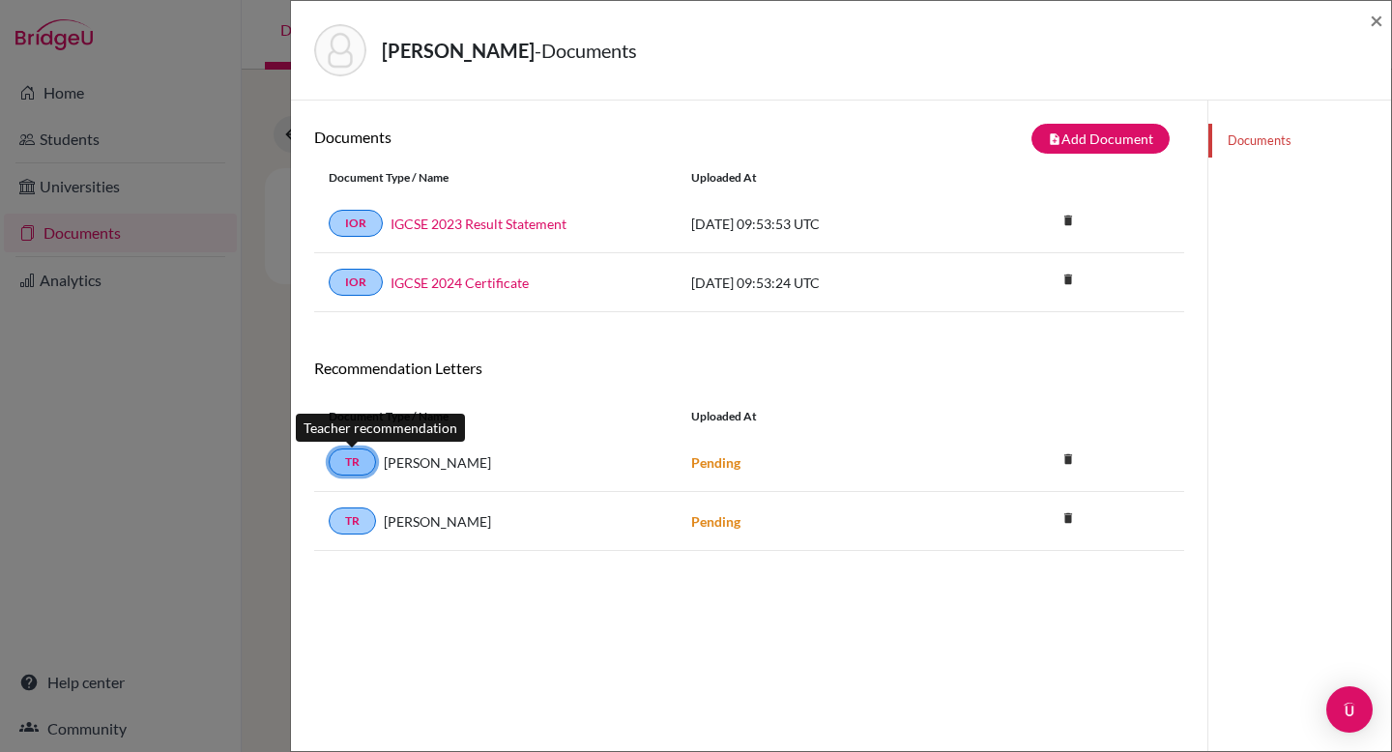
click at [343, 464] on link "TR" at bounding box center [352, 461] width 47 height 27
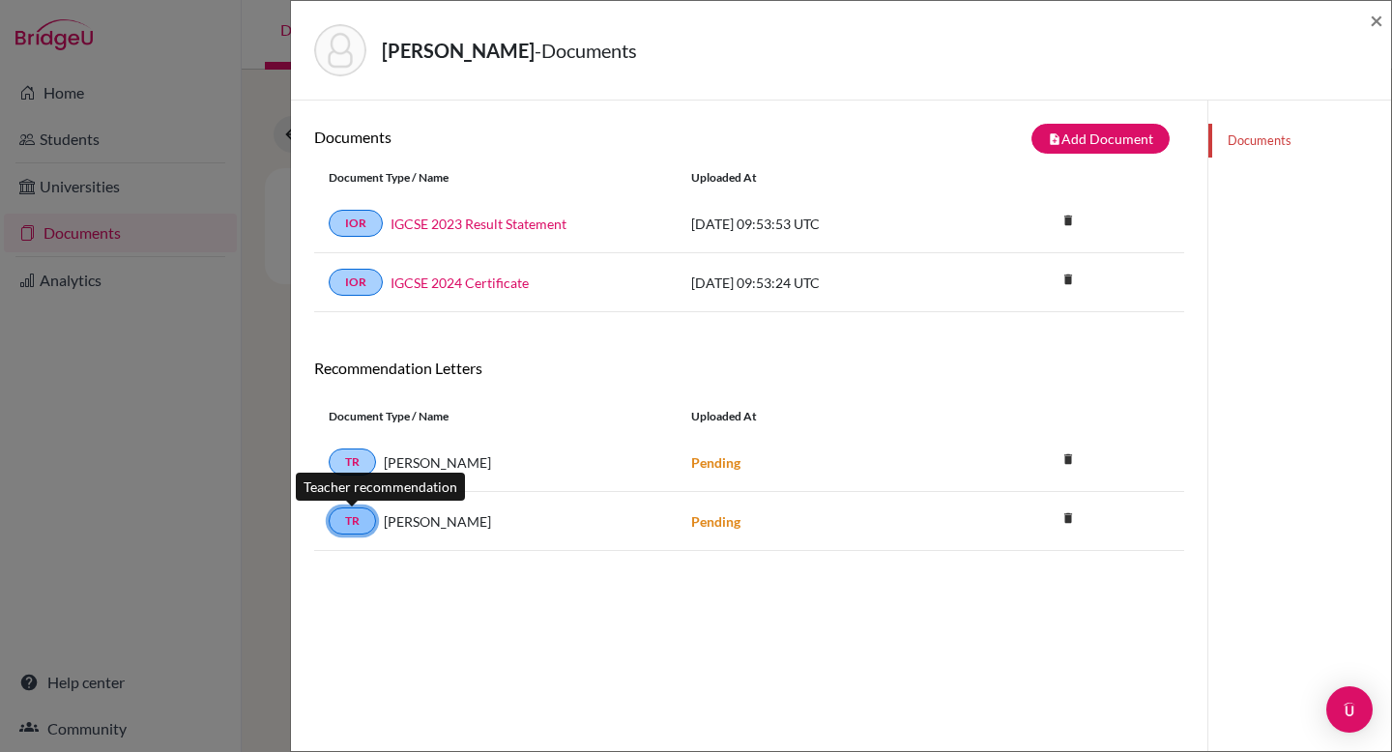
click at [344, 521] on link "TR" at bounding box center [352, 520] width 47 height 27
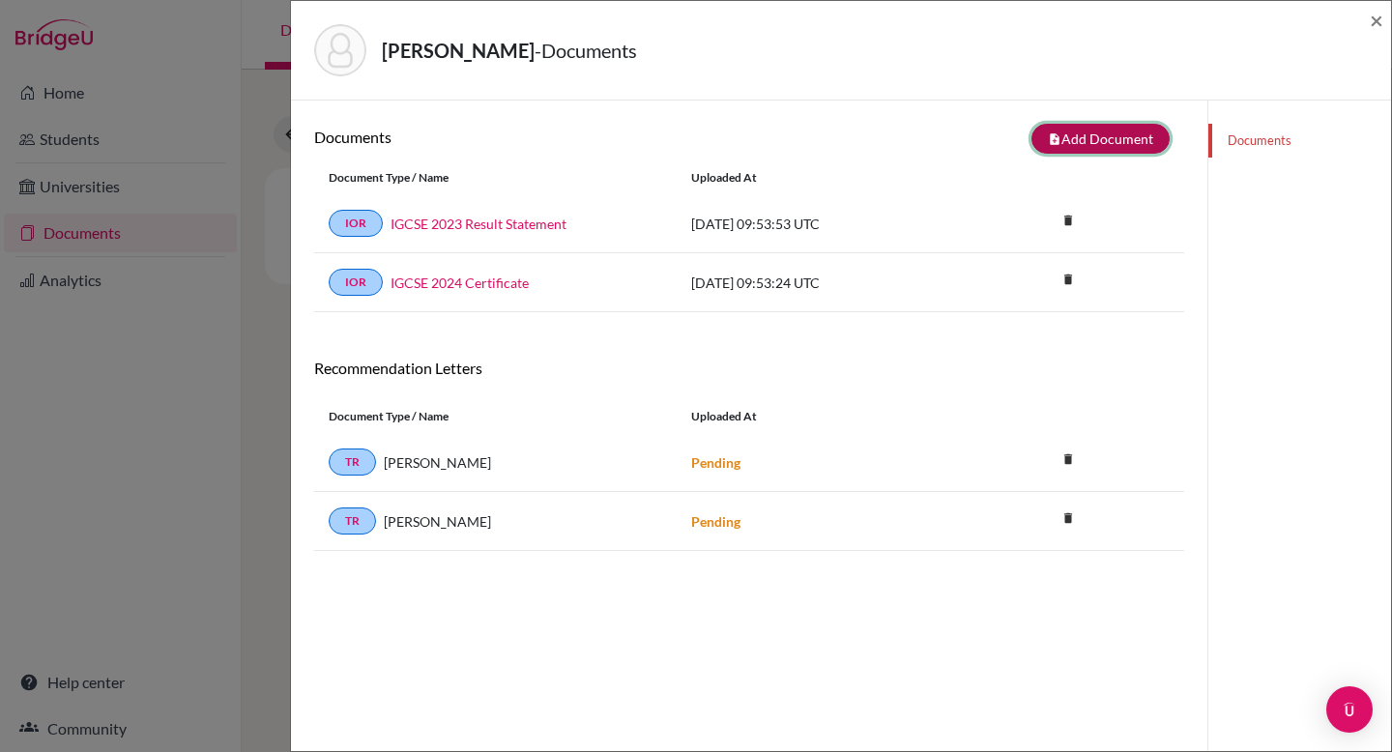
click at [1117, 133] on button "note_add Add Document" at bounding box center [1100, 139] width 138 height 30
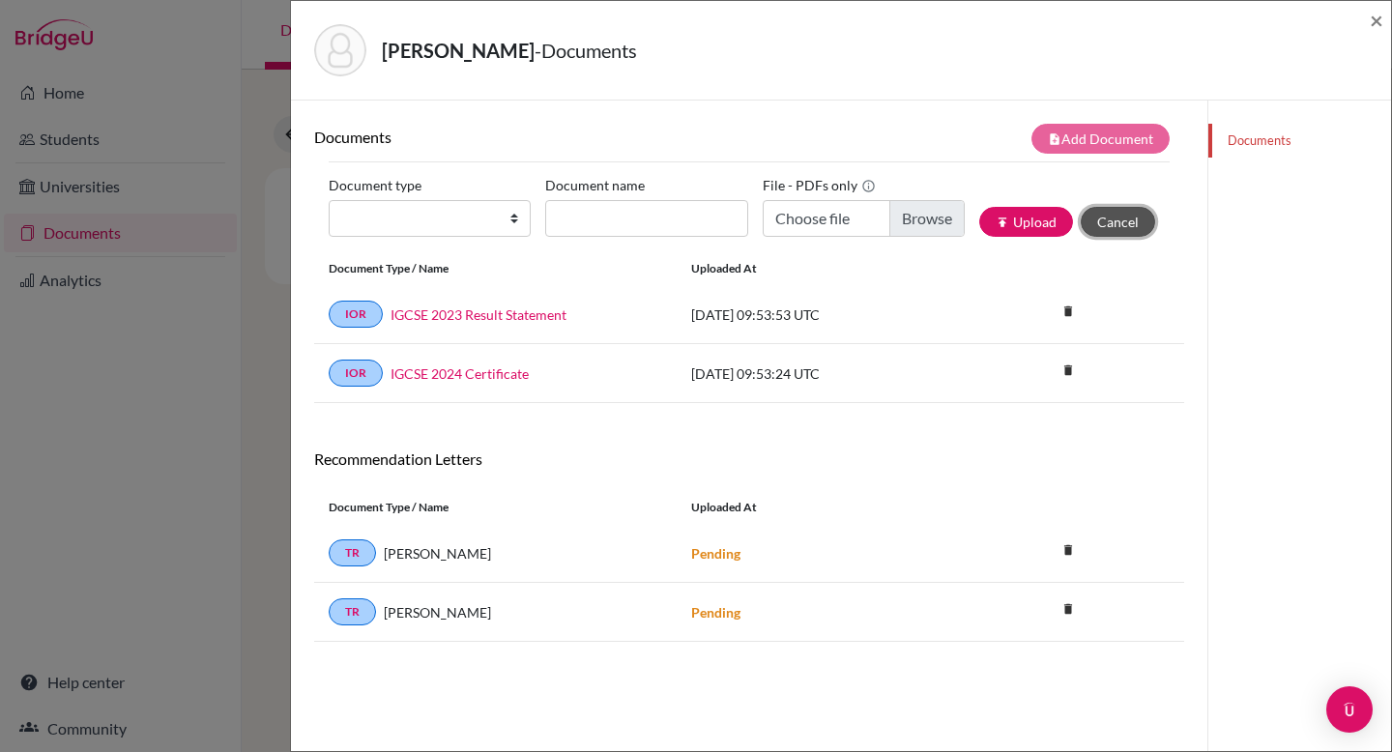
click at [1106, 222] on button "Cancel" at bounding box center [1117, 222] width 74 height 30
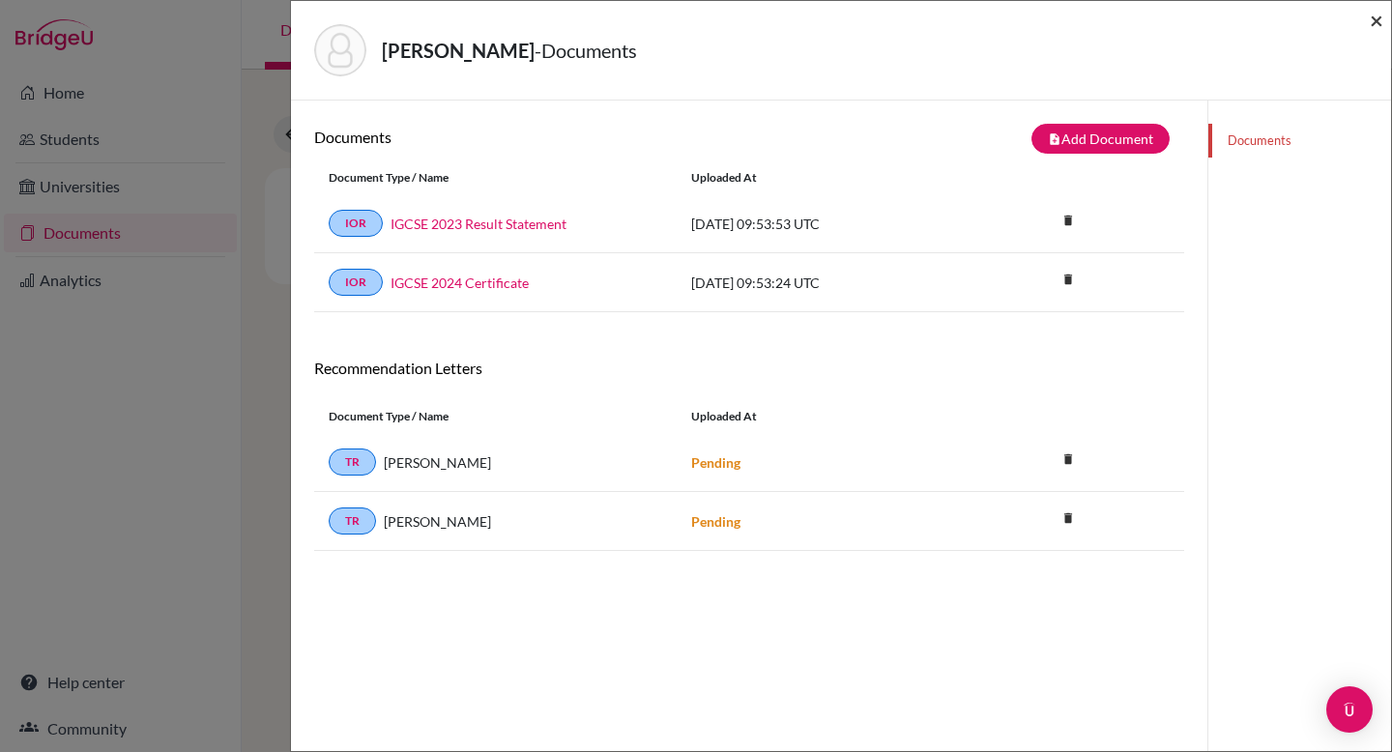
click at [1378, 18] on span "×" at bounding box center [1376, 20] width 14 height 28
